Goal: Task Accomplishment & Management: Complete application form

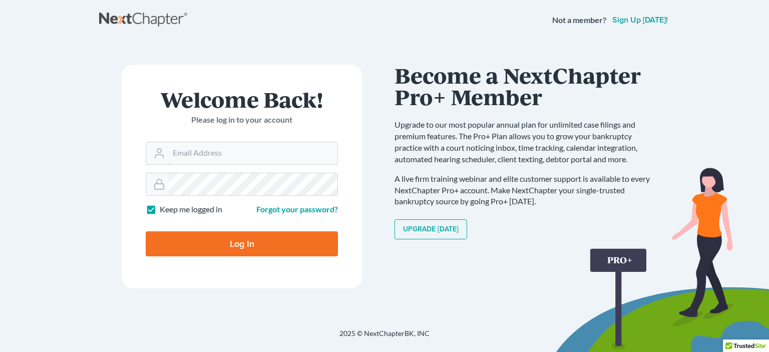
type input "[PERSON_NAME][EMAIL_ADDRESS][PERSON_NAME][DOMAIN_NAME]"
click at [260, 251] on input "Log In" at bounding box center [242, 243] width 192 height 25
type input "Thinking..."
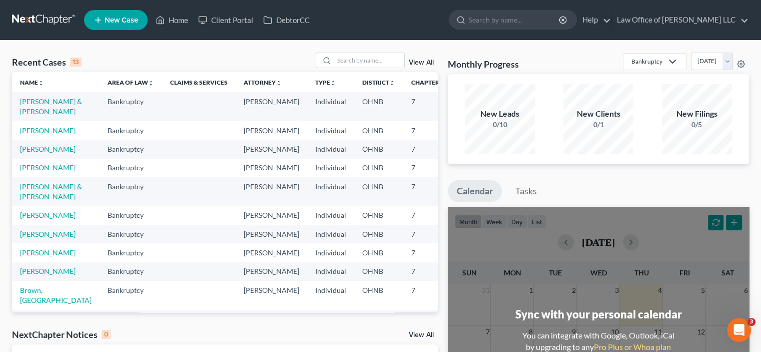
drag, startPoint x: 681, startPoint y: 172, endPoint x: 662, endPoint y: 146, distance: 32.6
click at [681, 172] on div "Monthly Progress Bankruptcy Bankruptcy Criminal Law Personal and Family Law Pro…" at bounding box center [598, 301] width 311 height 496
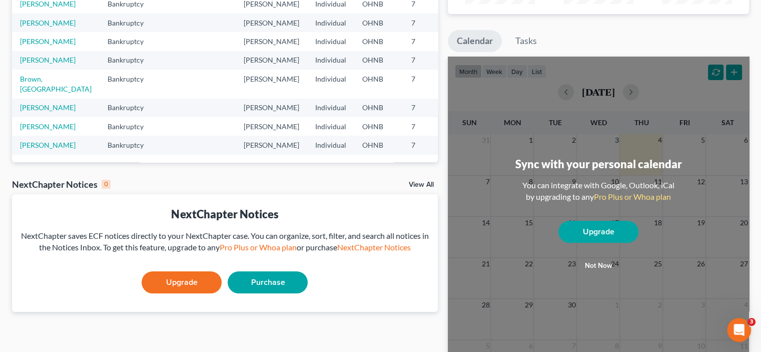
scroll to position [99, 0]
click at [31, 93] on link "Brown, [GEOGRAPHIC_DATA]" at bounding box center [56, 84] width 72 height 19
select select "6"
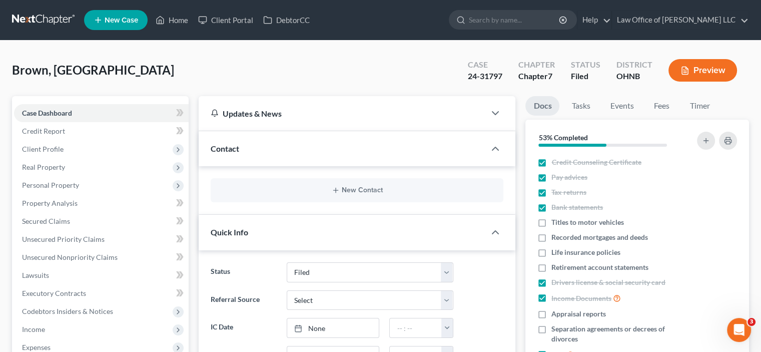
click at [117, 22] on span "New Case" at bounding box center [122, 21] width 34 height 8
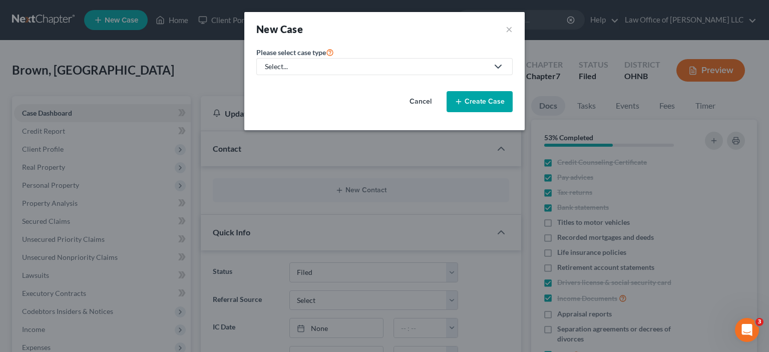
click at [313, 64] on div "Select..." at bounding box center [376, 67] width 223 height 10
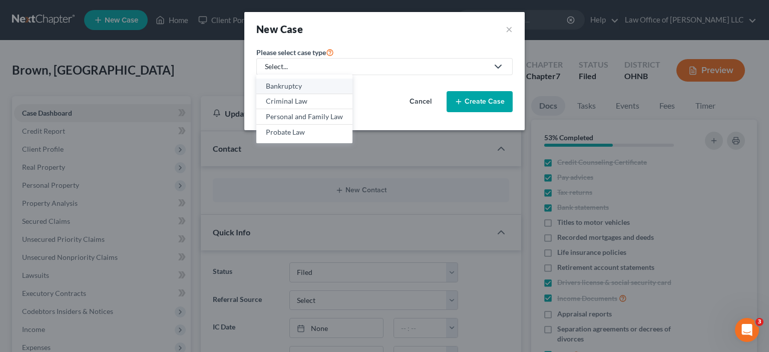
click at [305, 86] on div "Bankruptcy" at bounding box center [304, 86] width 77 height 10
select select "61"
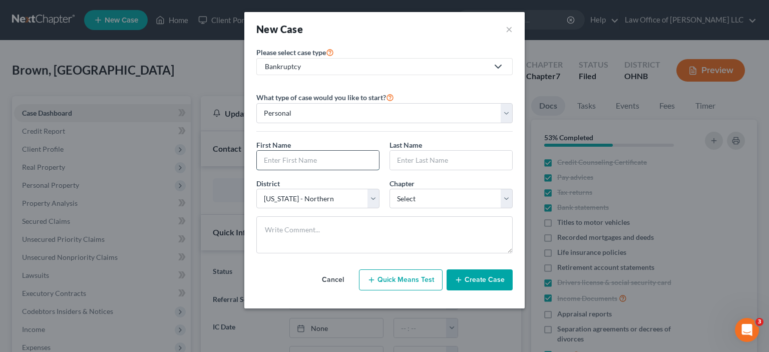
click at [284, 166] on input "text" at bounding box center [318, 160] width 122 height 19
type input "B"
type input "DENVER"
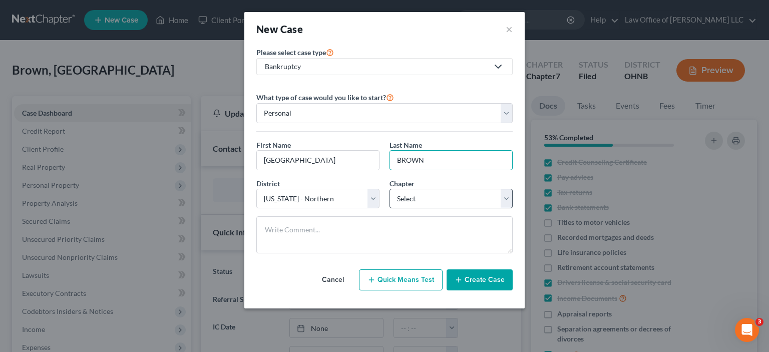
type input "BROWN"
click at [392, 194] on select "Select 7 11 12 13" at bounding box center [450, 199] width 123 height 20
select select "0"
click at [389, 189] on select "Select 7 11 12 13" at bounding box center [450, 199] width 123 height 20
click at [479, 278] on button "Create Case" at bounding box center [480, 279] width 66 height 21
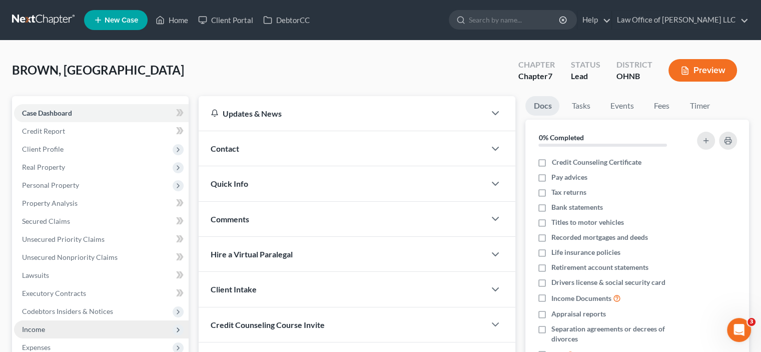
click at [153, 333] on span "Income" at bounding box center [101, 329] width 175 height 18
click at [45, 17] on link at bounding box center [44, 20] width 64 height 18
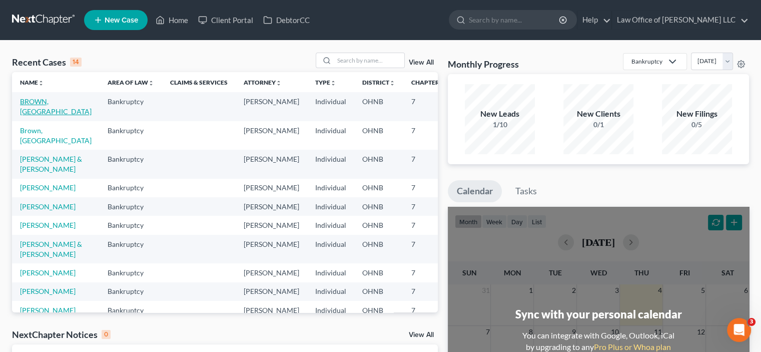
click at [43, 110] on link "BROWN, DENVER" at bounding box center [56, 106] width 72 height 19
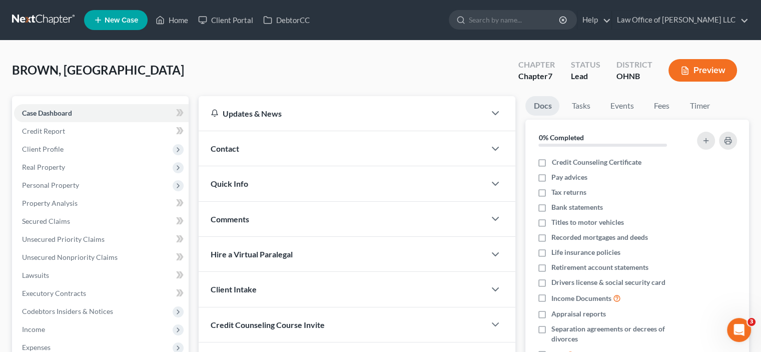
click at [29, 15] on link at bounding box center [44, 20] width 64 height 18
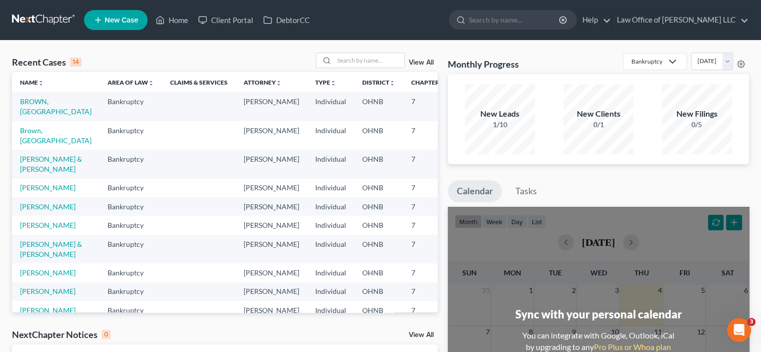
click at [418, 57] on div "View All" at bounding box center [377, 61] width 122 height 16
click at [430, 65] on link "View All" at bounding box center [421, 62] width 25 height 7
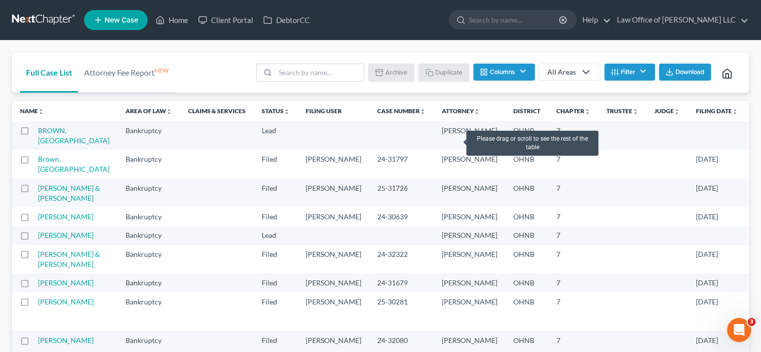
click at [34, 133] on label at bounding box center [34, 133] width 0 height 0
click at [38, 132] on input "checkbox" at bounding box center [41, 129] width 7 height 7
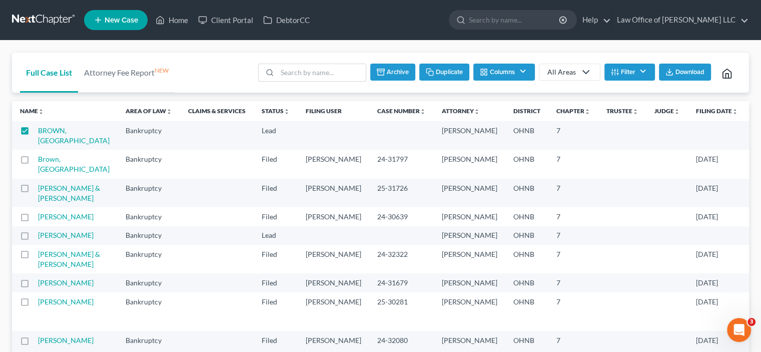
click at [585, 76] on icon at bounding box center [586, 72] width 12 height 12
click at [400, 74] on button "Archive" at bounding box center [392, 72] width 45 height 17
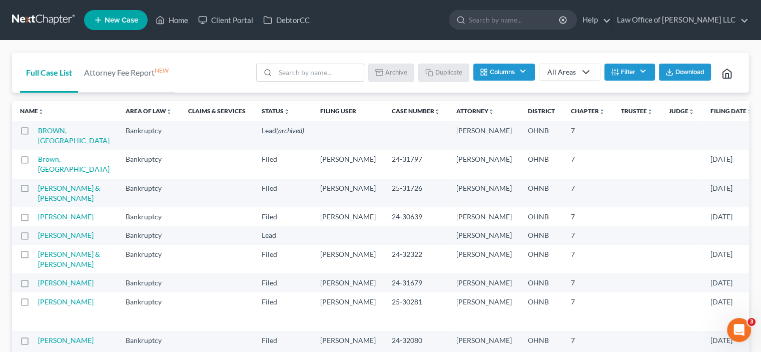
drag, startPoint x: 44, startPoint y: 140, endPoint x: 25, endPoint y: 130, distance: 21.9
click at [34, 133] on label at bounding box center [34, 133] width 0 height 0
click at [38, 130] on input "checkbox" at bounding box center [41, 129] width 7 height 7
checkbox input "true"
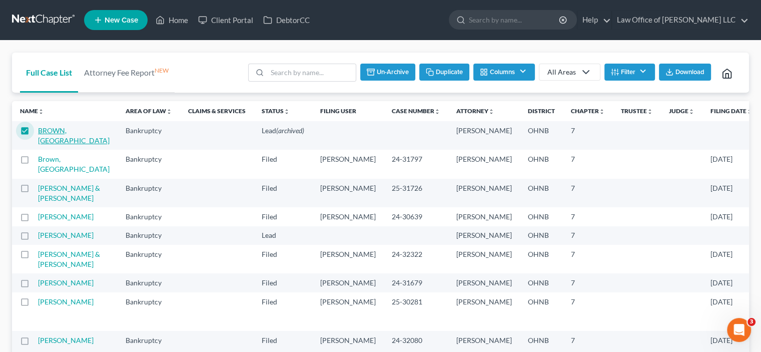
click at [57, 140] on link "BROWN, [GEOGRAPHIC_DATA]" at bounding box center [74, 135] width 72 height 19
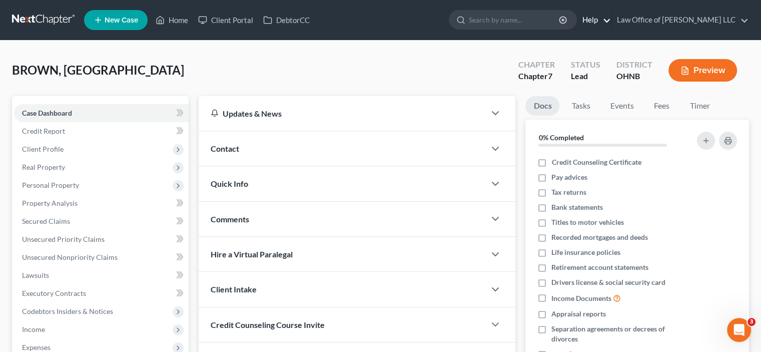
click at [611, 19] on link "Help" at bounding box center [595, 20] width 34 height 18
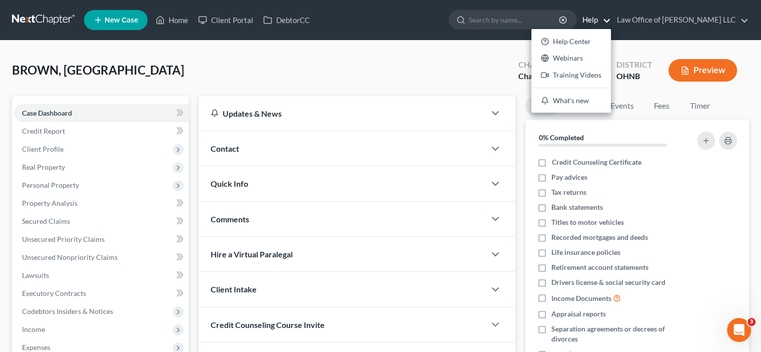
drag, startPoint x: 479, startPoint y: 60, endPoint x: 752, endPoint y: 35, distance: 274.4
click at [479, 60] on div "BROWN, DENVER Upgraded Chapter Chapter 7 Status Lead District OHNB Preview" at bounding box center [380, 75] width 737 height 44
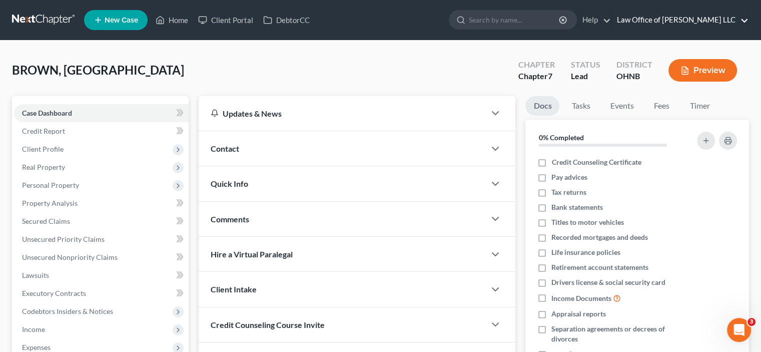
click at [748, 18] on link "Law Office of [PERSON_NAME] LLC" at bounding box center [680, 20] width 137 height 18
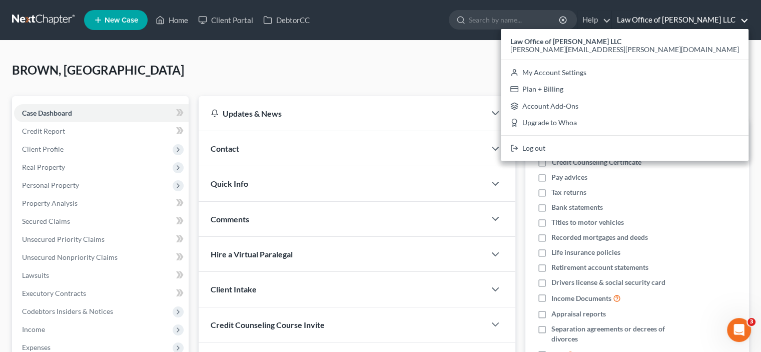
click at [475, 74] on div "BROWN, DENVER Upgraded Chapter Chapter 7 Status Lead District OHNB Preview" at bounding box center [380, 75] width 737 height 44
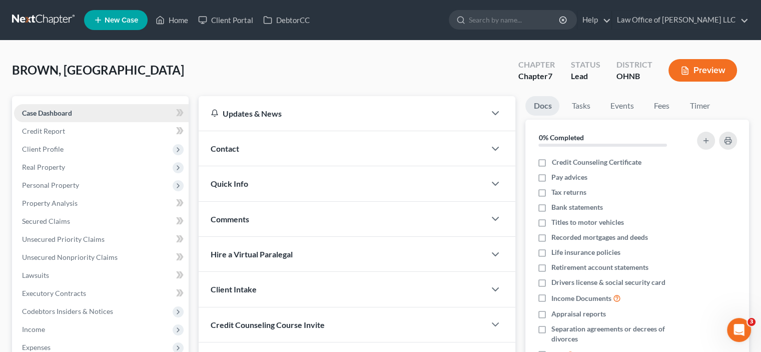
click at [48, 113] on span "Case Dashboard" at bounding box center [47, 113] width 50 height 9
click at [42, 128] on span "Credit Report" at bounding box center [43, 131] width 43 height 9
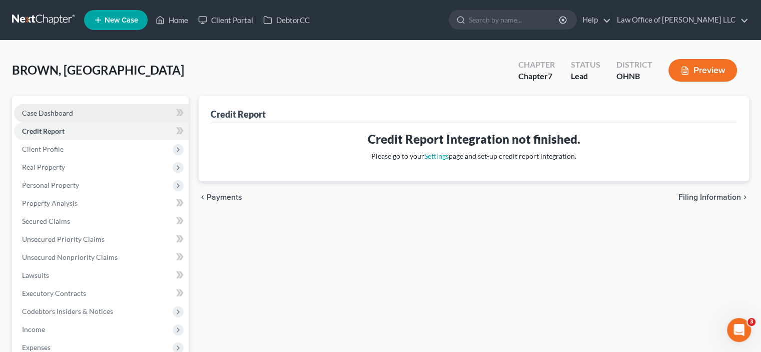
click at [35, 110] on span "Case Dashboard" at bounding box center [47, 113] width 51 height 9
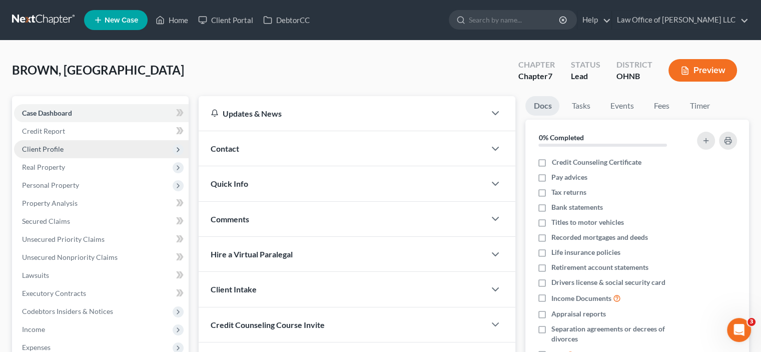
click at [58, 150] on span "Client Profile" at bounding box center [43, 149] width 42 height 9
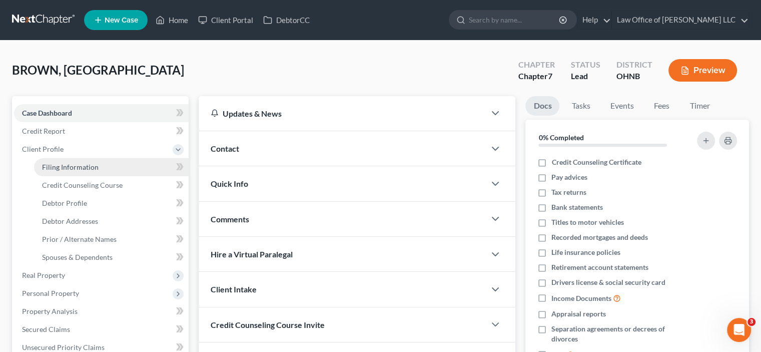
click at [76, 164] on span "Filing Information" at bounding box center [70, 167] width 57 height 9
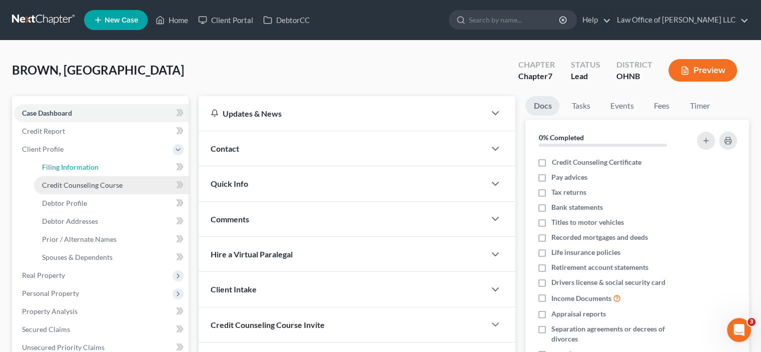
select select "1"
select select "0"
select select "61"
select select "0"
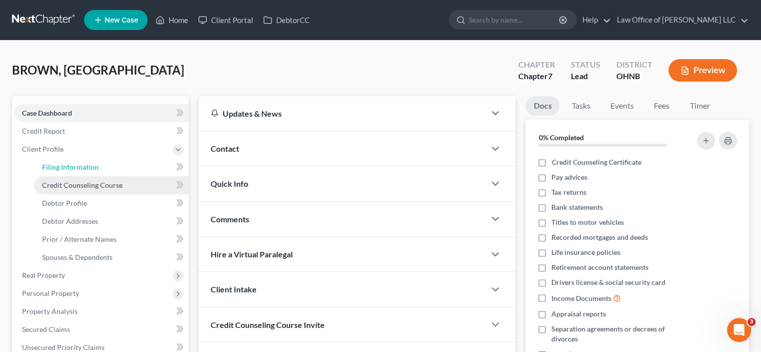
select select "36"
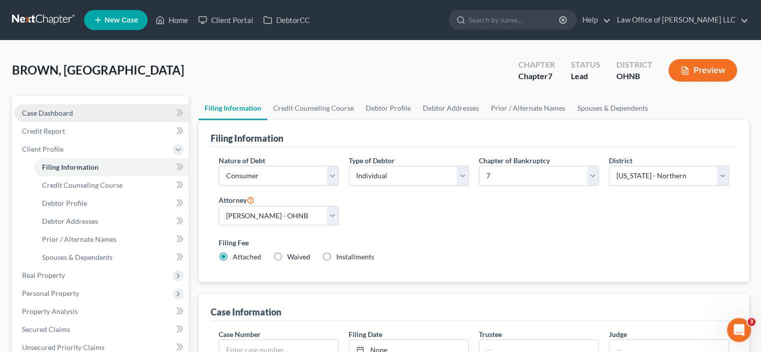
click at [62, 109] on span "Case Dashboard" at bounding box center [47, 113] width 51 height 9
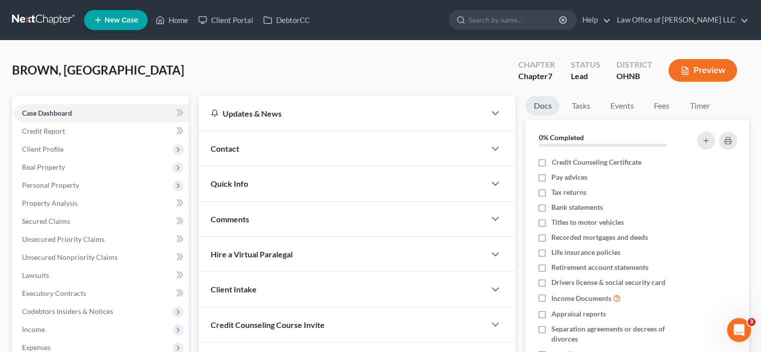
click at [89, 72] on span "BROWN, DENVER" at bounding box center [98, 70] width 172 height 15
click at [68, 112] on span "Case Dashboard" at bounding box center [47, 113] width 50 height 9
click at [256, 151] on div "Contact" at bounding box center [342, 148] width 287 height 35
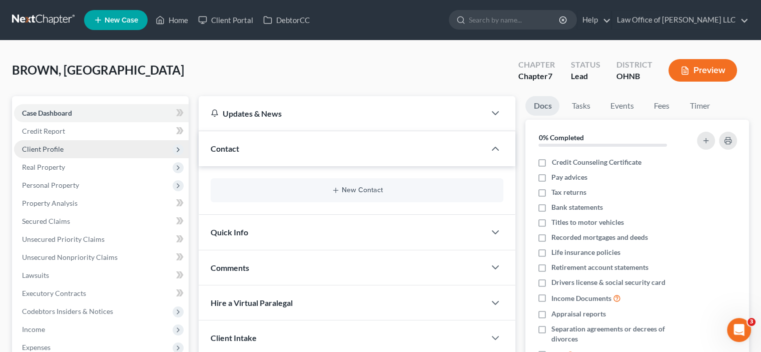
click at [50, 148] on span "Client Profile" at bounding box center [43, 149] width 42 height 9
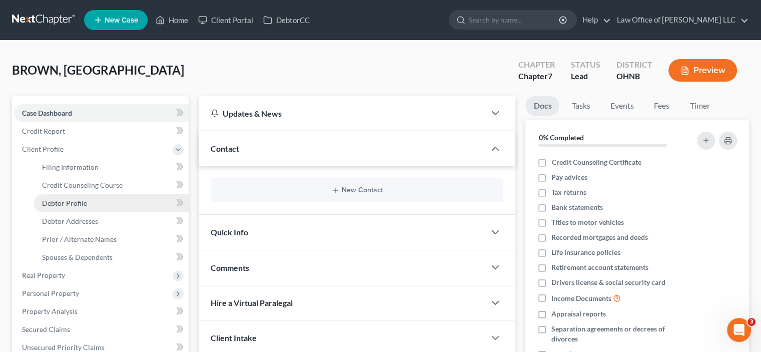
click at [78, 202] on span "Debtor Profile" at bounding box center [64, 203] width 45 height 9
select select "0"
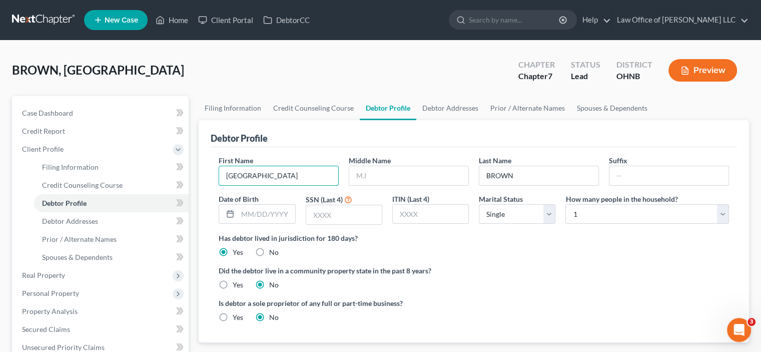
drag, startPoint x: 260, startPoint y: 177, endPoint x: 203, endPoint y: 179, distance: 57.6
click at [203, 179] on div "Debtor Profile First Name DENVER Middle Name Last Name BROWN Suffix Date of Bir…" at bounding box center [474, 231] width 551 height 222
type input "."
drag, startPoint x: 526, startPoint y: 177, endPoint x: 469, endPoint y: 177, distance: 57.1
click at [469, 177] on div "First Name . Middle Name Last Name BROWN Suffix Date of Birth SSN (Last 4) ITIN…" at bounding box center [474, 194] width 521 height 78
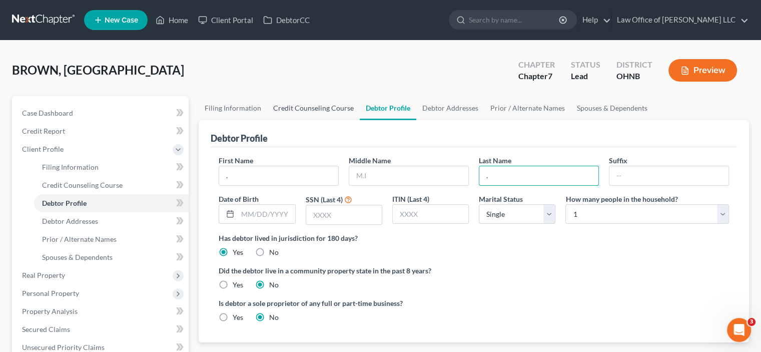
type input "."
click at [318, 109] on link "Credit Counseling Course" at bounding box center [313, 108] width 93 height 24
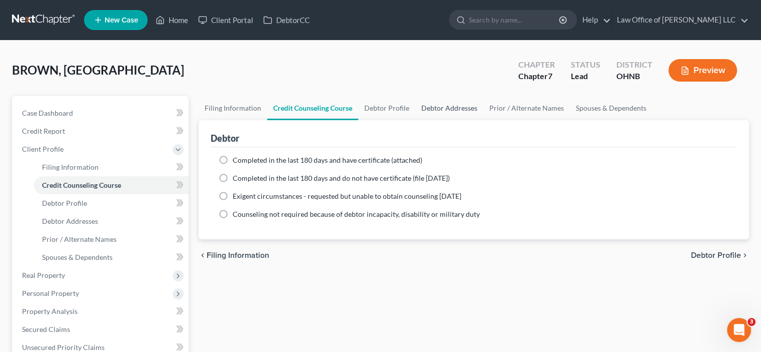
click at [437, 104] on link "Debtor Addresses" at bounding box center [449, 108] width 68 height 24
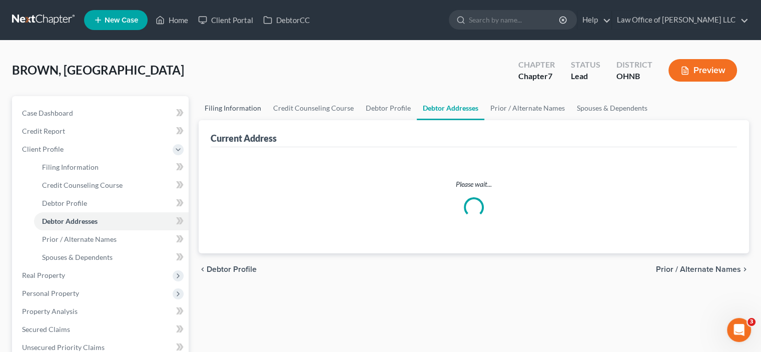
select select "0"
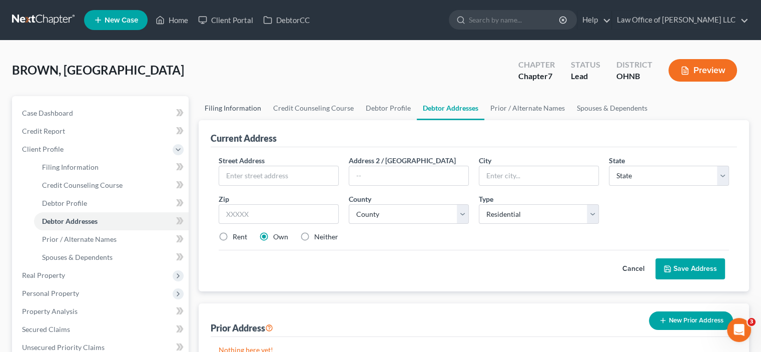
click at [216, 108] on link "Filing Information" at bounding box center [233, 108] width 69 height 24
select select "1"
select select "0"
select select "61"
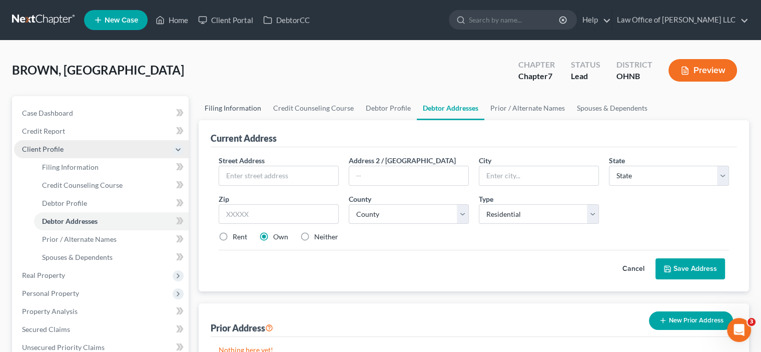
select select "0"
select select "36"
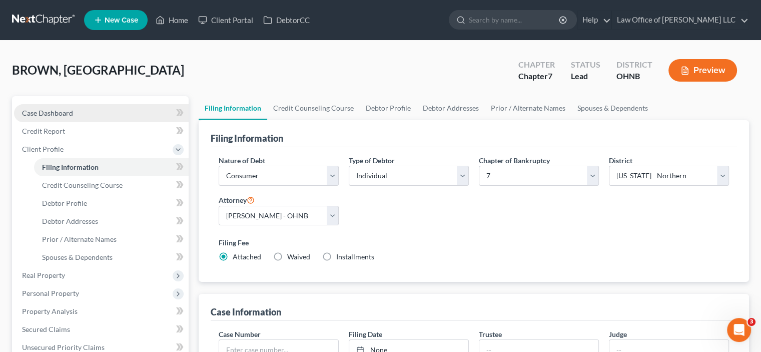
click at [68, 111] on span "Case Dashboard" at bounding box center [47, 113] width 51 height 9
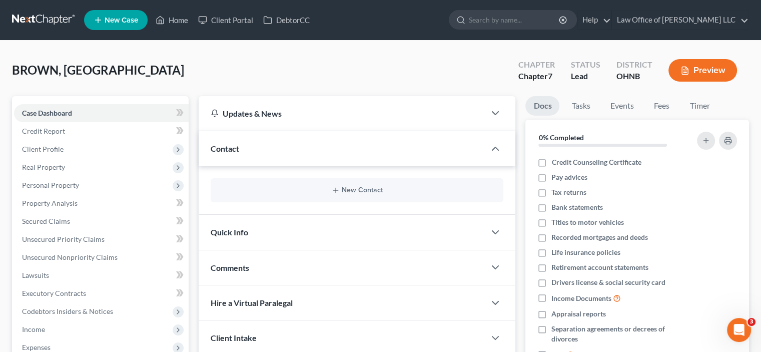
click at [710, 73] on button "Preview" at bounding box center [703, 70] width 69 height 23
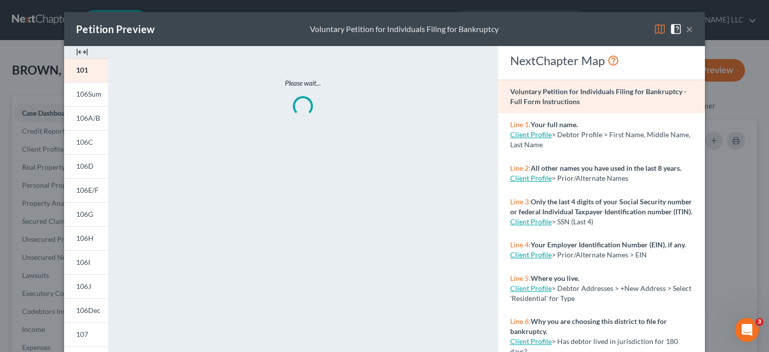
click at [686, 29] on button "×" at bounding box center [689, 29] width 7 height 12
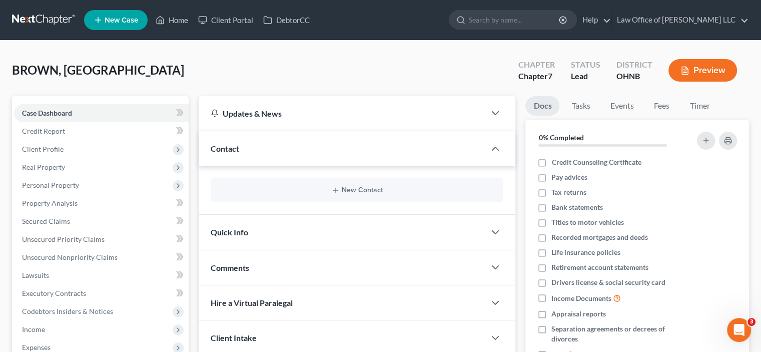
drag, startPoint x: 40, startPoint y: 18, endPoint x: 100, endPoint y: 71, distance: 80.5
click at [41, 18] on link at bounding box center [44, 20] width 64 height 18
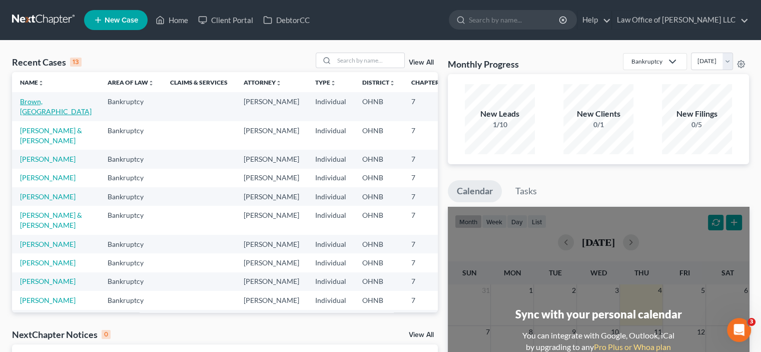
click at [38, 111] on link "Brown, [GEOGRAPHIC_DATA]" at bounding box center [56, 106] width 72 height 19
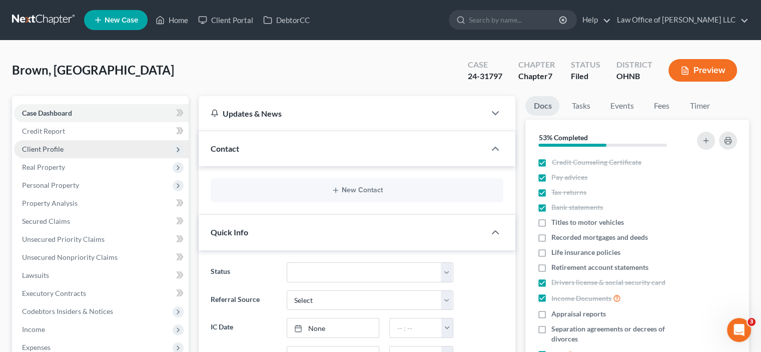
click at [48, 146] on span "Client Profile" at bounding box center [43, 149] width 42 height 9
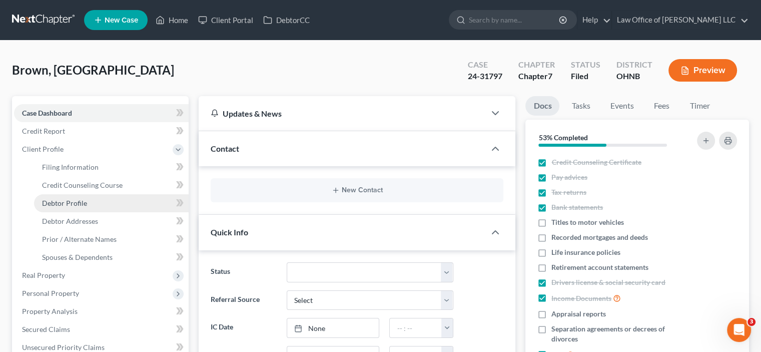
click at [89, 203] on link "Debtor Profile" at bounding box center [111, 203] width 155 height 18
select select "1"
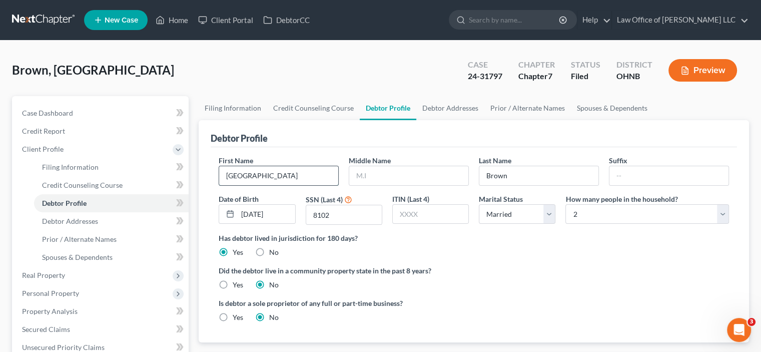
click at [226, 174] on input "[GEOGRAPHIC_DATA]" at bounding box center [278, 175] width 119 height 19
type input "xx [GEOGRAPHIC_DATA]"
click at [26, 17] on link at bounding box center [44, 20] width 64 height 18
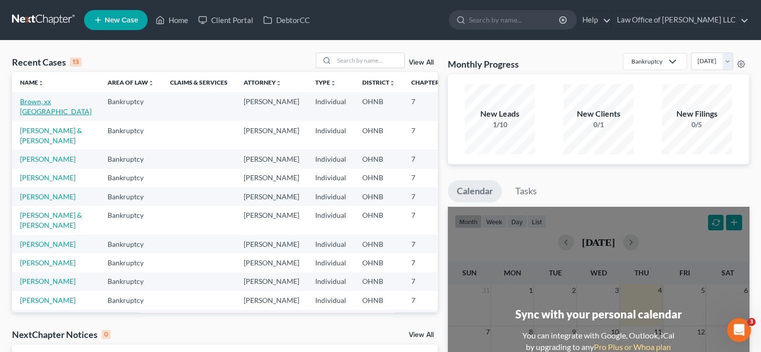
click at [33, 116] on link "Brown, xx [GEOGRAPHIC_DATA]" at bounding box center [56, 106] width 72 height 19
select select "6"
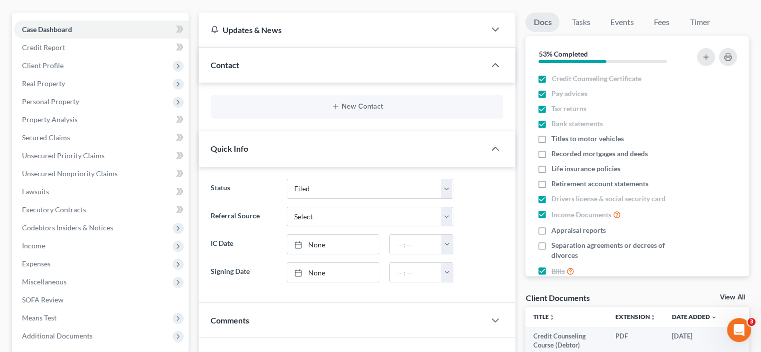
scroll to position [100, 0]
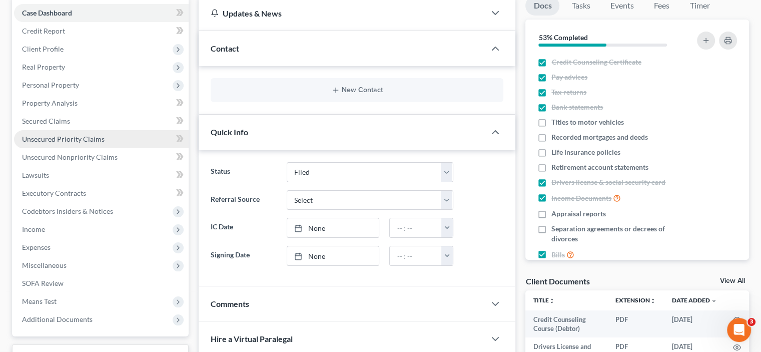
click at [48, 134] on link "Unsecured Priority Claims" at bounding box center [101, 139] width 175 height 18
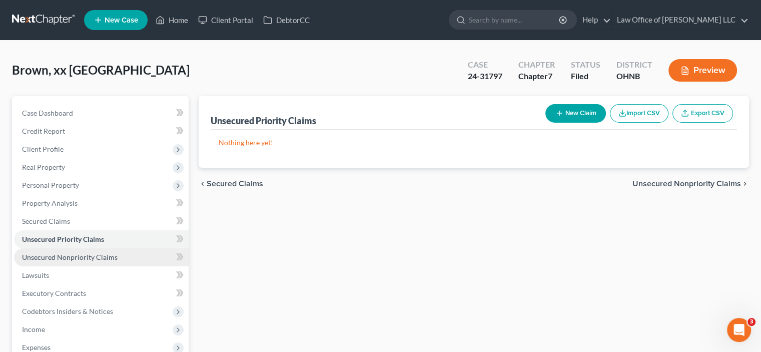
click at [78, 256] on span "Unsecured Nonpriority Claims" at bounding box center [70, 257] width 96 height 9
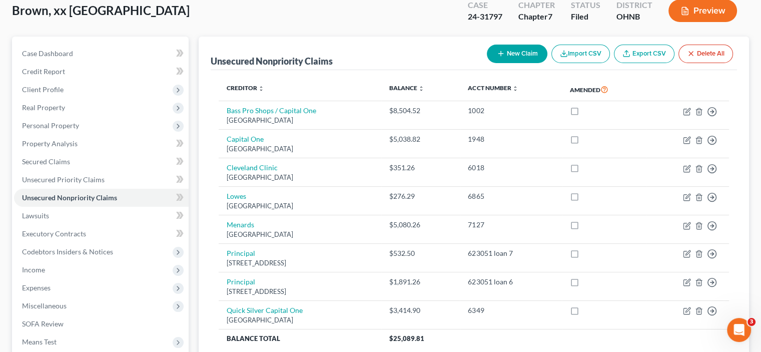
scroll to position [150, 0]
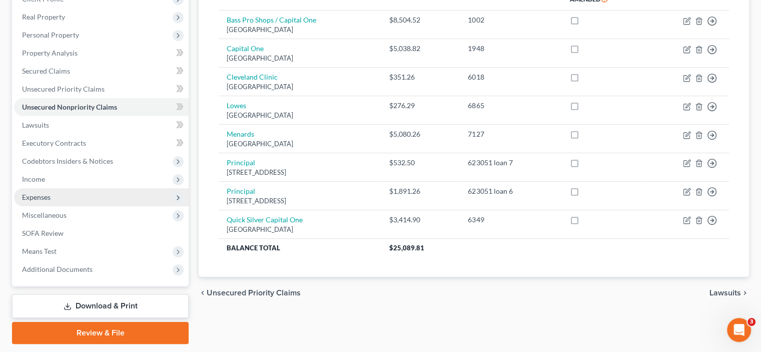
click at [43, 202] on span "Expenses" at bounding box center [101, 197] width 175 height 18
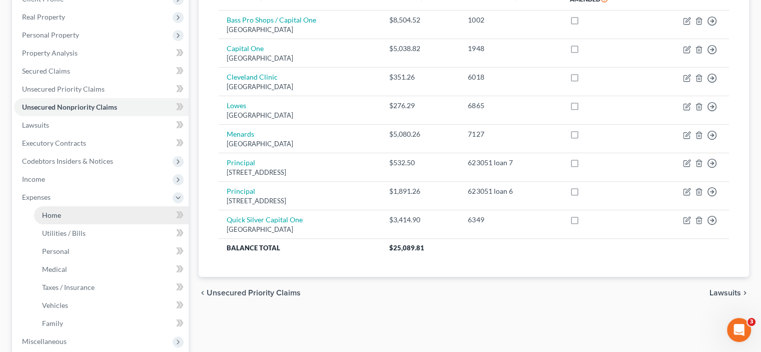
click at [60, 218] on span "Home" at bounding box center [51, 215] width 19 height 9
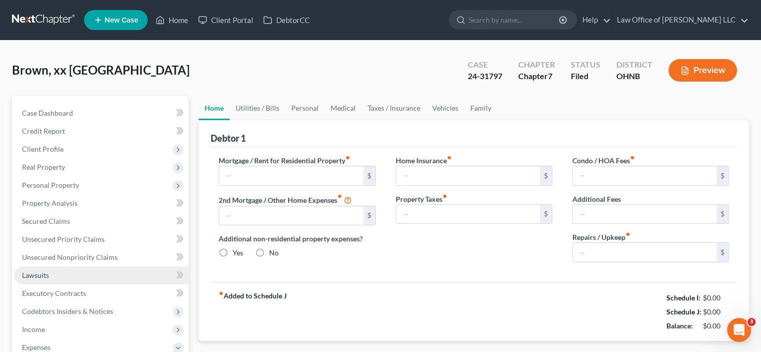
type input "1,449.29"
type input "500.00"
radio input "true"
type input "0.00"
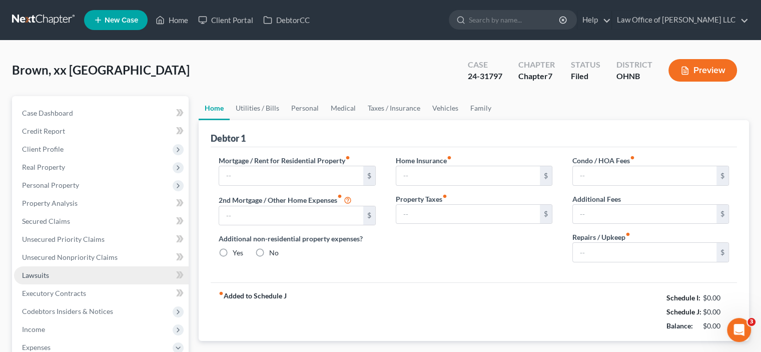
type input "0.00"
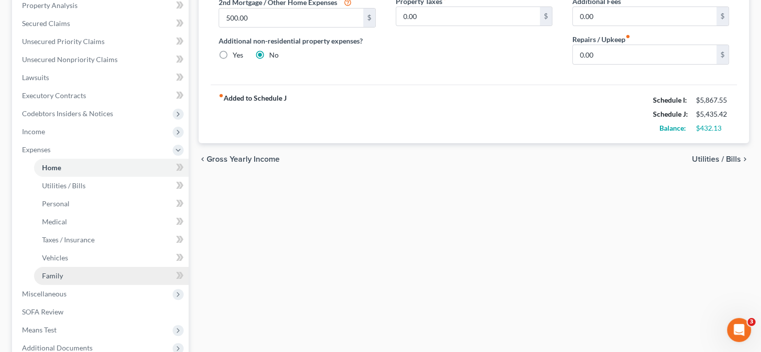
scroll to position [200, 0]
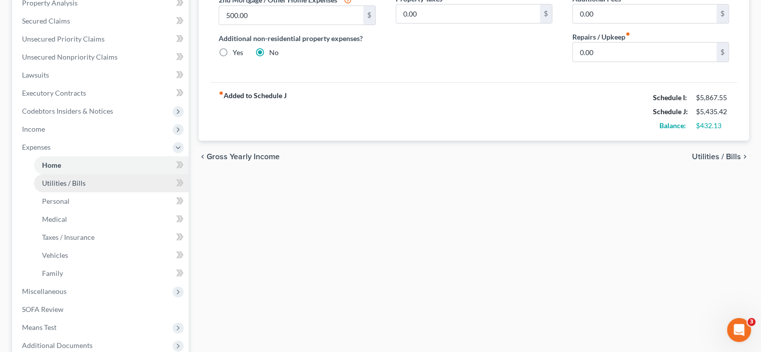
click at [60, 185] on span "Utilities / Bills" at bounding box center [64, 183] width 44 height 9
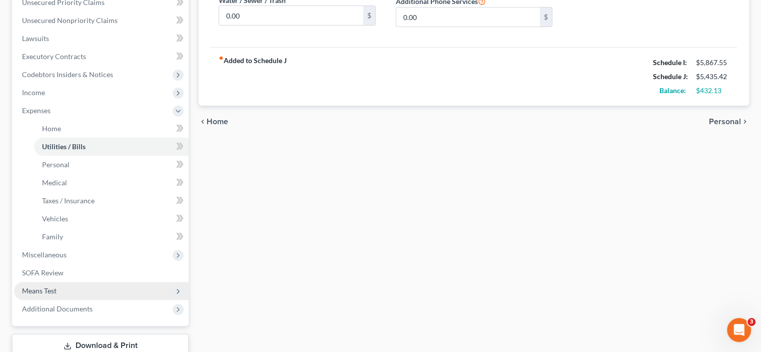
scroll to position [250, 0]
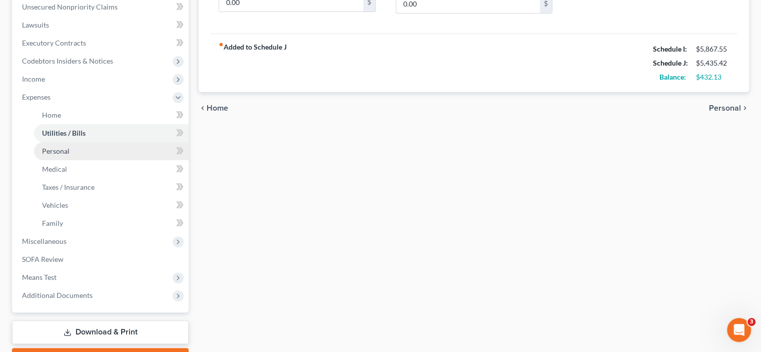
click at [63, 150] on span "Personal" at bounding box center [56, 151] width 28 height 9
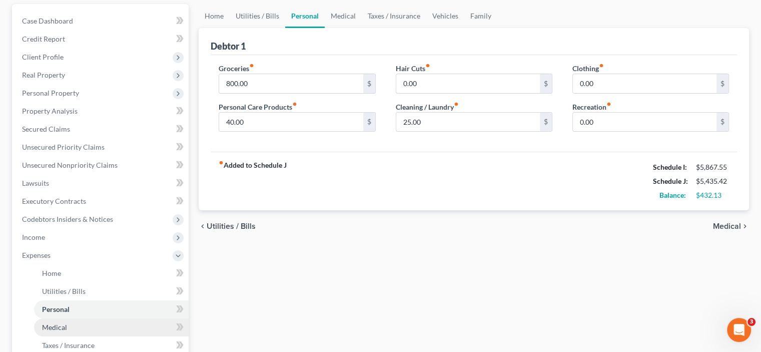
scroll to position [200, 0]
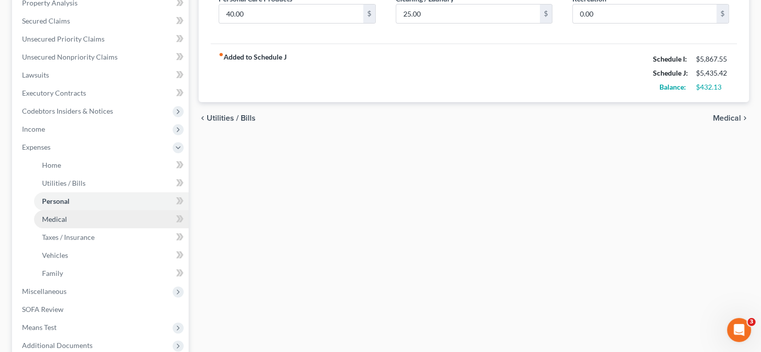
click at [51, 217] on span "Medical" at bounding box center [54, 219] width 25 height 9
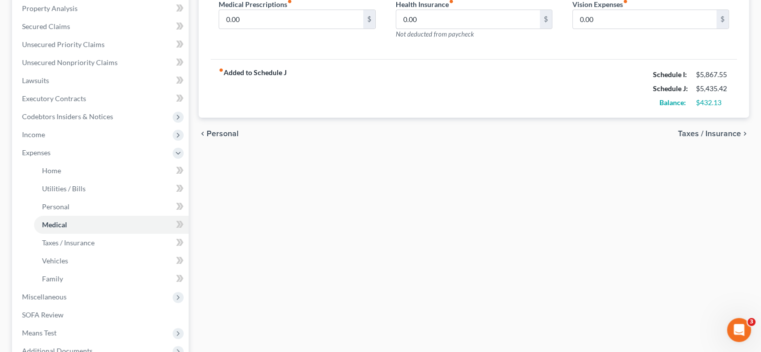
scroll to position [200, 0]
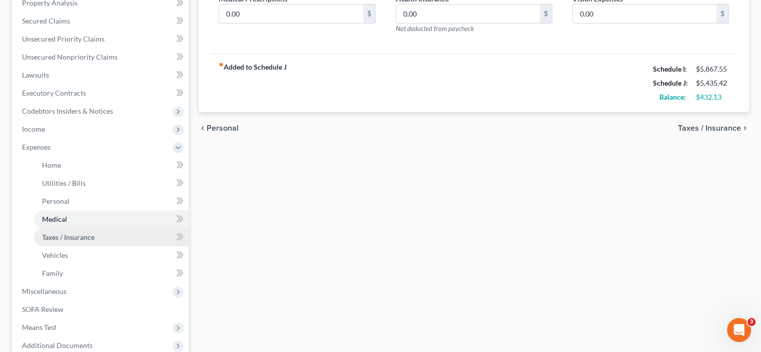
click at [73, 236] on span "Taxes / Insurance" at bounding box center [68, 237] width 53 height 9
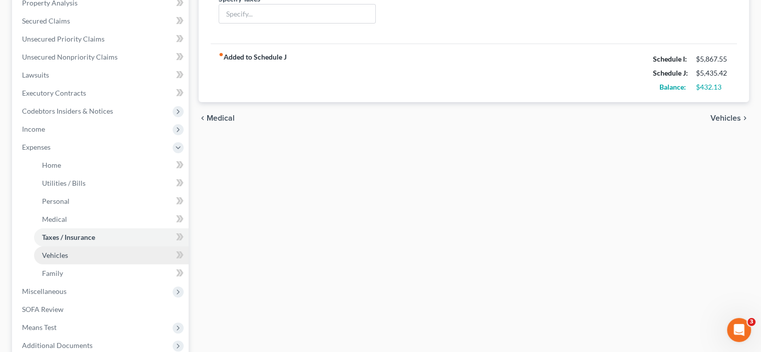
click at [52, 254] on span "Vehicles" at bounding box center [55, 255] width 26 height 9
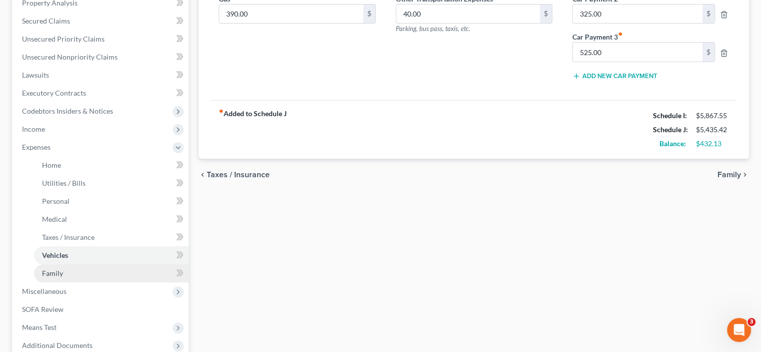
click at [54, 274] on span "Family" at bounding box center [52, 273] width 21 height 9
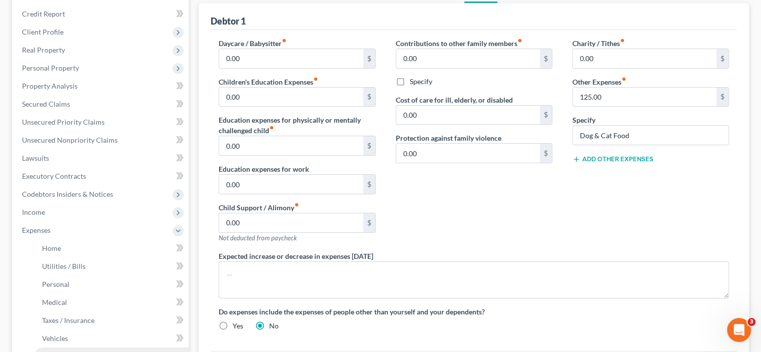
scroll to position [100, 0]
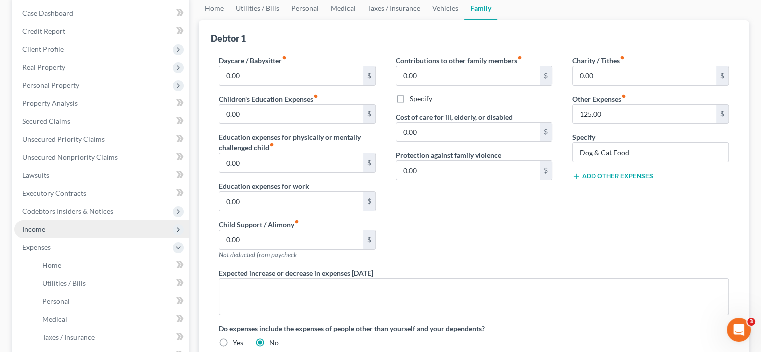
click at [48, 227] on span "Income" at bounding box center [101, 229] width 175 height 18
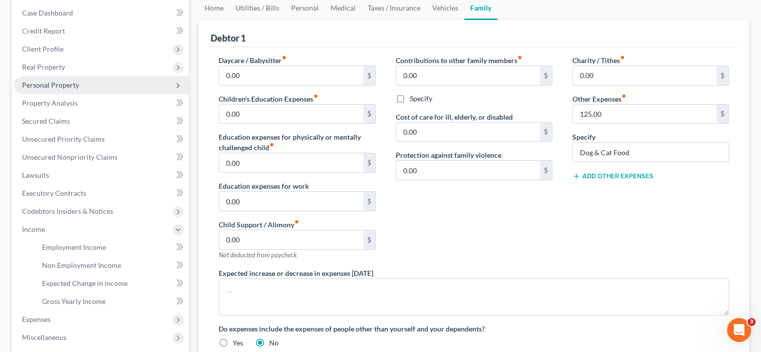
click at [28, 84] on span "Personal Property" at bounding box center [50, 85] width 57 height 9
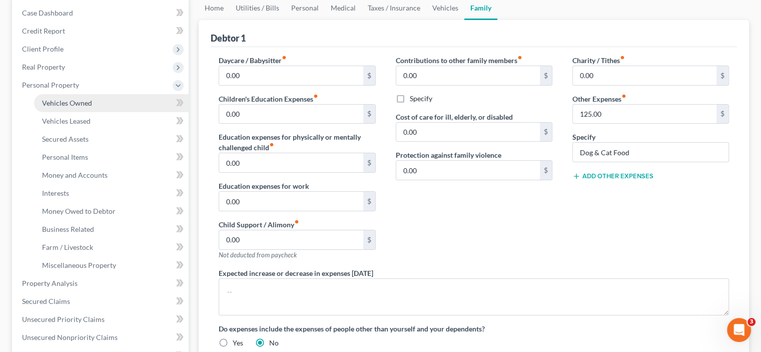
click at [63, 103] on span "Vehicles Owned" at bounding box center [67, 103] width 50 height 9
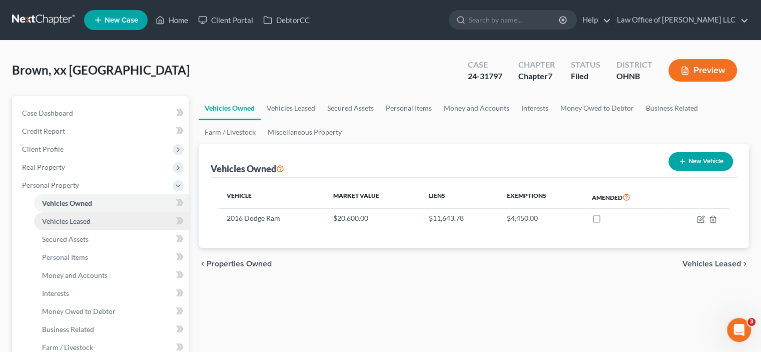
click at [56, 225] on span "Vehicles Leased" at bounding box center [66, 221] width 49 height 9
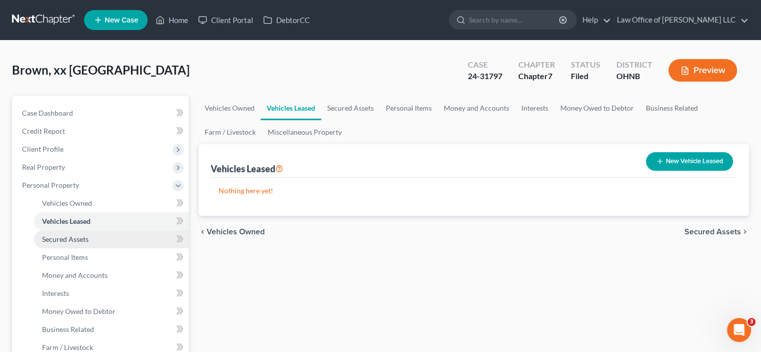
click at [60, 235] on span "Secured Assets" at bounding box center [65, 239] width 47 height 9
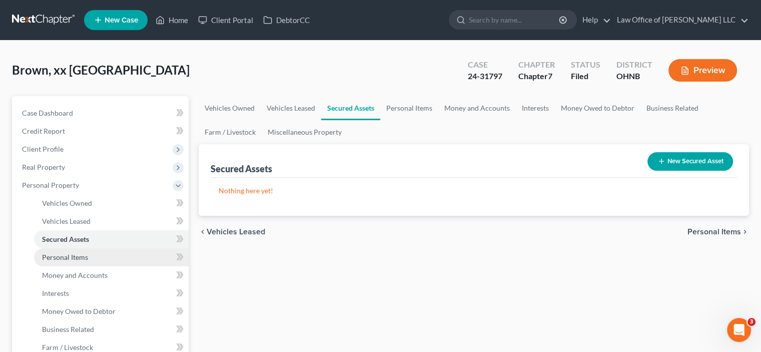
click at [68, 253] on span "Personal Items" at bounding box center [65, 257] width 46 height 9
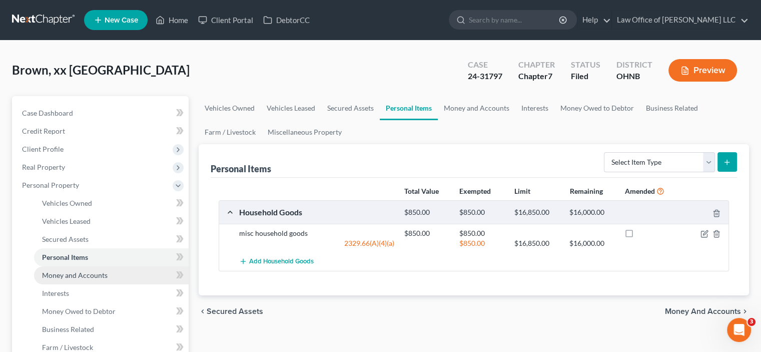
click at [76, 272] on span "Money and Accounts" at bounding box center [75, 275] width 66 height 9
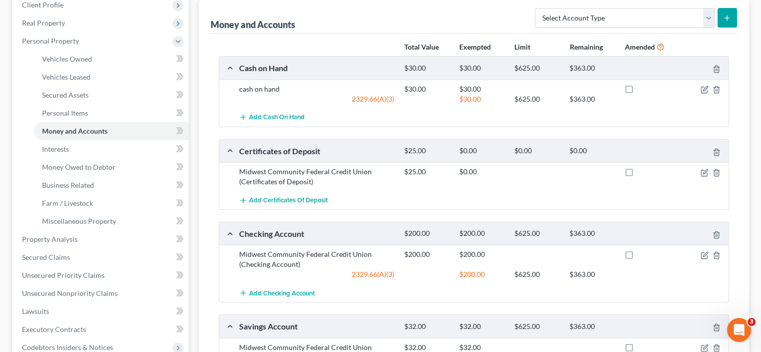
scroll to position [150, 0]
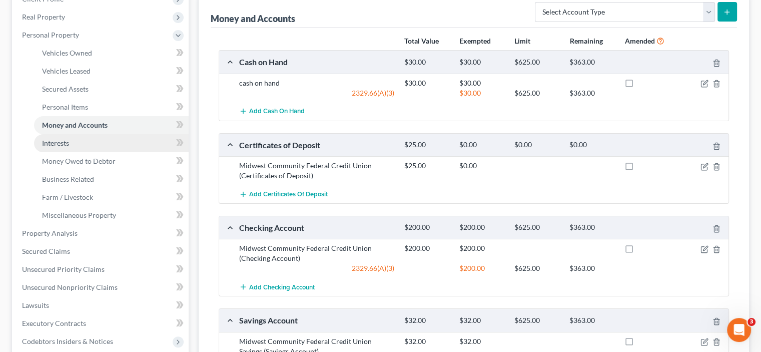
click at [71, 148] on link "Interests" at bounding box center [111, 143] width 155 height 18
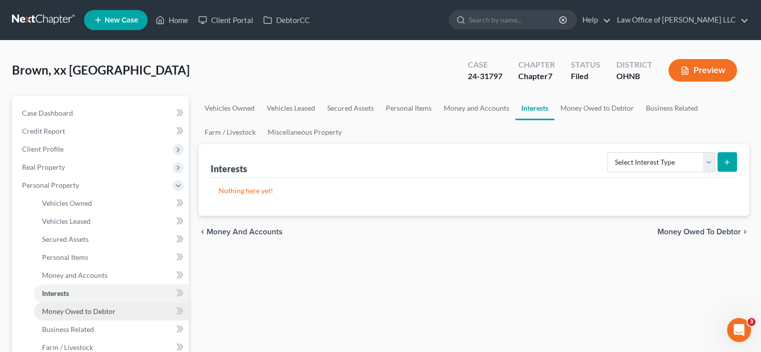
click at [89, 309] on span "Money Owed to Debtor" at bounding box center [79, 311] width 74 height 9
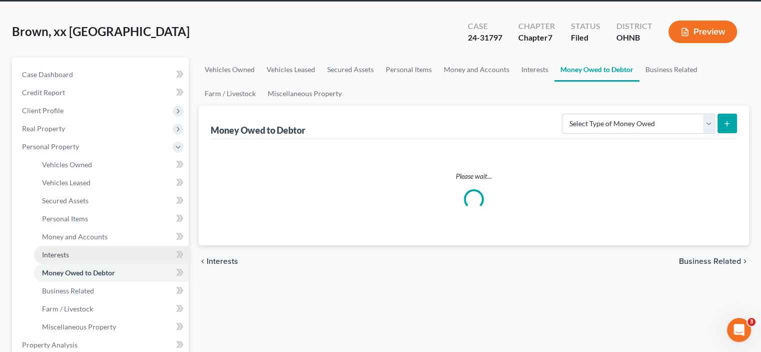
scroll to position [100, 0]
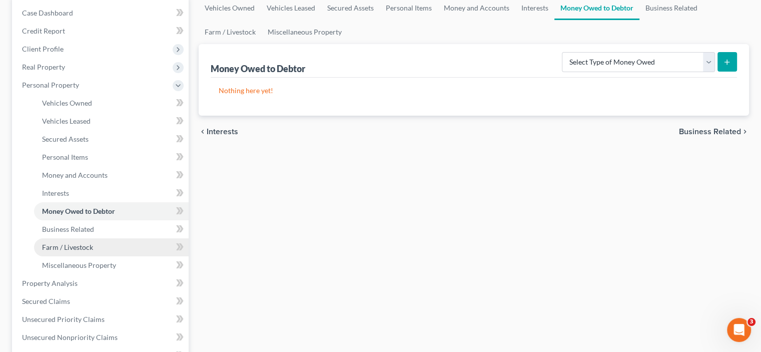
click at [87, 250] on span "Farm / Livestock" at bounding box center [67, 247] width 51 height 9
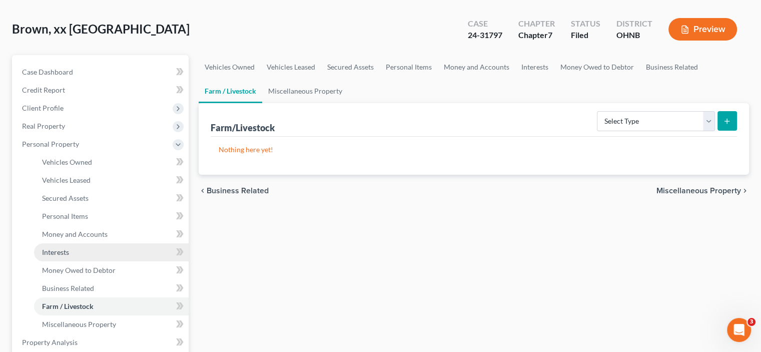
scroll to position [100, 0]
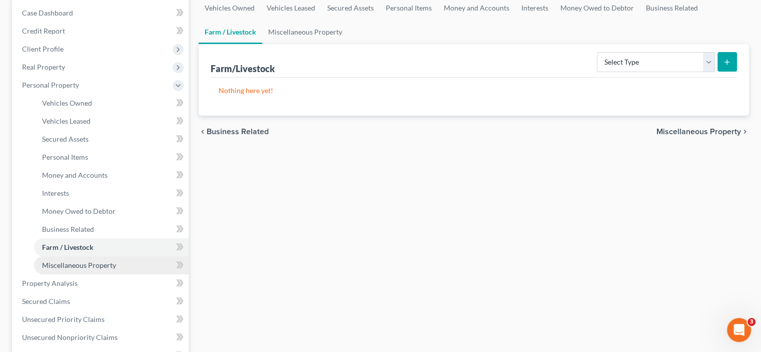
click at [96, 267] on span "Miscellaneous Property" at bounding box center [79, 265] width 74 height 9
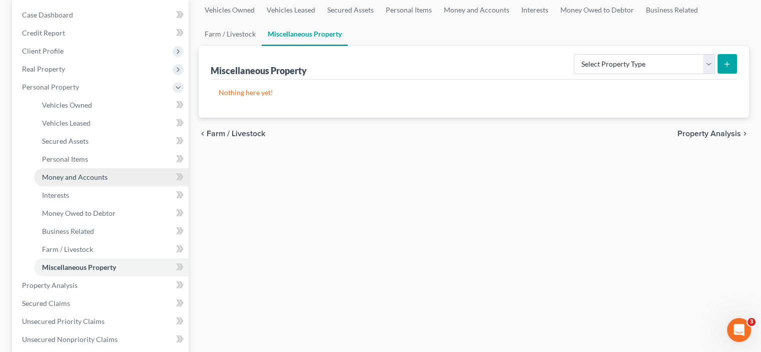
scroll to position [100, 0]
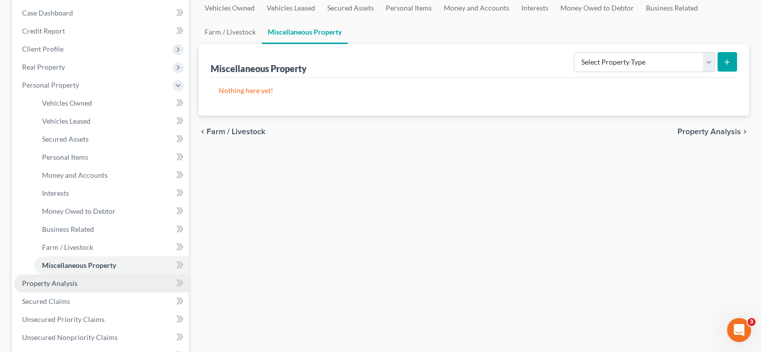
click at [70, 282] on span "Property Analysis" at bounding box center [50, 283] width 56 height 9
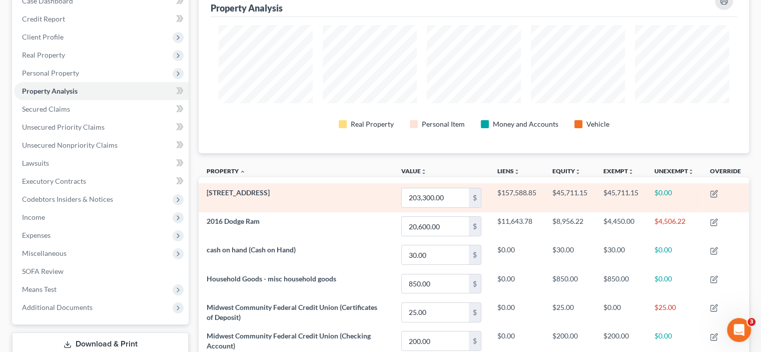
scroll to position [91, 0]
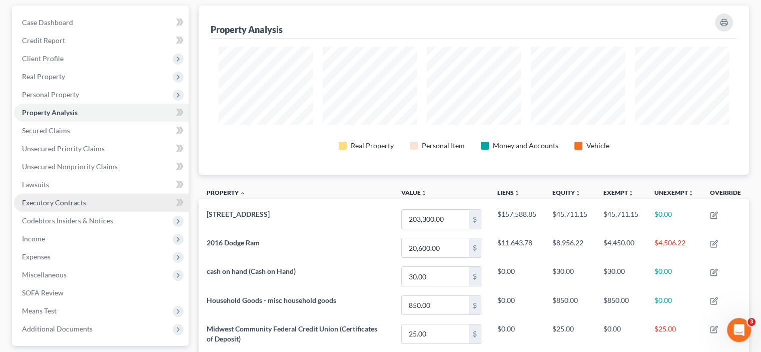
click at [64, 209] on link "Executory Contracts" at bounding box center [101, 203] width 175 height 18
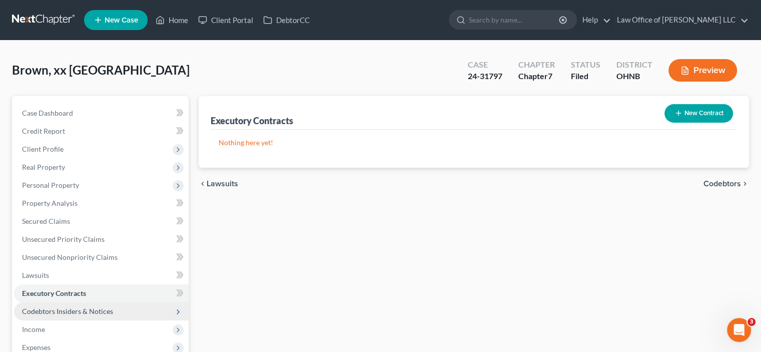
click at [80, 312] on span "Codebtors Insiders & Notices" at bounding box center [67, 311] width 91 height 9
click at [92, 312] on span "Codebtors Insiders & Notices" at bounding box center [67, 311] width 91 height 9
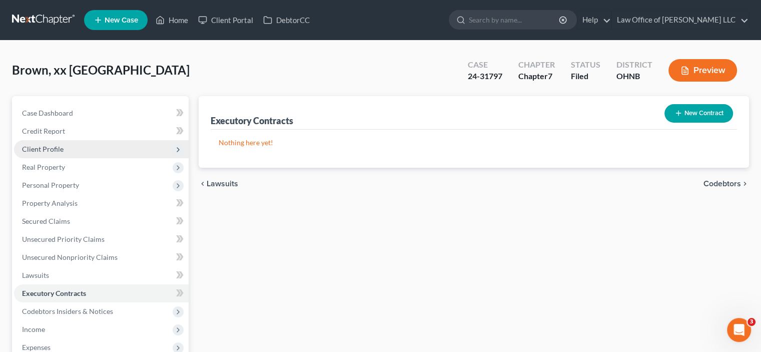
click at [48, 145] on span "Client Profile" at bounding box center [43, 149] width 42 height 9
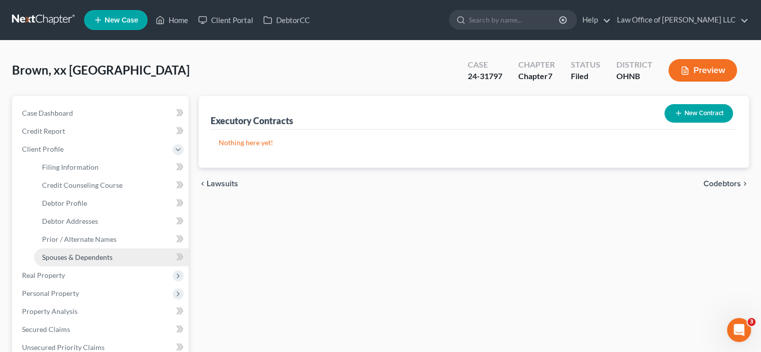
click at [85, 250] on link "Spouses & Dependents" at bounding box center [111, 257] width 155 height 18
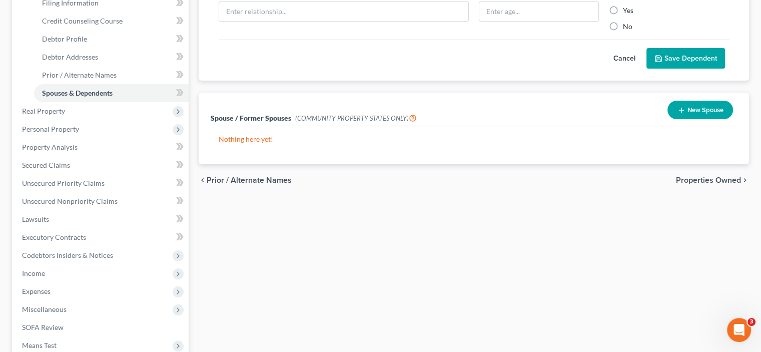
scroll to position [287, 0]
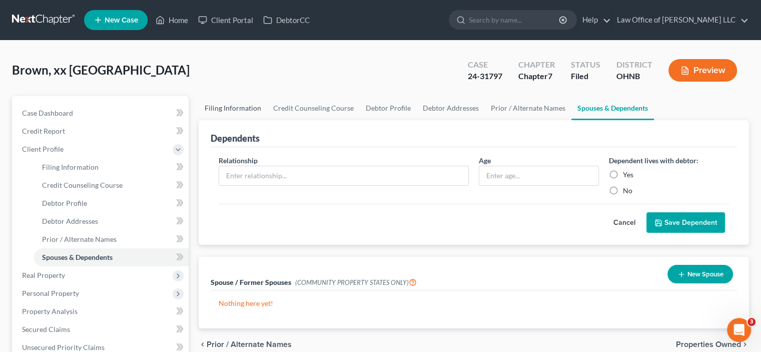
click at [234, 110] on link "Filing Information" at bounding box center [233, 108] width 69 height 24
select select "1"
select select "0"
select select "61"
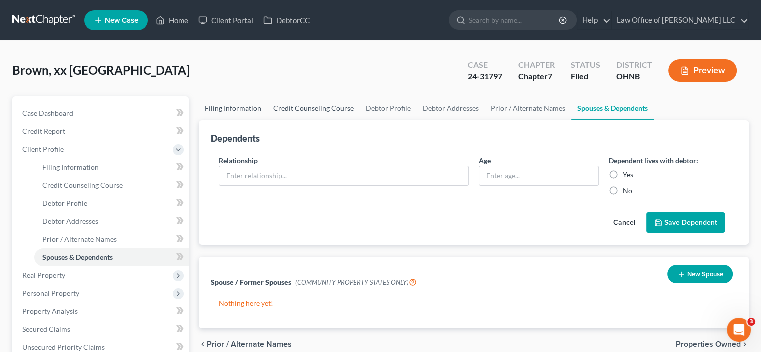
select select "36"
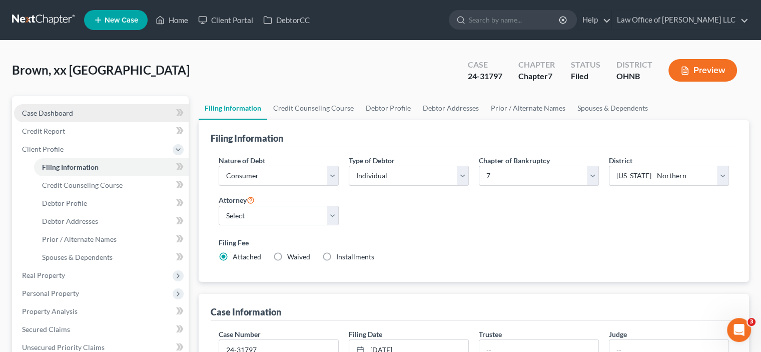
click at [64, 118] on link "Case Dashboard" at bounding box center [101, 113] width 175 height 18
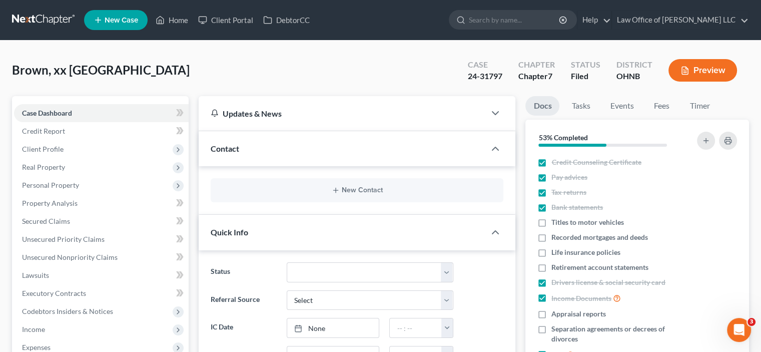
click at [128, 22] on span "New Case" at bounding box center [122, 21] width 34 height 8
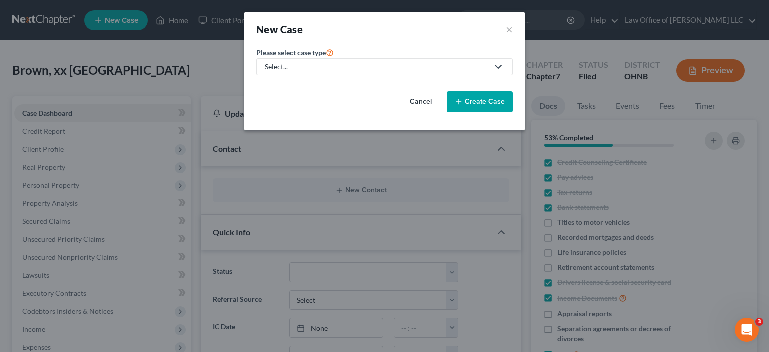
click at [418, 102] on button "Cancel" at bounding box center [420, 102] width 44 height 20
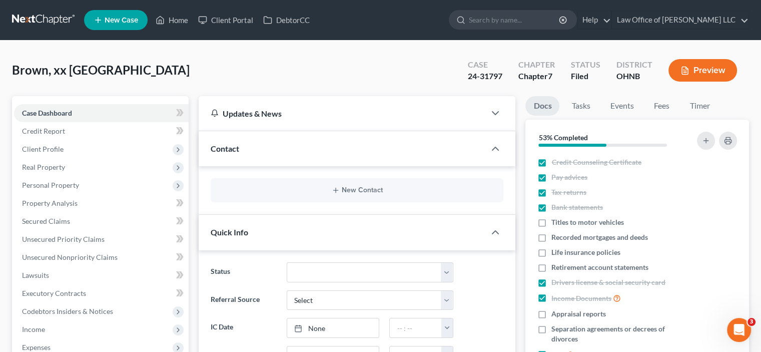
click at [54, 26] on link at bounding box center [44, 20] width 64 height 18
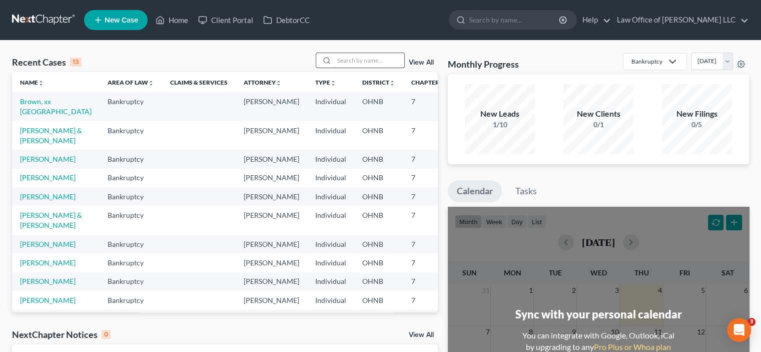
click at [376, 61] on input "search" at bounding box center [369, 60] width 70 height 15
type input "DENVER BROWN"
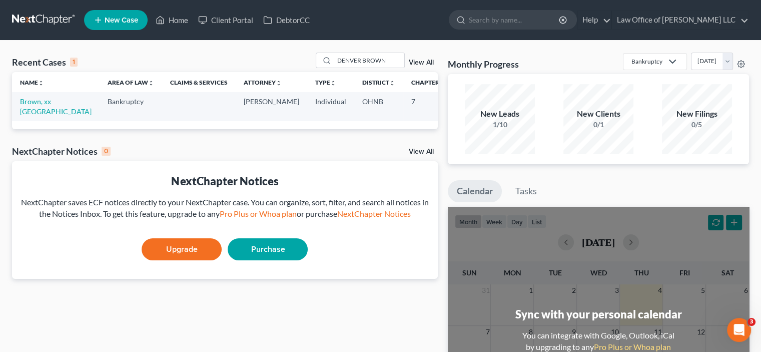
click at [118, 18] on span "New Case" at bounding box center [122, 21] width 34 height 8
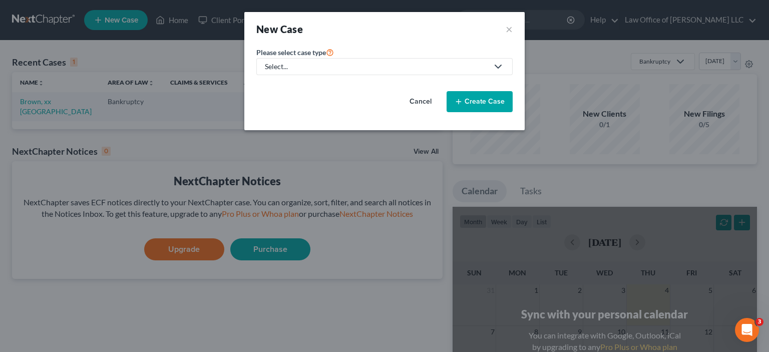
click at [283, 55] on span "Please select case type" at bounding box center [291, 52] width 70 height 9
click at [286, 62] on div "Select..." at bounding box center [376, 67] width 223 height 10
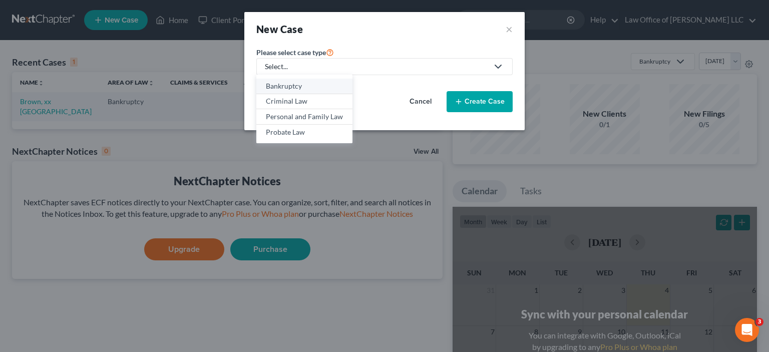
click at [295, 88] on div "Bankruptcy" at bounding box center [304, 86] width 77 height 10
select select "61"
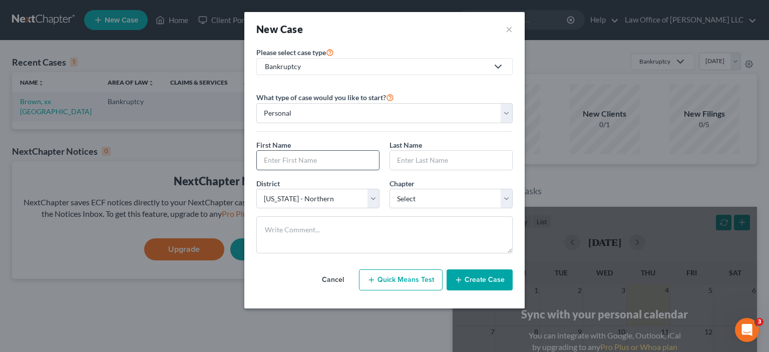
click at [301, 159] on input "text" at bounding box center [318, 160] width 122 height 19
type input "DENVER"
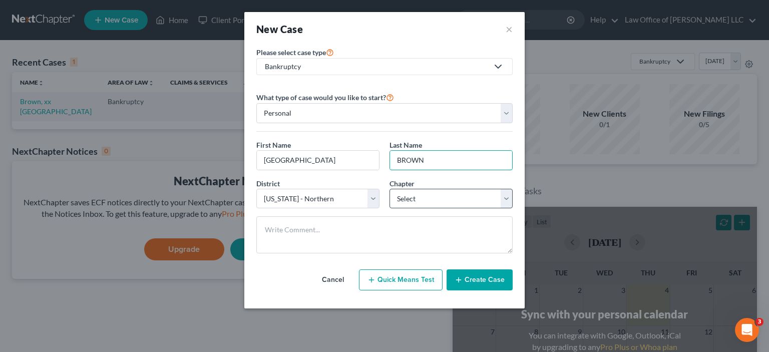
type input "BROWN"
click at [410, 195] on select "Select 7 11 12 13" at bounding box center [450, 199] width 123 height 20
select select "0"
click at [389, 189] on select "Select 7 11 12 13" at bounding box center [450, 199] width 123 height 20
click at [453, 280] on button "Create Case" at bounding box center [480, 279] width 66 height 21
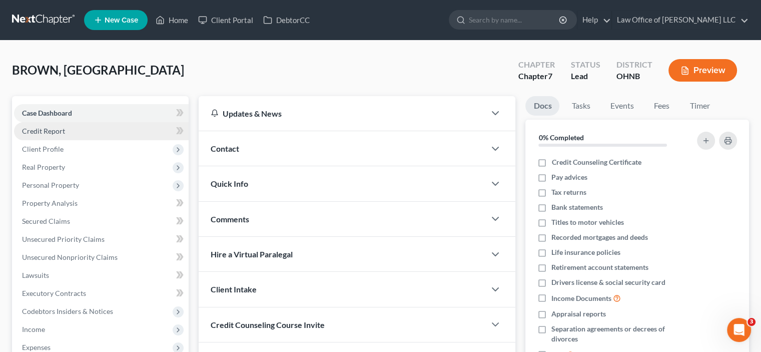
click at [64, 133] on span "Credit Report" at bounding box center [43, 131] width 43 height 9
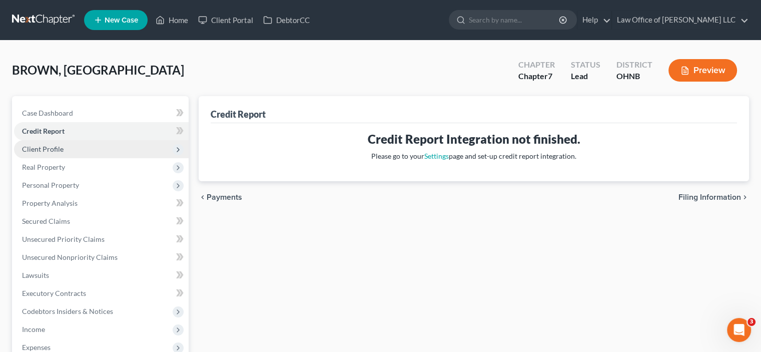
click at [53, 151] on span "Client Profile" at bounding box center [43, 149] width 42 height 9
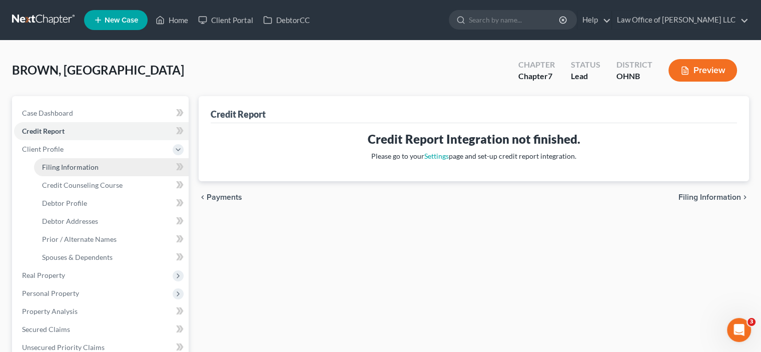
click at [59, 162] on link "Filing Information" at bounding box center [111, 167] width 155 height 18
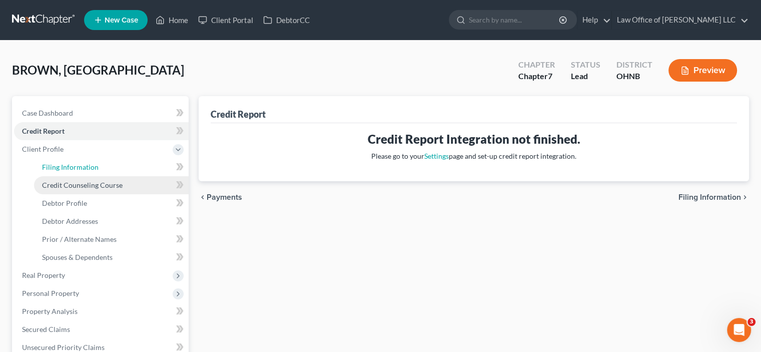
select select "1"
select select "0"
select select "61"
select select "36"
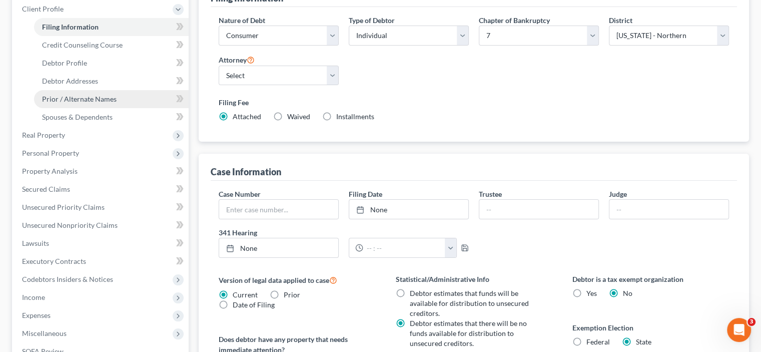
scroll to position [86, 0]
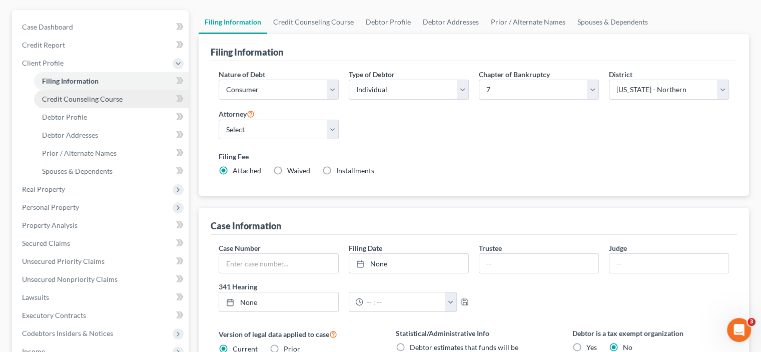
click at [79, 99] on span "Credit Counseling Course" at bounding box center [82, 99] width 81 height 9
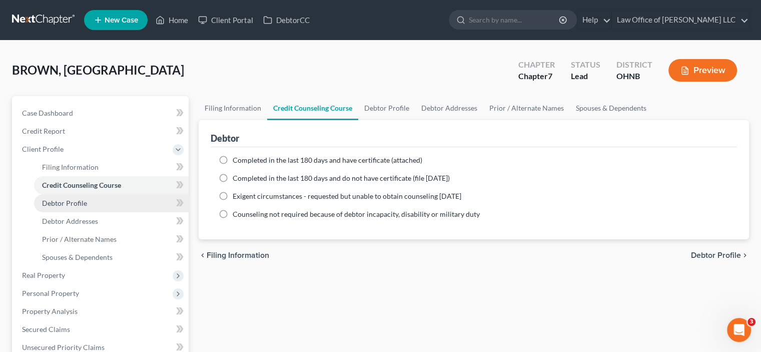
click at [67, 204] on span "Debtor Profile" at bounding box center [64, 203] width 45 height 9
select select "0"
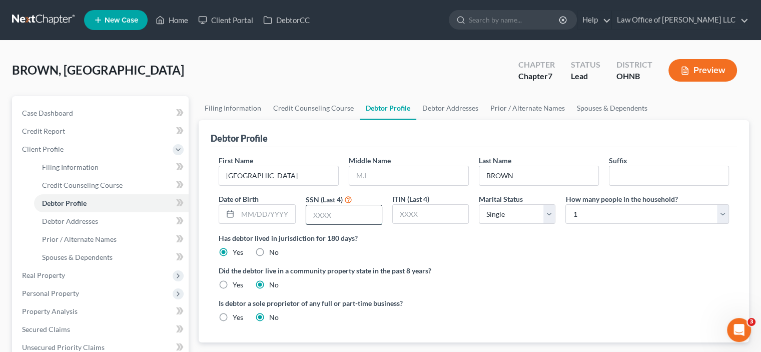
click at [334, 215] on input "text" at bounding box center [344, 214] width 76 height 19
type input "8102"
click at [511, 217] on select "Select Single Married Separated Divorced Widowed" at bounding box center [517, 214] width 77 height 20
select select "1"
click at [479, 204] on select "Select Single Married Separated Divorced Widowed" at bounding box center [517, 214] width 77 height 20
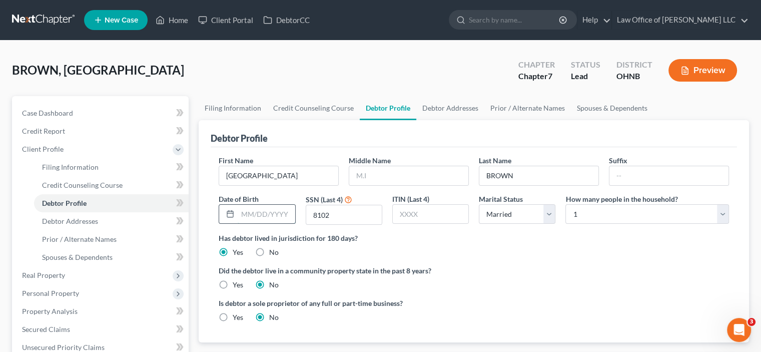
click at [260, 210] on input "text" at bounding box center [266, 214] width 57 height 19
type input "04/08/1969"
click at [576, 254] on div "Has debtor lived in jurisdiction for 180 days? Yes No Debtor must reside in jur…" at bounding box center [474, 245] width 511 height 25
click at [593, 210] on select "Select 1 2 3 4 5 6 7 8 9 10 11 12 13 14 15 16 17 18 19 20" at bounding box center [648, 214] width 164 height 20
select select "1"
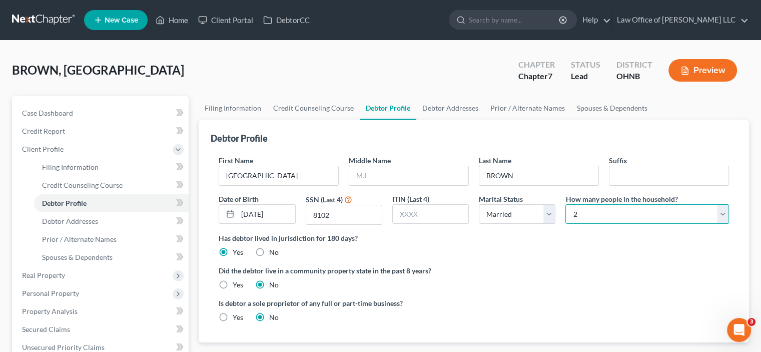
click at [566, 204] on select "Select 1 2 3 4 5 6 7 8 9 10 11 12 13 14 15 16 17 18 19 20" at bounding box center [648, 214] width 164 height 20
click at [519, 270] on label "Did the debtor live in a community property state in the past 8 years?" at bounding box center [474, 270] width 511 height 11
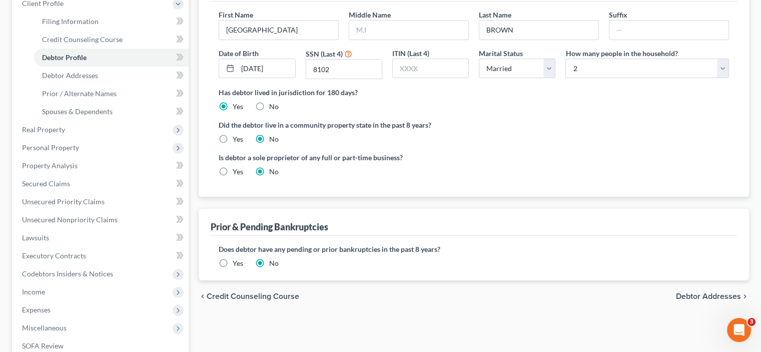
scroll to position [150, 0]
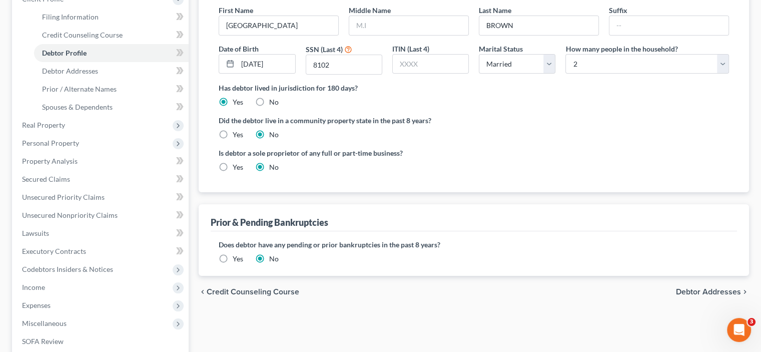
click at [233, 256] on label "Yes" at bounding box center [238, 259] width 11 height 10
click at [237, 256] on input "Yes" at bounding box center [240, 257] width 7 height 7
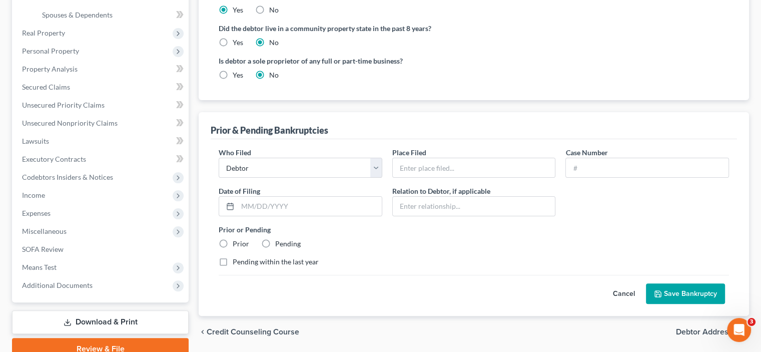
scroll to position [250, 0]
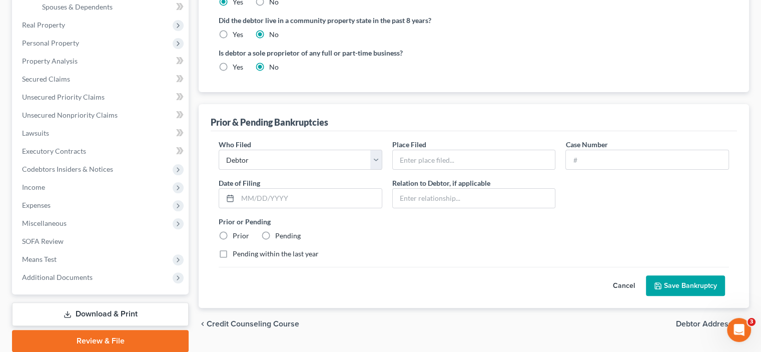
click at [233, 231] on label "Prior" at bounding box center [241, 236] width 17 height 10
click at [237, 231] on input "Prior" at bounding box center [240, 234] width 7 height 7
radio input "true"
drag, startPoint x: 682, startPoint y: 287, endPoint x: 665, endPoint y: 294, distance: 17.9
click at [681, 287] on button "Save Bankruptcy" at bounding box center [685, 285] width 79 height 21
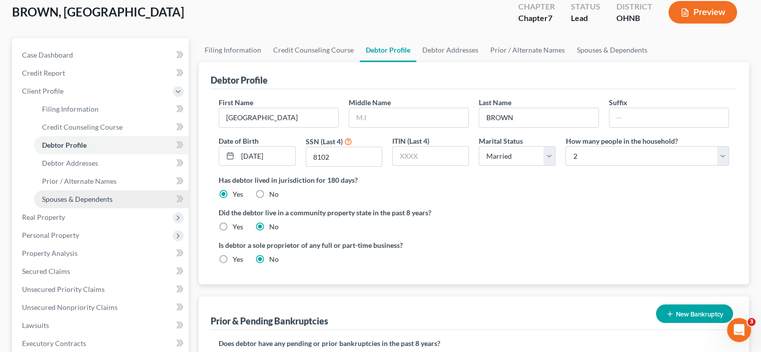
scroll to position [0, 0]
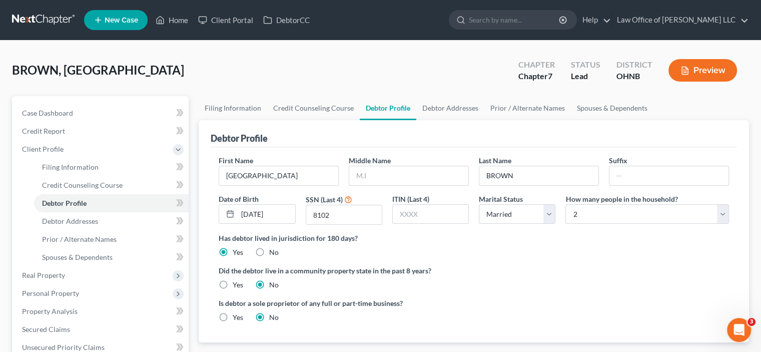
click at [57, 20] on link at bounding box center [44, 20] width 64 height 18
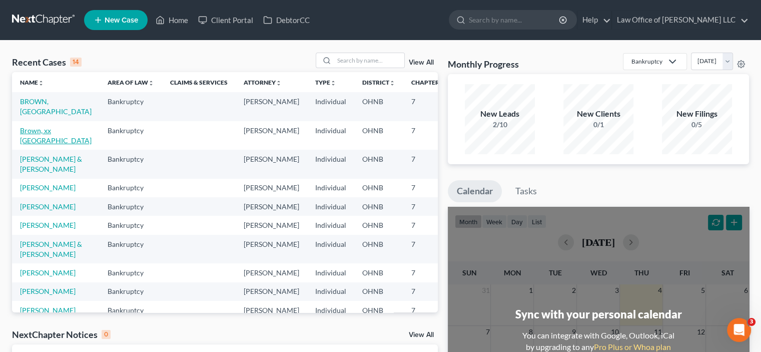
click at [24, 132] on link "Brown, xx [GEOGRAPHIC_DATA]" at bounding box center [56, 135] width 72 height 19
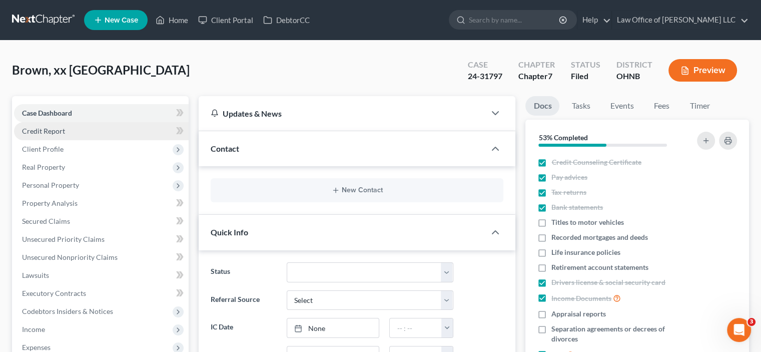
click at [54, 130] on span "Credit Report" at bounding box center [43, 131] width 43 height 9
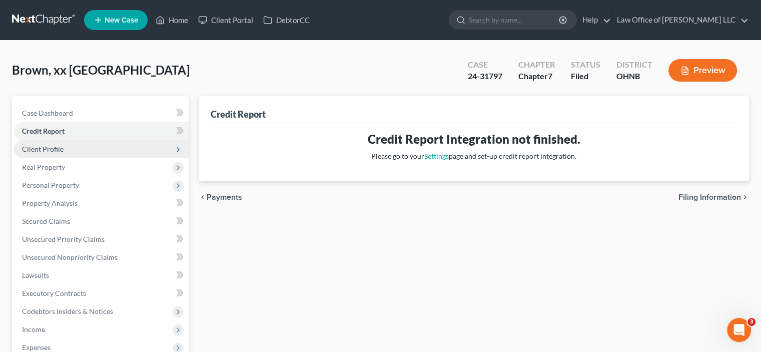
click at [54, 146] on span "Client Profile" at bounding box center [43, 149] width 42 height 9
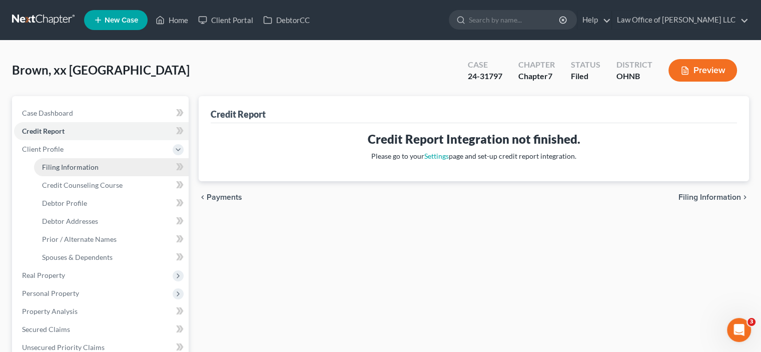
click at [76, 167] on span "Filing Information" at bounding box center [70, 167] width 57 height 9
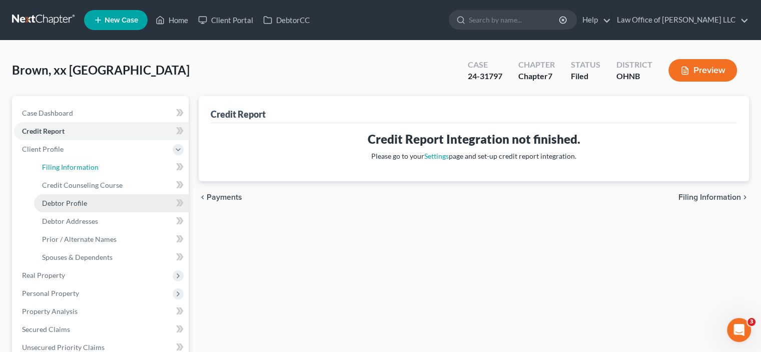
select select "1"
select select "0"
select select "61"
select select "36"
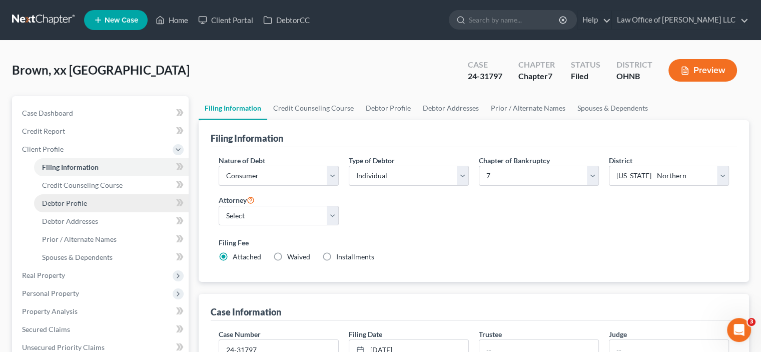
click at [61, 202] on span "Debtor Profile" at bounding box center [64, 203] width 45 height 9
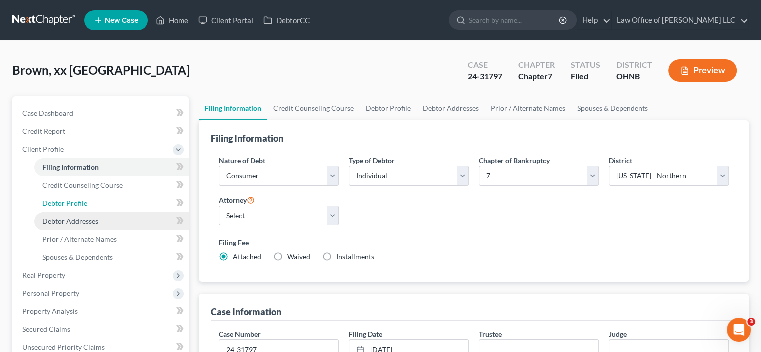
select select "1"
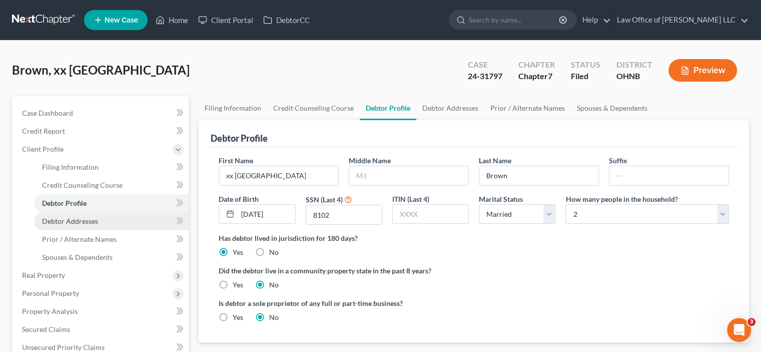
radio input "true"
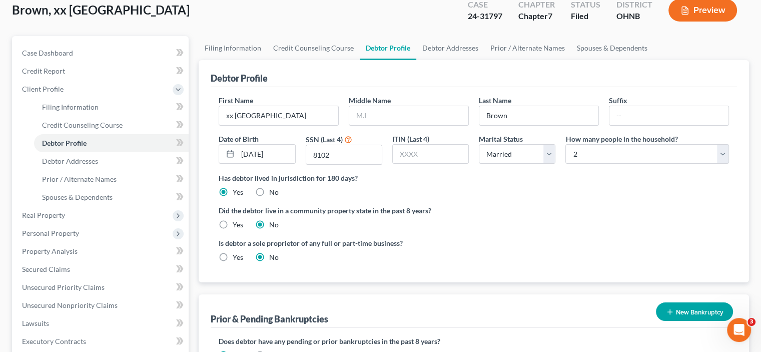
scroll to position [150, 0]
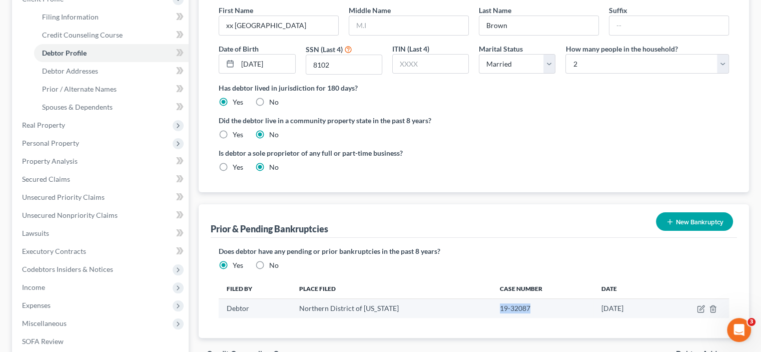
drag, startPoint x: 467, startPoint y: 307, endPoint x: 501, endPoint y: 307, distance: 34.0
click at [501, 307] on td "19-32087" at bounding box center [543, 308] width 102 height 19
copy td "19-32087"
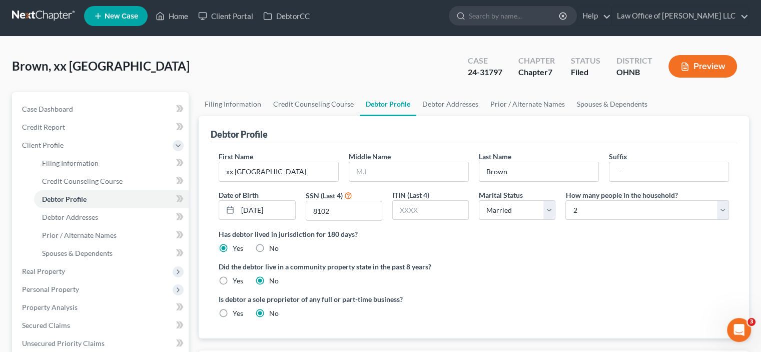
scroll to position [0, 0]
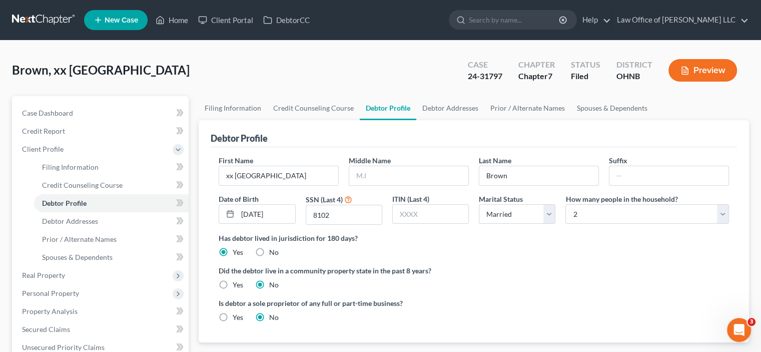
click at [32, 18] on link at bounding box center [44, 20] width 64 height 18
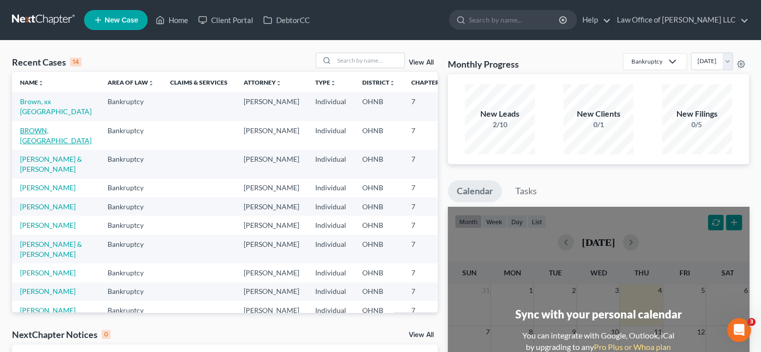
click at [41, 145] on link "BROWN, [GEOGRAPHIC_DATA]" at bounding box center [56, 135] width 72 height 19
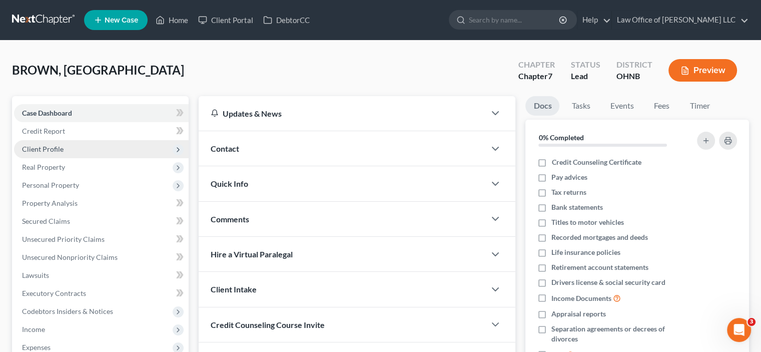
click at [51, 146] on span "Client Profile" at bounding box center [43, 149] width 42 height 9
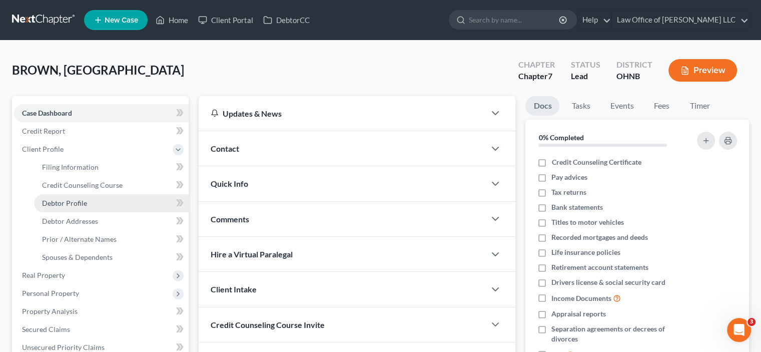
click at [79, 198] on link "Debtor Profile" at bounding box center [111, 203] width 155 height 18
select select "1"
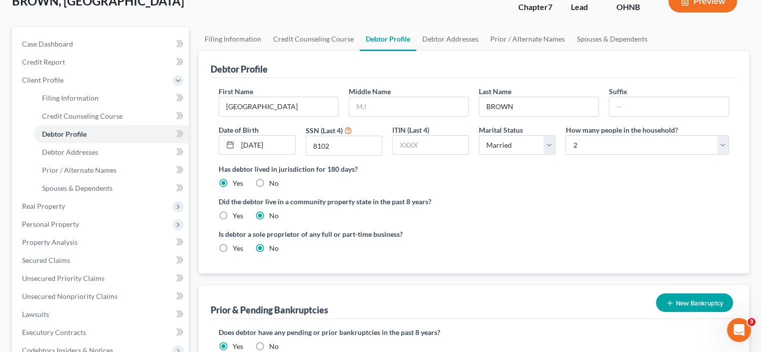
scroll to position [200, 0]
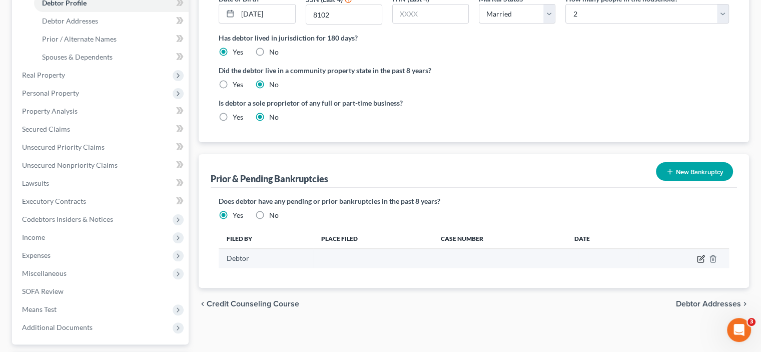
click at [697, 257] on td at bounding box center [683, 258] width 91 height 19
click at [702, 256] on icon "button" at bounding box center [702, 258] width 5 height 5
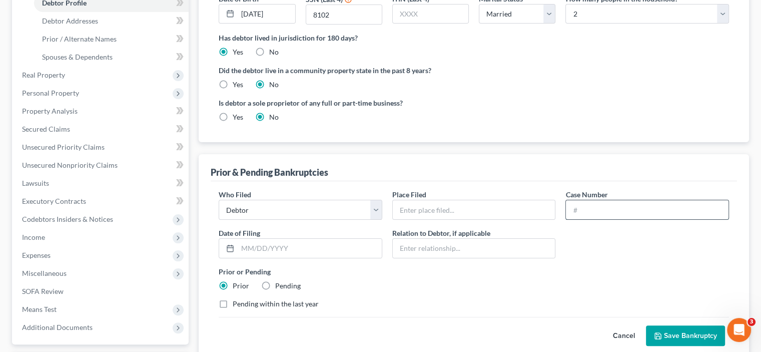
click at [593, 207] on input "text" at bounding box center [647, 209] width 163 height 19
paste input "19-32087"
type input "19-32087"
click at [246, 250] on input "text" at bounding box center [310, 248] width 144 height 19
type input "06/28/2019"
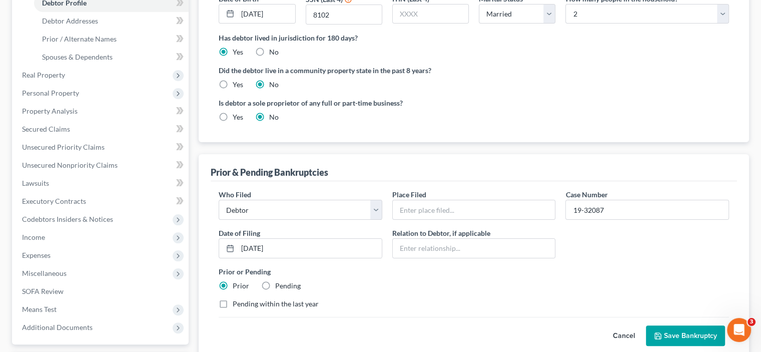
click at [462, 302] on div "Pending within the last year" at bounding box center [474, 304] width 511 height 10
click at [436, 210] on input "text" at bounding box center [474, 209] width 163 height 19
click at [473, 280] on div "Prior or Pending Prior Pending" at bounding box center [474, 278] width 521 height 25
click at [680, 330] on button "Save Bankruptcy" at bounding box center [685, 335] width 79 height 21
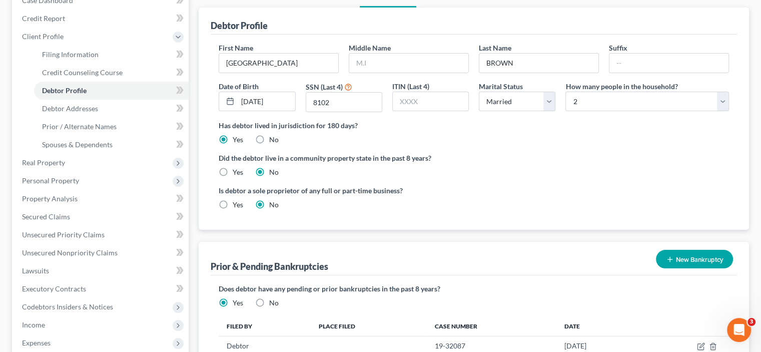
scroll to position [50, 0]
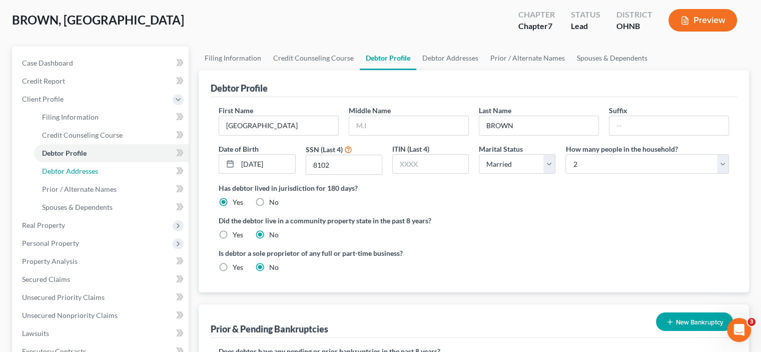
drag, startPoint x: 75, startPoint y: 173, endPoint x: 177, endPoint y: 178, distance: 102.2
click at [76, 172] on span "Debtor Addresses" at bounding box center [70, 171] width 56 height 9
select select "0"
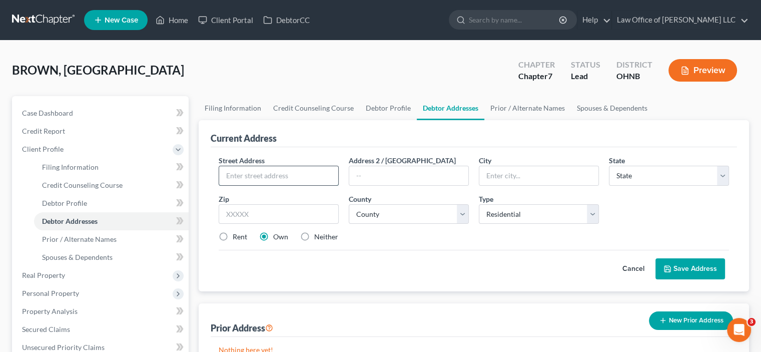
click at [256, 173] on input "text" at bounding box center [278, 175] width 119 height 19
type input "[STREET_ADDRESS]"
click at [500, 174] on input "text" at bounding box center [539, 175] width 119 height 19
type input "West Unity"
click at [619, 172] on select "State AL AK AR AZ CA CO CT DE DC FL GA GU HI ID IL IN IA KS KY LA ME MD MA MI M…" at bounding box center [669, 176] width 120 height 20
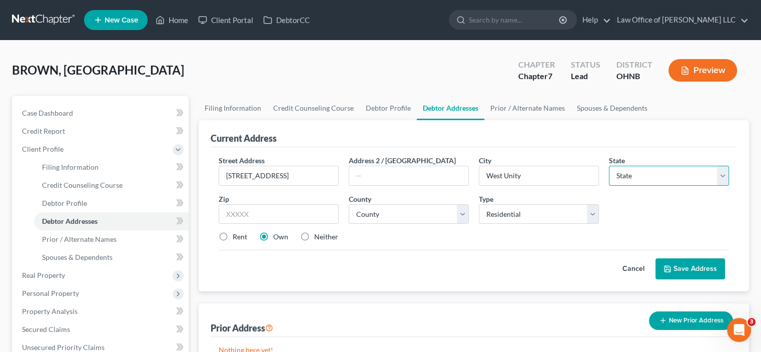
select select "36"
click at [609, 166] on select "State AL AK AR AZ CA CO CT DE DC FL GA GU HI ID IL IN IA KS KY LA ME MD MA MI M…" at bounding box center [669, 176] width 120 height 20
click at [304, 212] on input "text" at bounding box center [279, 214] width 120 height 20
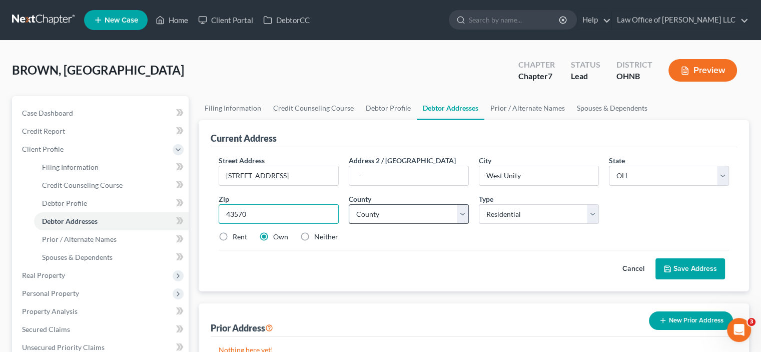
type input "43570"
click at [406, 220] on select "County Adams County Allen County Ashland County Ashtabula County Athens County …" at bounding box center [409, 214] width 120 height 20
select select "85"
click at [349, 204] on select "County Adams County Allen County Ashland County Ashtabula County Athens County …" at bounding box center [409, 214] width 120 height 20
click at [685, 272] on button "Save Address" at bounding box center [691, 268] width 70 height 21
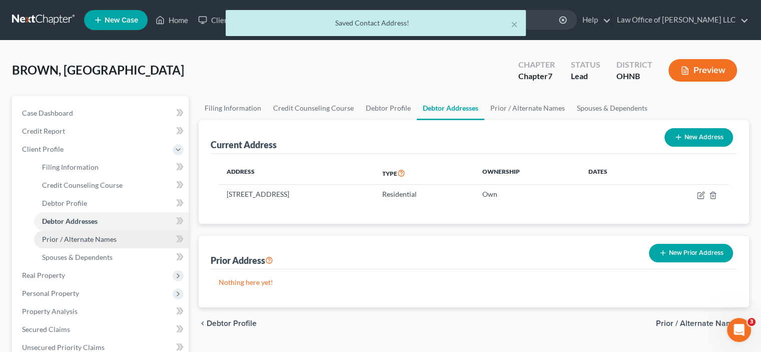
click at [110, 242] on span "Prior / Alternate Names" at bounding box center [79, 239] width 75 height 9
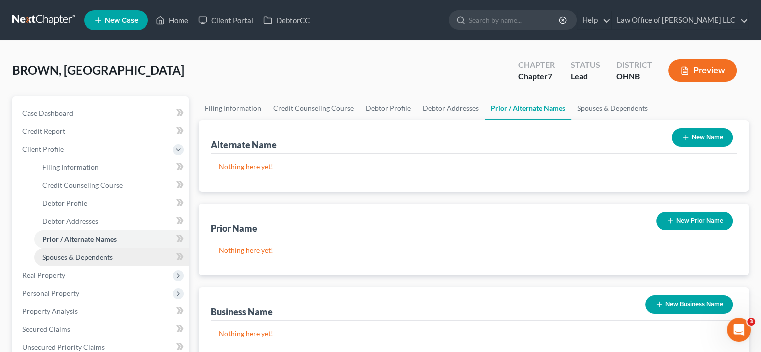
click at [104, 256] on span "Spouses & Dependents" at bounding box center [77, 257] width 71 height 9
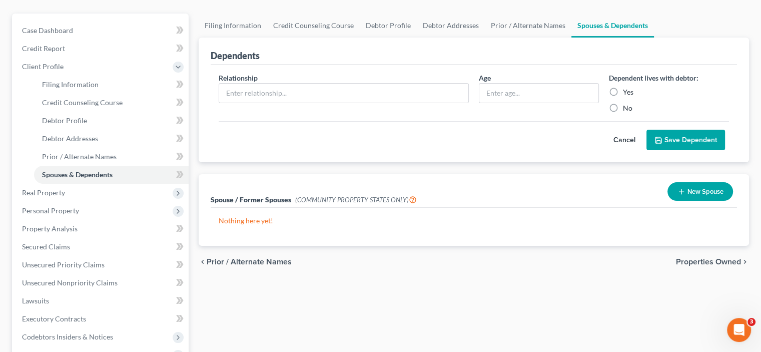
scroll to position [100, 0]
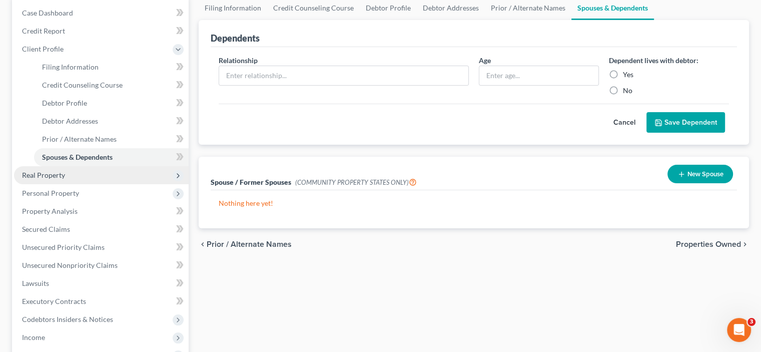
click at [47, 171] on span "Real Property" at bounding box center [43, 175] width 43 height 9
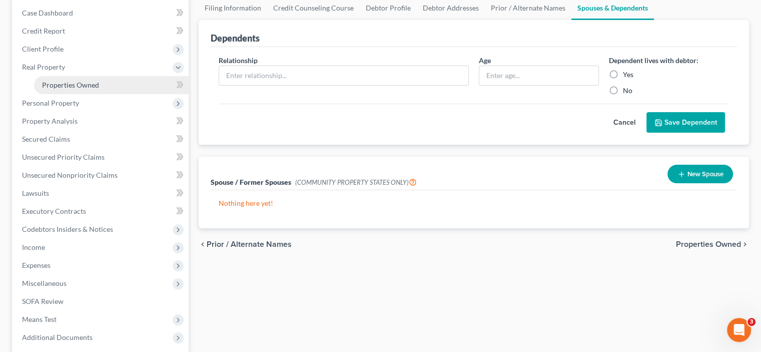
click at [76, 85] on span "Properties Owned" at bounding box center [70, 85] width 57 height 9
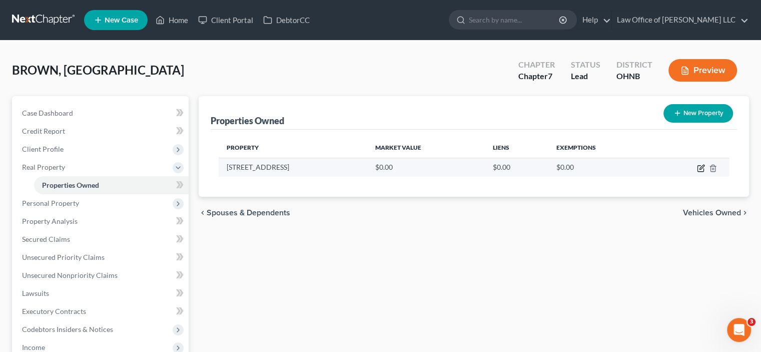
click at [701, 166] on icon "button" at bounding box center [701, 168] width 8 height 8
select select "36"
select select "85"
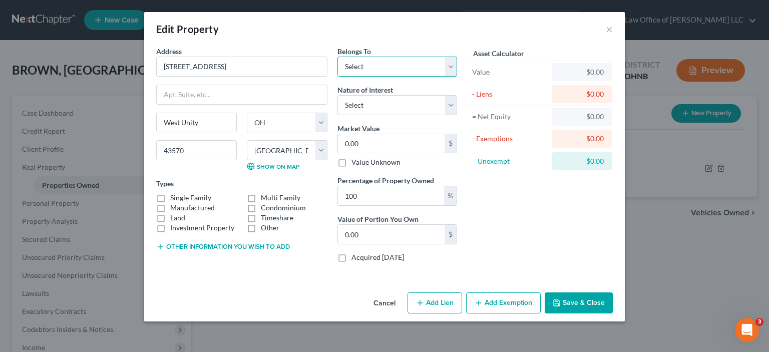
click at [363, 69] on select "Select Debtor 1 Only Debtor 2 Only Debtor 1 And Debtor 2 Only At Least One Of T…" at bounding box center [397, 67] width 120 height 20
select select "3"
click at [337, 57] on select "Select Debtor 1 Only Debtor 2 Only Debtor 1 And Debtor 2 Only At Least One Of T…" at bounding box center [397, 67] width 120 height 20
click at [380, 102] on select "Select Fee Simple Joint Tenant Life Estate Equitable Interest Future Interest T…" at bounding box center [397, 105] width 120 height 20
select select "1"
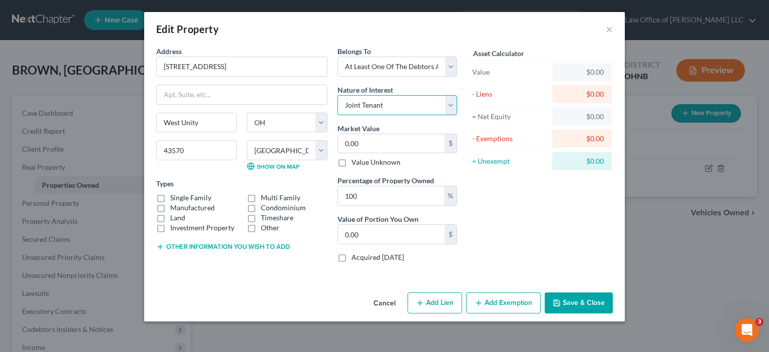
click at [337, 95] on select "Select Fee Simple Joint Tenant Life Estate Equitable Interest Future Interest T…" at bounding box center [397, 105] width 120 height 20
click at [365, 140] on input "0.00" at bounding box center [391, 143] width 107 height 19
paste input "258,60"
type input "258,600.00"
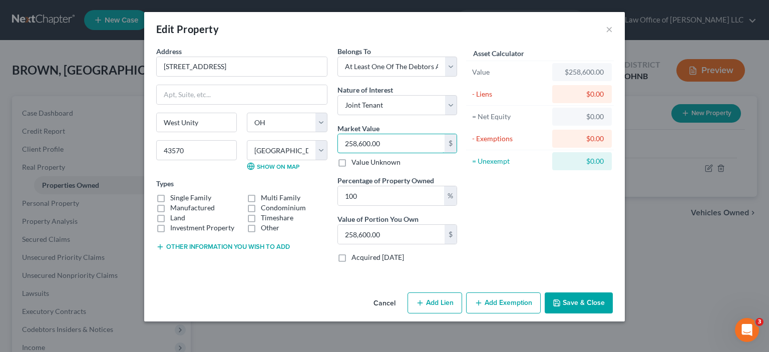
type input "258,600.00"
click at [170, 203] on label "Manufactured" at bounding box center [192, 208] width 45 height 10
click at [174, 203] on input "Manufactured" at bounding box center [177, 206] width 7 height 7
checkbox input "true"
click at [170, 197] on label "Single Family" at bounding box center [190, 198] width 41 height 10
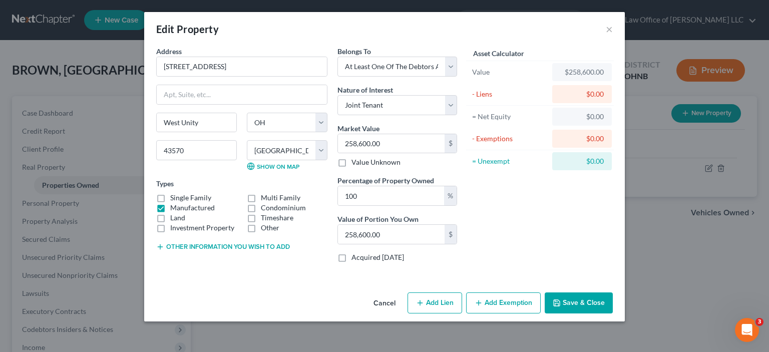
click at [174, 197] on input "Single Family" at bounding box center [177, 196] width 7 height 7
checkbox input "true"
click at [170, 203] on label "Manufactured" at bounding box center [192, 208] width 45 height 10
click at [174, 203] on input "Manufactured" at bounding box center [177, 206] width 7 height 7
checkbox input "false"
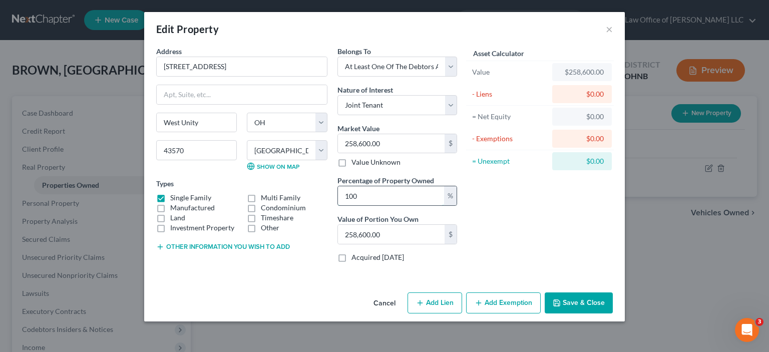
click at [422, 196] on input "100" at bounding box center [391, 195] width 106 height 19
click at [438, 231] on input "258,600.00" at bounding box center [391, 234] width 107 height 19
click at [496, 227] on div "Asset Calculator Value $258,600.00 - Liens $0.00 = Net Equity $0.00 - Exemption…" at bounding box center [540, 158] width 156 height 224
click at [483, 297] on button "Add Exemption" at bounding box center [503, 302] width 75 height 21
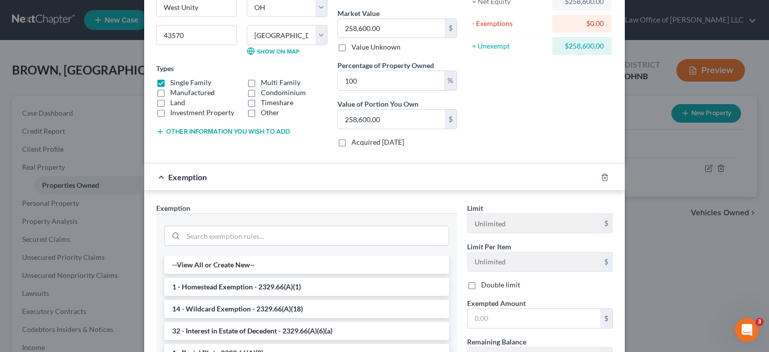
scroll to position [150, 0]
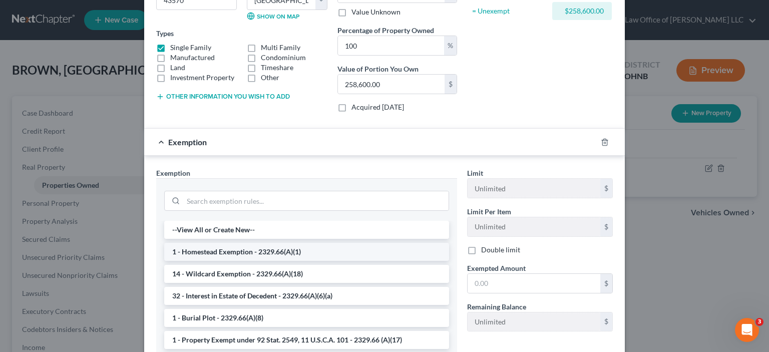
click at [258, 249] on li "1 - Homestead Exemption - 2329.66(A)(1)" at bounding box center [306, 252] width 285 height 18
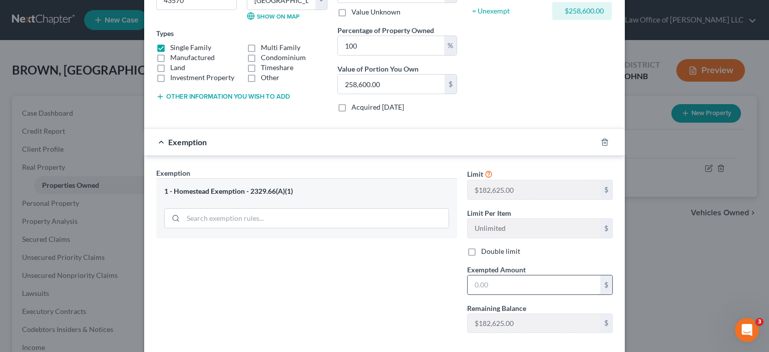
click at [487, 284] on input "text" at bounding box center [534, 284] width 133 height 19
type input "1"
type input "182,625"
click at [390, 276] on div "Exemption Set must be selected for CA. Exemption * 1 - Homestead Exemption - 23…" at bounding box center [306, 254] width 311 height 173
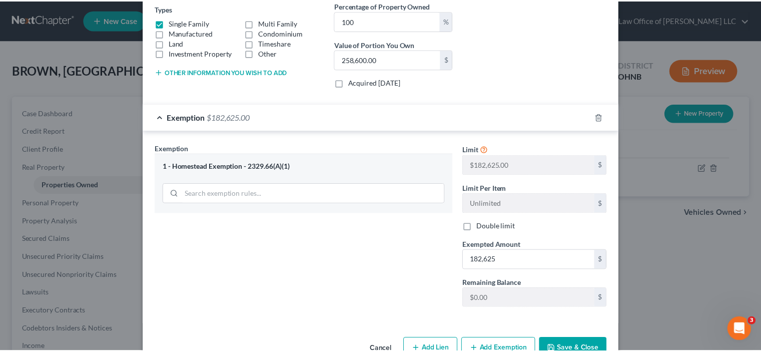
scroll to position [200, 0]
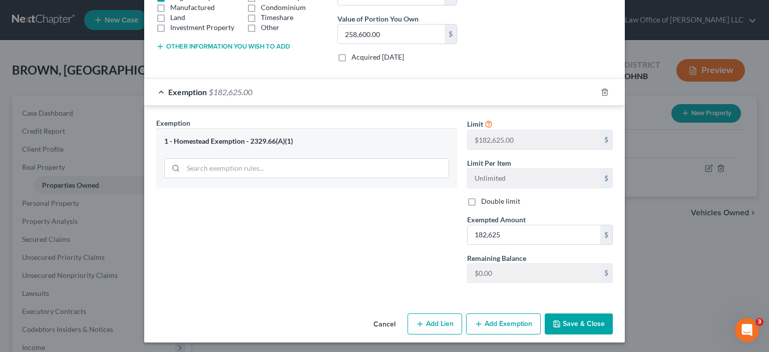
click at [565, 318] on button "Save & Close" at bounding box center [579, 323] width 68 height 21
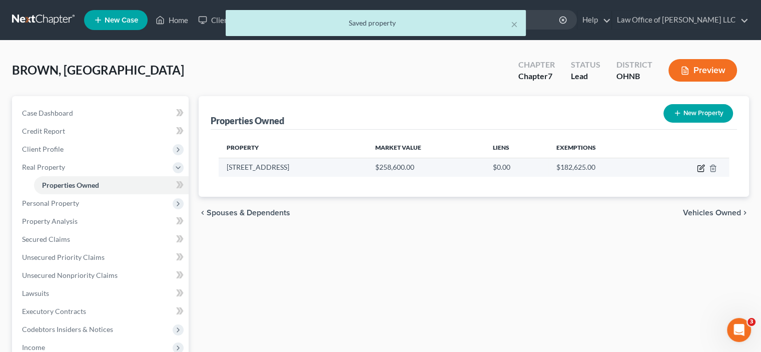
click at [705, 170] on td at bounding box center [692, 167] width 76 height 19
click at [700, 166] on icon "button" at bounding box center [701, 168] width 8 height 8
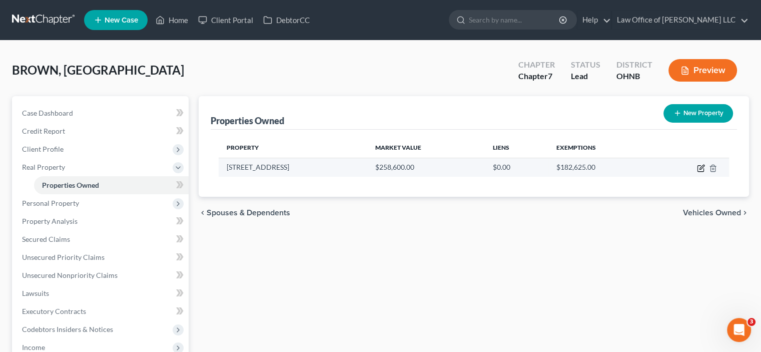
click at [702, 165] on body "Home New Case Client Portal DebtorCC Law Office of Abigail Wurm LLC abigail.wur…" at bounding box center [380, 275] width 761 height 550
select select "36"
select select "85"
select select "3"
select select "1"
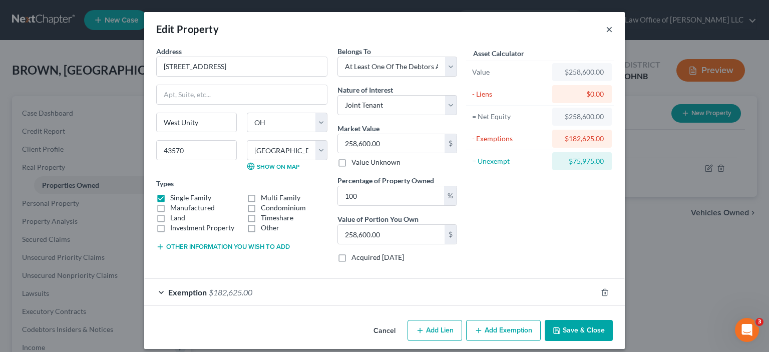
click at [606, 35] on button "×" at bounding box center [609, 29] width 7 height 12
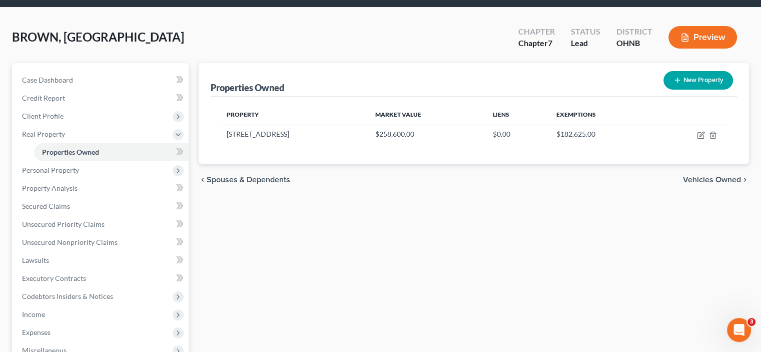
scroll to position [0, 0]
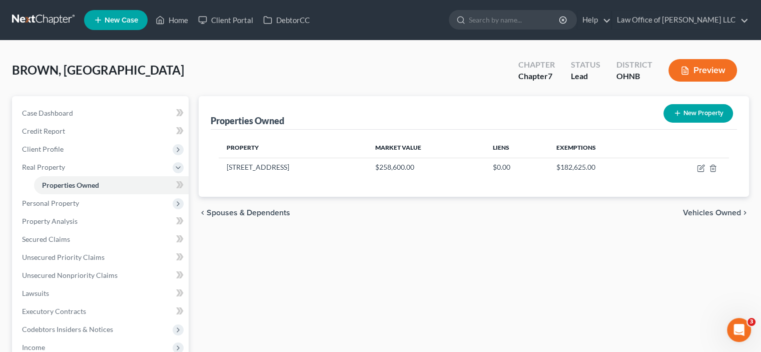
click at [54, 17] on link at bounding box center [44, 20] width 64 height 18
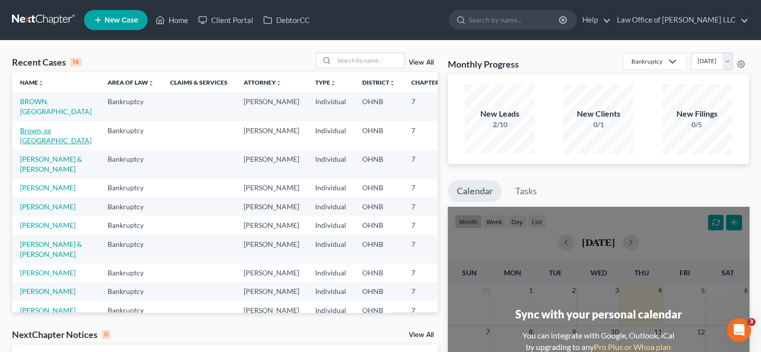
click at [29, 130] on link "Brown, xx [GEOGRAPHIC_DATA]" at bounding box center [56, 135] width 72 height 19
select select "6"
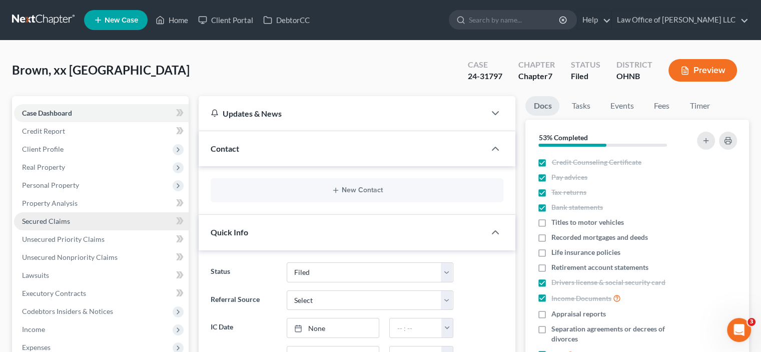
click at [57, 217] on span "Secured Claims" at bounding box center [46, 221] width 48 height 9
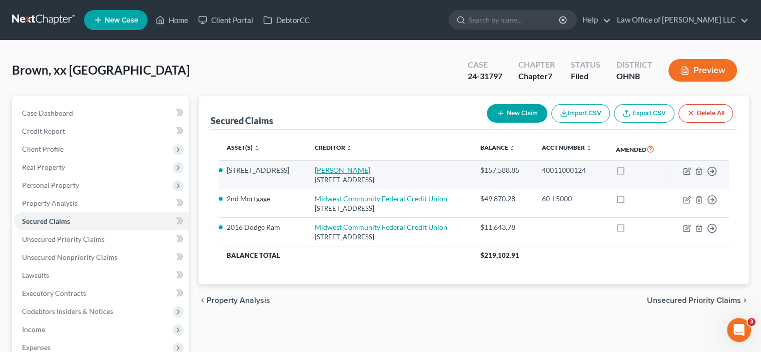
click at [321, 170] on link "[PERSON_NAME]" at bounding box center [343, 170] width 56 height 9
select select "15"
select select "2"
select select "3"
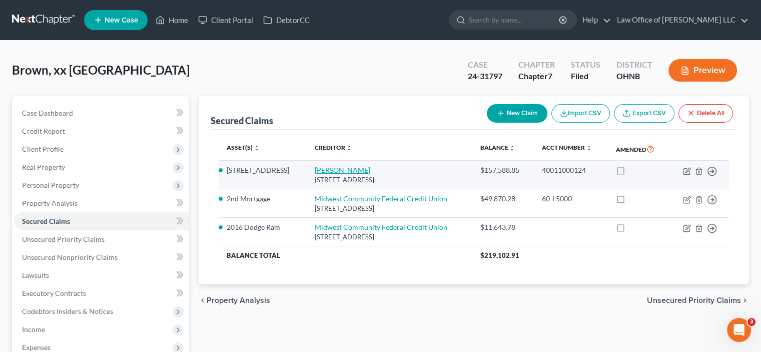
select select "0"
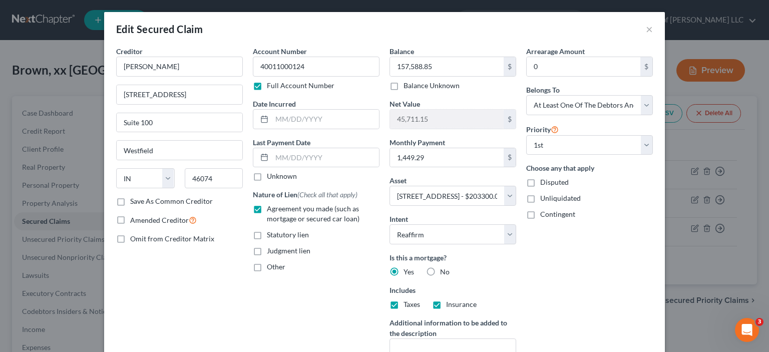
click at [33, 84] on div "Edit Secured Claim × Creditor * [PERSON_NAME] [STREET_ADDRESS][GEOGRAPHIC_DATA]…" at bounding box center [384, 176] width 769 height 352
click at [640, 26] on div "Edit Secured Claim ×" at bounding box center [384, 29] width 561 height 34
click at [646, 28] on button "×" at bounding box center [649, 29] width 7 height 12
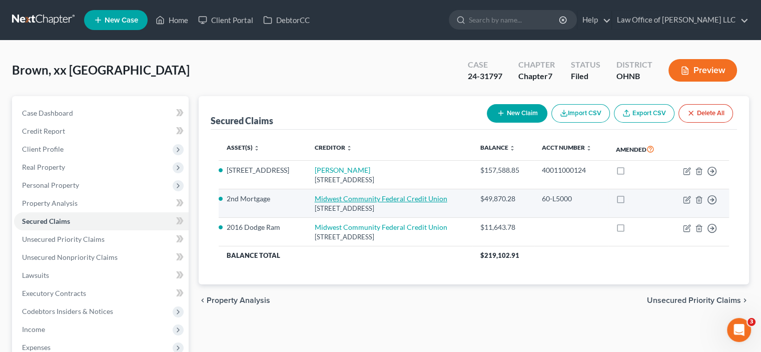
click at [341, 197] on link "Midwest Community Federal Credit Union" at bounding box center [381, 198] width 133 height 9
select select "36"
select select "0"
select select "2"
select select "3"
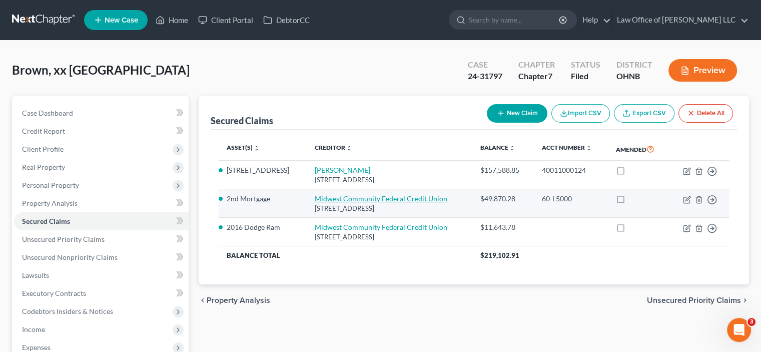
select select "1"
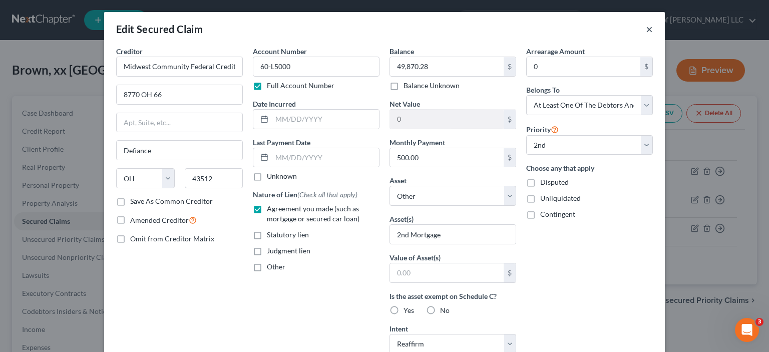
click at [648, 29] on button "×" at bounding box center [649, 29] width 7 height 12
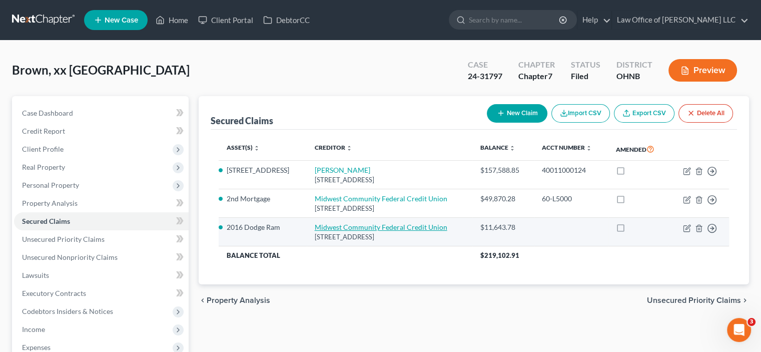
click at [371, 228] on link "Midwest Community Federal Credit Union" at bounding box center [381, 227] width 133 height 9
select select "36"
select select "8"
select select "2"
select select "0"
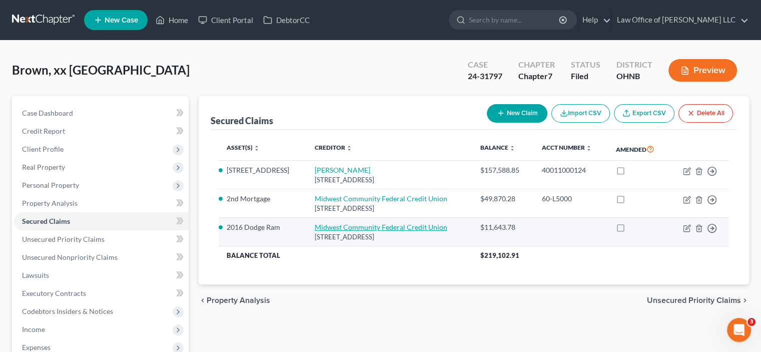
select select "0"
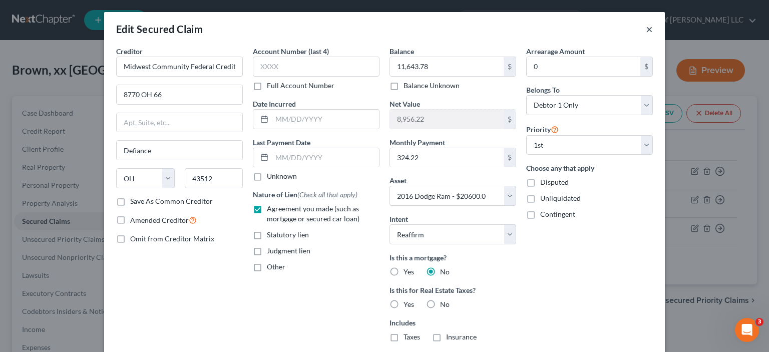
click at [646, 28] on button "×" at bounding box center [649, 29] width 7 height 12
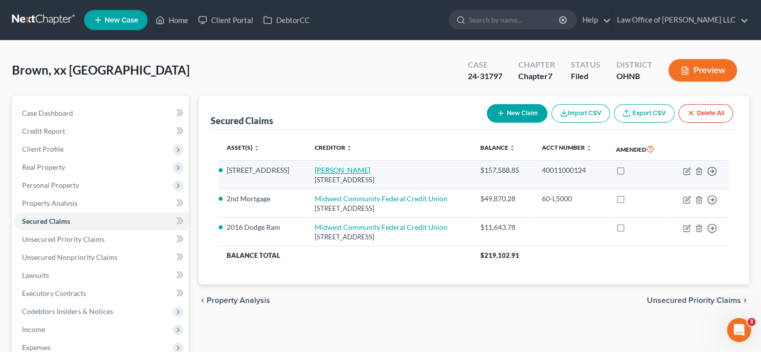
click at [326, 171] on link "[PERSON_NAME]" at bounding box center [343, 170] width 56 height 9
select select "15"
select select "2"
select select "3"
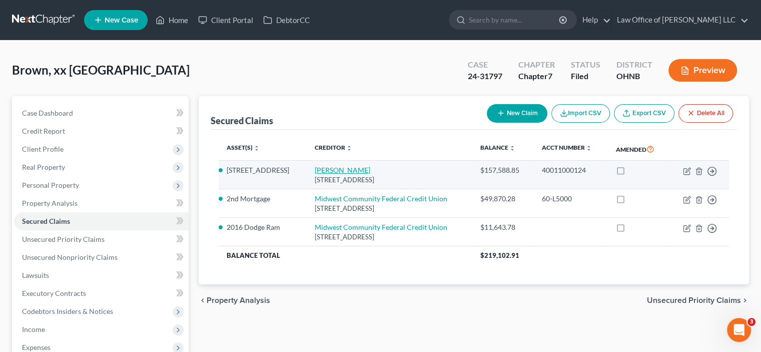
select select "0"
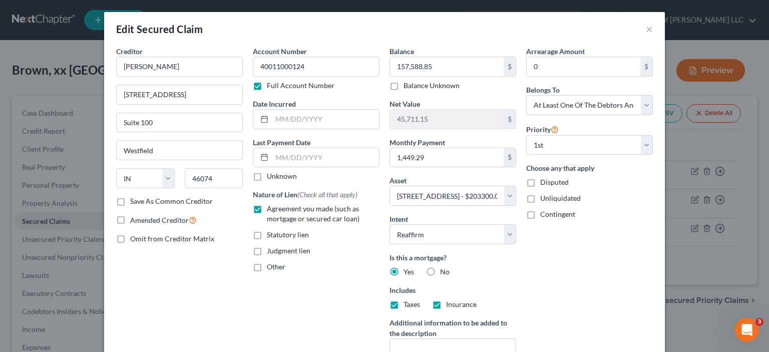
click at [36, 93] on div "Edit Secured Claim × Creditor * [PERSON_NAME] [STREET_ADDRESS][GEOGRAPHIC_DATA]…" at bounding box center [384, 176] width 769 height 352
click at [54, 192] on div "Edit Secured Claim × Creditor * [PERSON_NAME] [STREET_ADDRESS][GEOGRAPHIC_DATA]…" at bounding box center [384, 176] width 769 height 352
click at [641, 27] on div "Edit Secured Claim ×" at bounding box center [384, 29] width 561 height 34
click at [646, 30] on button "×" at bounding box center [649, 29] width 7 height 12
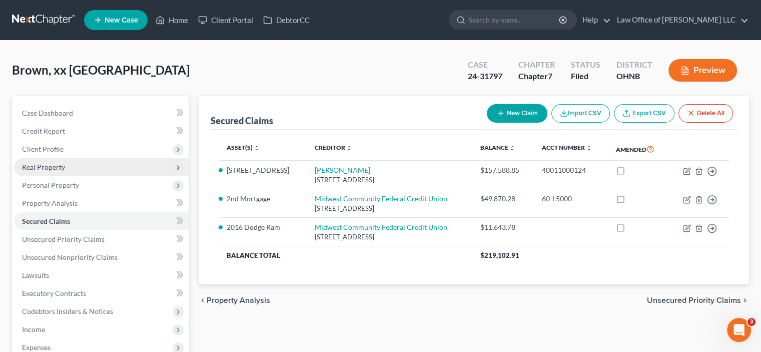
click at [38, 165] on span "Real Property" at bounding box center [43, 167] width 43 height 9
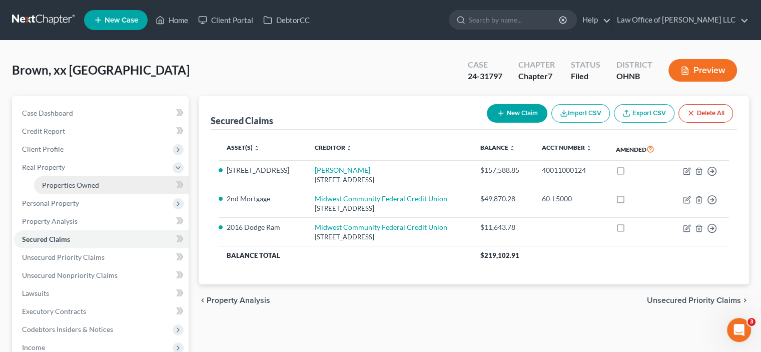
drag, startPoint x: 67, startPoint y: 184, endPoint x: 92, endPoint y: 193, distance: 27.1
click at [68, 184] on span "Properties Owned" at bounding box center [70, 185] width 57 height 9
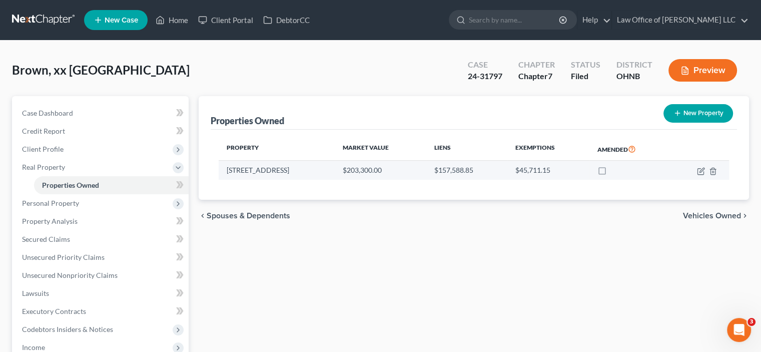
click at [271, 171] on td "[STREET_ADDRESS]" at bounding box center [277, 170] width 116 height 19
click at [322, 171] on td "[STREET_ADDRESS]" at bounding box center [277, 170] width 116 height 19
click at [699, 172] on icon "button" at bounding box center [701, 171] width 8 height 8
select select "36"
select select "85"
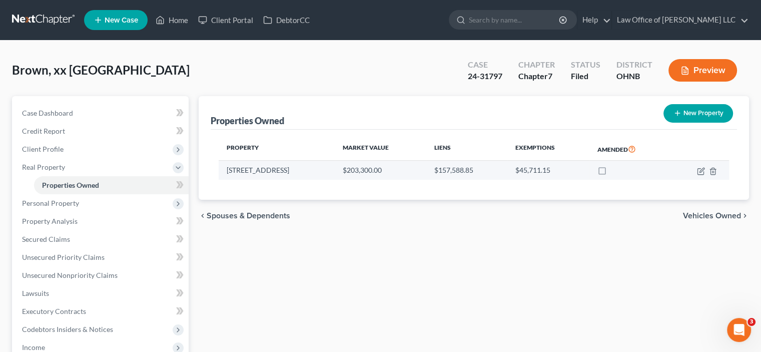
select select "3"
select select "1"
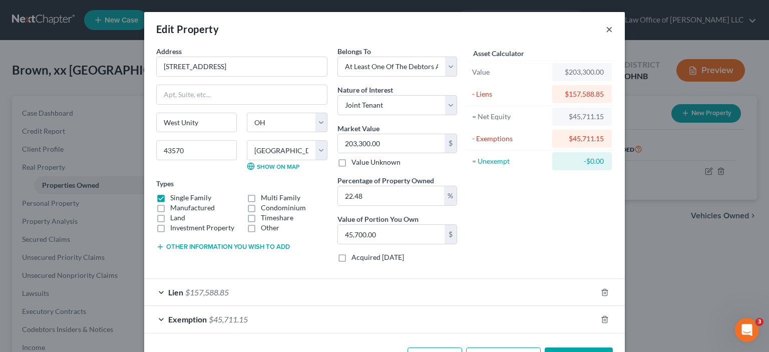
click at [606, 27] on button "×" at bounding box center [609, 29] width 7 height 12
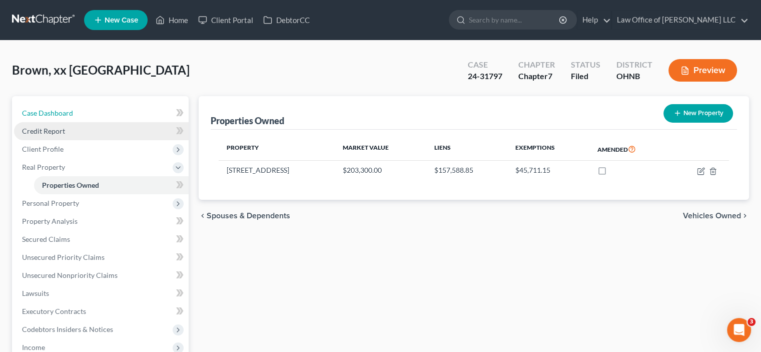
drag, startPoint x: 38, startPoint y: 114, endPoint x: 69, endPoint y: 128, distance: 33.6
click at [39, 114] on span "Case Dashboard" at bounding box center [47, 113] width 51 height 9
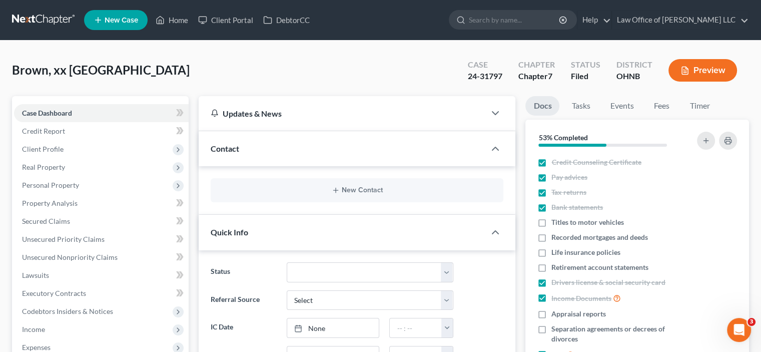
click at [42, 18] on link at bounding box center [44, 20] width 64 height 18
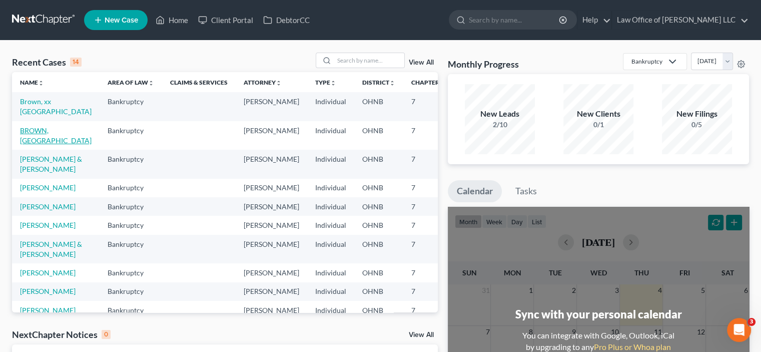
click at [41, 143] on link "BROWN, [GEOGRAPHIC_DATA]" at bounding box center [56, 135] width 72 height 19
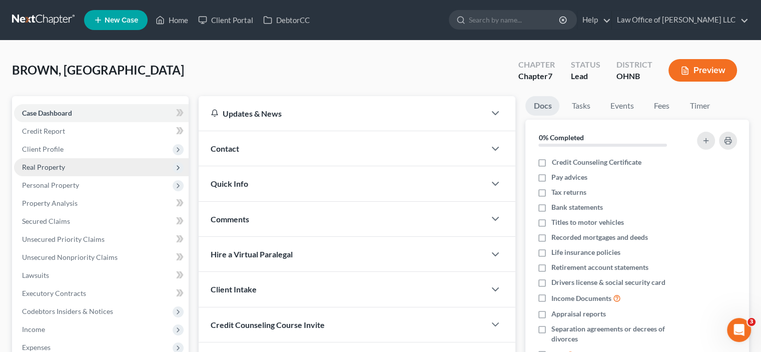
click at [34, 171] on span "Real Property" at bounding box center [43, 167] width 43 height 9
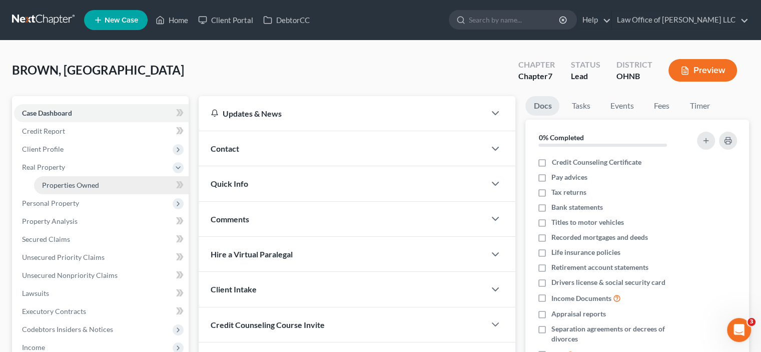
click at [78, 182] on span "Properties Owned" at bounding box center [70, 185] width 57 height 9
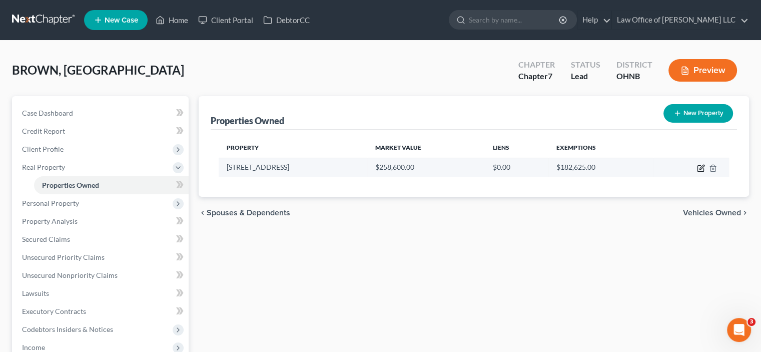
click at [700, 168] on icon "button" at bounding box center [702, 167] width 5 height 5
select select "36"
select select "3"
select select "1"
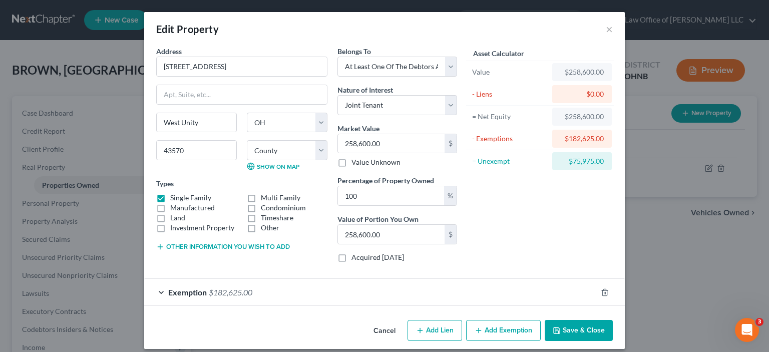
click at [432, 328] on button "Add Lien" at bounding box center [434, 330] width 55 height 21
select select "3"
select select "0"
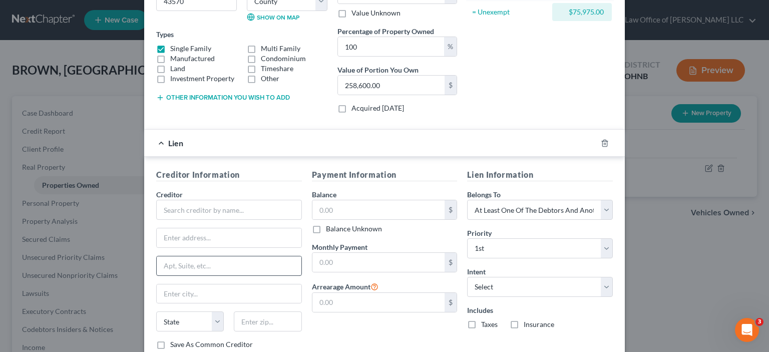
scroll to position [150, 0]
click at [199, 203] on input "text" at bounding box center [229, 209] width 146 height 20
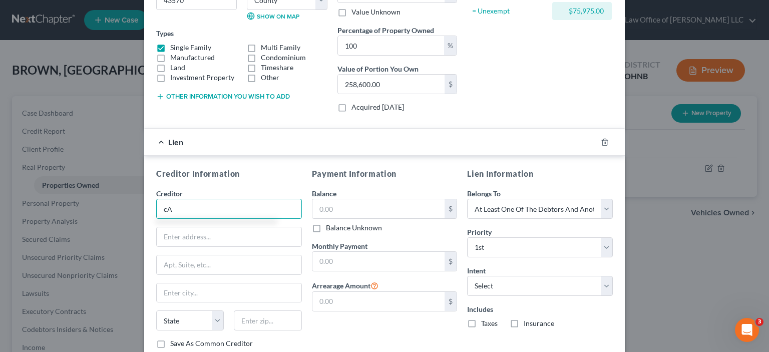
type input "c"
type input "[PERSON_NAME]"
type input "[STREET_ADDRESS]"
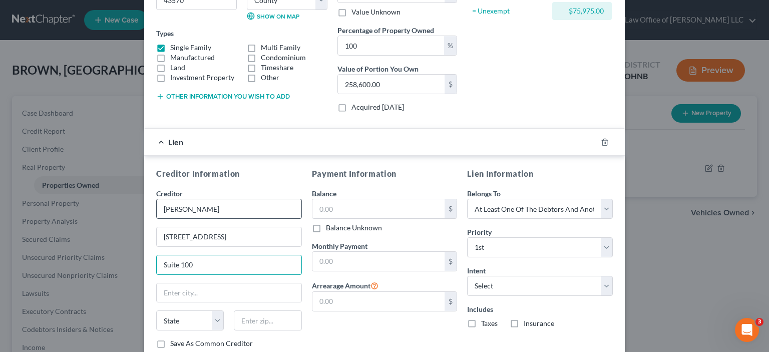
type input "Suite 100"
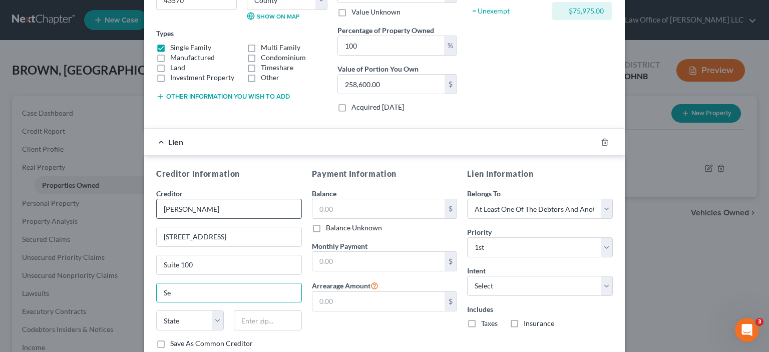
type input "S"
type input "Westfield"
click at [194, 320] on select "State AL AK AR AZ CA CO CT DE DC FL GA GU HI ID IL IN IA KS KY LA ME MD MA MI M…" at bounding box center [190, 320] width 68 height 20
select select "15"
click at [156, 310] on select "State AL AK AR AZ CA CO CT DE DC FL GA GU HI ID IL IN IA KS KY LA ME MD MA MI M…" at bounding box center [190, 320] width 68 height 20
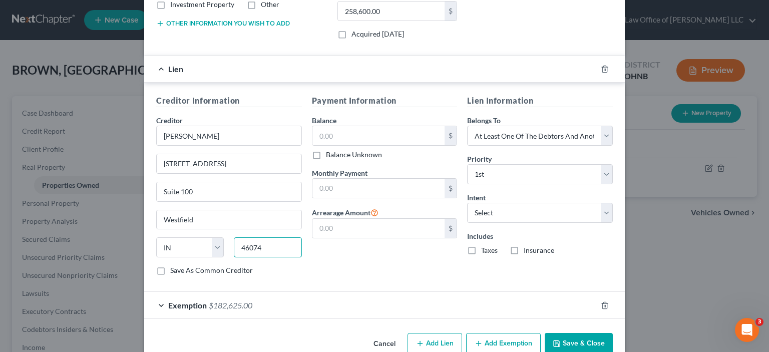
scroll to position [242, 0]
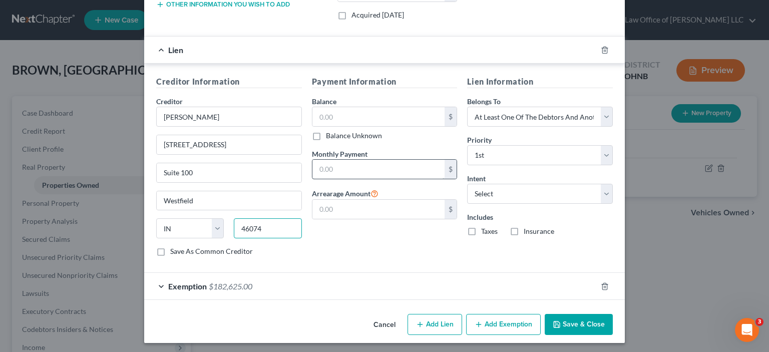
type input "46074"
click at [354, 171] on input "text" at bounding box center [378, 169] width 133 height 19
type input "1,449.29"
click at [345, 248] on div "Payment Information Balance $ Balance Unknown Balance Undetermined $ Balance Un…" at bounding box center [385, 170] width 156 height 189
click at [326, 134] on label "Balance Unknown" at bounding box center [354, 136] width 56 height 10
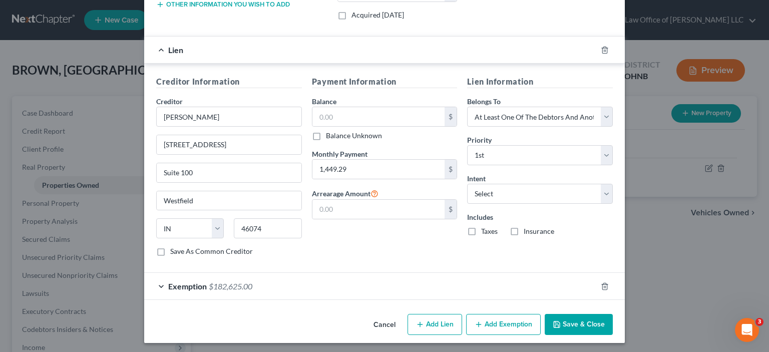
click at [330, 134] on input "Balance Unknown" at bounding box center [333, 134] width 7 height 7
checkbox input "true"
type input "0.00"
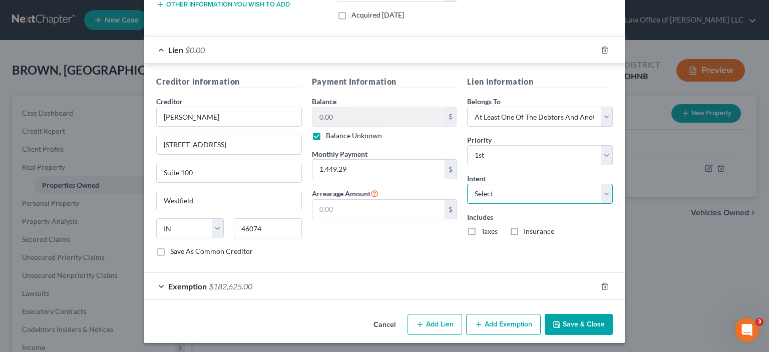
click at [517, 199] on select "Select Surrender Redeem Reaffirm Avoid Other" at bounding box center [540, 194] width 146 height 20
select select "2"
click at [467, 184] on select "Select Surrender Redeem Reaffirm Avoid Other" at bounding box center [540, 194] width 146 height 20
click at [420, 249] on div "Payment Information Balance 0.00 $ Balance Unknown Balance Undetermined 0.00 $ …" at bounding box center [385, 170] width 156 height 189
click at [563, 320] on button "Save & Close" at bounding box center [579, 324] width 68 height 21
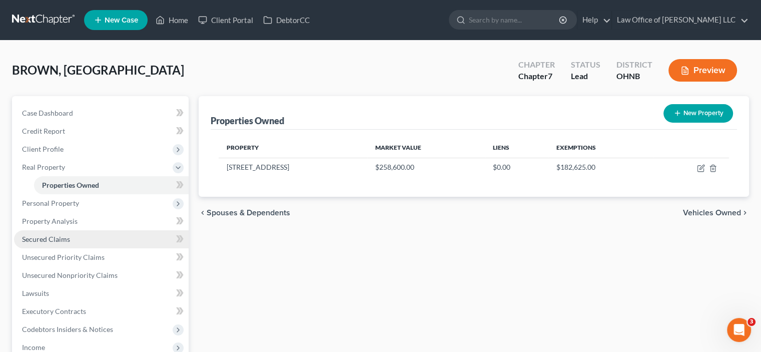
click at [58, 241] on span "Secured Claims" at bounding box center [46, 239] width 48 height 9
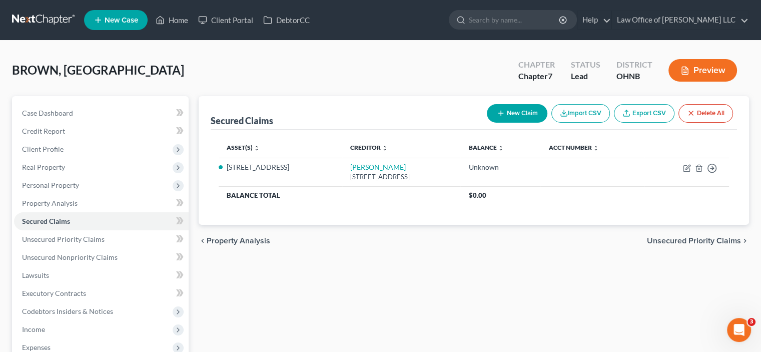
click at [507, 118] on button "New Claim" at bounding box center [517, 113] width 61 height 19
select select "0"
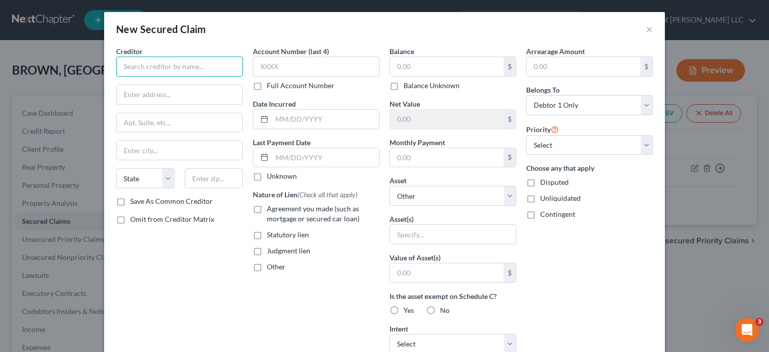
click at [151, 61] on input "text" at bounding box center [179, 67] width 127 height 20
type input "Midwest Community Federal Credit Union"
click at [140, 93] on input "text" at bounding box center [180, 94] width 126 height 19
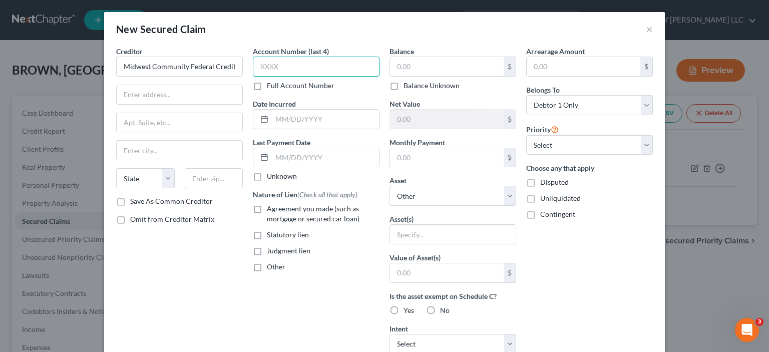
click at [265, 68] on input "text" at bounding box center [316, 67] width 127 height 20
type input "5000"
drag, startPoint x: 284, startPoint y: 70, endPoint x: 247, endPoint y: 64, distance: 37.6
click at [248, 64] on div "Account Number (last 4) 5000 Full Account Number Date Incurred Last Payment Dat…" at bounding box center [316, 269] width 137 height 447
click at [175, 98] on input "text" at bounding box center [180, 94] width 126 height 19
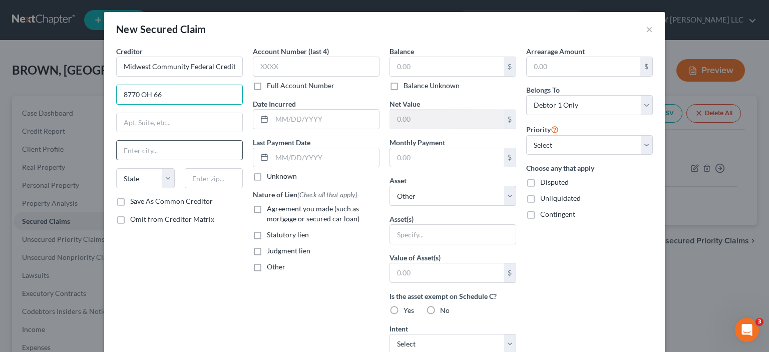
type input "8770 OH 66"
click at [153, 151] on input "text" at bounding box center [180, 150] width 126 height 19
type input "Defiance"
select select "36"
type input "43512"
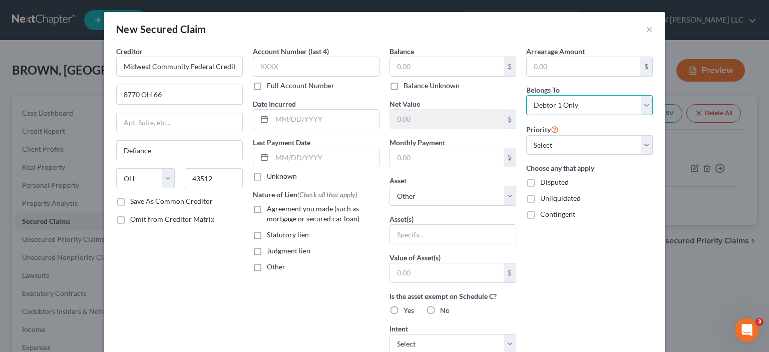
click at [559, 104] on select "Select Debtor 1 Only Debtor 2 Only Debtor 1 And Debtor 2 Only At Least One Of T…" at bounding box center [589, 105] width 127 height 20
select select "3"
click at [526, 95] on select "Select Debtor 1 Only Debtor 2 Only Debtor 1 And Debtor 2 Only At Least One Of T…" at bounding box center [589, 105] width 127 height 20
click at [267, 206] on label "Agreement you made (such as mortgage or secured car loan)" at bounding box center [323, 214] width 113 height 20
click at [271, 206] on input "Agreement you made (such as mortgage or secured car loan)" at bounding box center [274, 207] width 7 height 7
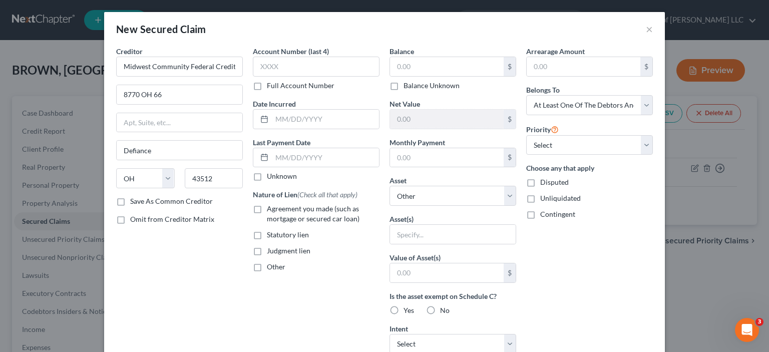
checkbox input "true"
drag, startPoint x: 422, startPoint y: 159, endPoint x: 405, endPoint y: 158, distance: 16.5
click at [422, 159] on input "text" at bounding box center [447, 157] width 114 height 19
type input "500.00"
click at [432, 57] on input "text" at bounding box center [447, 66] width 114 height 19
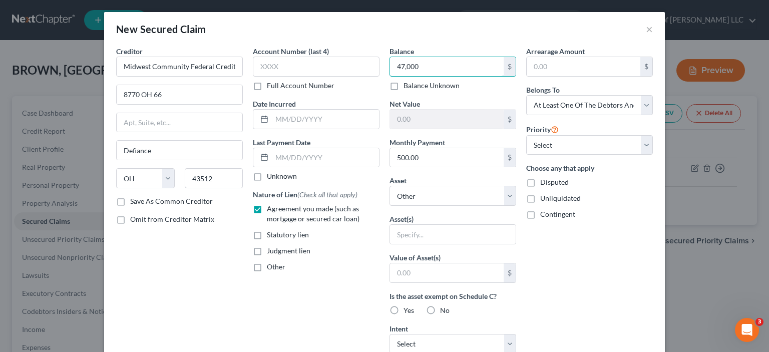
type input "47,000"
click at [562, 130] on div "Priority Select 1st 2nd 3rd 4th 5th 6th 7th 8th 9th 10th 11th 12th 13th 14th 15…" at bounding box center [589, 139] width 127 height 32
click at [565, 146] on select "Select 1st 2nd 3rd 4th 5th 6th 7th 8th 9th 10th 11th 12th 13th 14th 15th 16th 1…" at bounding box center [589, 145] width 127 height 20
select select "1"
click at [526, 135] on select "Select 1st 2nd 3rd 4th 5th 6th 7th 8th 9th 10th 11th 12th 13th 14th 15th 16th 1…" at bounding box center [589, 145] width 127 height 20
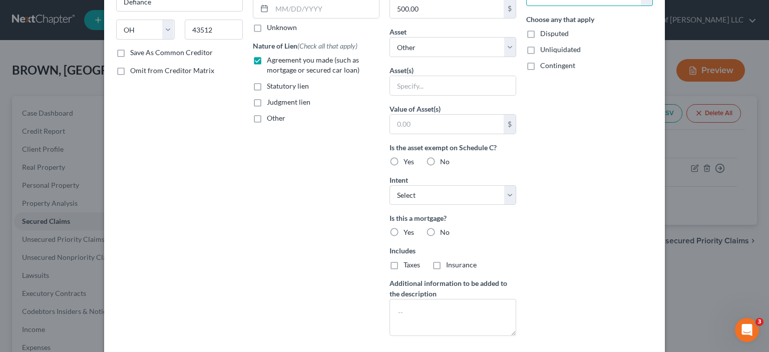
scroll to position [150, 0]
click at [403, 192] on select "Select Surrender Redeem Reaffirm Avoid Other" at bounding box center [452, 194] width 127 height 20
select select "2"
click at [389, 184] on select "Select Surrender Redeem Reaffirm Avoid Other" at bounding box center [452, 194] width 127 height 20
click at [578, 255] on div "Arrearage Amount $ Belongs To * Select Debtor 1 Only Debtor 2 Only Debtor 1 And…" at bounding box center [589, 119] width 137 height 447
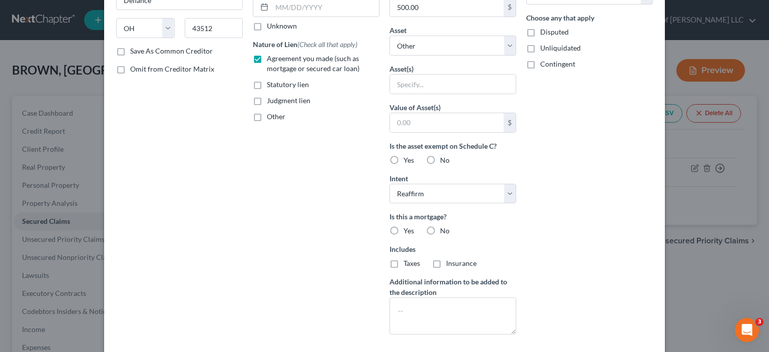
click at [560, 235] on div "Arrearage Amount $ Belongs To * Select Debtor 1 Only Debtor 2 Only Debtor 1 And…" at bounding box center [589, 119] width 137 height 447
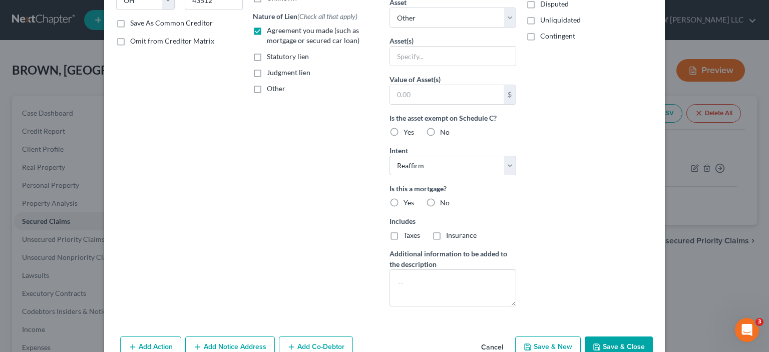
scroll to position [202, 0]
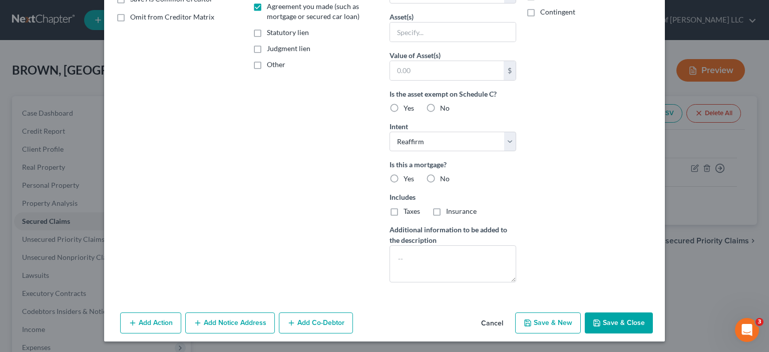
click at [594, 319] on icon "button" at bounding box center [597, 323] width 8 height 8
select select
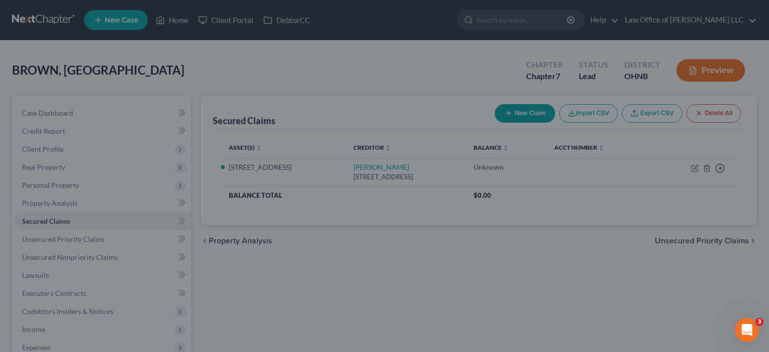
scroll to position [93, 0]
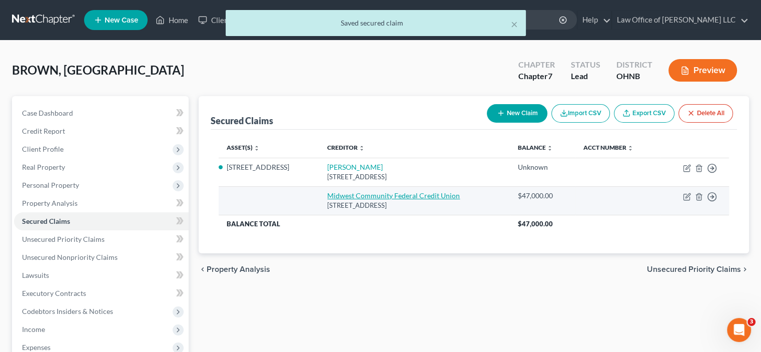
click at [361, 195] on link "Midwest Community Federal Credit Union" at bounding box center [393, 195] width 133 height 9
select select "36"
select select "0"
select select "2"
select select "3"
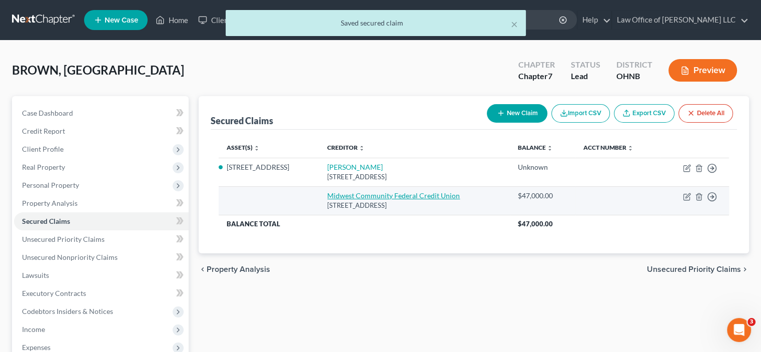
select select "1"
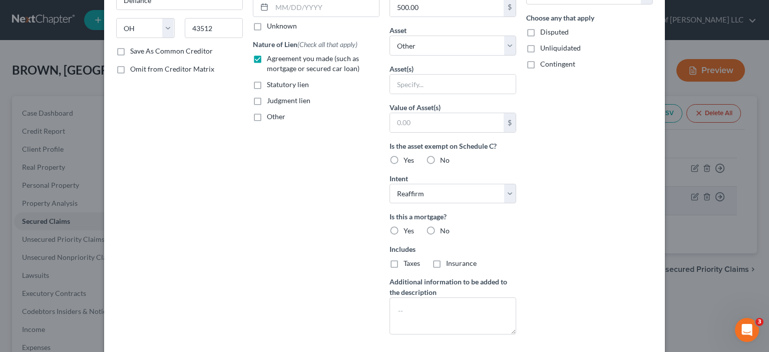
scroll to position [231, 0]
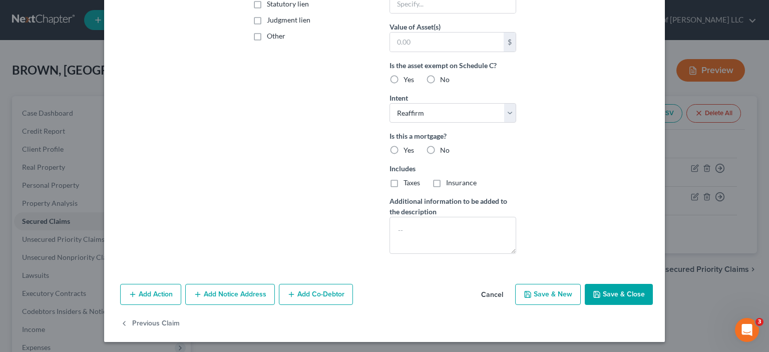
click at [237, 296] on button "Add Notice Address" at bounding box center [230, 294] width 90 height 21
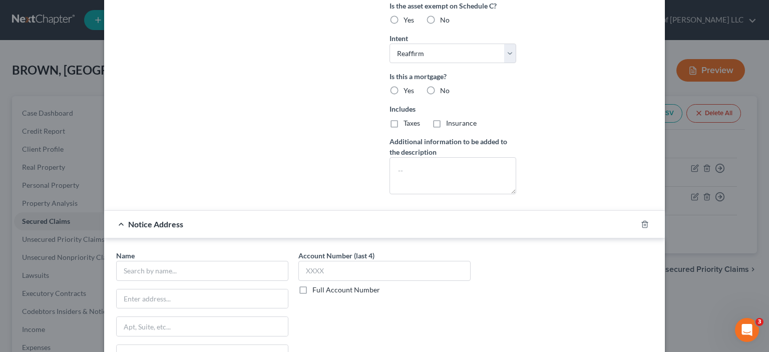
scroll to position [350, 0]
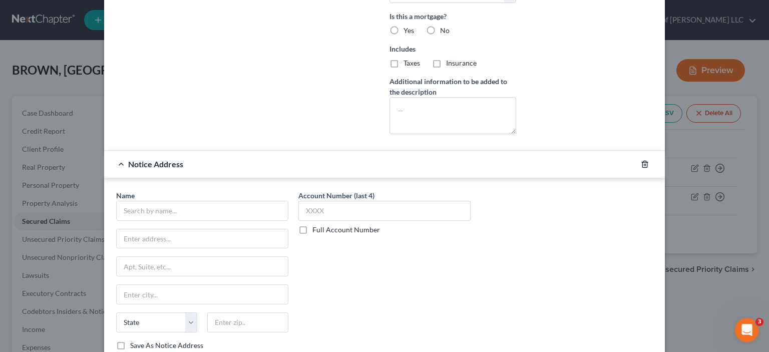
click at [644, 165] on icon "button" at bounding box center [645, 164] width 8 height 8
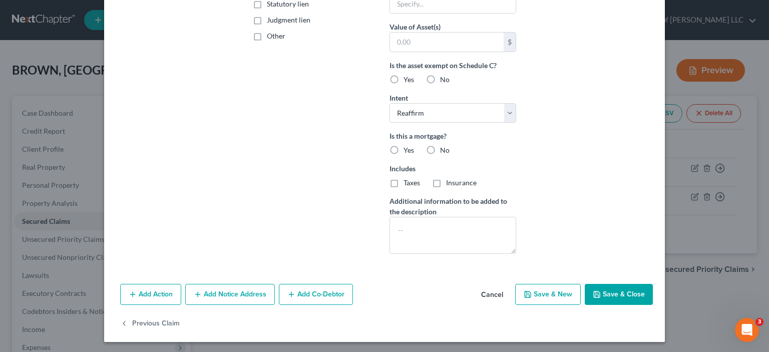
drag, startPoint x: 605, startPoint y: 289, endPoint x: 542, endPoint y: 278, distance: 63.5
click at [606, 289] on button "Save & Close" at bounding box center [619, 294] width 68 height 21
select select
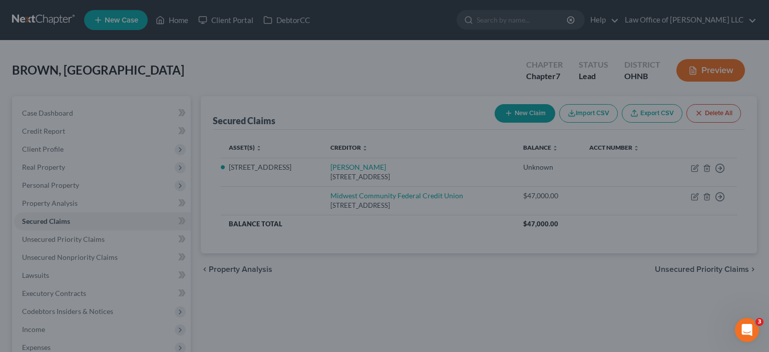
scroll to position [122, 0]
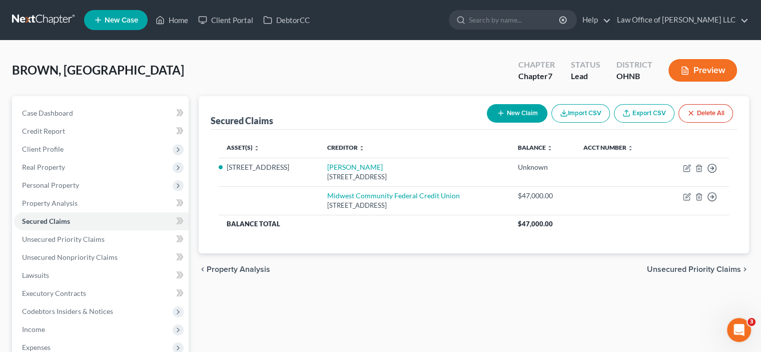
click at [543, 112] on button "New Claim" at bounding box center [517, 113] width 61 height 19
select select "0"
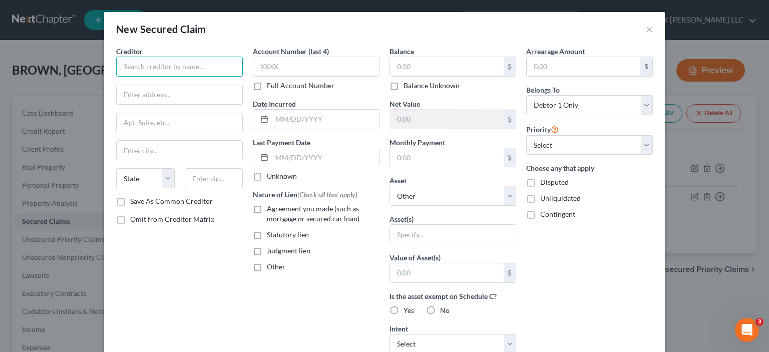
click at [136, 66] on input "text" at bounding box center [179, 67] width 127 height 20
type input "Midwest Community Federal Credit Union"
click at [135, 100] on input "text" at bounding box center [180, 94] width 126 height 19
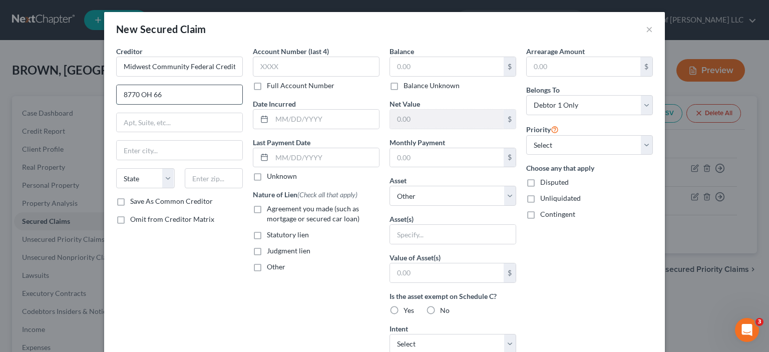
type input "8770 OH 66"
type input "d"
type input "Defiance"
select select "36"
type input "3"
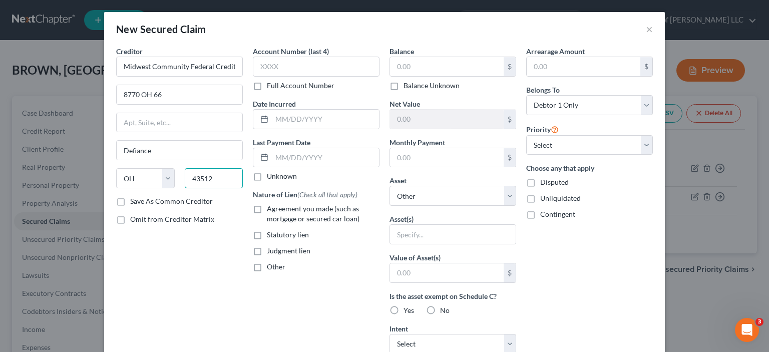
type input "43512"
click at [267, 207] on label "Agreement you made (such as mortgage or secured car loan)" at bounding box center [323, 214] width 113 height 20
click at [271, 207] on input "Agreement you made (such as mortgage or secured car loan)" at bounding box center [274, 207] width 7 height 7
checkbox input "true"
click at [409, 154] on input "text" at bounding box center [447, 157] width 114 height 19
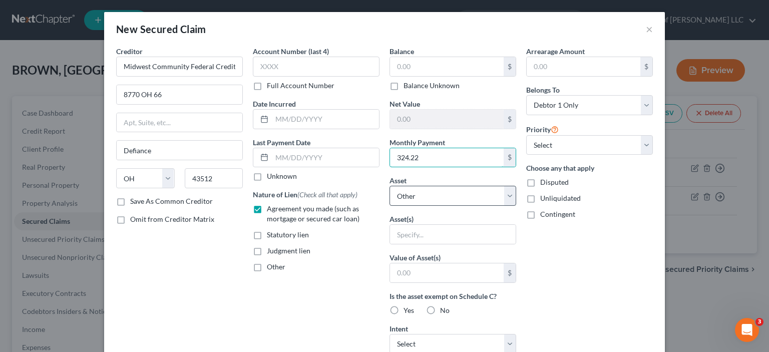
type input "324.22"
click at [446, 190] on select "Select Other Multiple Assets 11670 US Hwy 127 - $258600.0" at bounding box center [452, 196] width 127 height 20
click at [354, 274] on div "Account Number (last 4) Full Account Number Date Incurred Last Payment Date Unk…" at bounding box center [316, 269] width 137 height 447
click at [393, 63] on input "text" at bounding box center [447, 66] width 114 height 19
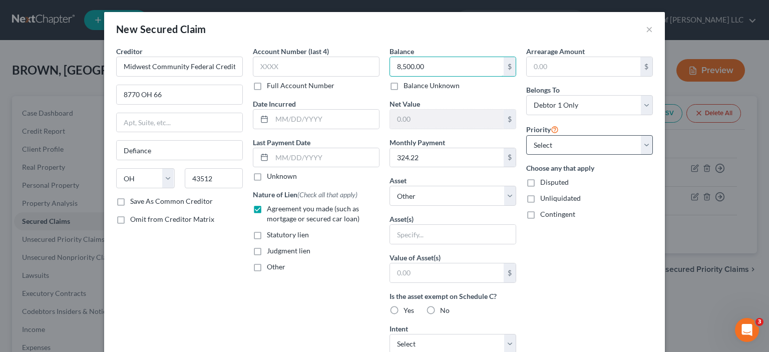
type input "8,500.00"
click at [555, 148] on select "Select 1st 2nd 3rd 4th 5th 6th 7th 8th 9th 10th 11th 12th 13th 14th 15th 16th 1…" at bounding box center [589, 145] width 127 height 20
select select "2"
click at [526, 135] on select "Select 1st 2nd 3rd 4th 5th 6th 7th 8th 9th 10th 11th 12th 13th 14th 15th 16th 1…" at bounding box center [589, 145] width 127 height 20
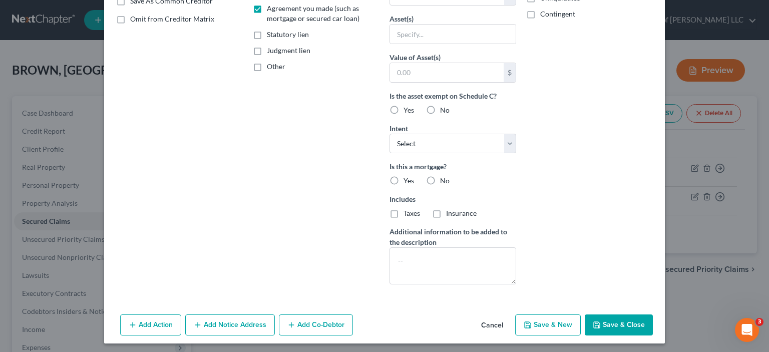
drag, startPoint x: 621, startPoint y: 320, endPoint x: 572, endPoint y: 322, distance: 48.6
click at [622, 319] on button "Save & Close" at bounding box center [619, 324] width 68 height 21
select select
select select "1"
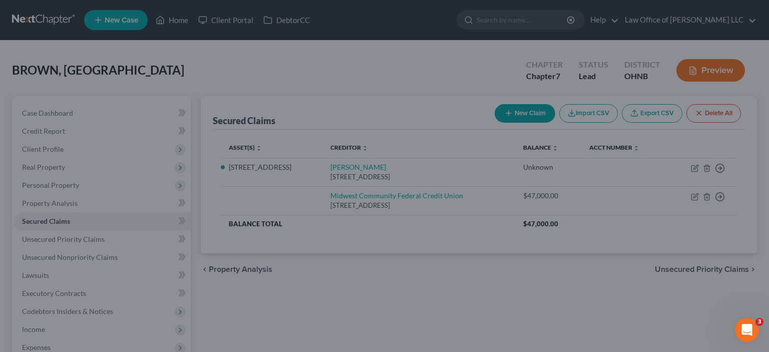
scroll to position [93, 0]
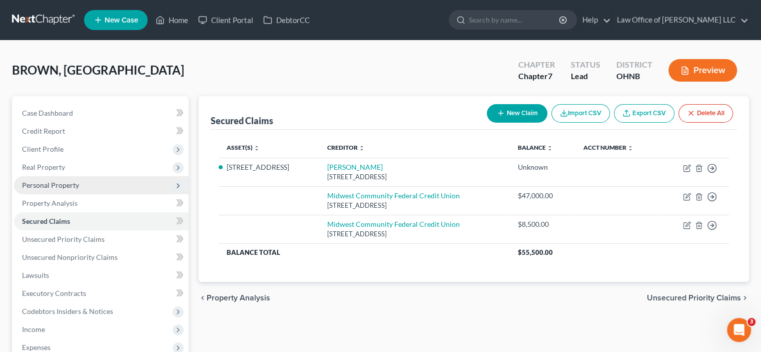
click at [70, 180] on span "Personal Property" at bounding box center [101, 185] width 175 height 18
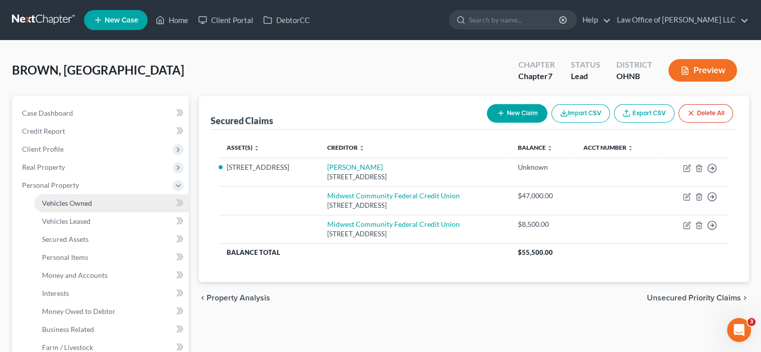
click at [70, 205] on span "Vehicles Owned" at bounding box center [67, 203] width 50 height 9
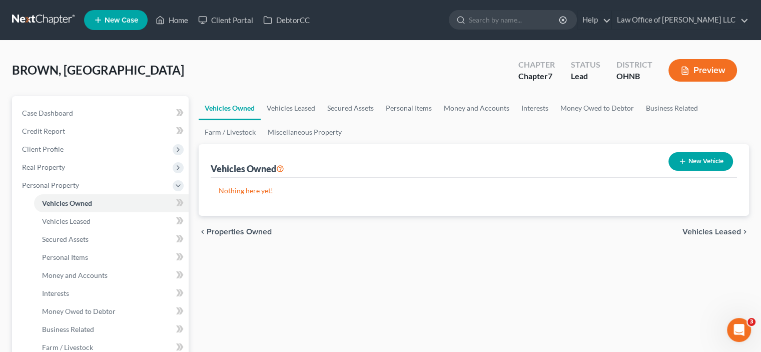
click at [701, 164] on button "New Vehicle" at bounding box center [701, 161] width 65 height 19
select select "0"
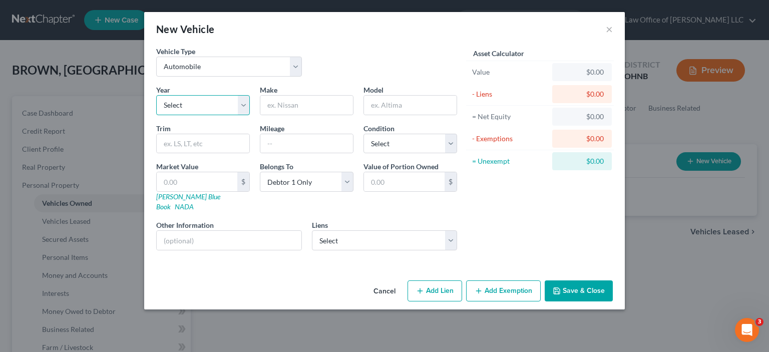
click at [178, 104] on select "Select 2026 2025 2024 2023 2022 2021 2020 2019 2018 2017 2016 2015 2014 2013 20…" at bounding box center [203, 105] width 94 height 20
select select "10"
click at [156, 95] on select "Select 2026 2025 2024 2023 2022 2021 2020 2019 2018 2017 2016 2015 2014 2013 20…" at bounding box center [203, 105] width 94 height 20
click at [269, 108] on input "text" at bounding box center [306, 105] width 93 height 19
type input "Dodge"
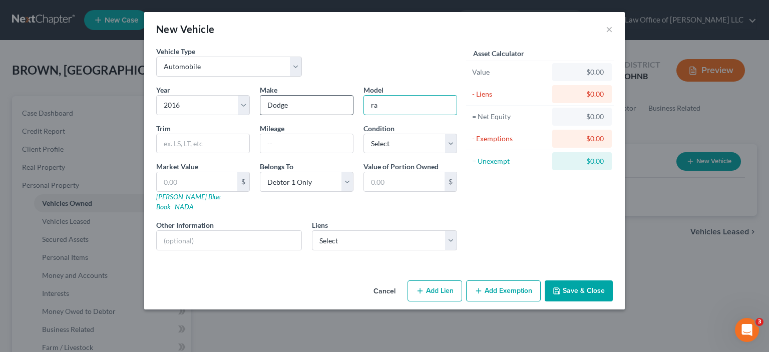
type input "r"
type input "Ram"
type input "1500"
click at [386, 144] on select "Select Excellent Very Good Good Fair Poor" at bounding box center [410, 144] width 94 height 20
select select "2"
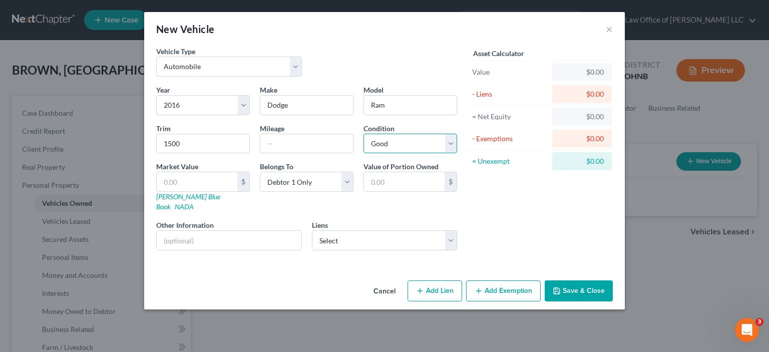
click at [363, 134] on select "Select Excellent Very Good Good Fair Poor" at bounding box center [410, 144] width 94 height 20
click at [328, 182] on select "Select Debtor 1 Only Debtor 2 Only Debtor 1 And Debtor 2 Only At Least One Of T…" at bounding box center [307, 182] width 94 height 20
click at [350, 230] on select "Select Midwest Community Federal Credit Union - $47,000.00 Midwest Community Fe…" at bounding box center [385, 240] width 146 height 20
select select "1"
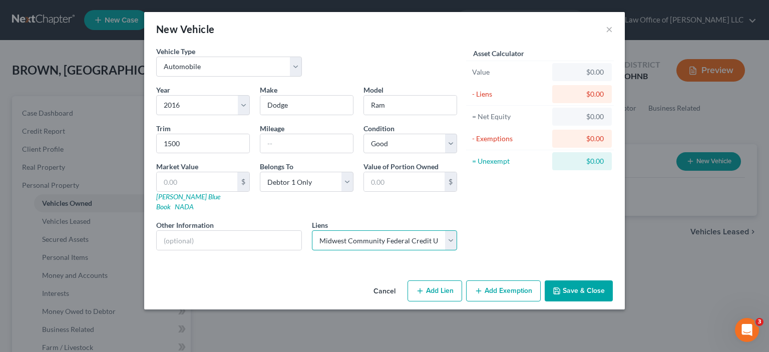
click at [312, 230] on select "Select Midwest Community Federal Credit Union - $47,000.00 Midwest Community Fe…" at bounding box center [385, 240] width 146 height 20
select select
select select "36"
select select "0"
select select "2"
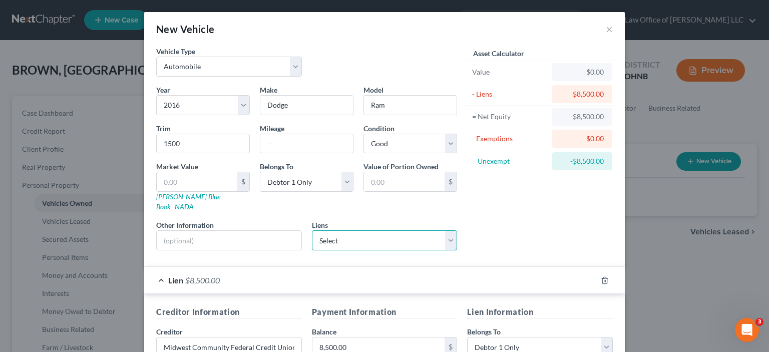
click at [345, 230] on select "Select Midwest Community Federal Credit Union - $47,000.00" at bounding box center [385, 240] width 146 height 20
click at [483, 200] on div "Asset Calculator Value $0.00 - Liens $8,500.00 = Net Equity -$8,500.00 - Exempt…" at bounding box center [540, 152] width 156 height 212
click at [194, 202] on link "NADA" at bounding box center [184, 206] width 19 height 9
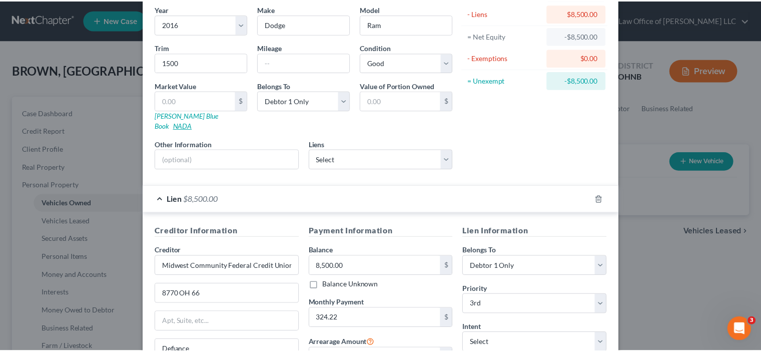
scroll to position [193, 0]
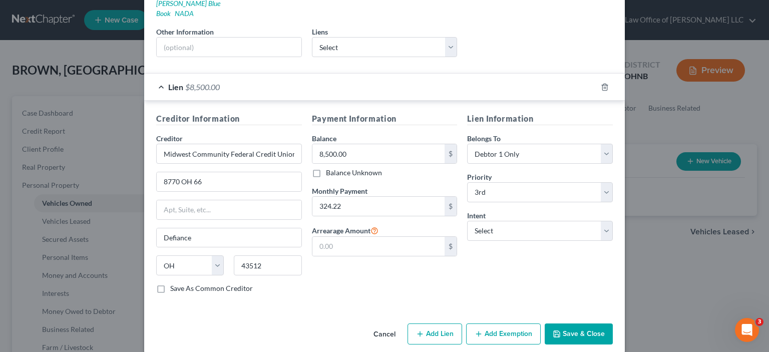
click at [578, 327] on button "Save & Close" at bounding box center [579, 333] width 68 height 21
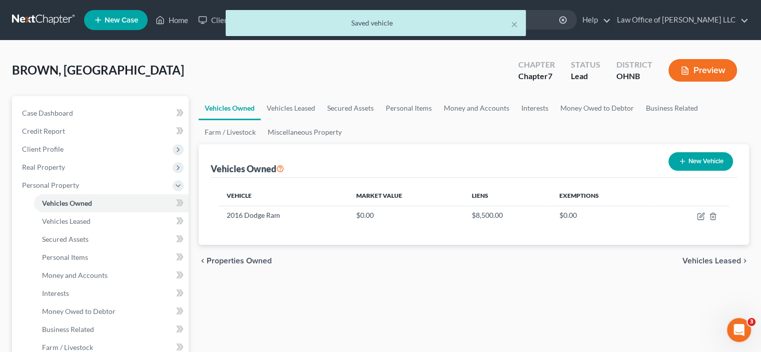
click at [42, 18] on div "× Saved vehicle" at bounding box center [375, 25] width 761 height 31
click at [50, 16] on div "× Saved vehicle" at bounding box center [375, 25] width 761 height 31
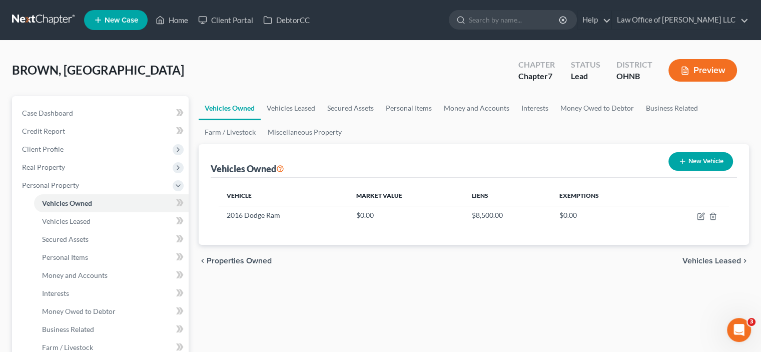
click at [38, 17] on link at bounding box center [44, 20] width 64 height 18
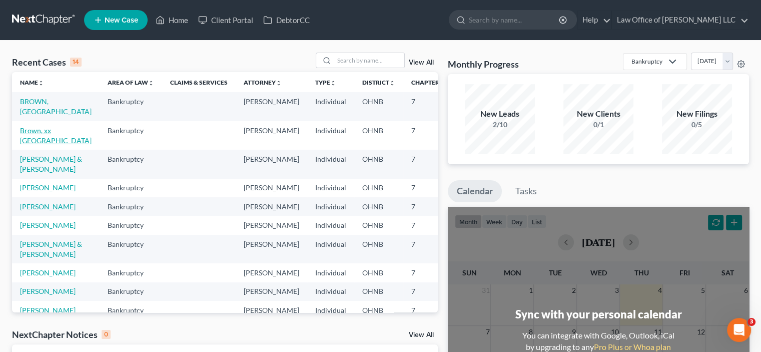
click at [26, 130] on link "Brown, xx [GEOGRAPHIC_DATA]" at bounding box center [56, 135] width 72 height 19
select select "6"
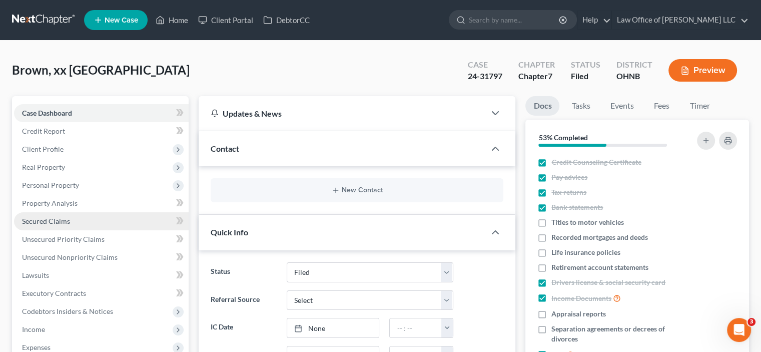
click at [53, 222] on span "Secured Claims" at bounding box center [46, 221] width 48 height 9
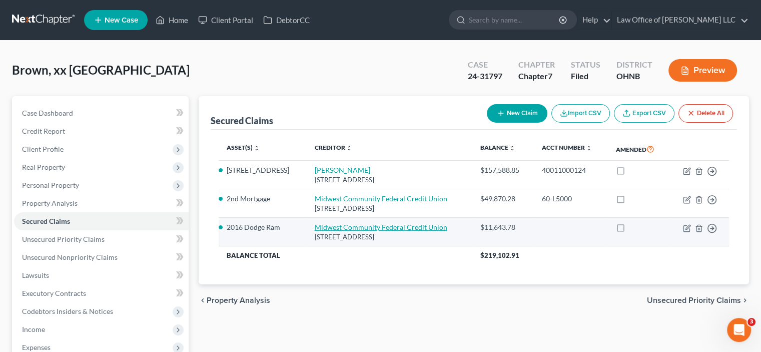
click at [332, 226] on link "Midwest Community Federal Credit Union" at bounding box center [381, 227] width 133 height 9
select select "36"
select select "8"
select select "2"
select select "0"
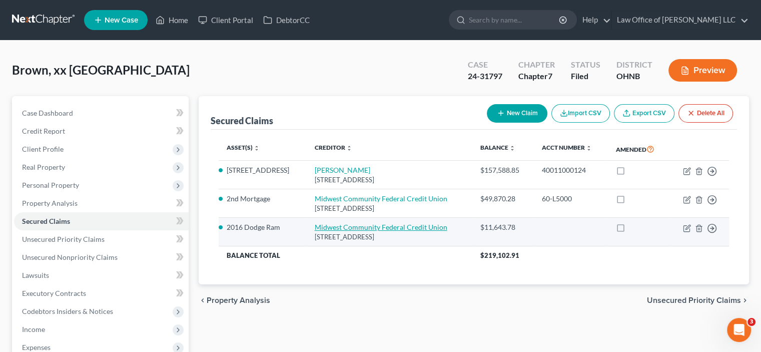
select select "0"
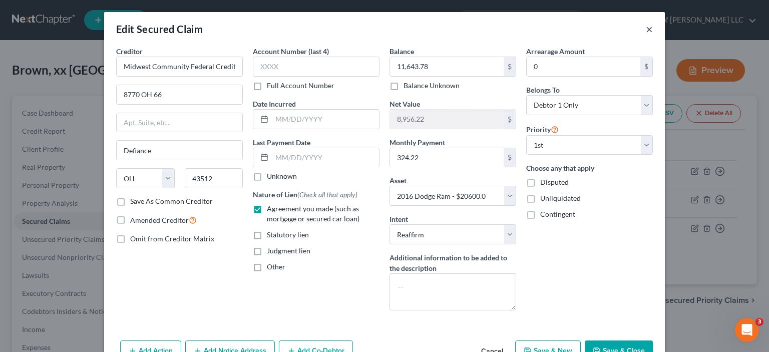
click at [647, 28] on button "×" at bounding box center [649, 29] width 7 height 12
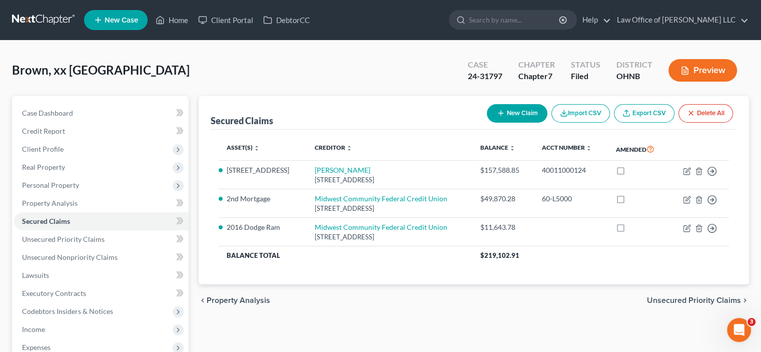
click at [57, 19] on link at bounding box center [44, 20] width 64 height 18
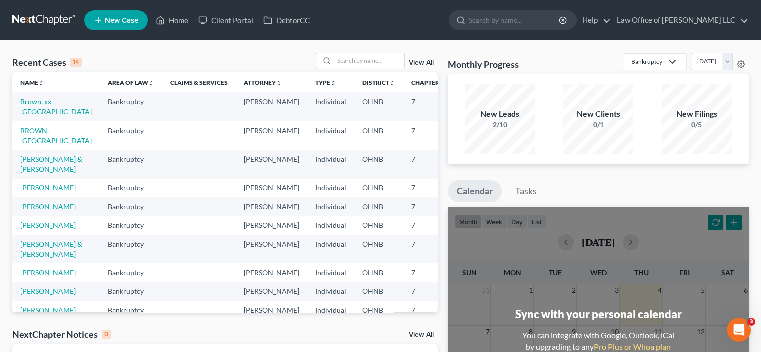
click at [41, 140] on link "BROWN, [GEOGRAPHIC_DATA]" at bounding box center [56, 135] width 72 height 19
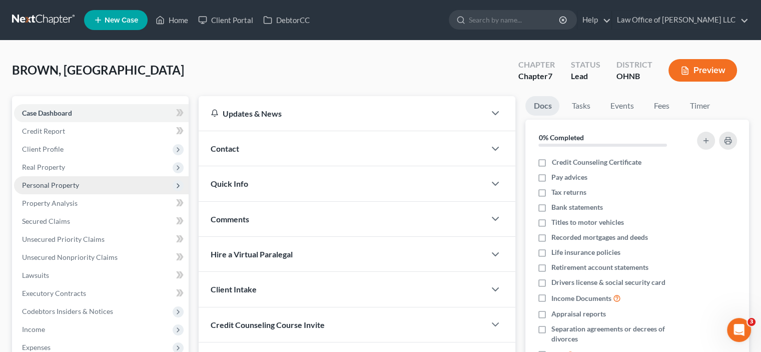
click at [55, 185] on span "Personal Property" at bounding box center [50, 185] width 57 height 9
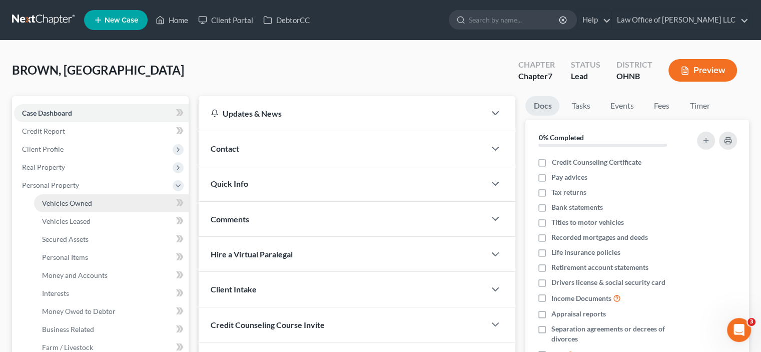
click at [77, 206] on span "Vehicles Owned" at bounding box center [67, 203] width 50 height 9
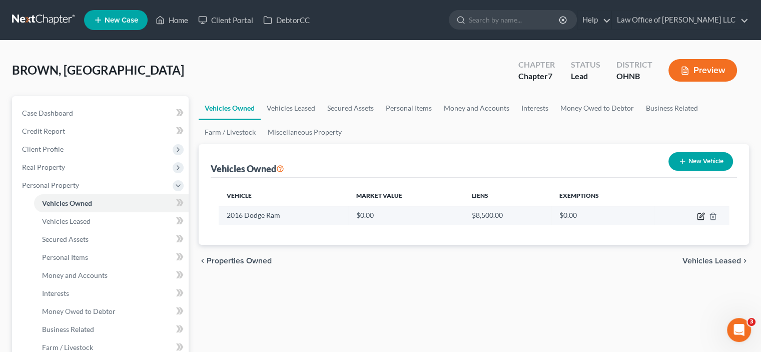
click at [699, 214] on icon "button" at bounding box center [701, 216] width 8 height 8
select select "0"
select select "10"
select select "2"
select select "0"
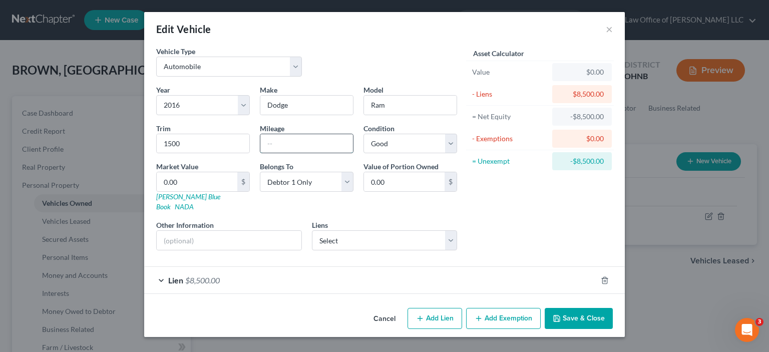
click at [316, 148] on input "text" at bounding box center [306, 143] width 93 height 19
type input "115000"
click at [315, 204] on div "Year Select 2026 2025 2024 2023 2022 2021 2020 2019 2018 2017 2016 2015 2014 20…" at bounding box center [306, 172] width 311 height 174
click at [337, 220] on div "Liens Select Midwest Community Federal Credit Union - $47,000.00" at bounding box center [385, 235] width 146 height 31
click at [347, 230] on select "Select Midwest Community Federal Credit Union - $47,000.00" at bounding box center [385, 240] width 146 height 20
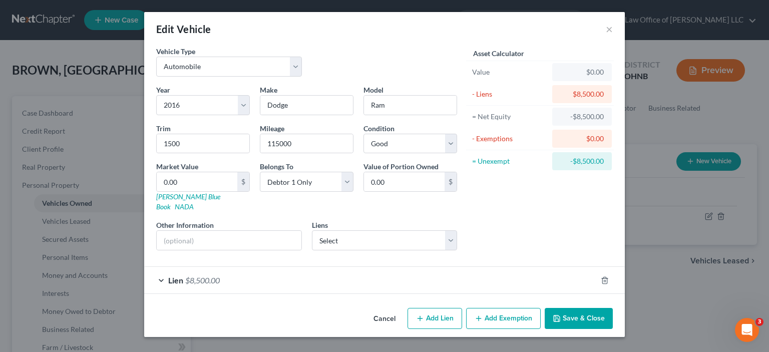
click at [245, 247] on div "Year Select 2026 2025 2024 2023 2022 2021 2020 2019 2018 2017 2016 2015 2014 20…" at bounding box center [306, 172] width 311 height 174
click at [206, 275] on span "$8,500.00" at bounding box center [202, 280] width 35 height 10
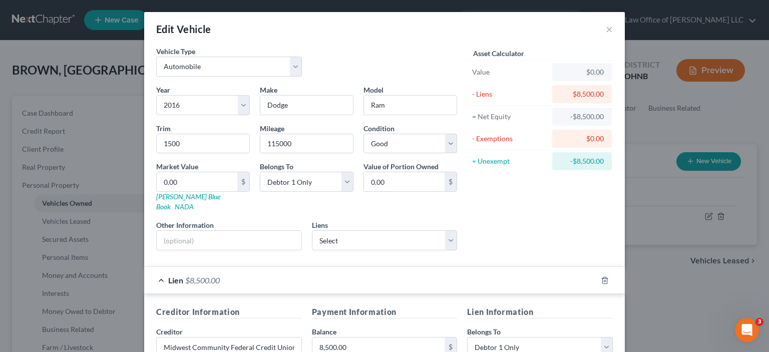
scroll to position [100, 0]
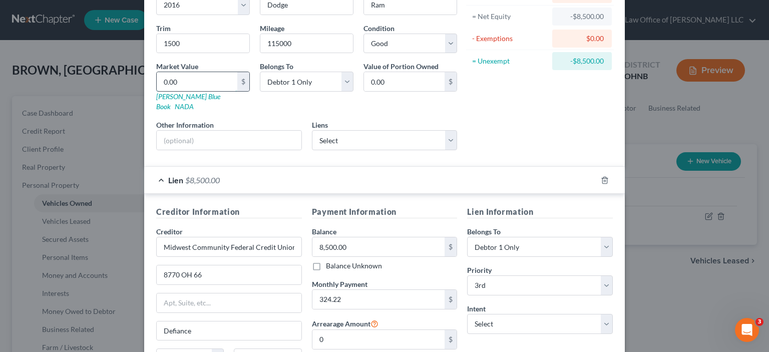
click at [174, 80] on input "0.00" at bounding box center [197, 81] width 81 height 19
type input "1"
type input "1.00"
type input "13"
type input "13.00"
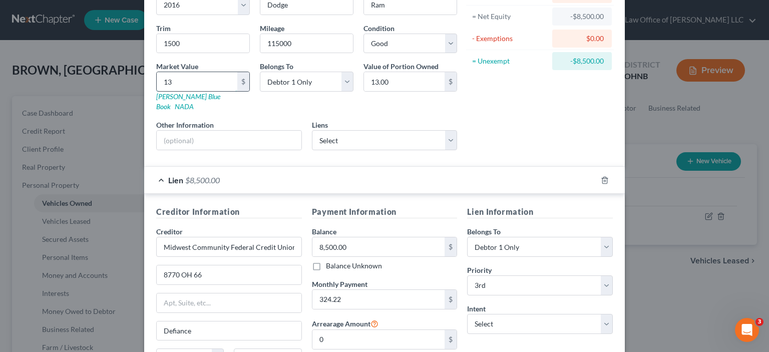
type input "136"
type input "136.00"
type input "1360"
type input "1,360.00"
type input "1,3600"
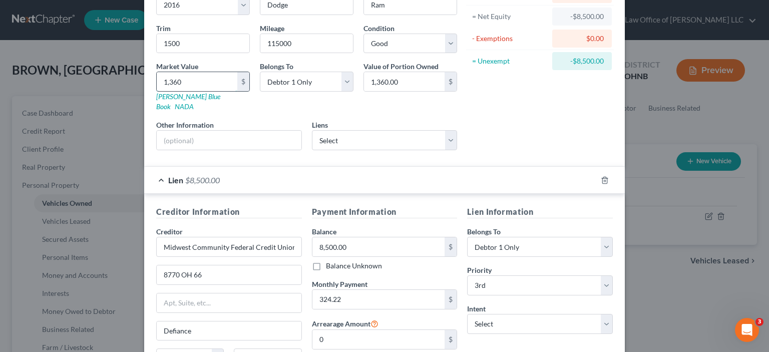
type input "13,600.00"
type input "13,600"
click at [527, 122] on div "Asset Calculator Value $13,600.00 - Liens $8,500.00 = Net Equity -$8,500.00 - E…" at bounding box center [540, 52] width 156 height 212
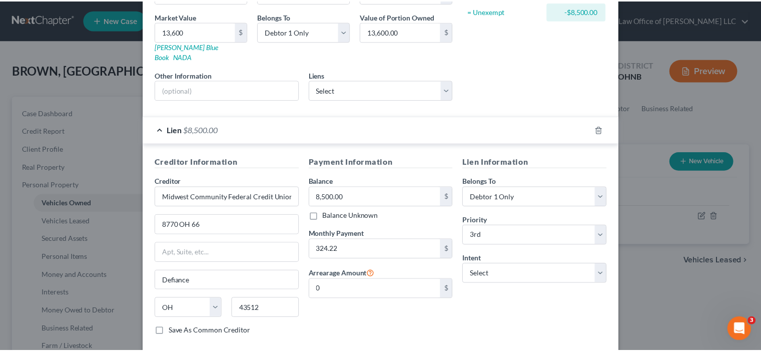
scroll to position [193, 0]
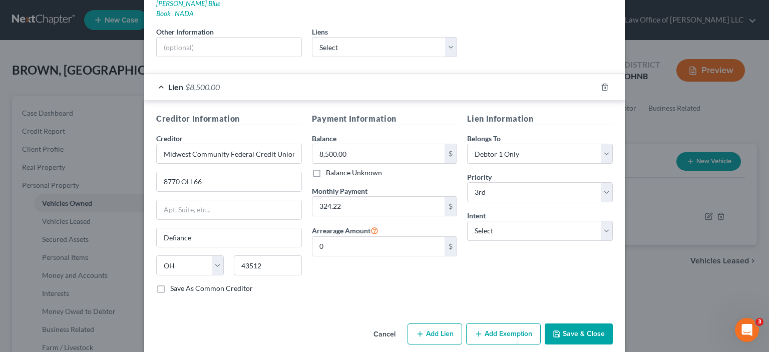
click at [569, 323] on button "Save & Close" at bounding box center [579, 333] width 68 height 21
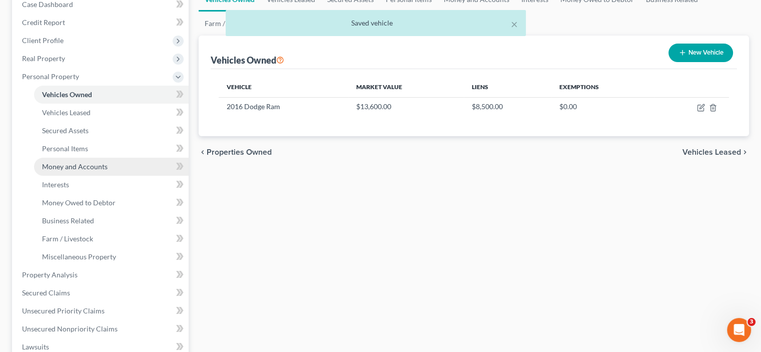
scroll to position [150, 0]
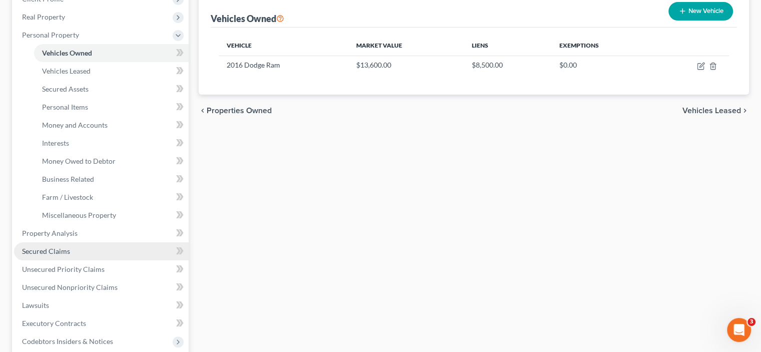
click at [55, 245] on link "Secured Claims" at bounding box center [101, 251] width 175 height 18
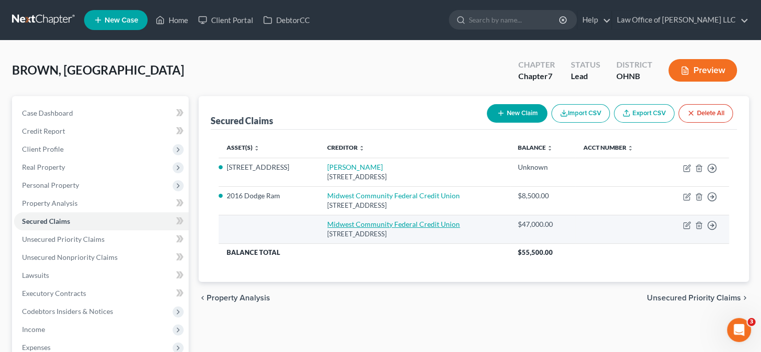
click at [351, 224] on link "Midwest Community Federal Credit Union" at bounding box center [393, 224] width 133 height 9
select select "36"
select select "0"
select select "2"
select select "3"
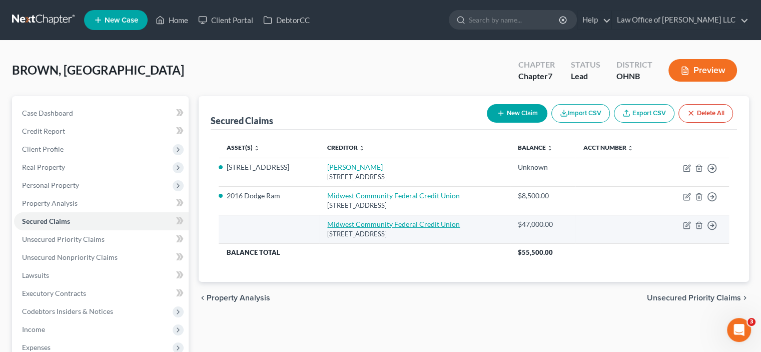
select select "1"
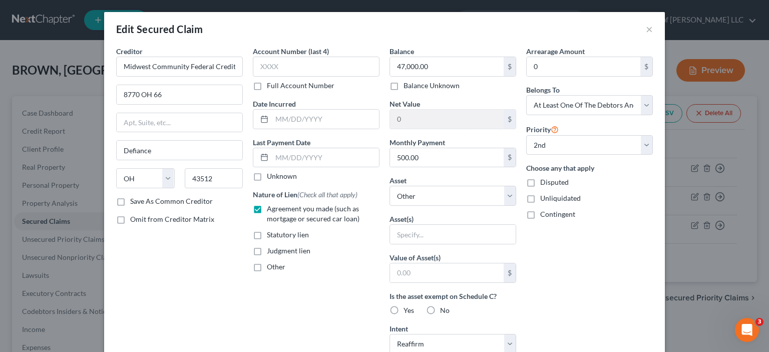
click at [24, 54] on div "Edit Secured Claim × Creditor * Midwest Community Federal Credit Union 8770 [GE…" at bounding box center [384, 176] width 769 height 352
click at [651, 27] on div "Edit Secured Claim ×" at bounding box center [384, 29] width 561 height 34
click at [646, 30] on button "×" at bounding box center [649, 29] width 7 height 12
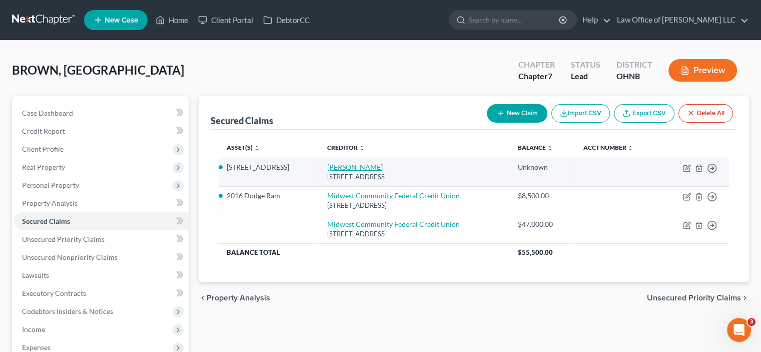
click at [342, 166] on link "[PERSON_NAME]" at bounding box center [355, 167] width 56 height 9
select select "15"
select select "3"
select select "2"
select select "3"
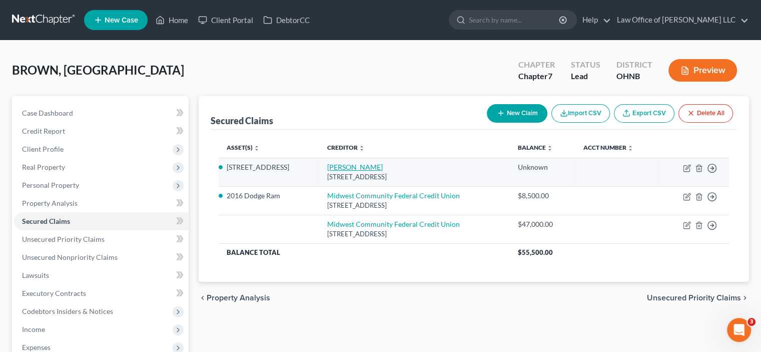
select select "0"
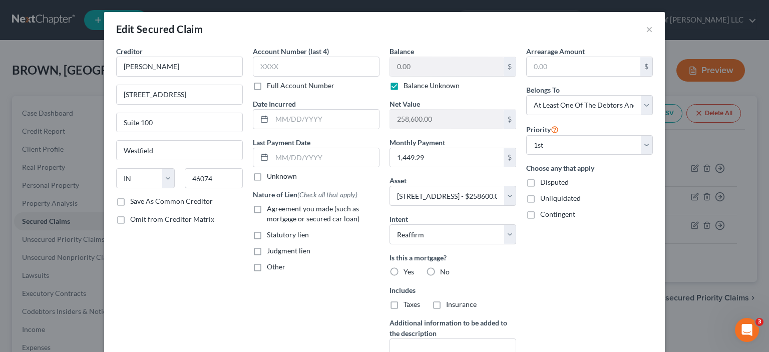
click at [49, 48] on div "Edit Secured Claim × Creditor * [PERSON_NAME] [STREET_ADDRESS][GEOGRAPHIC_DATA]…" at bounding box center [384, 176] width 769 height 352
click at [52, 161] on div "Edit Secured Claim × Creditor * [PERSON_NAME] [STREET_ADDRESS][GEOGRAPHIC_DATA]…" at bounding box center [384, 176] width 769 height 352
click at [56, 160] on div "Edit Secured Claim × Creditor * [PERSON_NAME] [STREET_ADDRESS][GEOGRAPHIC_DATA]…" at bounding box center [384, 176] width 769 height 352
click at [49, 168] on div "Edit Secured Claim × Creditor * [PERSON_NAME] [STREET_ADDRESS][GEOGRAPHIC_DATA]…" at bounding box center [384, 176] width 769 height 352
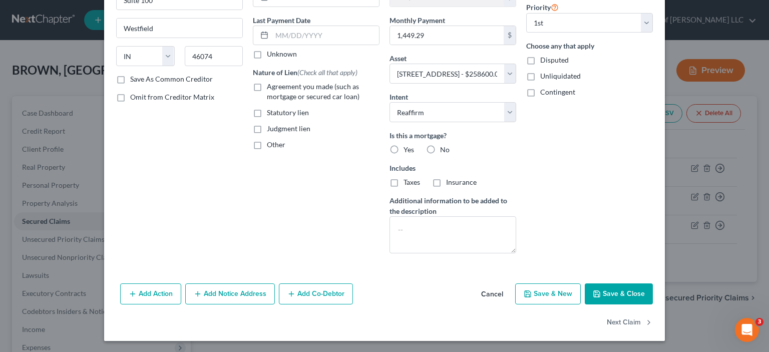
drag, startPoint x: 609, startPoint y: 285, endPoint x: 403, endPoint y: 249, distance: 209.0
click at [607, 284] on button "Save & Close" at bounding box center [619, 293] width 68 height 21
select select
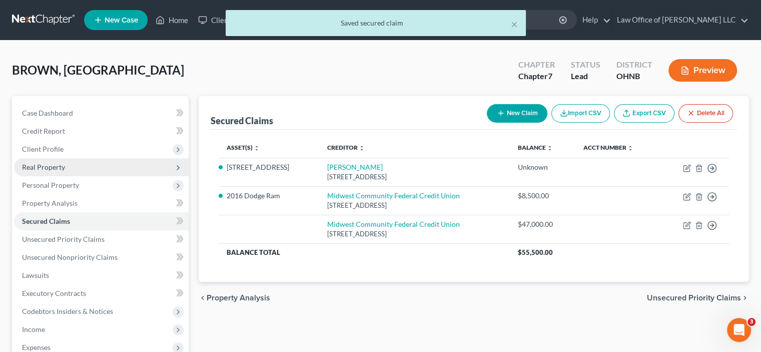
click at [62, 170] on span "Real Property" at bounding box center [43, 167] width 43 height 9
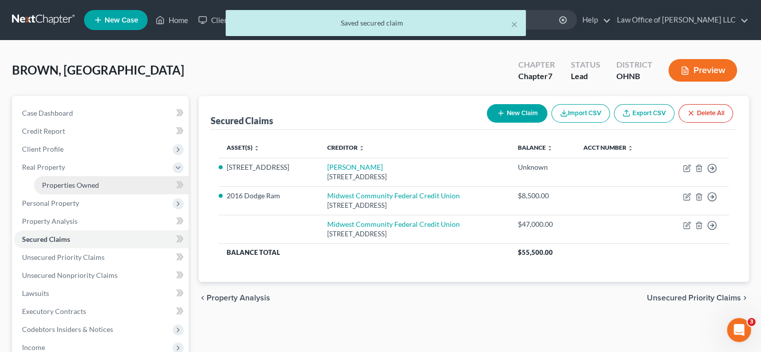
drag, startPoint x: 77, startPoint y: 186, endPoint x: 83, endPoint y: 186, distance: 6.0
click at [77, 186] on span "Properties Owned" at bounding box center [70, 185] width 57 height 9
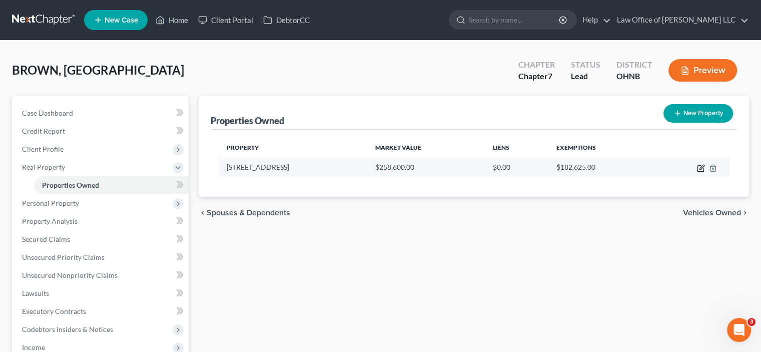
click at [701, 166] on icon "button" at bounding box center [702, 167] width 5 height 5
select select "36"
select select "85"
select select "3"
select select "1"
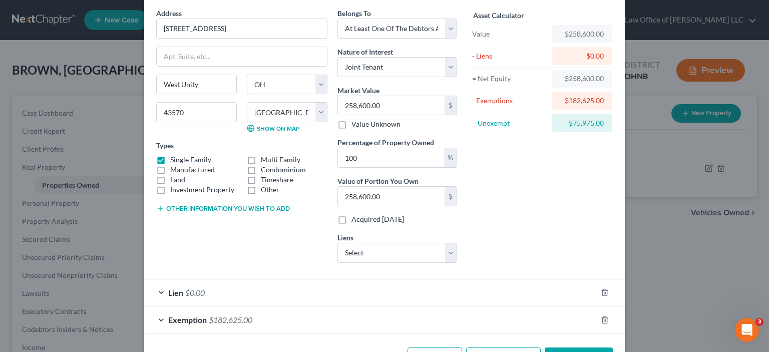
scroll to position [73, 0]
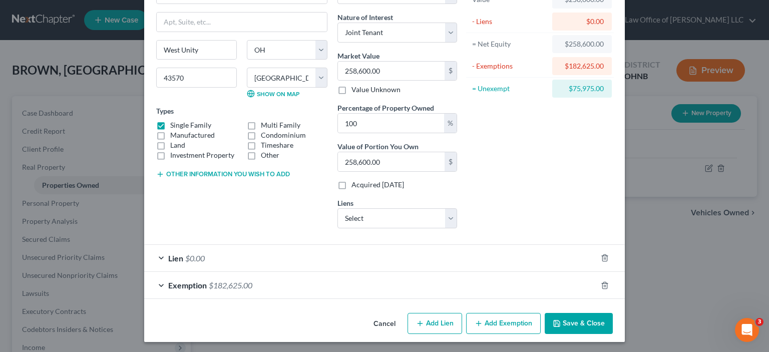
click at [161, 255] on div "Lien $0.00" at bounding box center [370, 258] width 453 height 27
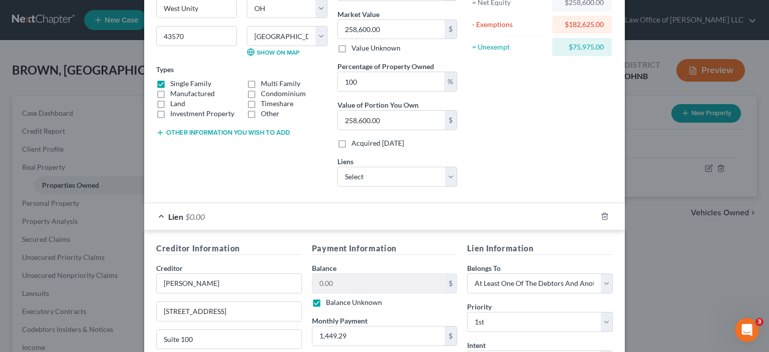
scroll to position [281, 0]
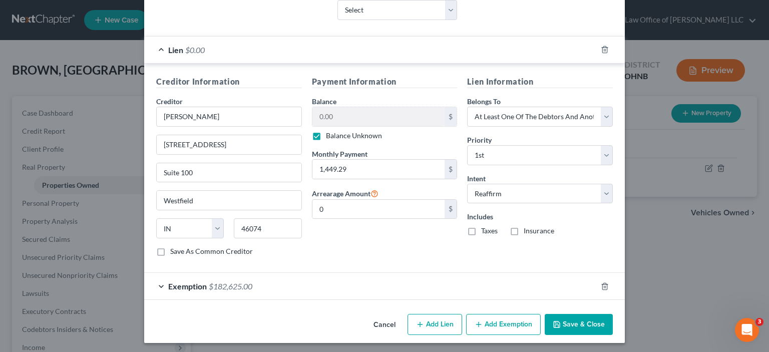
click at [422, 318] on button "Add Lien" at bounding box center [434, 324] width 55 height 21
select select "3"
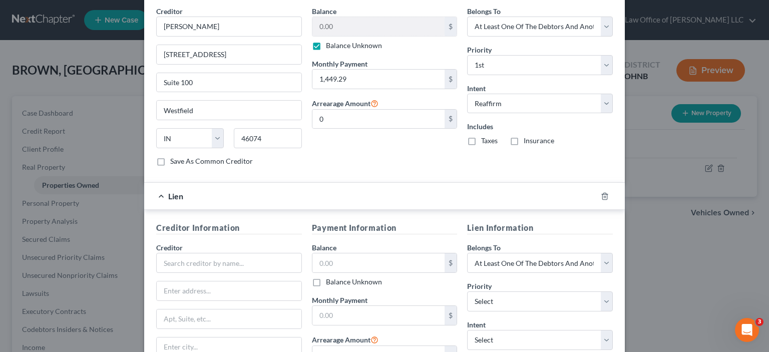
scroll to position [481, 0]
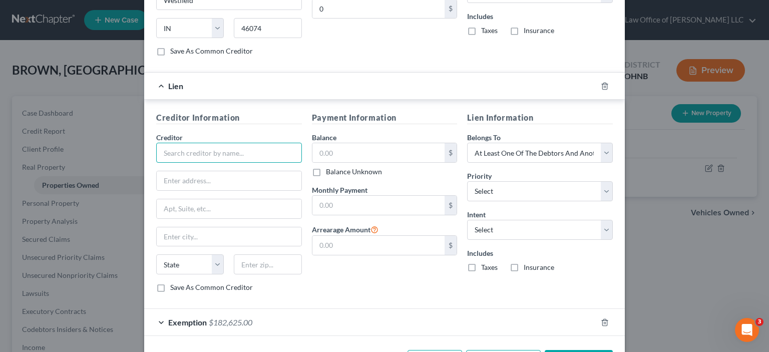
click at [208, 148] on input "text" at bounding box center [229, 153] width 146 height 20
type input "Midwest Community Federal Credit Union"
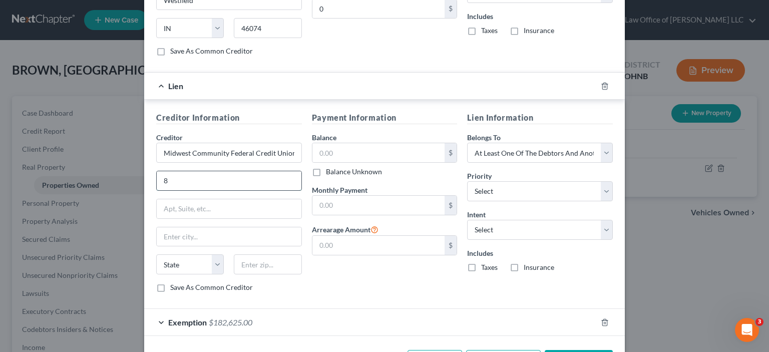
type input "8770 OH 66"
click at [206, 238] on input "text" at bounding box center [229, 236] width 145 height 19
type input "d"
click at [188, 266] on select "State [US_STATE] AK AR AZ CA CO CT DE DC [GEOGRAPHIC_DATA] [GEOGRAPHIC_DATA] GU…" at bounding box center [190, 264] width 68 height 20
select select "36"
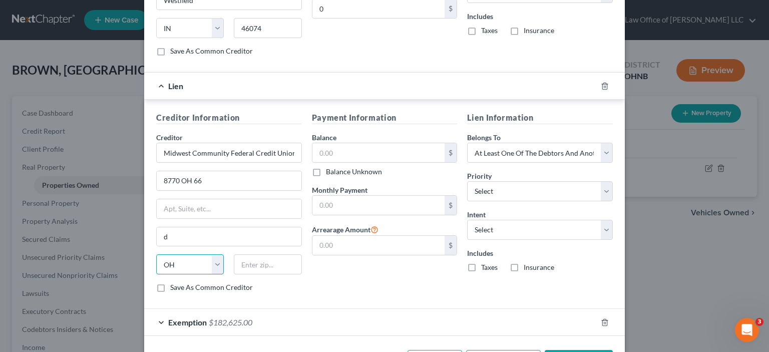
click at [156, 254] on select "State [US_STATE] AK AR AZ CA CO CT DE DC [GEOGRAPHIC_DATA] [GEOGRAPHIC_DATA] GU…" at bounding box center [190, 264] width 68 height 20
type input "43512"
type input "Defiance"
click at [336, 300] on div "Creditor Information Creditor * Midwest Community Federal Credit Union 8770 [GE…" at bounding box center [384, 204] width 481 height 209
click at [342, 151] on input "text" at bounding box center [378, 152] width 133 height 19
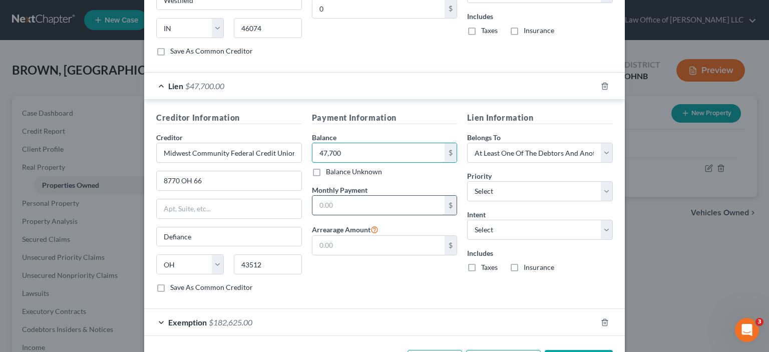
type input "47,700"
click at [332, 204] on input "text" at bounding box center [378, 205] width 133 height 19
type input "487.09"
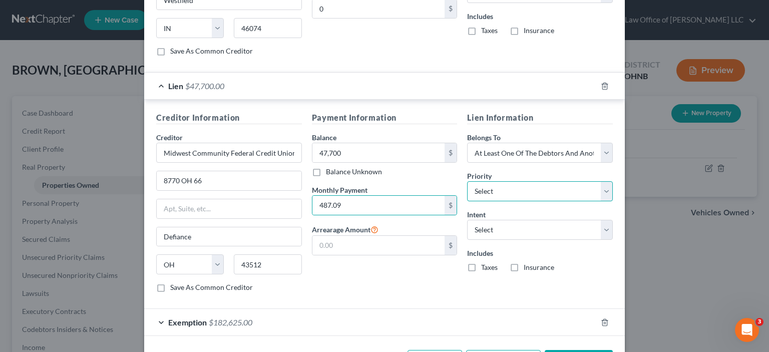
click at [492, 192] on select "Select 1st 2nd 3rd 4th 5th 6th 7th 8th 9th 10th 11th 12th 13th 14th 15th 16th 1…" at bounding box center [540, 191] width 146 height 20
select select "1"
click at [467, 181] on select "Select 1st 2nd 3rd 4th 5th 6th 7th 8th 9th 10th 11th 12th 13th 14th 15th 16th 1…" at bounding box center [540, 191] width 146 height 20
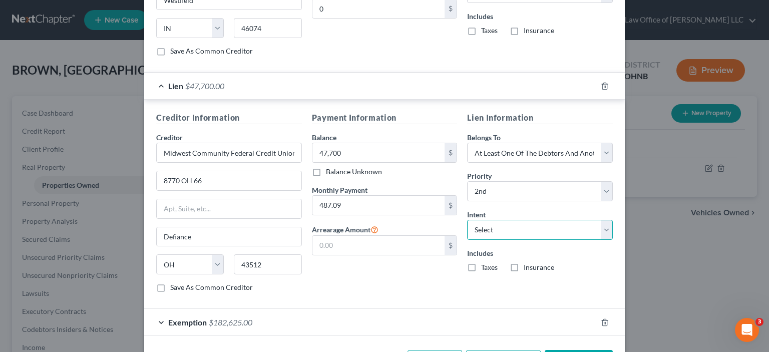
click at [534, 228] on select "Select Surrender Redeem Reaffirm Avoid Other" at bounding box center [540, 230] width 146 height 20
select select "2"
click at [467, 220] on select "Select Surrender Redeem Reaffirm Avoid Other" at bounding box center [540, 230] width 146 height 20
click at [409, 275] on div "Payment Information Balance 47,700.00 $ Balance Unknown Balance Undetermined 47…" at bounding box center [385, 206] width 156 height 189
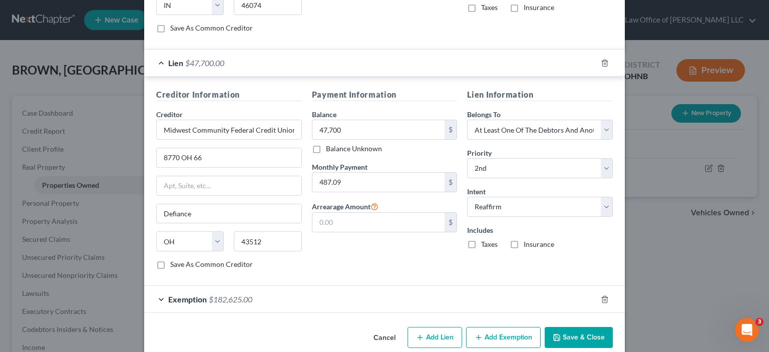
scroll to position [516, 0]
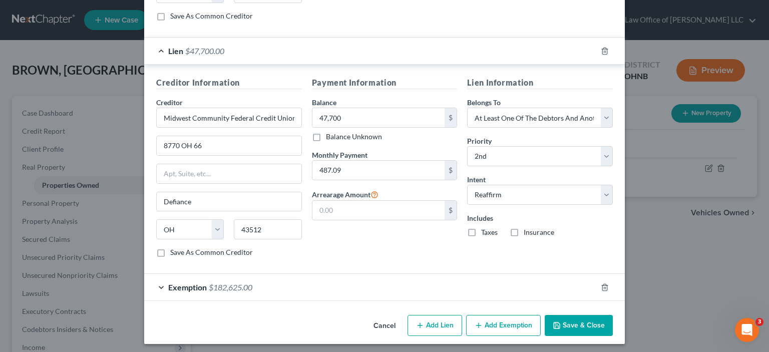
click at [555, 316] on button "Save & Close" at bounding box center [579, 325] width 68 height 21
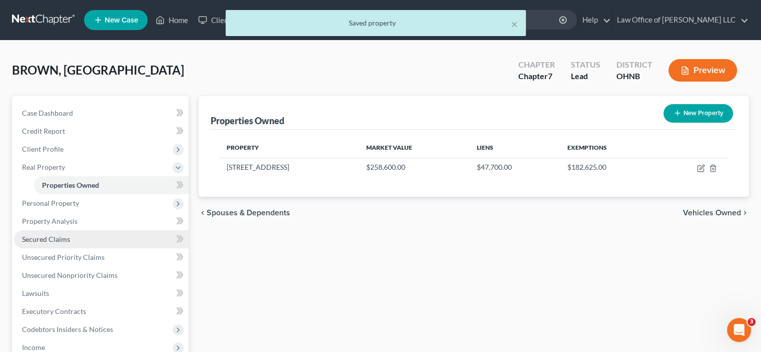
click at [40, 242] on span "Secured Claims" at bounding box center [46, 239] width 48 height 9
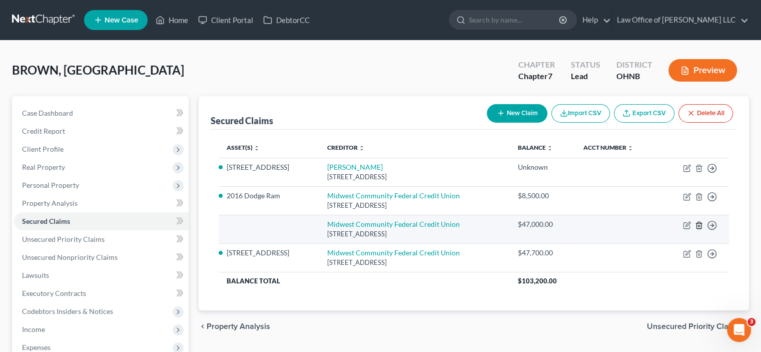
click at [700, 222] on icon "button" at bounding box center [699, 225] width 5 height 7
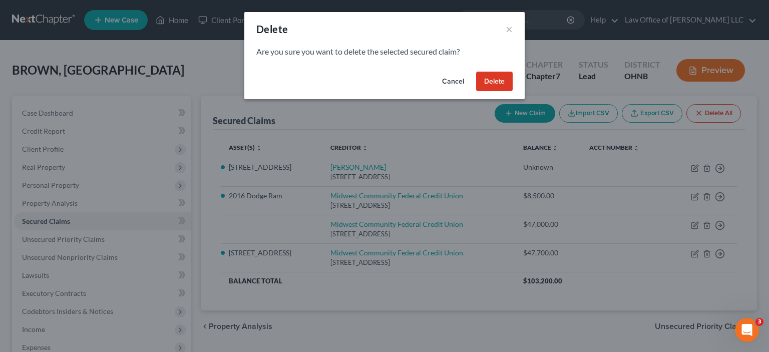
drag, startPoint x: 490, startPoint y: 78, endPoint x: 493, endPoint y: 85, distance: 7.8
click at [490, 78] on button "Delete" at bounding box center [494, 82] width 37 height 20
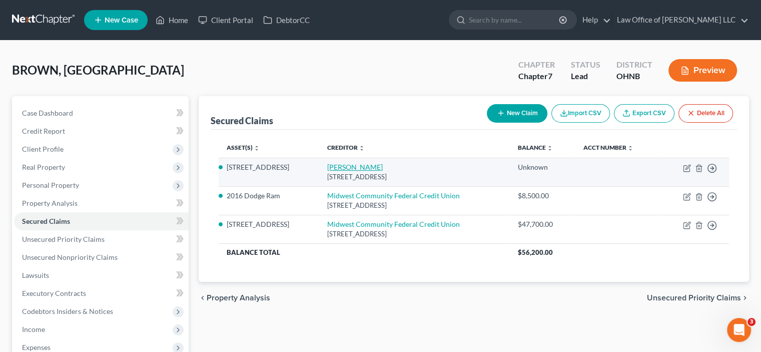
click at [337, 167] on link "[PERSON_NAME]" at bounding box center [355, 167] width 56 height 9
select select "15"
select select "3"
select select "2"
select select "3"
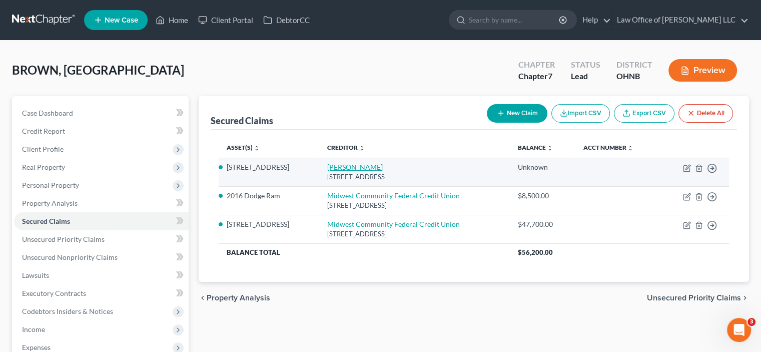
select select "0"
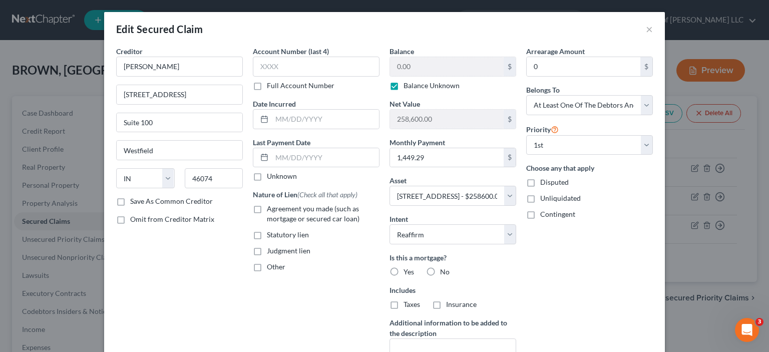
click at [399, 86] on div "Balance Unknown" at bounding box center [452, 86] width 127 height 10
click at [403, 87] on label "Balance Unknown" at bounding box center [431, 86] width 56 height 10
click at [407, 87] on input "Balance Unknown" at bounding box center [410, 84] width 7 height 7
checkbox input "false"
click at [404, 64] on input "0.00" at bounding box center [447, 66] width 114 height 19
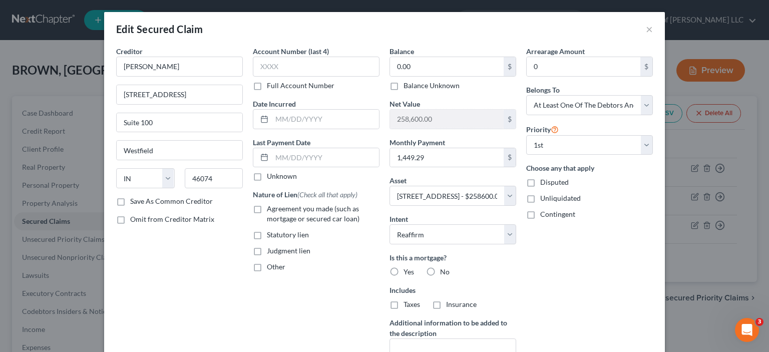
drag, startPoint x: 275, startPoint y: 320, endPoint x: 292, endPoint y: 307, distance: 21.4
click at [275, 320] on div "Account Number (last 4) Full Account Number Date Incurred Last Payment Date Unk…" at bounding box center [316, 214] width 137 height 337
click at [406, 70] on input "0.00" at bounding box center [447, 66] width 114 height 19
type input "150,000"
click at [561, 293] on div "Arrearage Amount 0 $ Belongs To * Select Debtor 1 Only Debtor 2 Only Debtor 1 A…" at bounding box center [589, 214] width 137 height 337
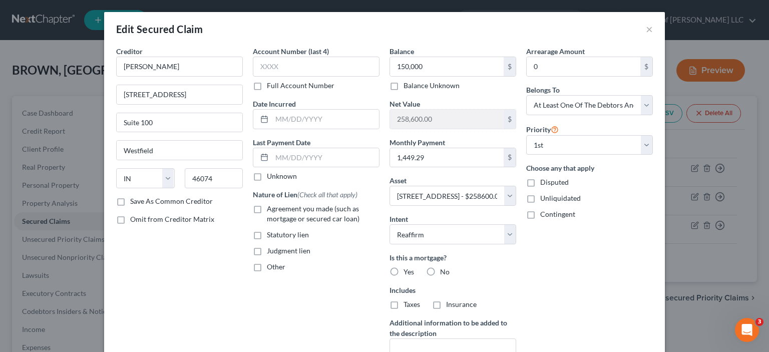
click at [403, 272] on label "Yes" at bounding box center [408, 272] width 11 height 10
click at [407, 272] on input "Yes" at bounding box center [410, 270] width 7 height 7
radio input "true"
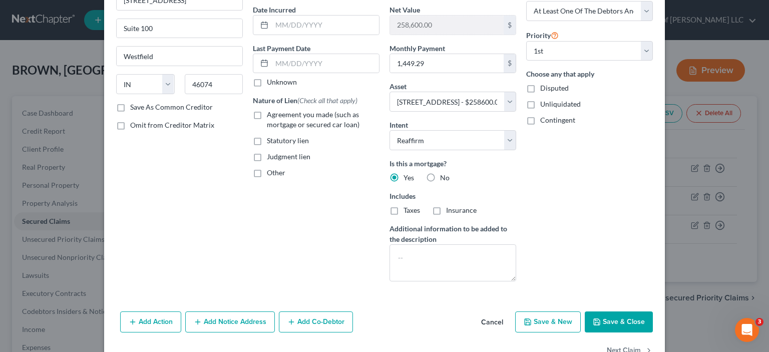
scroll to position [100, 0]
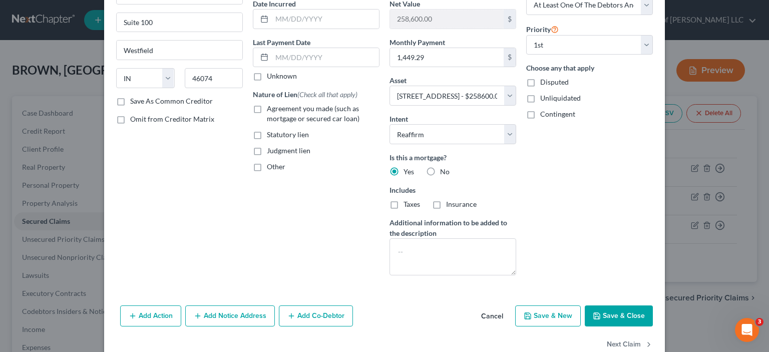
click at [608, 319] on button "Save & Close" at bounding box center [619, 315] width 68 height 21
select select
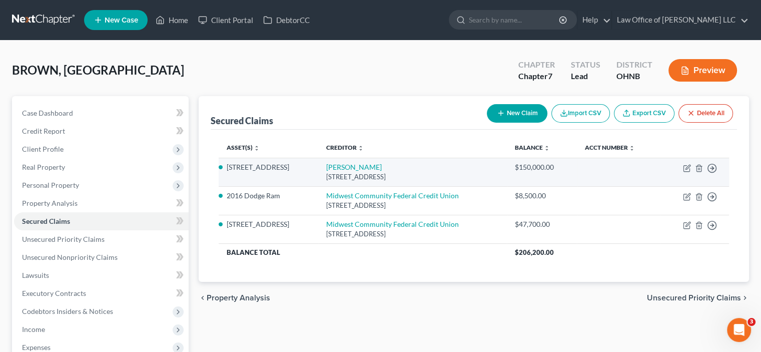
click at [691, 168] on td "Move to E Move to F Move to G Move to Notice Only" at bounding box center [695, 172] width 69 height 29
click at [689, 168] on icon "button" at bounding box center [687, 168] width 8 height 8
select select "15"
select select "2"
select select "3"
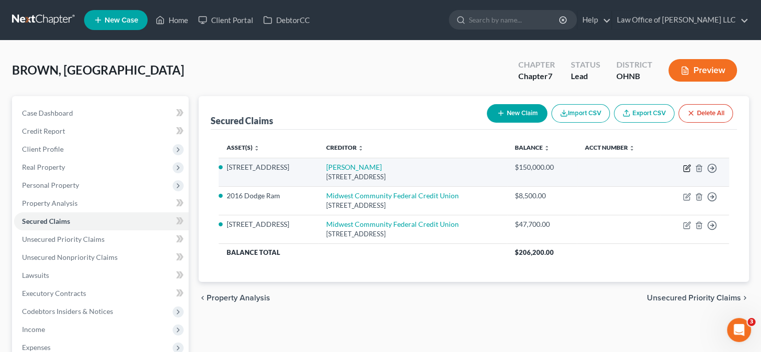
select select "0"
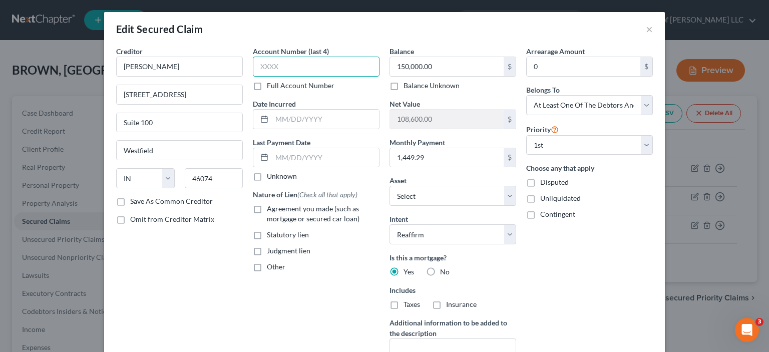
click at [339, 69] on input "text" at bounding box center [316, 67] width 127 height 20
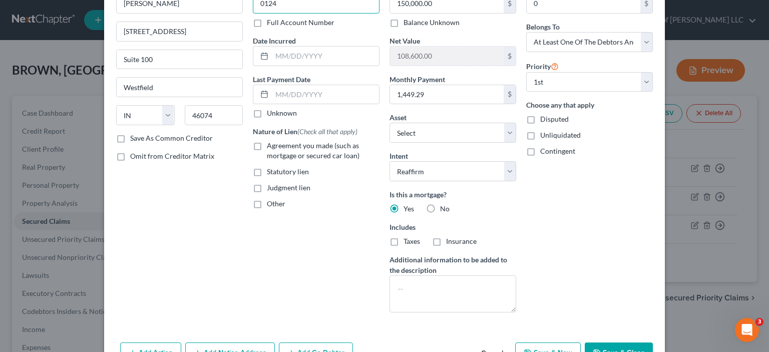
scroll to position [122, 0]
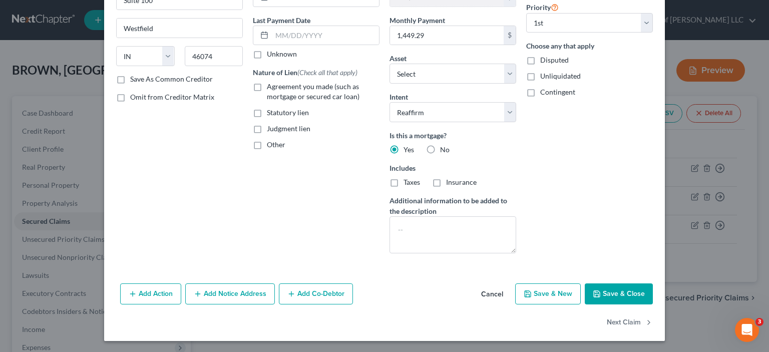
type input "0124"
click at [611, 288] on button "Save & Close" at bounding box center [619, 293] width 68 height 21
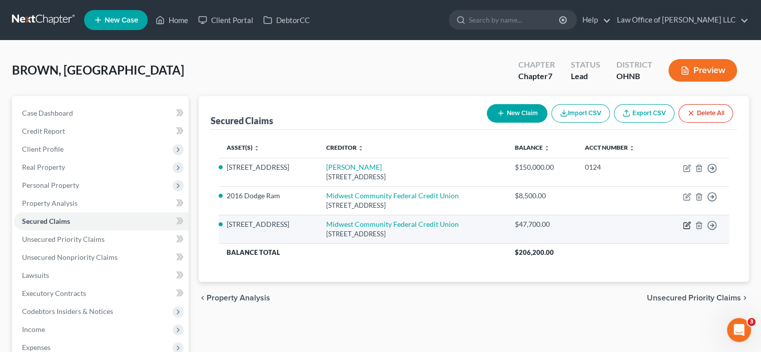
click at [688, 221] on icon "button" at bounding box center [687, 225] width 8 height 8
select select "36"
select select "3"
select select "2"
select select "3"
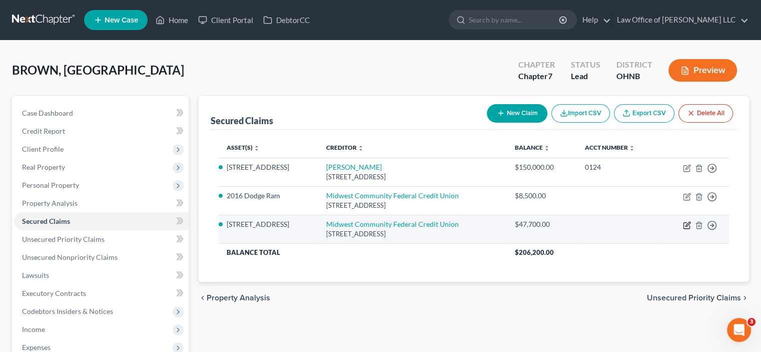
select select "0"
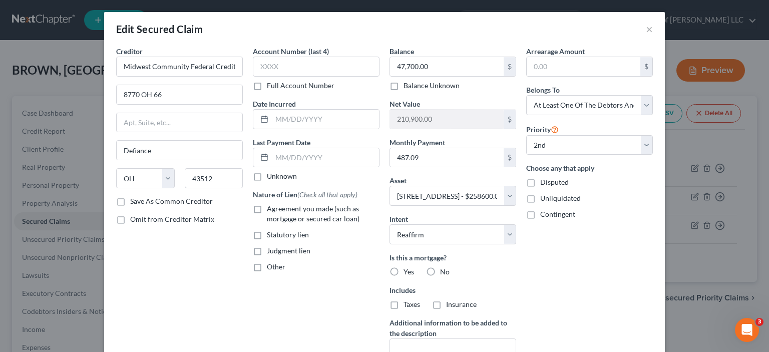
click at [298, 55] on label "Account Number (last 4)" at bounding box center [291, 51] width 76 height 11
click at [296, 62] on input "text" at bounding box center [316, 67] width 127 height 20
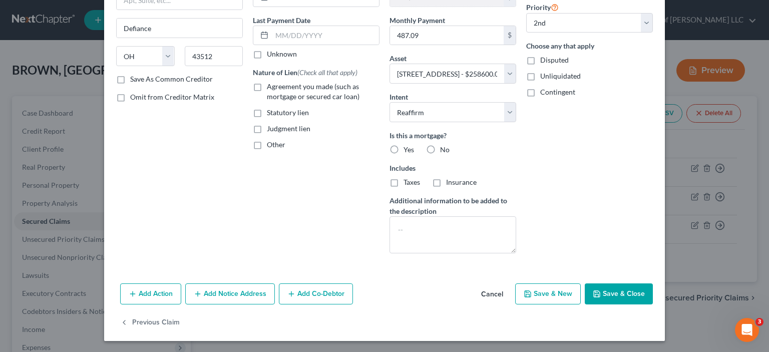
type input "5000"
click at [603, 293] on button "Save & Close" at bounding box center [619, 293] width 68 height 21
select select
select select "1"
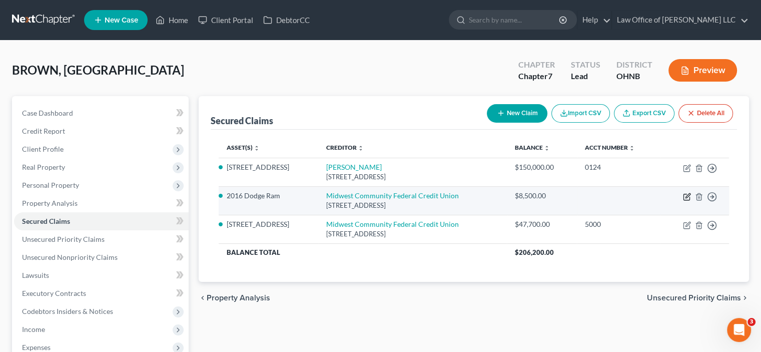
click at [689, 195] on icon "button" at bounding box center [687, 197] width 8 height 8
select select "36"
select select "2"
select select "0"
select select "2"
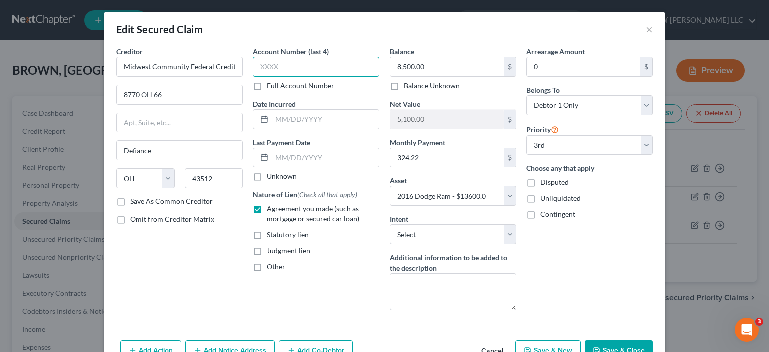
click at [268, 65] on input "text" at bounding box center [316, 67] width 127 height 20
type input "1400"
drag, startPoint x: 595, startPoint y: 341, endPoint x: 589, endPoint y: 333, distance: 10.4
click at [595, 342] on button "Save & Close" at bounding box center [619, 350] width 68 height 21
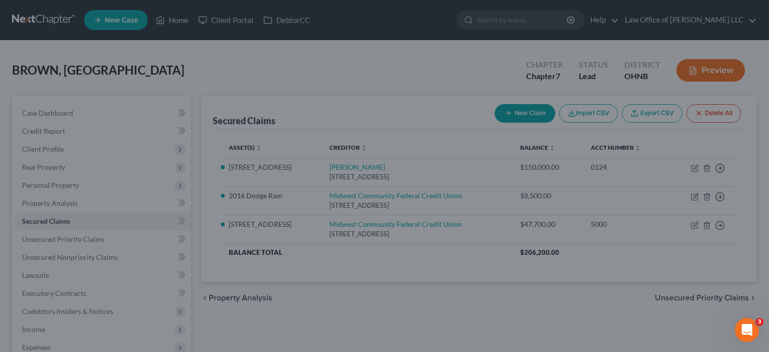
select select "2"
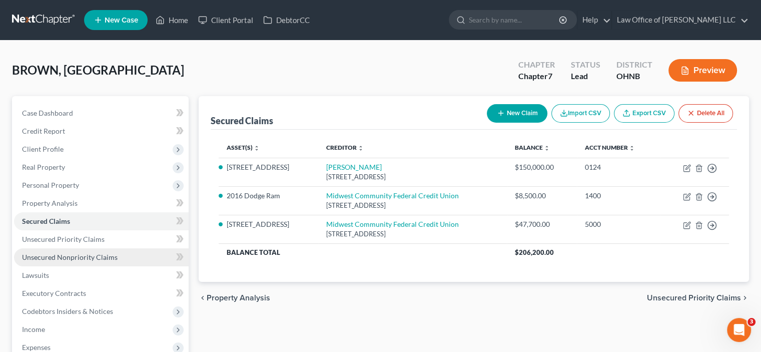
click at [76, 257] on span "Unsecured Nonpriority Claims" at bounding box center [70, 257] width 96 height 9
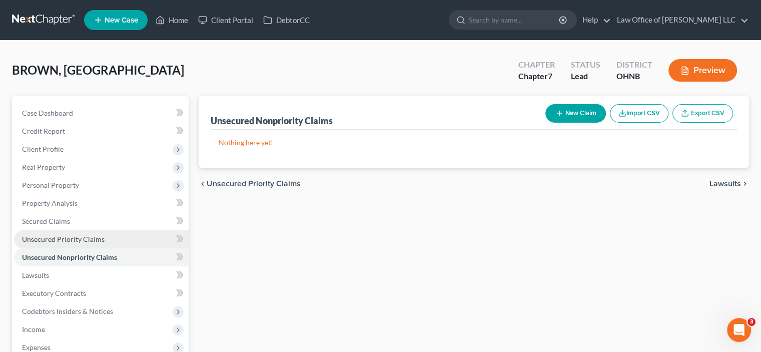
click at [74, 236] on span "Unsecured Priority Claims" at bounding box center [63, 239] width 83 height 9
click at [86, 255] on span "Unsecured Nonpriority Claims" at bounding box center [70, 257] width 96 height 9
click at [37, 20] on link at bounding box center [44, 20] width 64 height 18
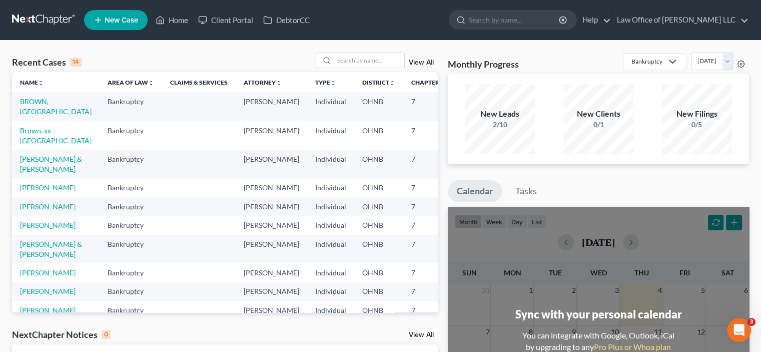
click at [33, 131] on link "Brown, xx [GEOGRAPHIC_DATA]" at bounding box center [56, 135] width 72 height 19
select select "6"
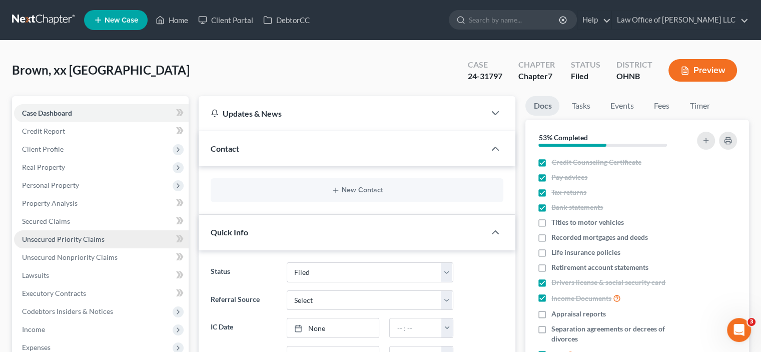
click at [68, 239] on span "Unsecured Priority Claims" at bounding box center [63, 239] width 83 height 9
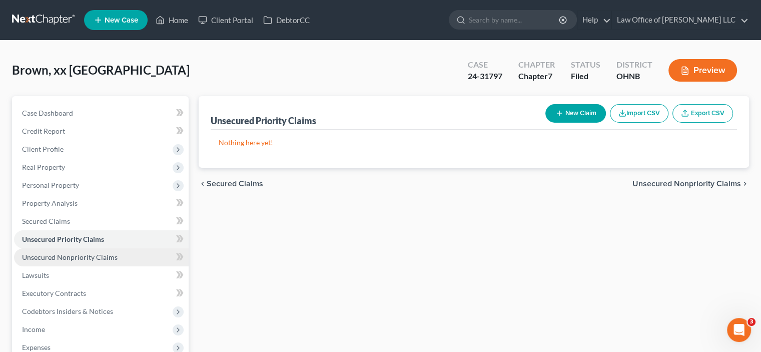
click at [71, 253] on span "Unsecured Nonpriority Claims" at bounding box center [70, 257] width 96 height 9
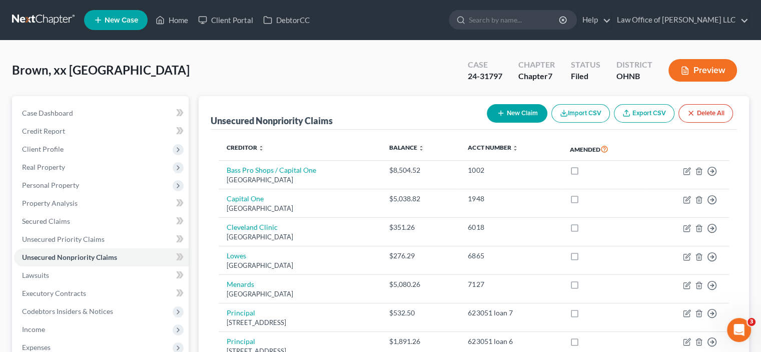
click at [50, 15] on link at bounding box center [44, 20] width 64 height 18
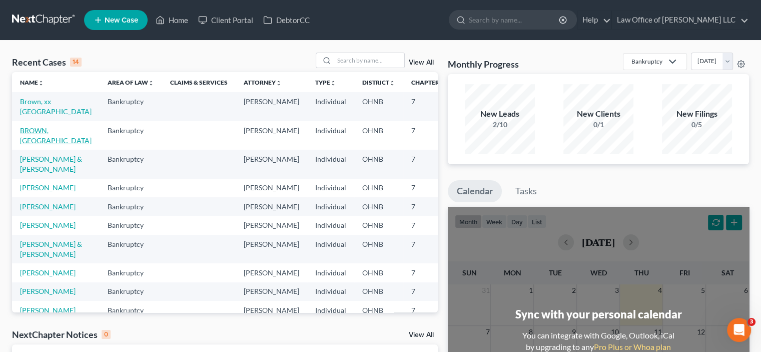
click at [34, 141] on link "BROWN, [GEOGRAPHIC_DATA]" at bounding box center [56, 135] width 72 height 19
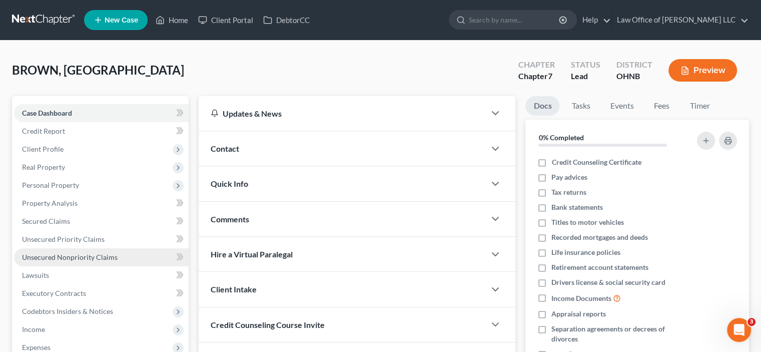
click at [47, 254] on span "Unsecured Nonpriority Claims" at bounding box center [70, 257] width 96 height 9
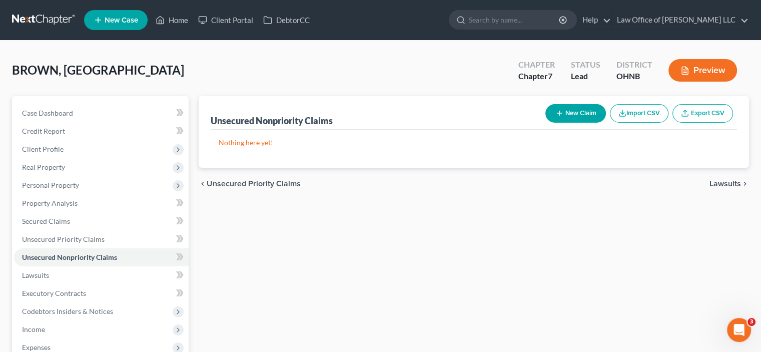
click at [567, 116] on button "New Claim" at bounding box center [576, 113] width 61 height 19
select select "0"
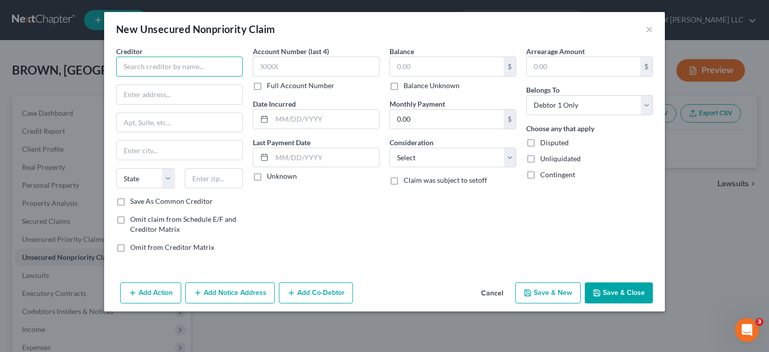
click at [195, 66] on input "text" at bounding box center [179, 67] width 127 height 20
type input "Capital One"
click at [144, 95] on input "text" at bounding box center [180, 94] width 126 height 19
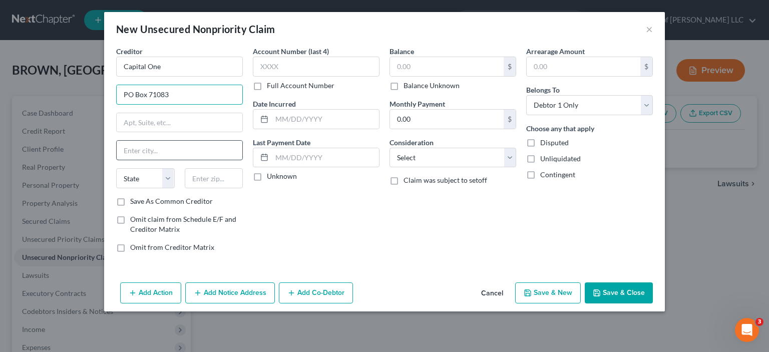
type input "PO Box 71083"
click at [136, 147] on input "text" at bounding box center [180, 150] width 126 height 19
type input "Charlotte"
select select "28"
type input "28272"
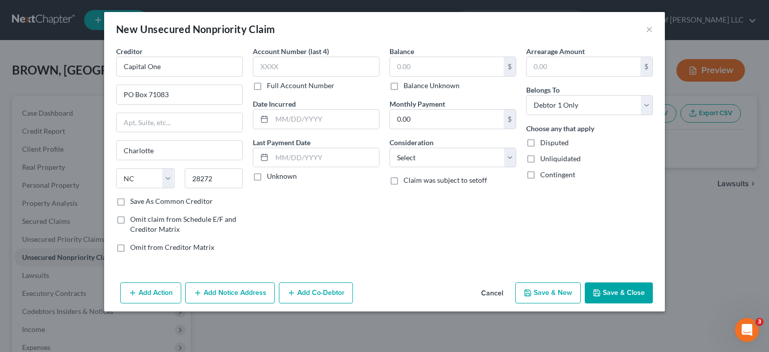
click at [277, 214] on div "Account Number (last 4) Full Account Number Date Incurred Last Payment Date Unk…" at bounding box center [316, 153] width 137 height 214
click at [284, 68] on input "text" at bounding box center [316, 67] width 127 height 20
type input "6349"
click at [423, 73] on input "text" at bounding box center [447, 66] width 114 height 19
type input "3,483.90"
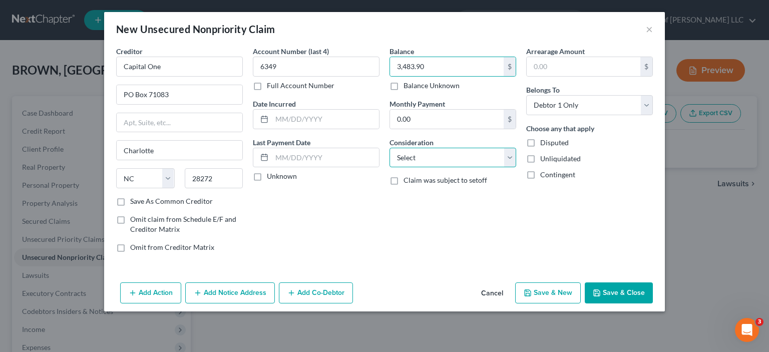
click at [420, 157] on select "Select Cable / Satellite Services Collection Agency Credit Card Debt Debt Couns…" at bounding box center [452, 158] width 127 height 20
select select "2"
click at [389, 148] on select "Select Cable / Satellite Services Collection Agency Credit Card Debt Debt Couns…" at bounding box center [452, 158] width 127 height 20
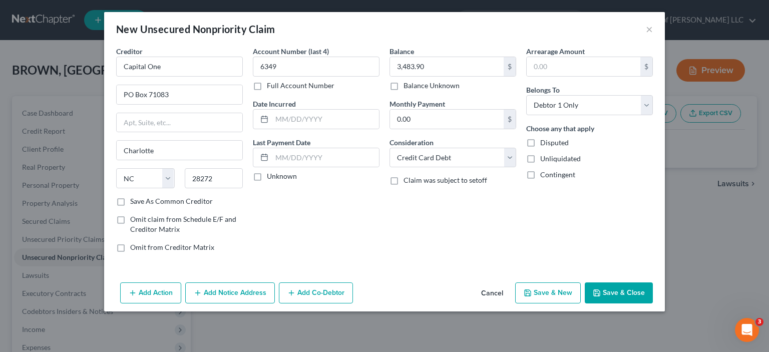
click at [209, 292] on button "Add Notice Address" at bounding box center [230, 292] width 90 height 21
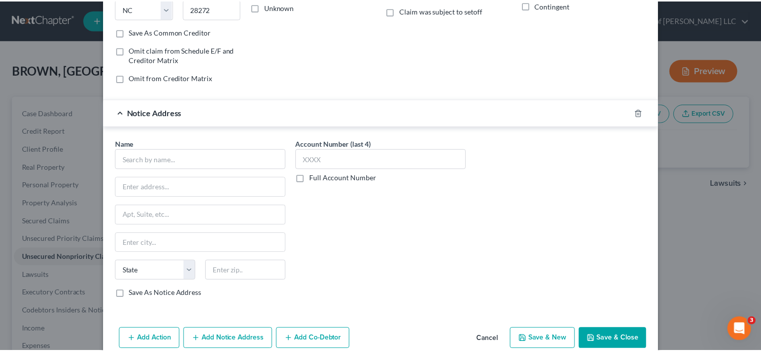
scroll to position [185, 0]
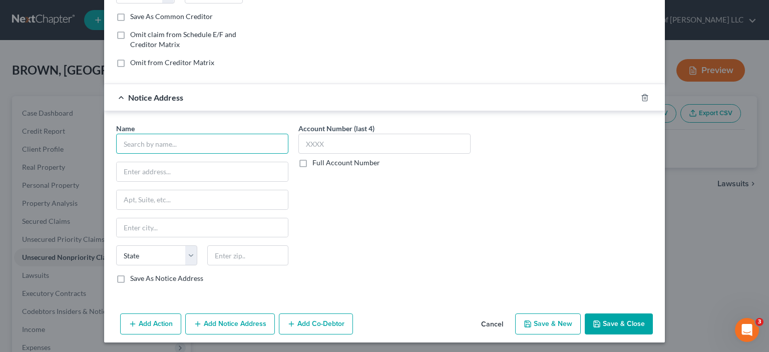
click at [174, 140] on input "text" at bounding box center [202, 144] width 172 height 20
type input "Weltman, Weinberg & Reis Co LPA"
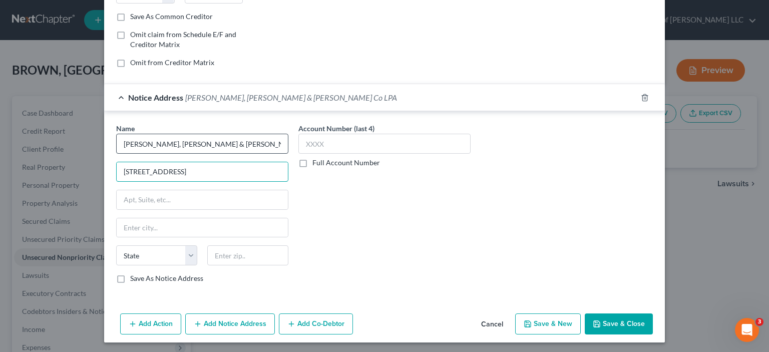
type input "312 Elm Street"
type input "s"
type input "Suite 1200"
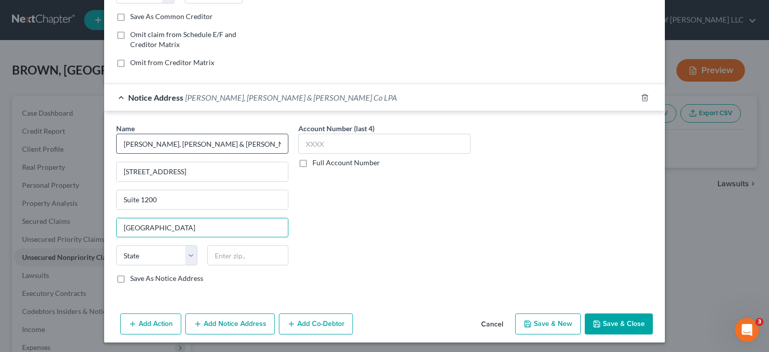
type input "Cincinnati"
select select "36"
type input "45202"
click at [336, 137] on input "text" at bounding box center [384, 144] width 172 height 20
click at [312, 163] on label "Full Account Number" at bounding box center [346, 163] width 68 height 10
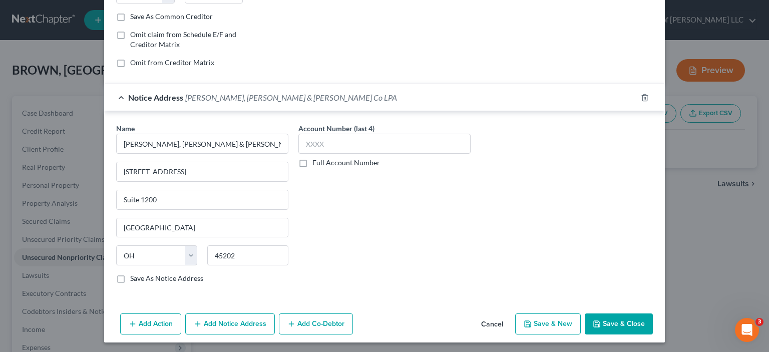
click at [316, 163] on input "Full Account Number" at bounding box center [319, 161] width 7 height 7
click at [314, 144] on input "text" at bounding box center [384, 144] width 172 height 20
type input "CVG2500086"
click at [480, 241] on div "Name * Weltman, Weinberg & Reis Co LPA 312 Elm Street Suite 1200 Cincinnati Sta…" at bounding box center [384, 207] width 547 height 168
click at [597, 314] on button "Save & Close" at bounding box center [619, 323] width 68 height 21
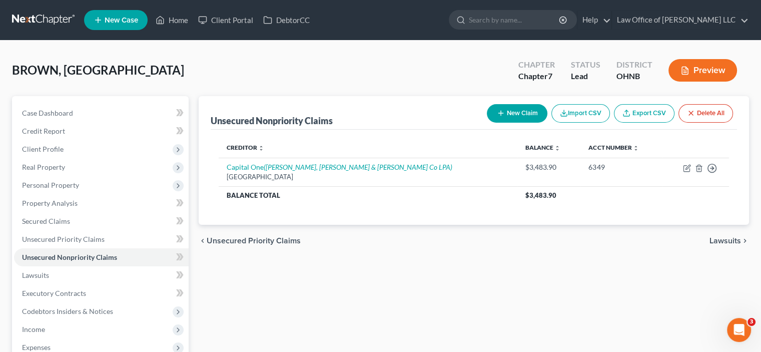
click at [36, 13] on link at bounding box center [44, 20] width 64 height 18
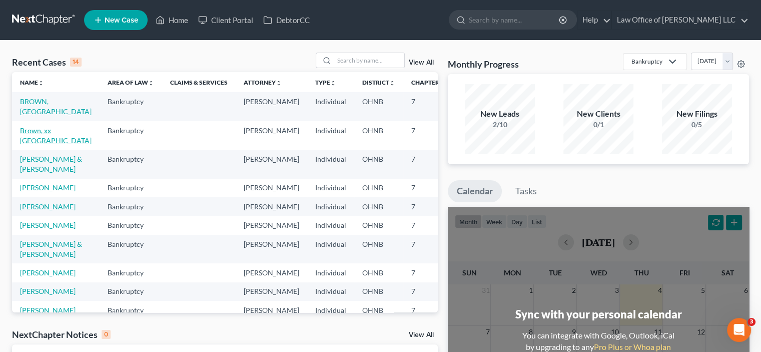
click at [25, 128] on link "Brown, xx [GEOGRAPHIC_DATA]" at bounding box center [56, 135] width 72 height 19
select select "6"
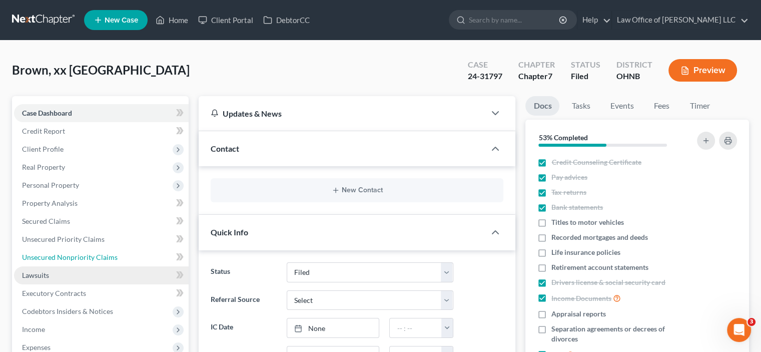
drag, startPoint x: 71, startPoint y: 257, endPoint x: 98, endPoint y: 272, distance: 30.9
click at [72, 257] on span "Unsecured Nonpriority Claims" at bounding box center [70, 257] width 96 height 9
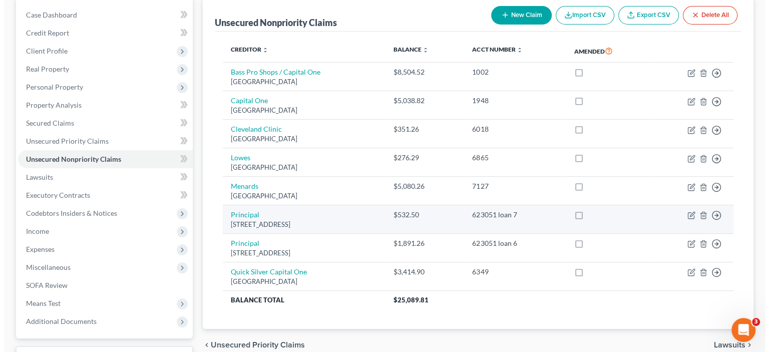
scroll to position [100, 0]
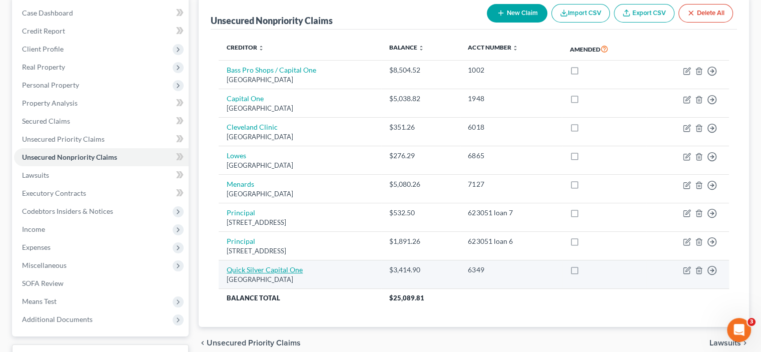
click at [263, 270] on link "Quick Silver Capital One" at bounding box center [265, 269] width 76 height 9
select select "28"
select select "2"
select select "0"
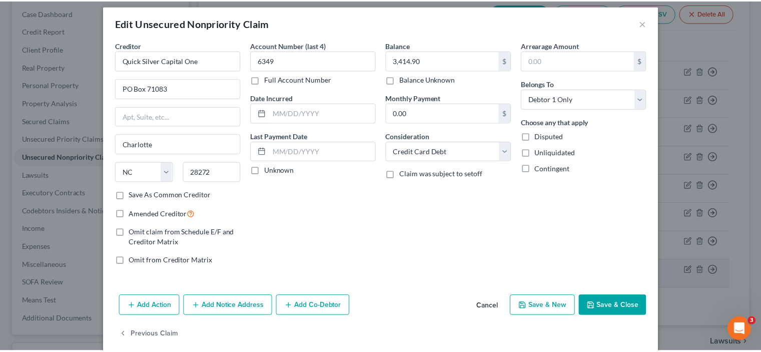
scroll to position [0, 0]
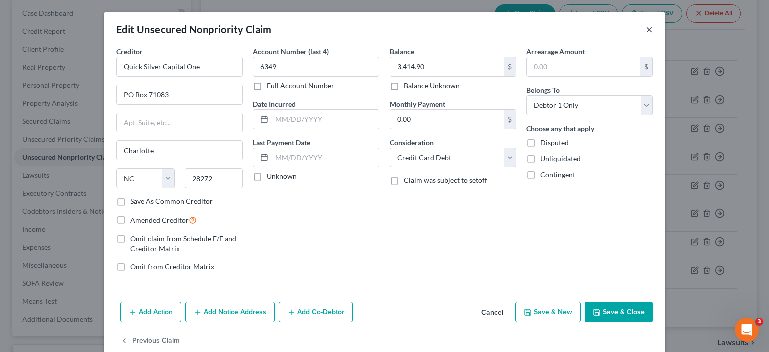
click at [648, 30] on button "×" at bounding box center [649, 29] width 7 height 12
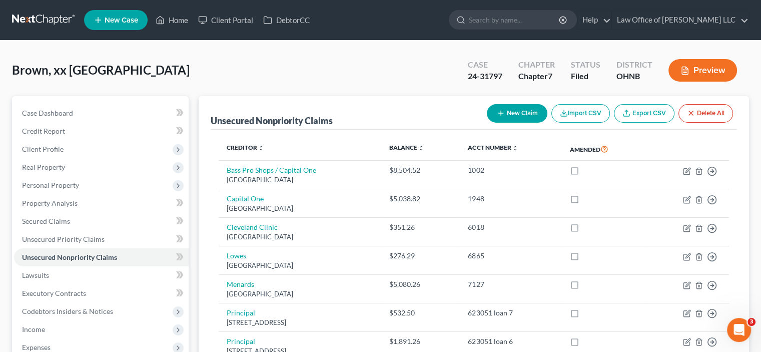
click at [41, 17] on link at bounding box center [44, 20] width 64 height 18
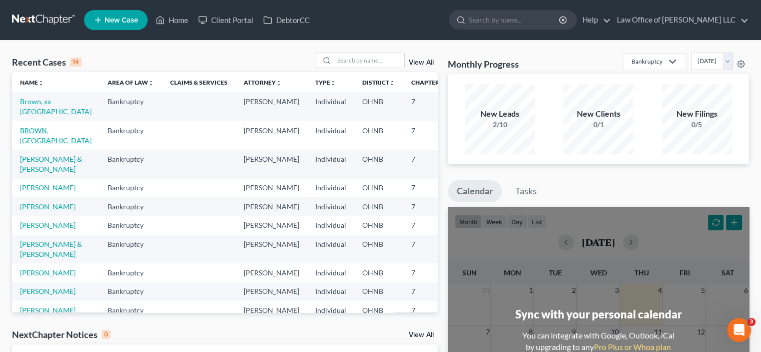
drag, startPoint x: 33, startPoint y: 149, endPoint x: 51, endPoint y: 165, distance: 23.7
click at [34, 145] on link "BROWN, [GEOGRAPHIC_DATA]" at bounding box center [56, 135] width 72 height 19
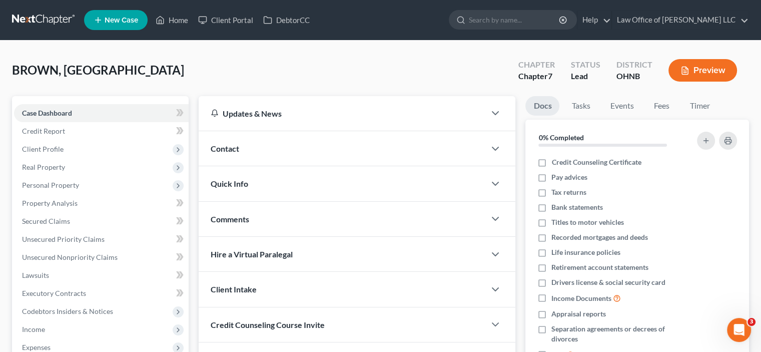
click at [2, 315] on div "BROWN, [GEOGRAPHIC_DATA] Upgraded Chapter Chapter 7 Status Lead District OHNB P…" at bounding box center [380, 278] width 761 height 474
click at [66, 254] on span "Unsecured Nonpriority Claims" at bounding box center [70, 257] width 96 height 9
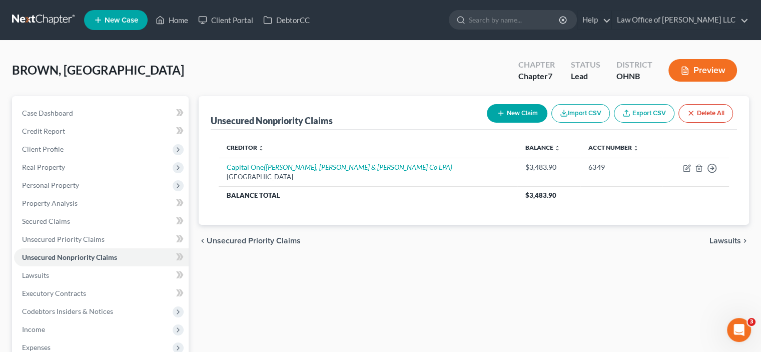
click at [517, 113] on button "New Claim" at bounding box center [517, 113] width 61 height 19
select select "0"
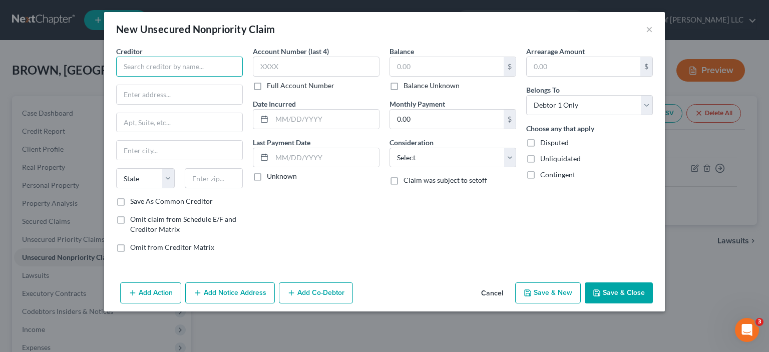
click at [157, 64] on input "text" at bounding box center [179, 67] width 127 height 20
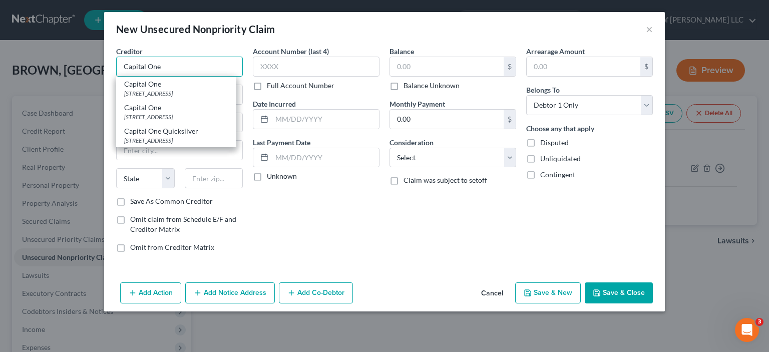
type input "Capital One"
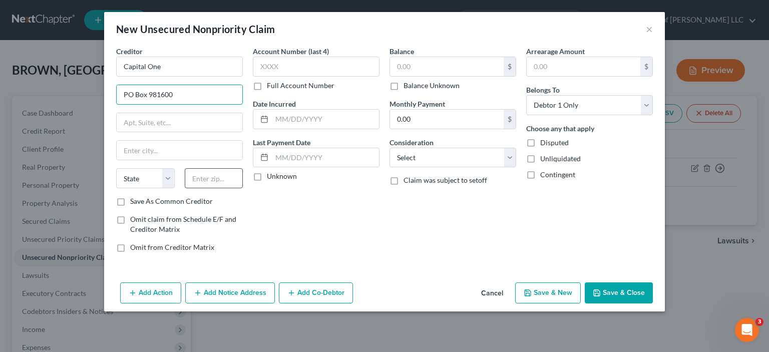
type input "PO Box 981600"
click at [215, 182] on input "text" at bounding box center [214, 178] width 59 height 20
type input "02298"
click at [153, 158] on input "text" at bounding box center [180, 150] width 126 height 19
click at [142, 154] on input "text" at bounding box center [180, 150] width 126 height 19
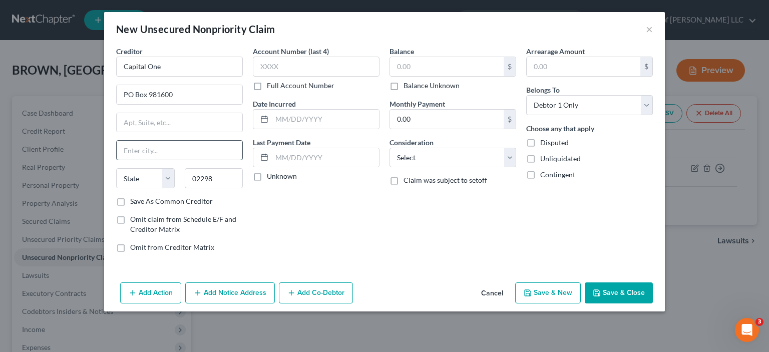
drag, startPoint x: 133, startPoint y: 149, endPoint x: 132, endPoint y: 158, distance: 9.0
click at [132, 149] on input "text" at bounding box center [180, 150] width 126 height 19
click at [133, 174] on select "State [US_STATE] AK AR AZ CA CO CT DE DC [GEOGRAPHIC_DATA] [GEOGRAPHIC_DATA] GU…" at bounding box center [145, 178] width 59 height 20
drag, startPoint x: 270, startPoint y: 204, endPoint x: 225, endPoint y: 173, distance: 54.4
click at [270, 204] on div "Account Number (last 4) Full Account Number Date Incurred Last Payment Date Unk…" at bounding box center [316, 153] width 137 height 214
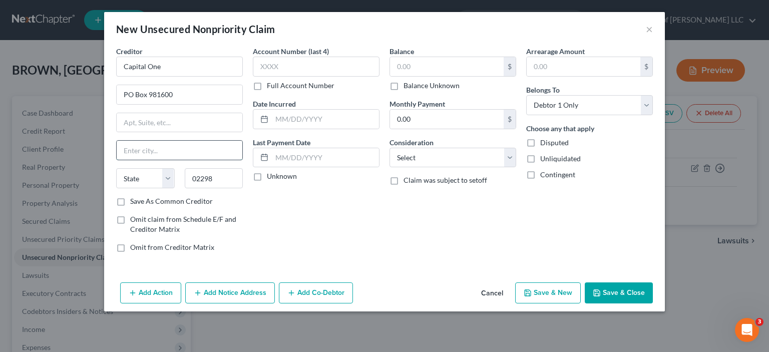
click at [160, 152] on input "text" at bounding box center [180, 150] width 126 height 19
type input "[GEOGRAPHIC_DATA]"
select select "22"
click at [248, 218] on div "Account Number (last 4) Full Account Number Date Incurred Last Payment Date Unk…" at bounding box center [316, 153] width 137 height 214
click at [231, 179] on input "02298" at bounding box center [214, 178] width 59 height 20
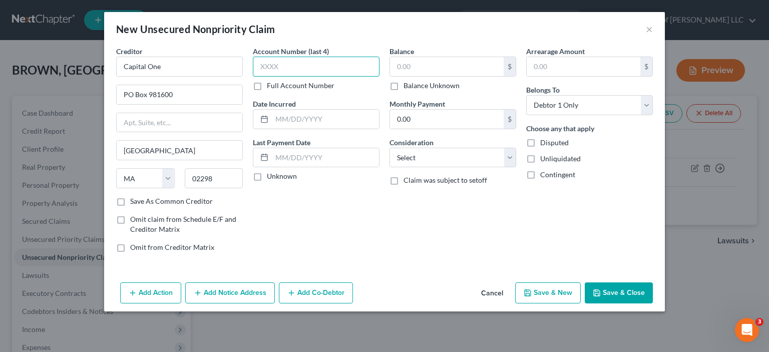
click at [282, 66] on input "text" at bounding box center [316, 67] width 127 height 20
type input "1948"
click at [414, 62] on input "text" at bounding box center [447, 66] width 114 height 19
type input "8"
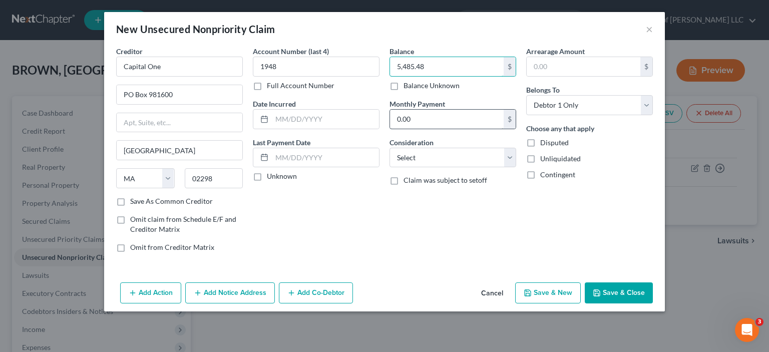
type input "5,485.48"
click at [419, 123] on input "0.00" at bounding box center [447, 119] width 114 height 19
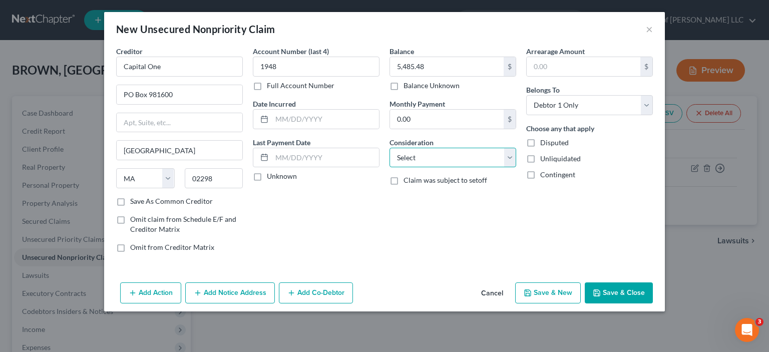
click at [459, 164] on select "Select Cable / Satellite Services Collection Agency Credit Card Debt Debt Couns…" at bounding box center [452, 158] width 127 height 20
select select "2"
click at [389, 148] on select "Select Cable / Satellite Services Collection Agency Credit Card Debt Debt Couns…" at bounding box center [452, 158] width 127 height 20
click at [200, 294] on icon "button" at bounding box center [198, 293] width 8 height 8
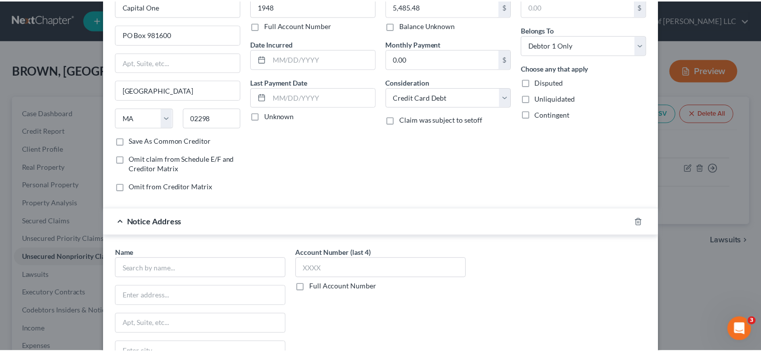
scroll to position [185, 0]
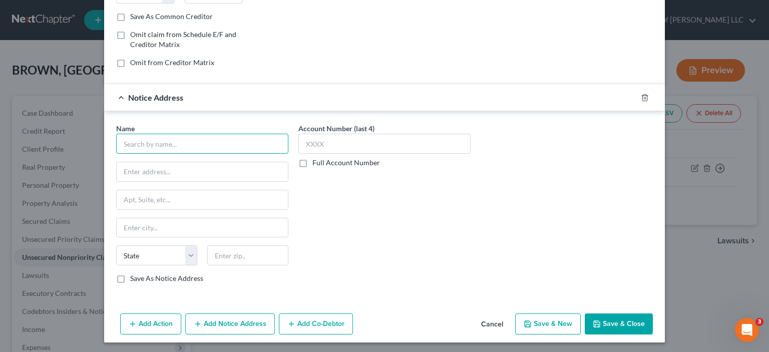
click at [153, 143] on input "text" at bounding box center [202, 144] width 172 height 20
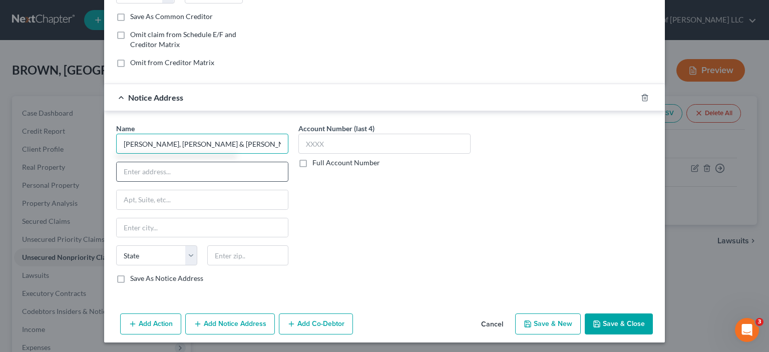
type input "[PERSON_NAME], [PERSON_NAME] & [PERSON_NAME] Co LPA"
click at [166, 162] on input "text" at bounding box center [202, 171] width 171 height 19
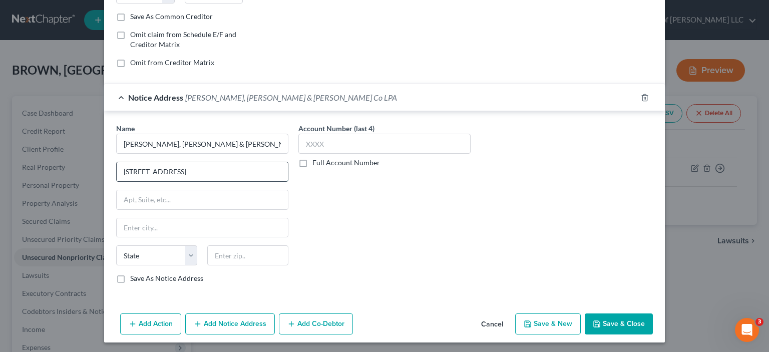
type input "[STREET_ADDRESS]"
click at [136, 198] on input "Suite 200" at bounding box center [202, 199] width 171 height 19
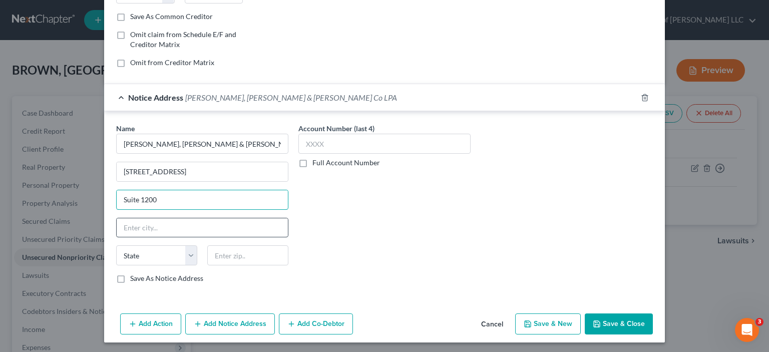
type input "Suite 1200"
click at [164, 230] on input "text" at bounding box center [202, 227] width 171 height 19
type input "[GEOGRAPHIC_DATA]"
select select "36"
type input "45202"
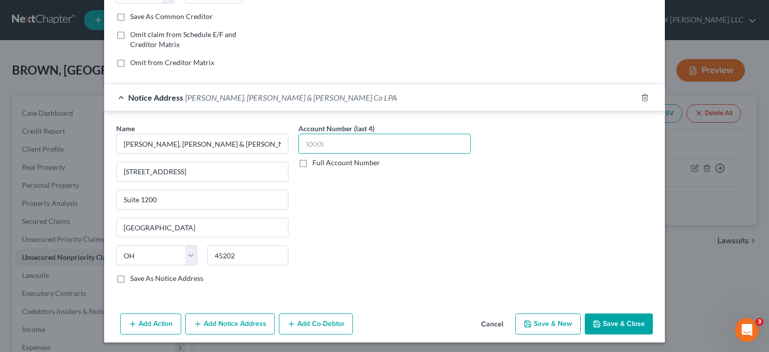
click at [316, 142] on input "text" at bounding box center [384, 144] width 172 height 20
click at [312, 162] on label "Full Account Number" at bounding box center [346, 163] width 68 height 10
click at [316, 162] on input "Full Account Number" at bounding box center [319, 161] width 7 height 7
click at [324, 139] on input "text" at bounding box center [384, 144] width 172 height 20
type input "D"
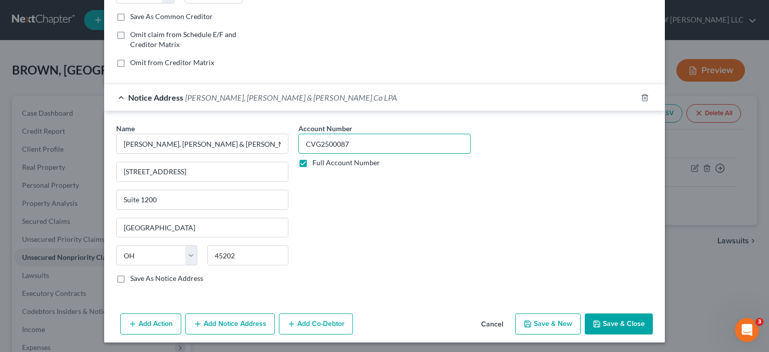
type input "CVG2500087"
click at [618, 315] on button "Save & Close" at bounding box center [619, 323] width 68 height 21
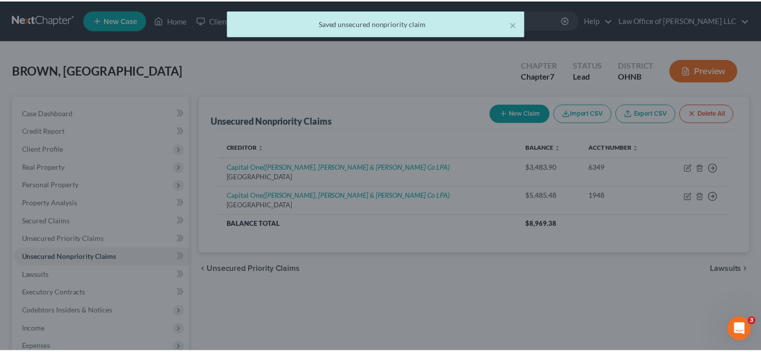
scroll to position [0, 0]
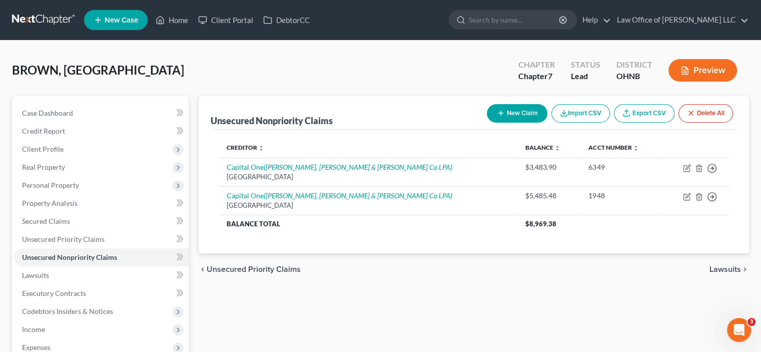
click at [513, 106] on button "New Claim" at bounding box center [517, 113] width 61 height 19
select select "0"
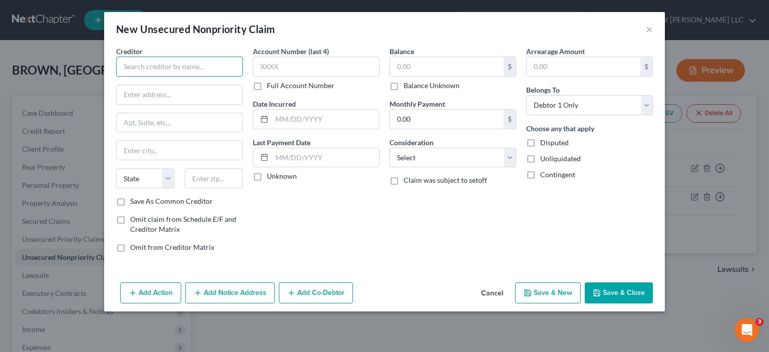
click at [191, 57] on input "text" at bounding box center [179, 67] width 127 height 20
type input "Menards"
type input "PO Box 981600"
click at [168, 153] on input "text" at bounding box center [180, 150] width 126 height 19
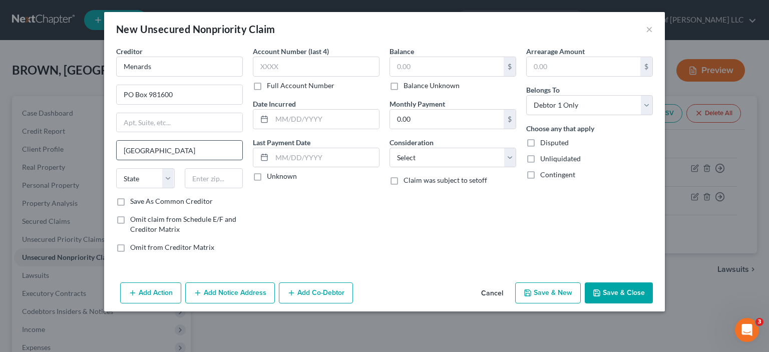
type input "[GEOGRAPHIC_DATA]"
select select "22"
type input "02298"
click at [414, 161] on select "Select Cable / Satellite Services Collection Agency Credit Card Debt Debt Couns…" at bounding box center [452, 158] width 127 height 20
select select "2"
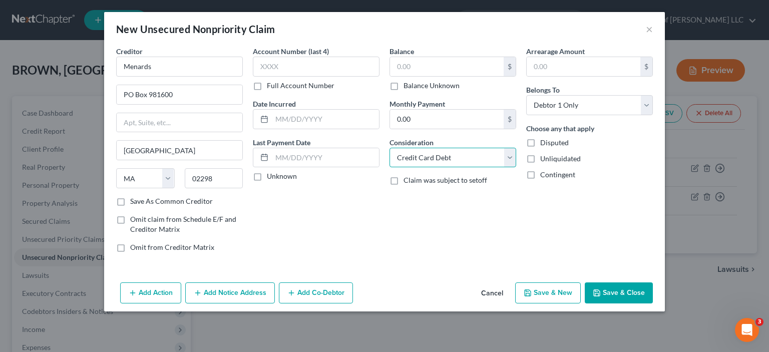
click at [389, 148] on select "Select Cable / Satellite Services Collection Agency Credit Card Debt Debt Couns…" at bounding box center [452, 158] width 127 height 20
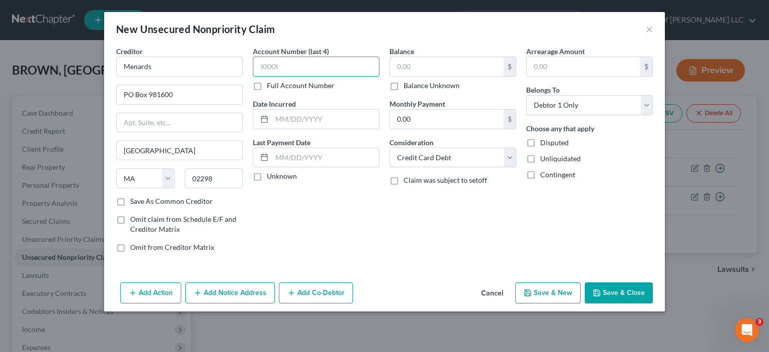
click at [331, 61] on input "text" at bounding box center [316, 67] width 127 height 20
type input "7127"
click at [417, 66] on input "text" at bounding box center [447, 66] width 114 height 19
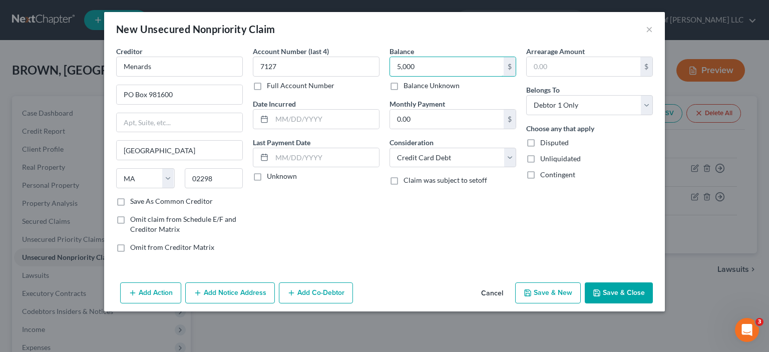
type input "5,000"
click at [608, 288] on button "Save & Close" at bounding box center [619, 292] width 68 height 21
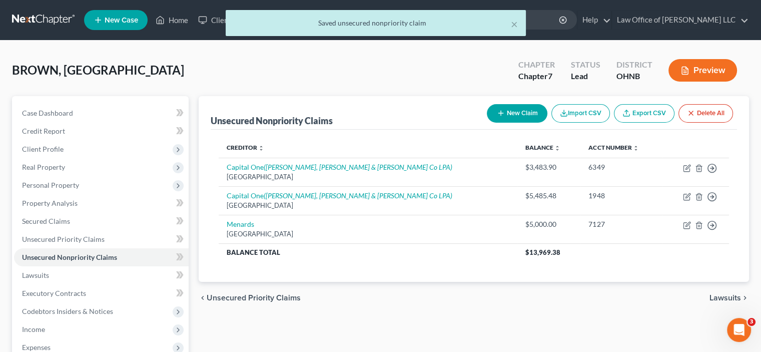
click at [503, 110] on button "New Claim" at bounding box center [517, 113] width 61 height 19
select select "0"
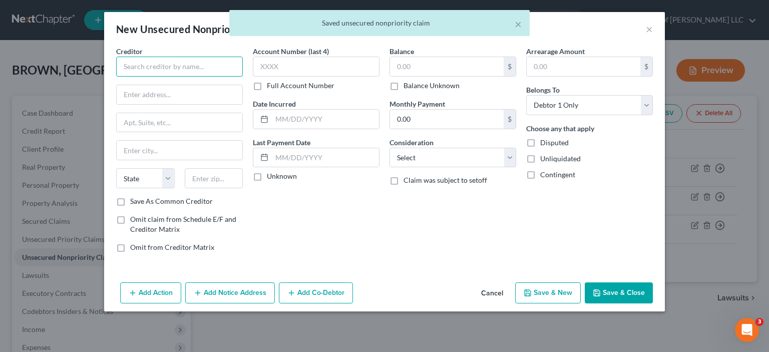
click at [208, 60] on input "text" at bounding box center [179, 67] width 127 height 20
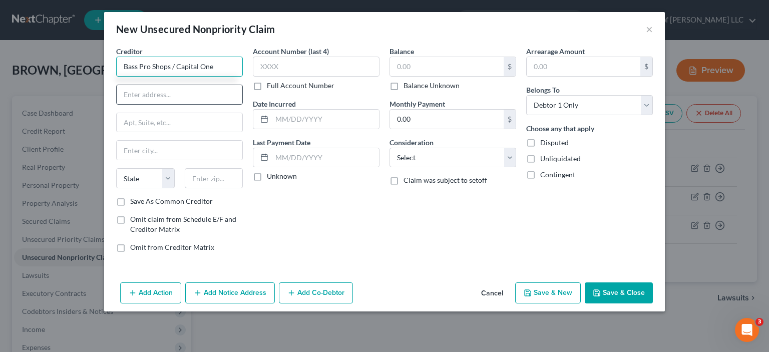
type input "Bass Pro Shops / Capital One"
click at [181, 92] on input "text" at bounding box center [180, 94] width 126 height 19
type input "PO Box 71083"
type input "Charlotte"
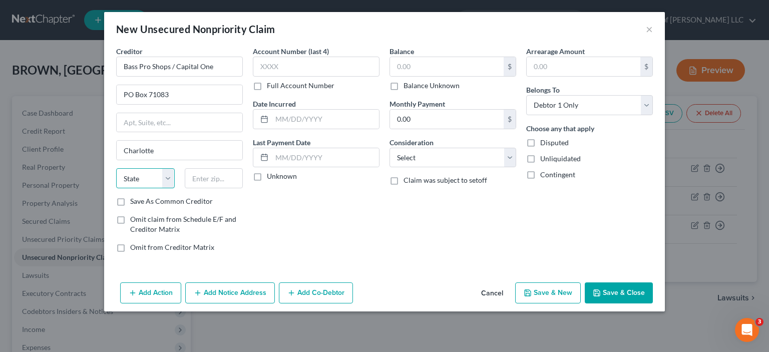
select select "42"
type input "28272"
select select "28"
click at [319, 235] on div "Account Number (last 4) Full Account Number Date Incurred Last Payment Date Unk…" at bounding box center [316, 153] width 137 height 214
click at [436, 161] on select "Select Cable / Satellite Services Collection Agency Credit Card Debt Debt Couns…" at bounding box center [452, 158] width 127 height 20
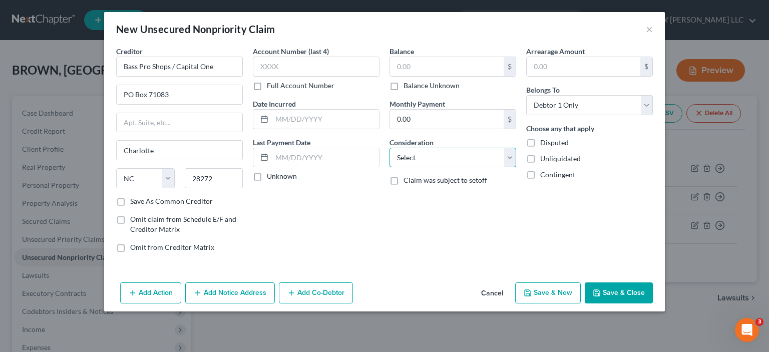
select select "2"
click at [389, 148] on select "Select Cable / Satellite Services Collection Agency Credit Card Debt Debt Couns…" at bounding box center [452, 158] width 127 height 20
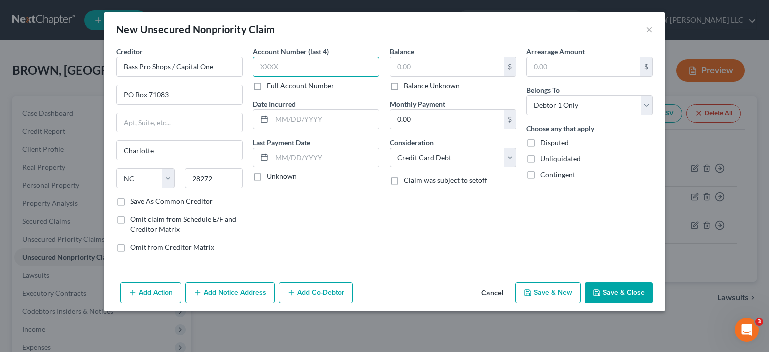
click at [308, 65] on input "text" at bounding box center [316, 67] width 127 height 20
type input "1002"
click at [451, 62] on input "text" at bounding box center [447, 66] width 114 height 19
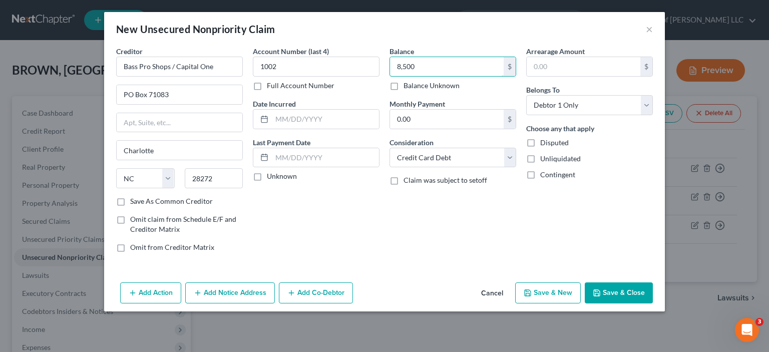
type input "8,500"
click at [568, 291] on button "Save & New" at bounding box center [548, 292] width 66 height 21
select select "0"
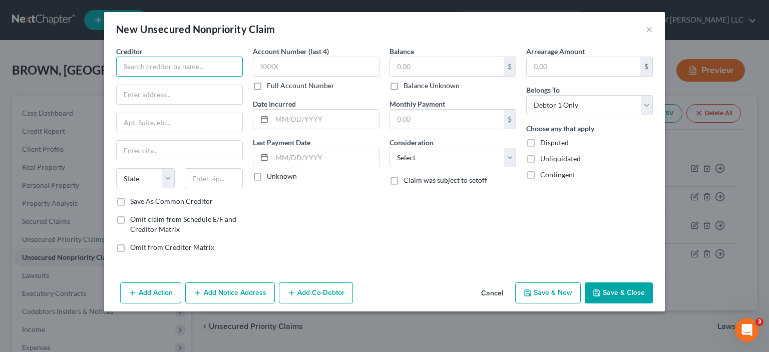
click at [197, 68] on input "text" at bounding box center [179, 67] width 127 height 20
type input "Lowes"
type input "PO Box 669807"
type input "[GEOGRAPHIC_DATA]"
select select "45"
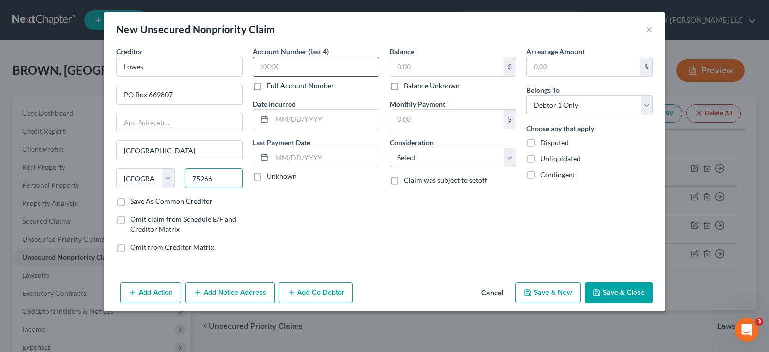
type input "75266"
click at [272, 66] on input "text" at bounding box center [316, 67] width 127 height 20
type input "6865"
click at [423, 63] on input "text" at bounding box center [447, 66] width 114 height 19
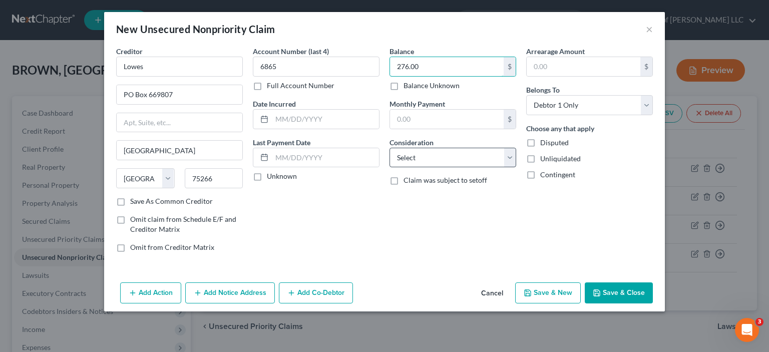
type input "276.00"
click at [436, 156] on select "Select Cable / Satellite Services Collection Agency Credit Card Debt Debt Couns…" at bounding box center [452, 158] width 127 height 20
select select "2"
click at [389, 148] on select "Select Cable / Satellite Services Collection Agency Credit Card Debt Debt Couns…" at bounding box center [452, 158] width 127 height 20
click at [455, 247] on div "Balance 276.00 $ Balance Unknown Balance Undetermined 276.00 $ Balance Unknown …" at bounding box center [452, 153] width 137 height 214
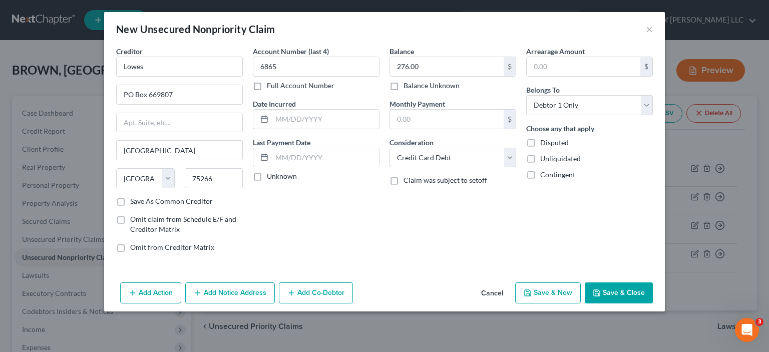
click at [609, 289] on button "Save & Close" at bounding box center [619, 292] width 68 height 21
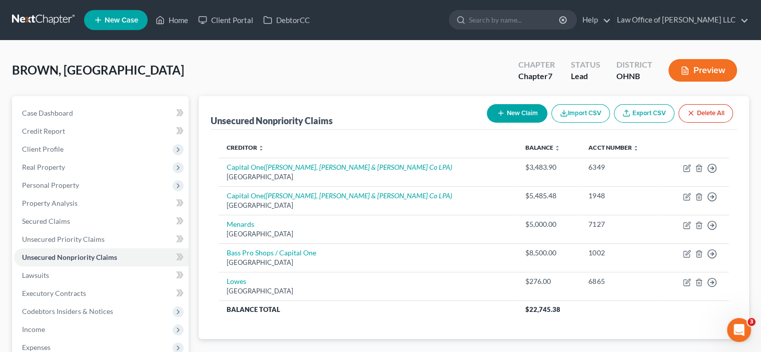
click at [520, 114] on button "New Claim" at bounding box center [517, 113] width 61 height 19
select select "0"
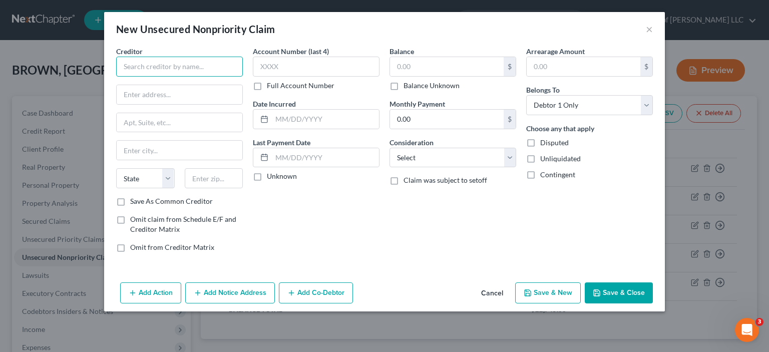
click at [149, 70] on input "text" at bounding box center [179, 67] width 127 height 20
type input "Cleveland Clinic"
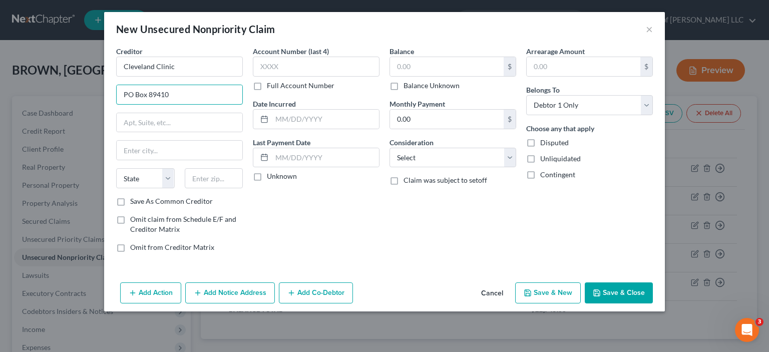
type input "PO Box 89410"
click at [205, 173] on input "text" at bounding box center [214, 178] width 59 height 20
type input "44101"
click at [189, 146] on input "text" at bounding box center [180, 150] width 126 height 19
type input "[GEOGRAPHIC_DATA]"
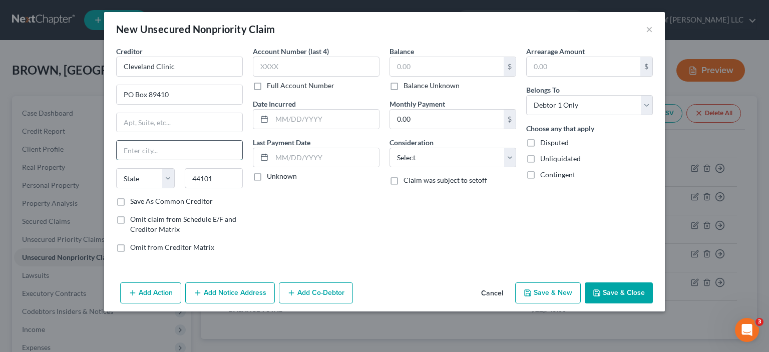
select select "36"
click at [282, 247] on div "Account Number (last 4) Full Account Number Date Incurred Last Payment Date Unk…" at bounding box center [316, 153] width 137 height 214
click at [282, 71] on input "text" at bounding box center [316, 67] width 127 height 20
type input "6018"
click at [417, 64] on input "text" at bounding box center [447, 66] width 114 height 19
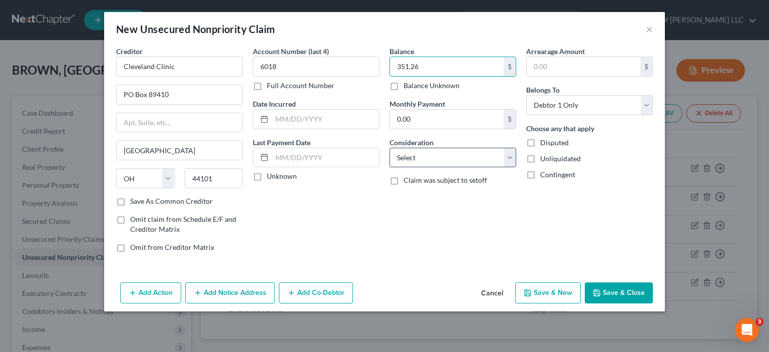
type input "351.26"
click at [444, 154] on select "Select Cable / Satellite Services Collection Agency Credit Card Debt Debt Couns…" at bounding box center [452, 158] width 127 height 20
select select "9"
click at [389, 148] on select "Select Cable / Satellite Services Collection Agency Credit Card Debt Debt Couns…" at bounding box center [452, 158] width 127 height 20
click at [610, 290] on button "Save & Close" at bounding box center [619, 292] width 68 height 21
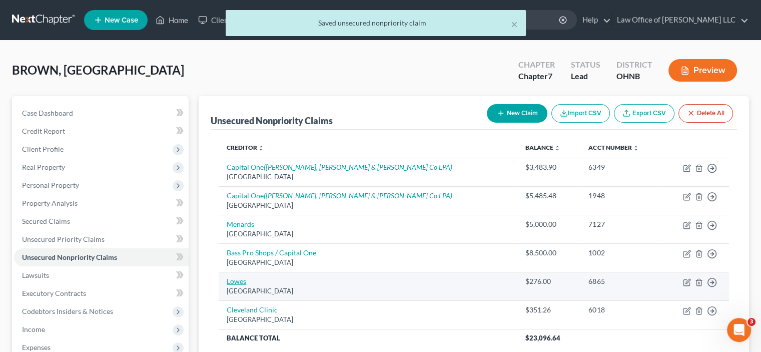
click at [238, 282] on link "Lowes" at bounding box center [237, 281] width 20 height 9
select select "45"
select select "2"
select select "0"
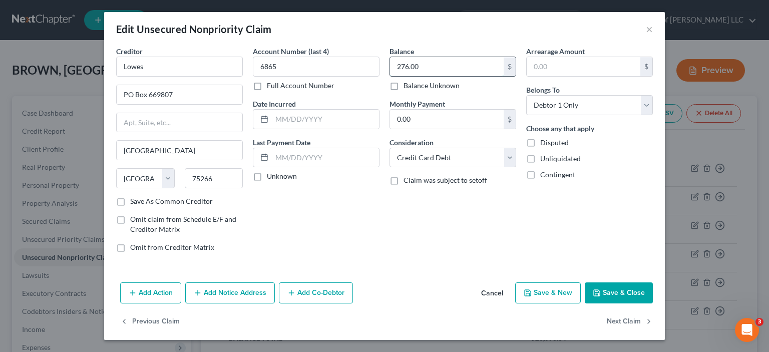
click at [431, 68] on input "276.00" at bounding box center [447, 66] width 114 height 19
type input "276.29"
click at [599, 293] on polyline "button" at bounding box center [597, 294] width 4 height 3
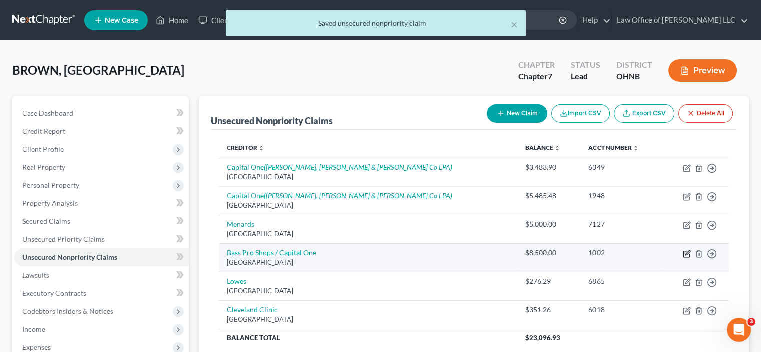
click at [687, 250] on icon "button" at bounding box center [687, 254] width 8 height 8
select select "28"
select select "2"
select select "0"
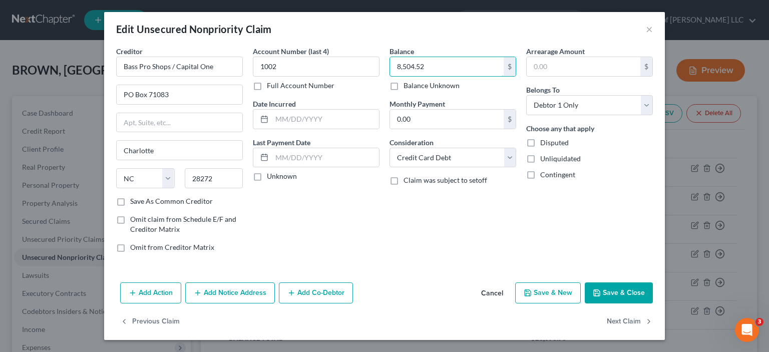
type input "8,504.52"
click at [611, 291] on button "Save & Close" at bounding box center [619, 292] width 68 height 21
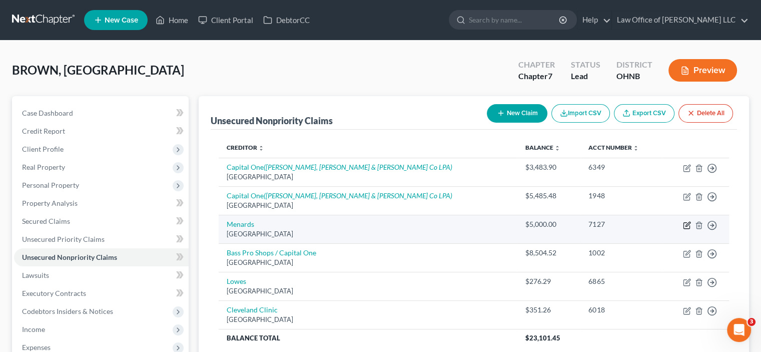
click at [686, 226] on icon "button" at bounding box center [687, 225] width 8 height 8
select select "22"
select select "2"
select select "0"
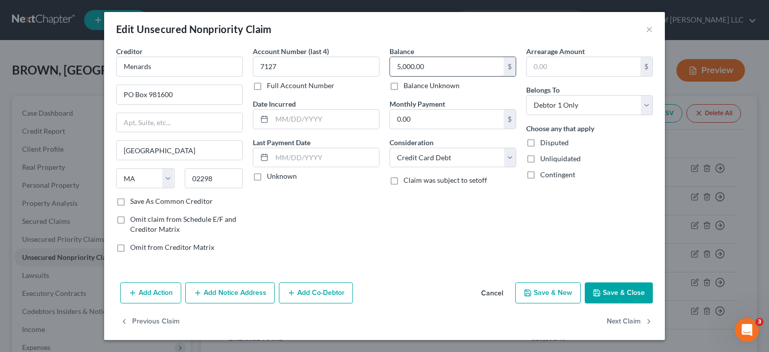
click at [436, 64] on input "5,000.00" at bounding box center [447, 66] width 114 height 19
type input "5,080.26"
click at [613, 290] on button "Save & Close" at bounding box center [619, 292] width 68 height 21
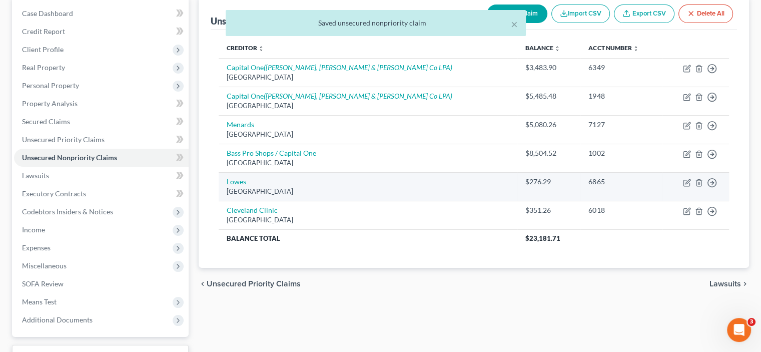
scroll to position [100, 0]
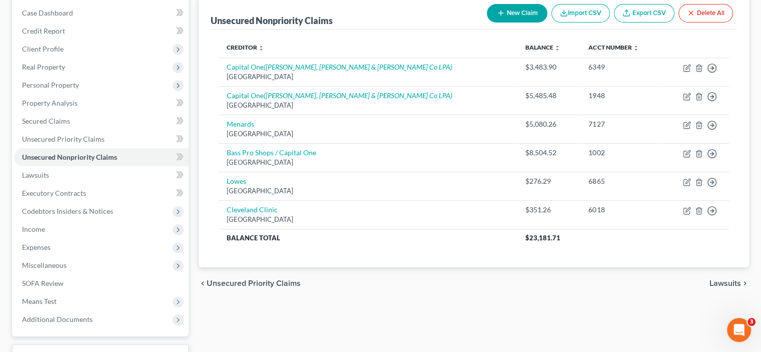
click at [516, 10] on button "New Claim" at bounding box center [517, 13] width 61 height 19
select select "0"
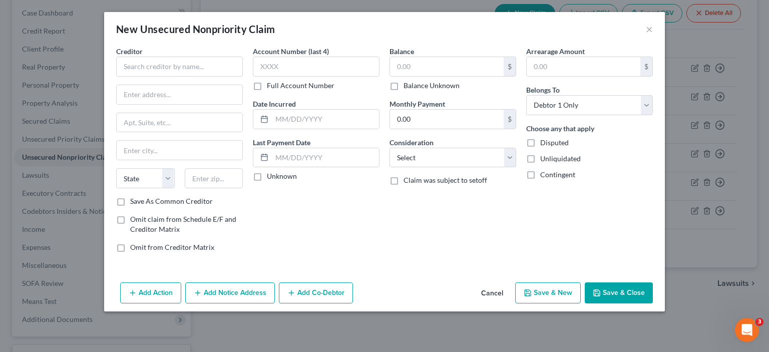
click at [220, 54] on div "Creditor *" at bounding box center [179, 61] width 127 height 31
click at [216, 62] on input "text" at bounding box center [179, 67] width 127 height 20
type input "Principal"
type input "[STREET_ADDRESS]"
click at [202, 174] on input "text" at bounding box center [214, 178] width 59 height 20
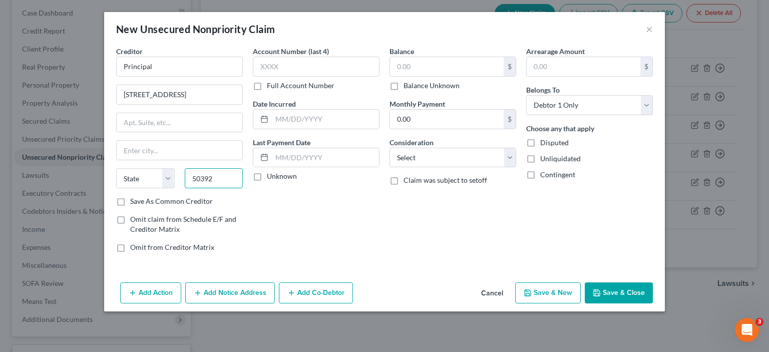
type input "50392"
click at [325, 218] on div "Account Number (last 4) Full Account Number Date Incurred Last Payment Date Unk…" at bounding box center [316, 153] width 137 height 214
type input "Des Moines"
select select "16"
click at [279, 65] on input "text" at bounding box center [316, 67] width 127 height 20
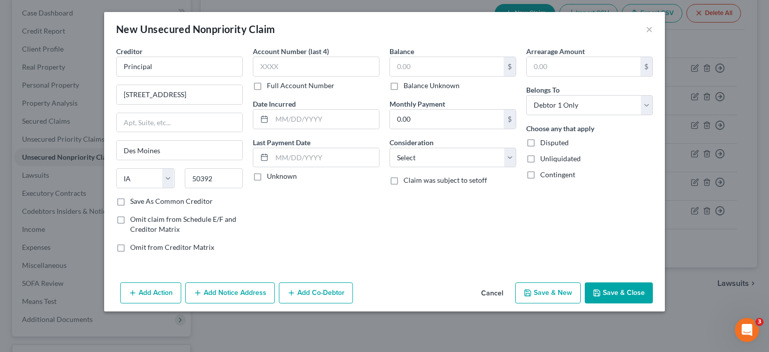
click at [267, 86] on label "Full Account Number" at bounding box center [301, 86] width 68 height 10
click at [271, 86] on input "Full Account Number" at bounding box center [274, 84] width 7 height 7
click at [270, 64] on input "text" at bounding box center [316, 67] width 127 height 20
type input "623051-6"
click at [414, 71] on input "text" at bounding box center [447, 66] width 114 height 19
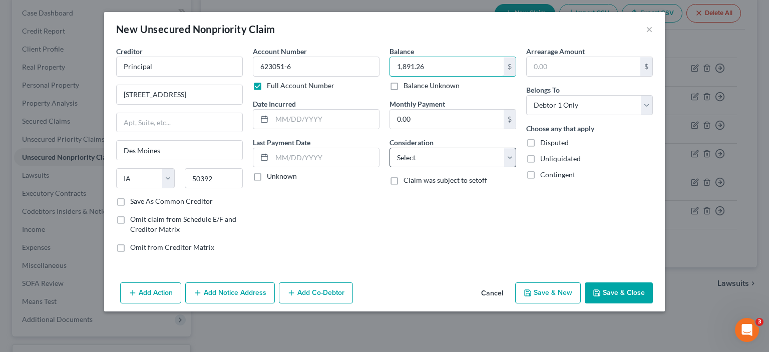
type input "1,891.26"
click at [422, 160] on select "Select Cable / Satellite Services Collection Agency Credit Card Debt Debt Couns…" at bounding box center [452, 158] width 127 height 20
select select "2"
click at [389, 148] on select "Select Cable / Satellite Services Collection Agency Credit Card Debt Debt Couns…" at bounding box center [452, 158] width 127 height 20
click at [536, 288] on button "Save & New" at bounding box center [548, 292] width 66 height 21
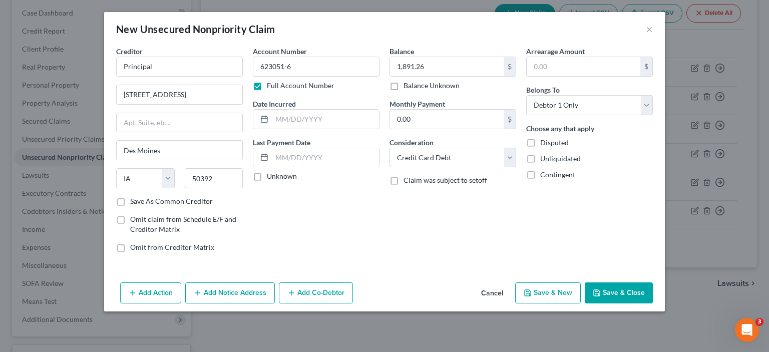
select select "0"
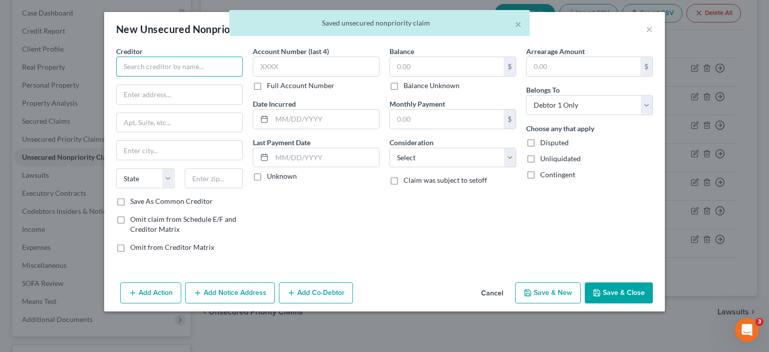
click at [191, 74] on input "text" at bounding box center [179, 67] width 127 height 20
type input "Principal"
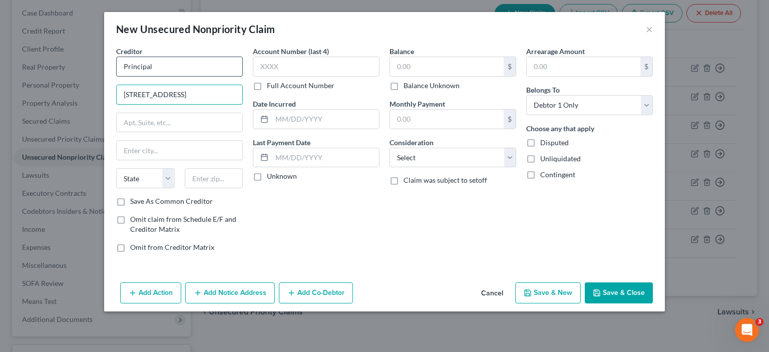
type input "[STREET_ADDRESS]"
click at [194, 184] on input "text" at bounding box center [214, 178] width 59 height 20
type input "50392"
click at [299, 242] on div "Account Number (last 4) Full Account Number Date Incurred Last Payment Date Unk…" at bounding box center [316, 153] width 137 height 214
type input "Des Moines"
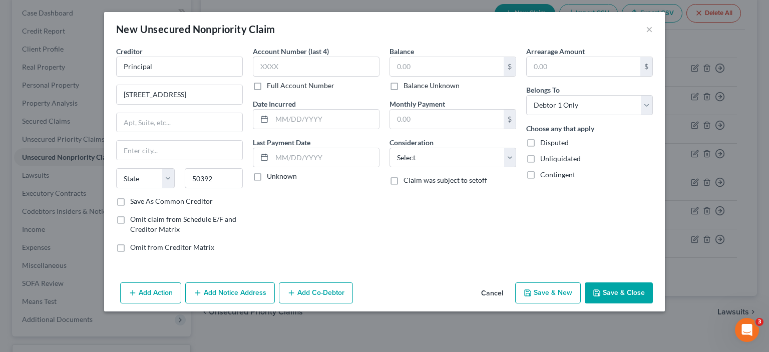
select select "16"
click at [278, 68] on input "text" at bounding box center [316, 67] width 127 height 20
click at [267, 88] on label "Full Account Number" at bounding box center [301, 86] width 68 height 10
click at [271, 87] on input "Full Account Number" at bounding box center [274, 84] width 7 height 7
click at [268, 67] on input "text" at bounding box center [316, 67] width 127 height 20
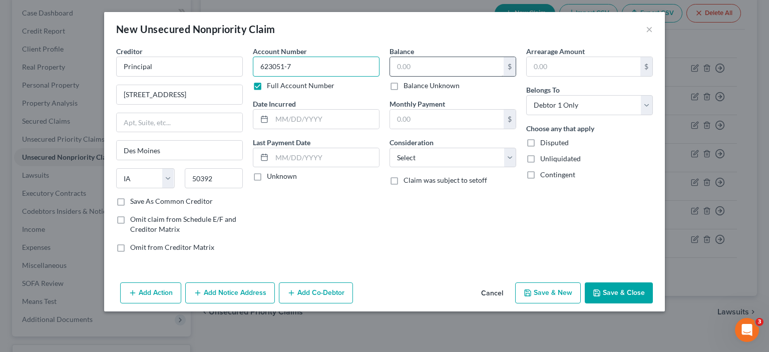
type input "623051-7"
click at [420, 67] on input "text" at bounding box center [447, 66] width 114 height 19
type input "532.50"
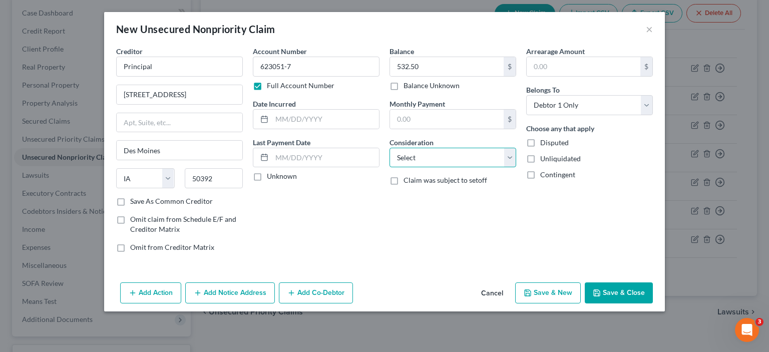
click at [426, 156] on select "Select Cable / Satellite Services Collection Agency Credit Card Debt Debt Couns…" at bounding box center [452, 158] width 127 height 20
select select "2"
click at [389, 148] on select "Select Cable / Satellite Services Collection Agency Credit Card Debt Debt Couns…" at bounding box center [452, 158] width 127 height 20
click at [474, 237] on div "Balance 532.50 $ Balance Unknown Balance Undetermined 532.50 $ Balance Unknown …" at bounding box center [452, 153] width 137 height 214
click at [600, 292] on icon "button" at bounding box center [597, 293] width 8 height 8
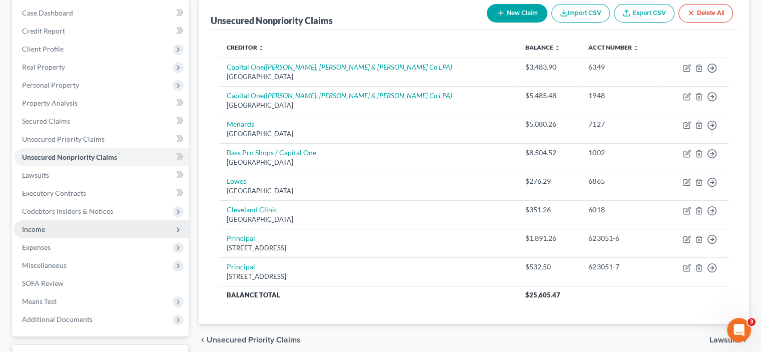
click at [50, 228] on span "Income" at bounding box center [101, 229] width 175 height 18
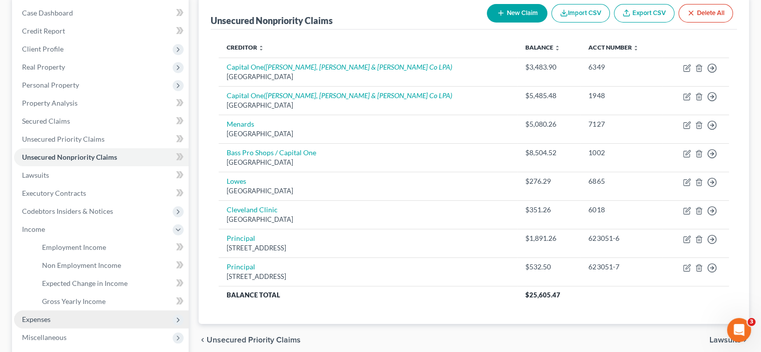
click at [43, 316] on span "Expenses" at bounding box center [36, 319] width 29 height 9
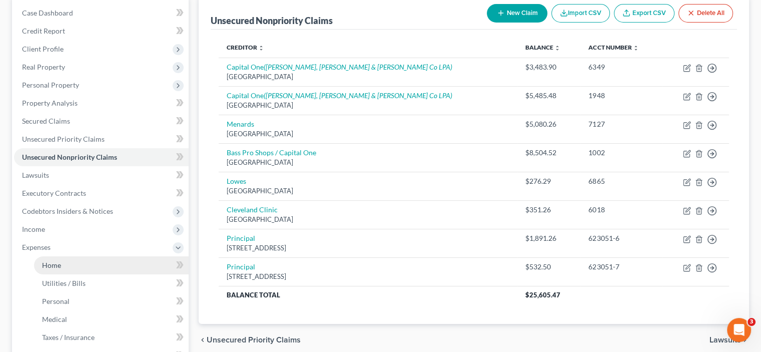
click at [49, 267] on span "Home" at bounding box center [51, 265] width 19 height 9
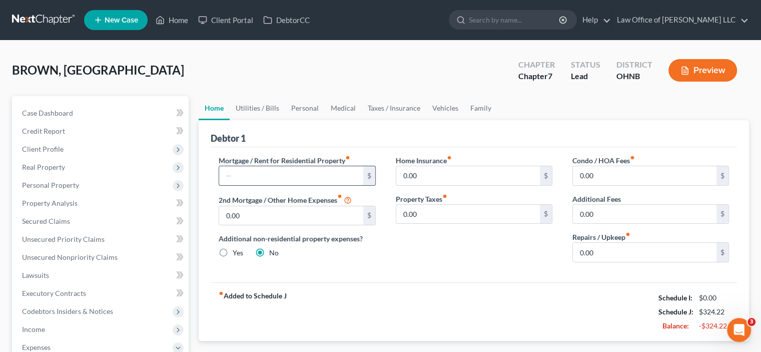
click at [248, 172] on input "text" at bounding box center [291, 175] width 144 height 19
type input "1,449.29"
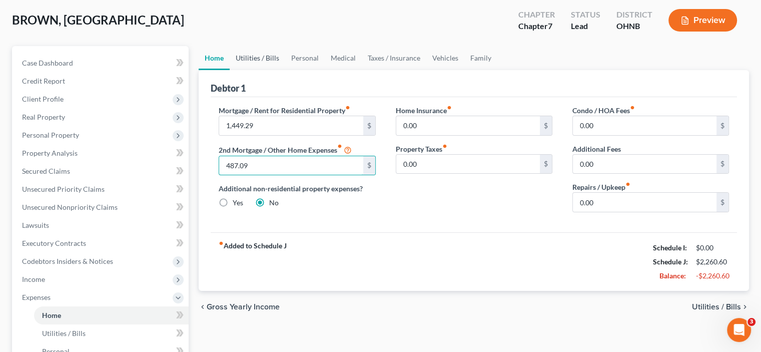
type input "487.09"
click at [246, 55] on link "Utilities / Bills" at bounding box center [258, 58] width 56 height 24
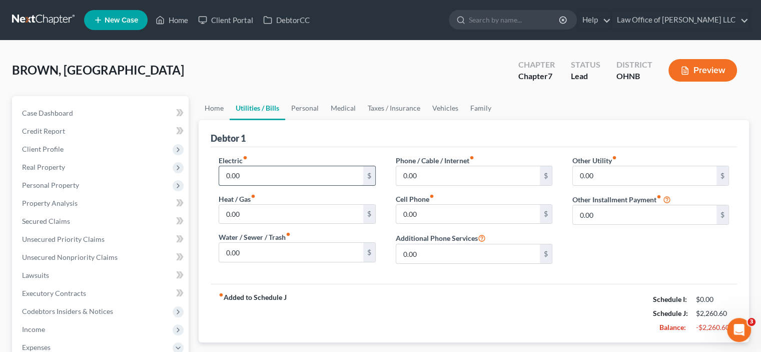
click at [241, 178] on input "0.00" at bounding box center [291, 175] width 144 height 19
type input "168.00"
type input "225.00"
type input "68.00"
type input "130.00"
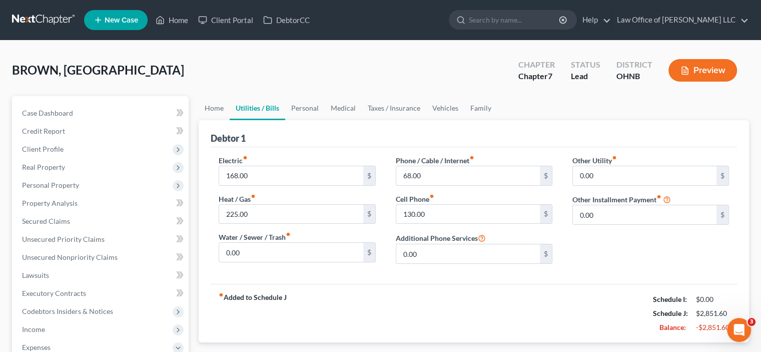
click at [406, 297] on div "fiber_manual_record Added to Schedule J Schedule I: $0.00 Schedule J: $2,851.60…" at bounding box center [474, 313] width 527 height 59
click at [302, 110] on link "Personal" at bounding box center [305, 108] width 40 height 24
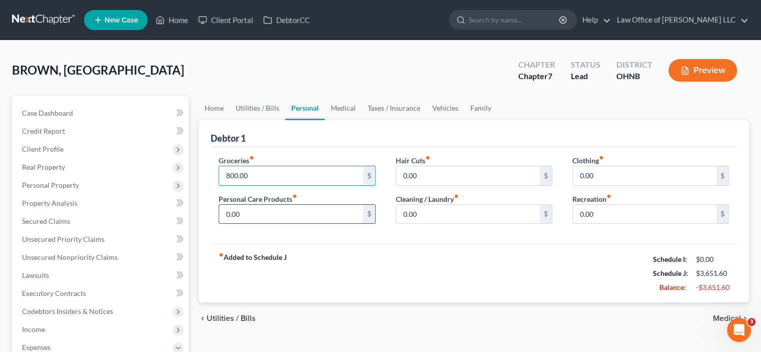
type input "800.00"
type input "40.00"
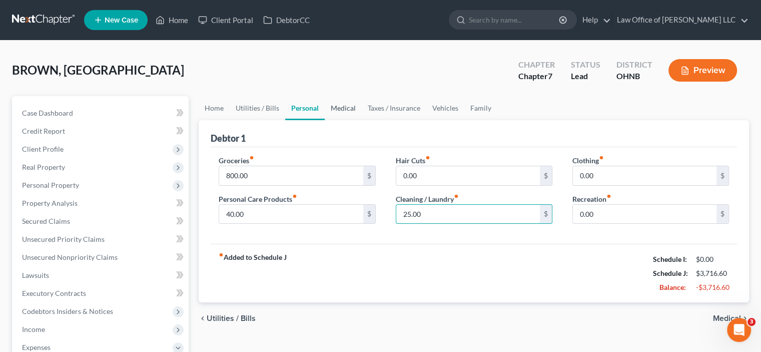
type input "25.00"
click at [343, 108] on link "Medical" at bounding box center [343, 108] width 37 height 24
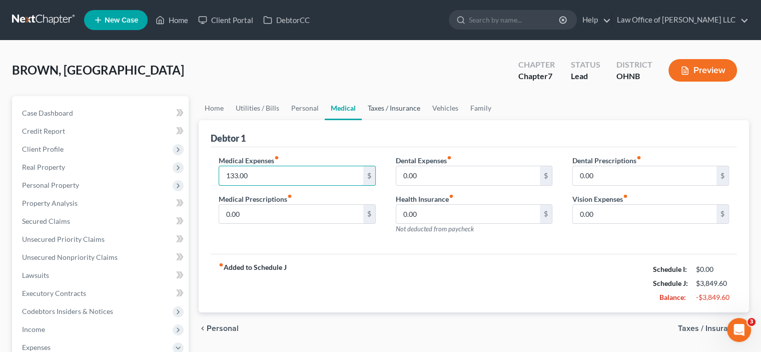
type input "133.00"
click at [374, 104] on link "Taxes / Insurance" at bounding box center [394, 108] width 65 height 24
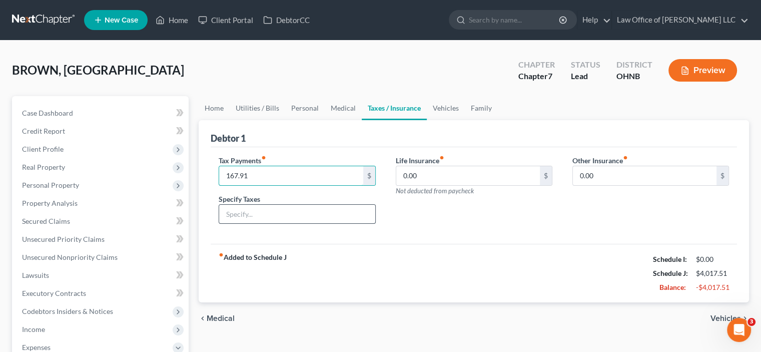
type input "167.91"
click at [252, 210] on input "text" at bounding box center [297, 214] width 156 height 19
click at [396, 200] on div "Life Insurance fiber_manual_record 0.00 $ Not deducted from paycheck" at bounding box center [474, 193] width 177 height 77
click at [443, 106] on link "Vehicles" at bounding box center [446, 108] width 38 height 24
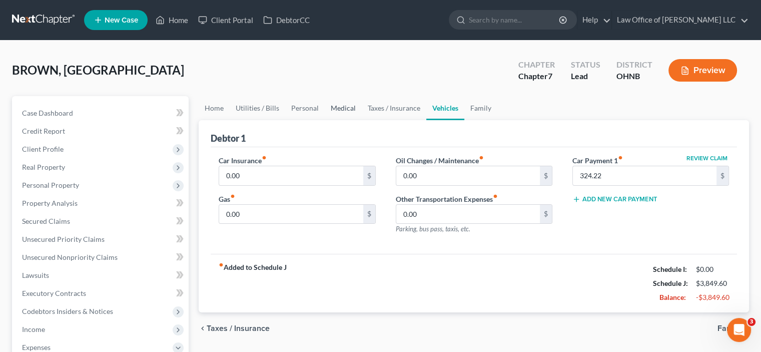
click at [339, 106] on link "Medical" at bounding box center [343, 108] width 37 height 24
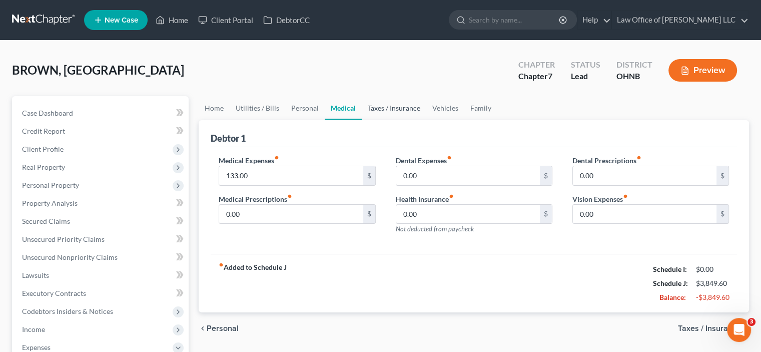
drag, startPoint x: 382, startPoint y: 104, endPoint x: 385, endPoint y: 109, distance: 5.4
click at [382, 104] on link "Taxes / Insurance" at bounding box center [394, 108] width 65 height 24
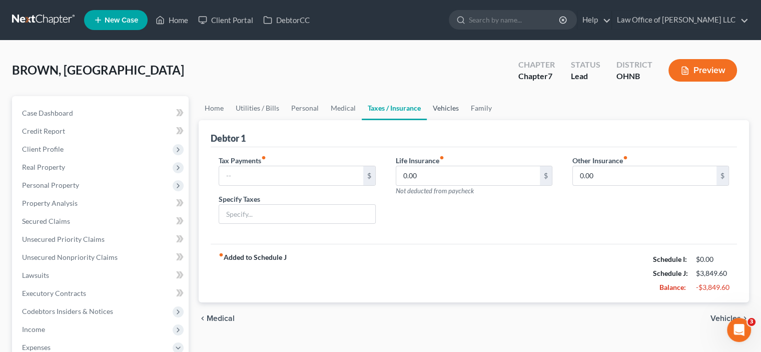
drag, startPoint x: 438, startPoint y: 106, endPoint x: 425, endPoint y: 113, distance: 14.3
click at [439, 106] on link "Vehicles" at bounding box center [446, 108] width 38 height 24
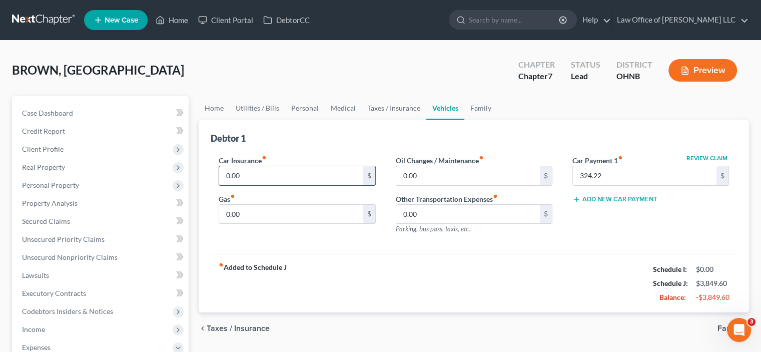
click at [253, 174] on input "0.00" at bounding box center [291, 175] width 144 height 19
type input "167.91"
click at [249, 212] on input "0.00" at bounding box center [291, 214] width 144 height 19
type input "390.00"
click at [424, 213] on input "0.00" at bounding box center [468, 214] width 144 height 19
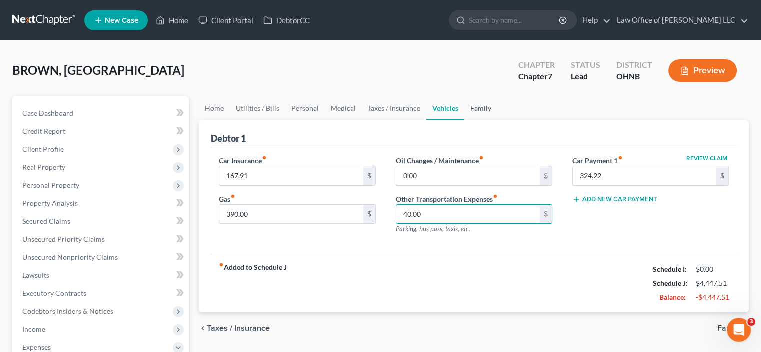
type input "40.00"
click at [474, 106] on link "Family" at bounding box center [481, 108] width 33 height 24
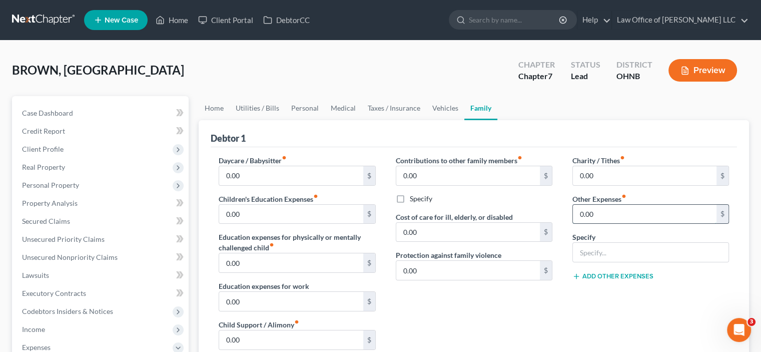
click at [591, 220] on input "0.00" at bounding box center [645, 214] width 144 height 19
type input "125.00"
click at [587, 252] on input "text" at bounding box center [651, 252] width 156 height 19
type input "Dog & Cat Food"
click at [570, 316] on div "Charity / Tithes fiber_manual_record 0.00 $ Other Expenses fiber_manual_record …" at bounding box center [651, 261] width 177 height 213
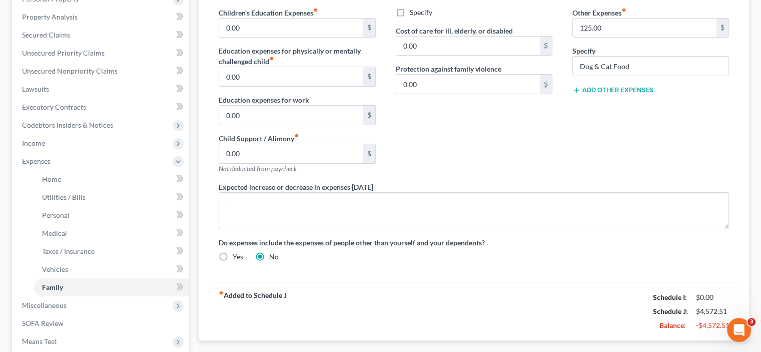
scroll to position [300, 0]
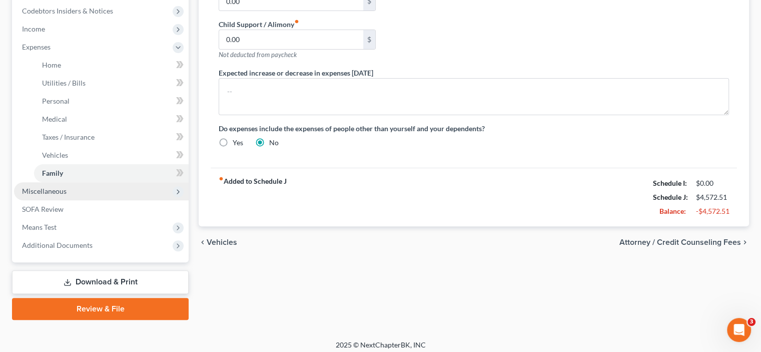
click at [54, 191] on span "Miscellaneous" at bounding box center [44, 191] width 45 height 9
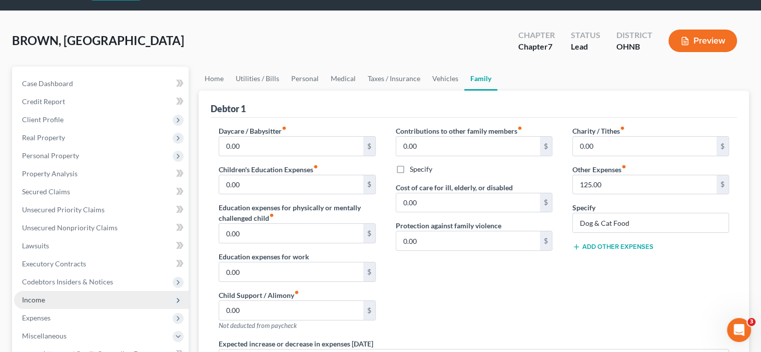
scroll to position [19, 0]
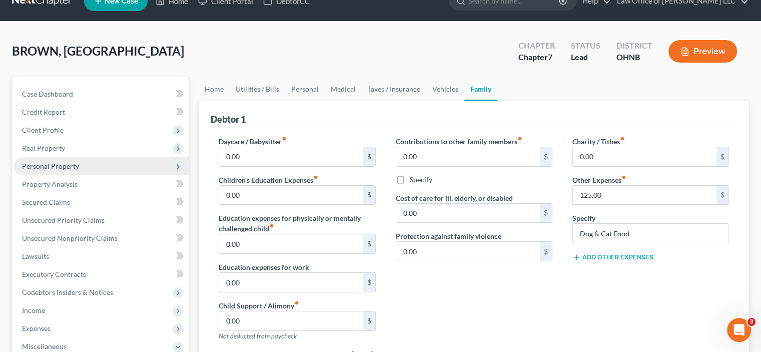
click at [46, 166] on span "Personal Property" at bounding box center [50, 166] width 57 height 9
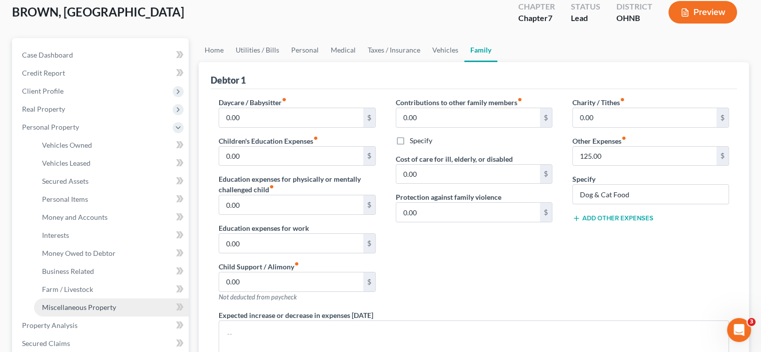
scroll to position [119, 0]
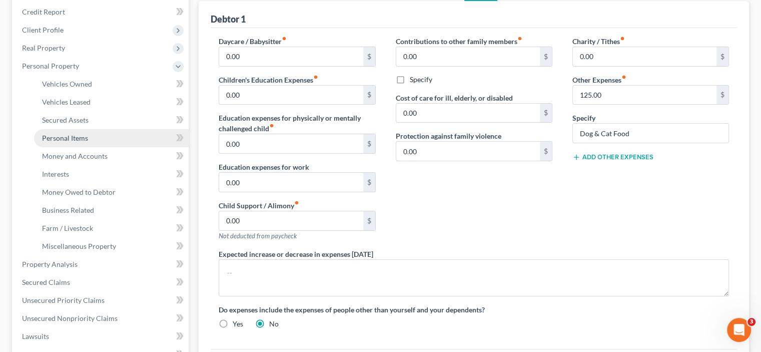
click at [77, 141] on span "Personal Items" at bounding box center [65, 138] width 46 height 9
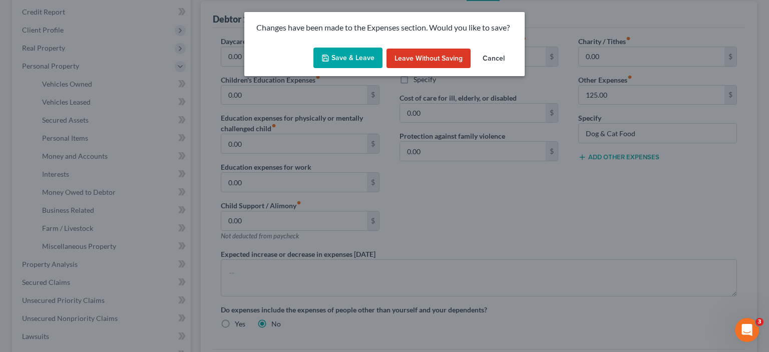
click at [342, 54] on button "Save & Leave" at bounding box center [347, 58] width 69 height 21
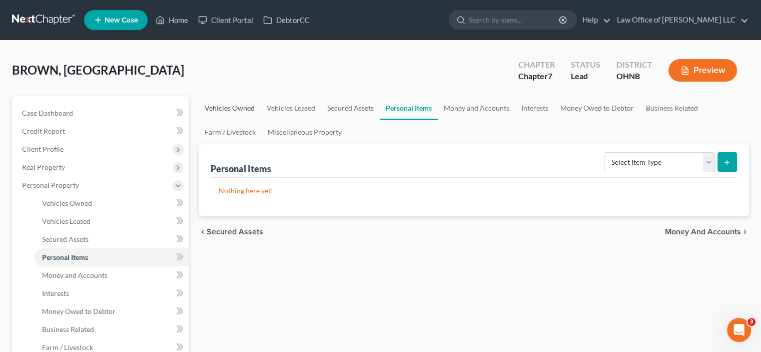
click at [246, 109] on link "Vehicles Owned" at bounding box center [230, 108] width 62 height 24
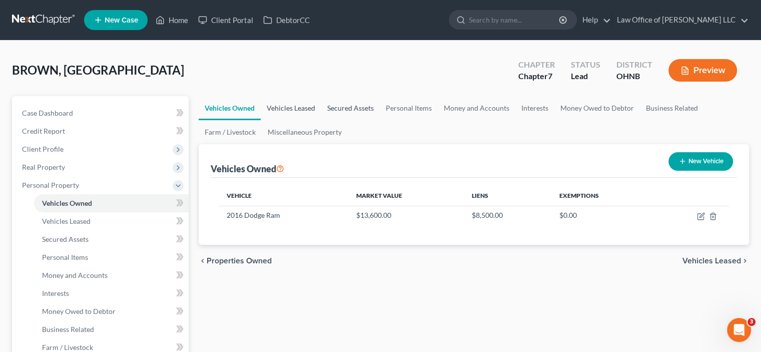
drag, startPoint x: 294, startPoint y: 111, endPoint x: 332, endPoint y: 111, distance: 37.5
click at [294, 111] on link "Vehicles Leased" at bounding box center [291, 108] width 61 height 24
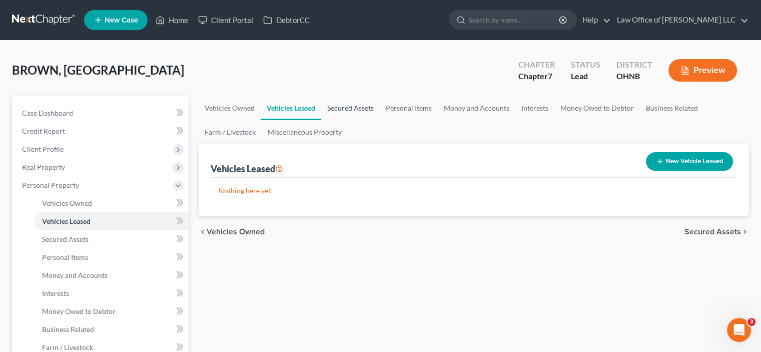
click at [367, 113] on link "Secured Assets" at bounding box center [350, 108] width 59 height 24
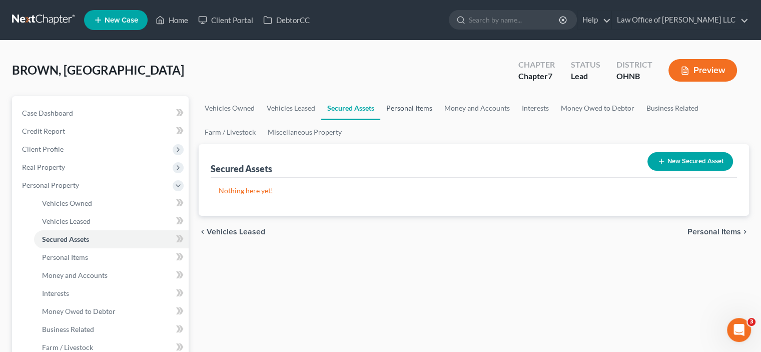
click at [398, 110] on link "Personal Items" at bounding box center [409, 108] width 58 height 24
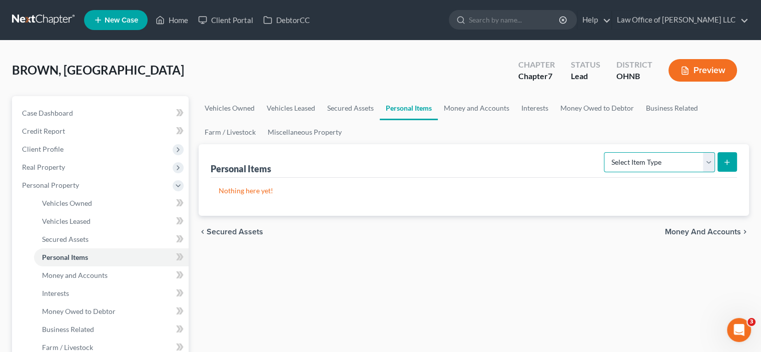
click at [622, 169] on select "Select Item Type Clothing Collectibles Of Value Electronics Firearms Household …" at bounding box center [659, 162] width 111 height 20
select select "household_goods"
click at [605, 152] on select "Select Item Type Clothing Collectibles Of Value Electronics Firearms Household …" at bounding box center [659, 162] width 111 height 20
click at [728, 169] on button "submit" at bounding box center [728, 162] width 20 height 20
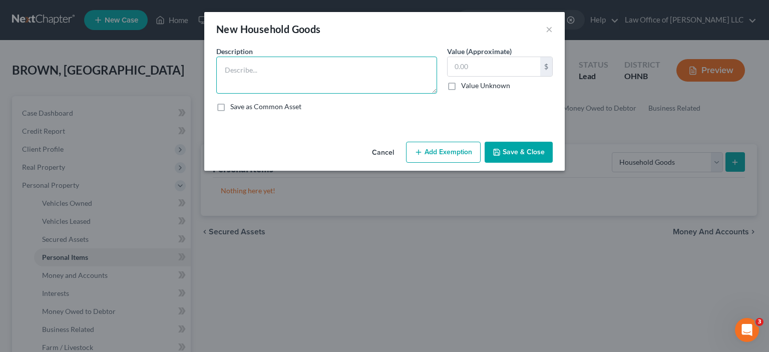
click at [259, 72] on textarea at bounding box center [326, 75] width 221 height 37
type textarea "misc household goods... no one item valued over ^600"
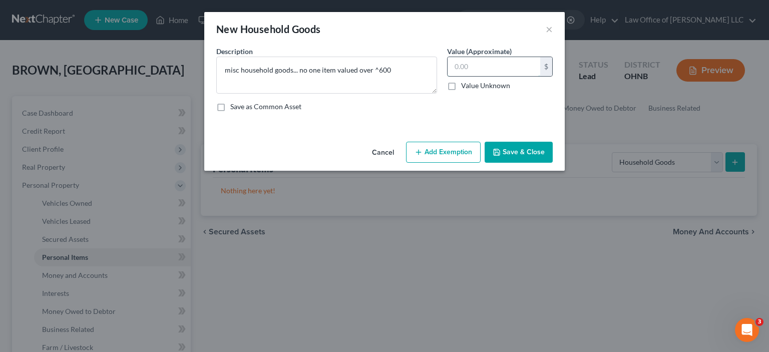
click at [504, 63] on input "text" at bounding box center [494, 66] width 93 height 19
type input "850.00"
click at [467, 150] on button "Add Exemption" at bounding box center [443, 152] width 75 height 21
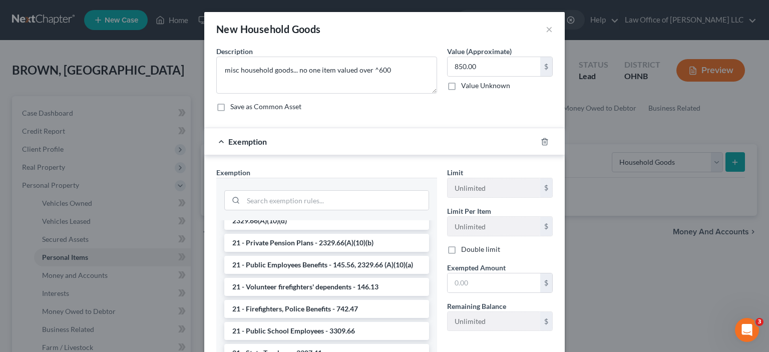
scroll to position [701, 0]
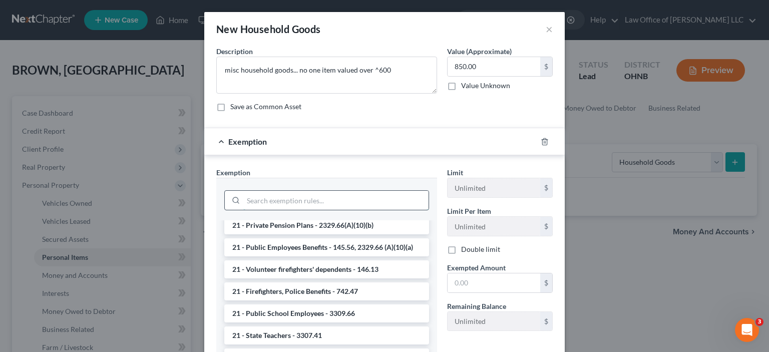
click at [260, 200] on input "search" at bounding box center [335, 200] width 185 height 19
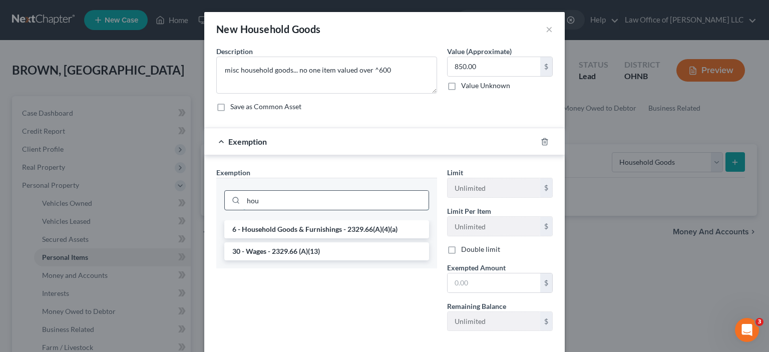
scroll to position [0, 0]
type input "hou"
click at [273, 226] on li "6 - Household Goods & Furnishings - 2329.66(A)(4)(a)" at bounding box center [326, 229] width 205 height 18
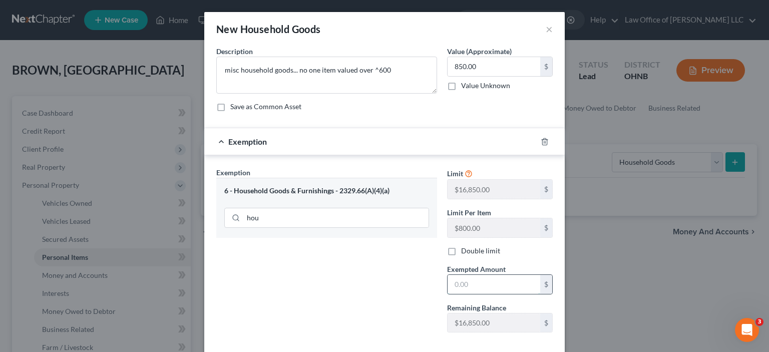
click at [475, 287] on input "text" at bounding box center [494, 284] width 93 height 19
type input "850.00"
click at [366, 274] on div "Exemption Set must be selected for CA. Exemption * 6 - Household Goods & Furnis…" at bounding box center [326, 253] width 231 height 173
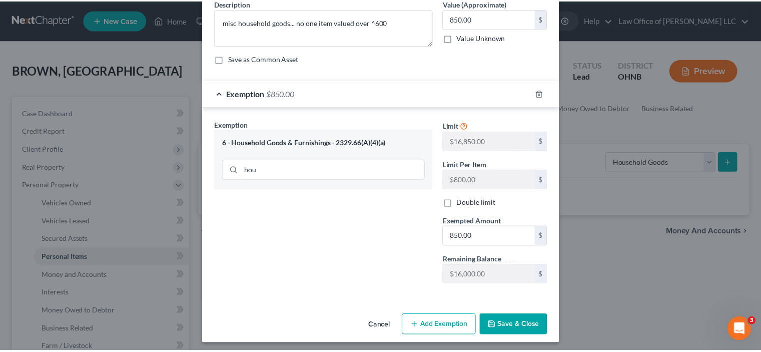
scroll to position [51, 0]
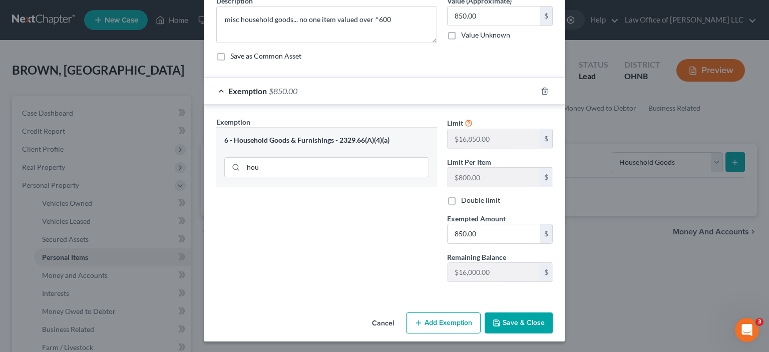
click at [508, 319] on button "Save & Close" at bounding box center [519, 322] width 68 height 21
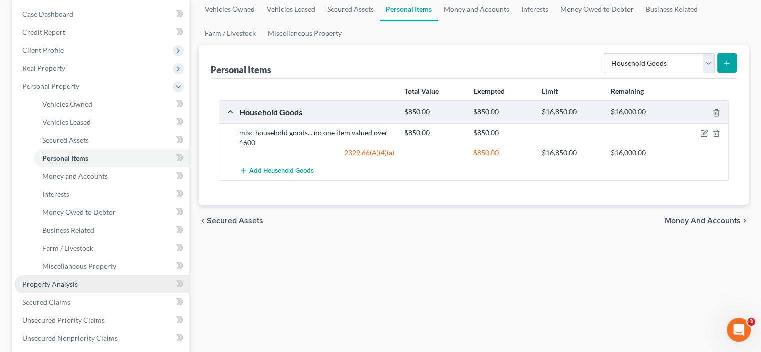
scroll to position [100, 0]
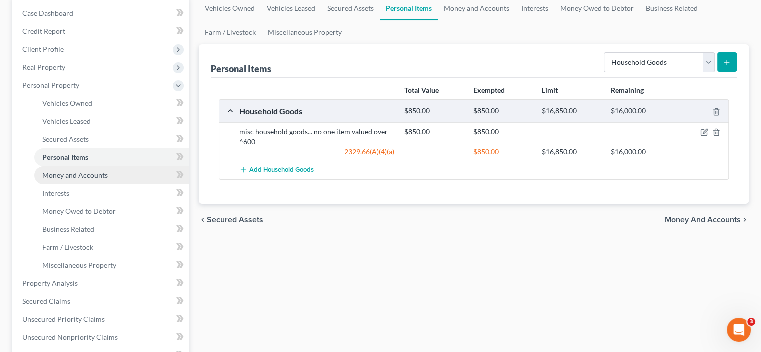
click at [93, 177] on span "Money and Accounts" at bounding box center [75, 175] width 66 height 9
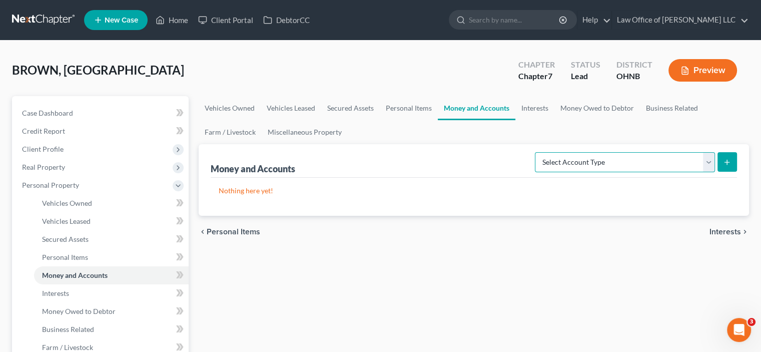
click at [611, 158] on select "Select Account Type Brokerage Cash on Hand Certificates of Deposit Checking Acc…" at bounding box center [625, 162] width 180 height 20
select select "cash_on_hand"
click at [537, 152] on select "Select Account Type Brokerage Cash on Hand Certificates of Deposit Checking Acc…" at bounding box center [625, 162] width 180 height 20
click at [729, 168] on button "submit" at bounding box center [728, 162] width 20 height 20
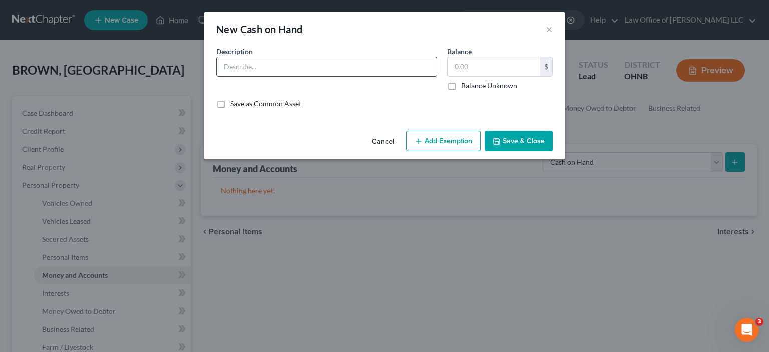
click at [276, 64] on input "text" at bounding box center [327, 66] width 220 height 19
type input "cash on hand"
click at [455, 68] on input "text" at bounding box center [494, 66] width 93 height 19
type input "30.00"
drag, startPoint x: 418, startPoint y: 140, endPoint x: 459, endPoint y: 196, distance: 68.9
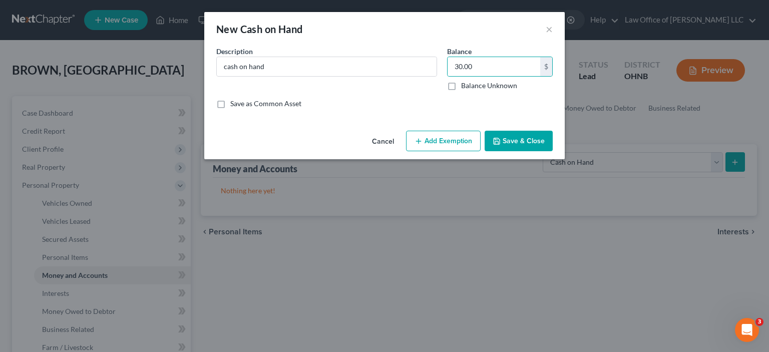
click at [418, 140] on icon "button" at bounding box center [418, 141] width 8 height 8
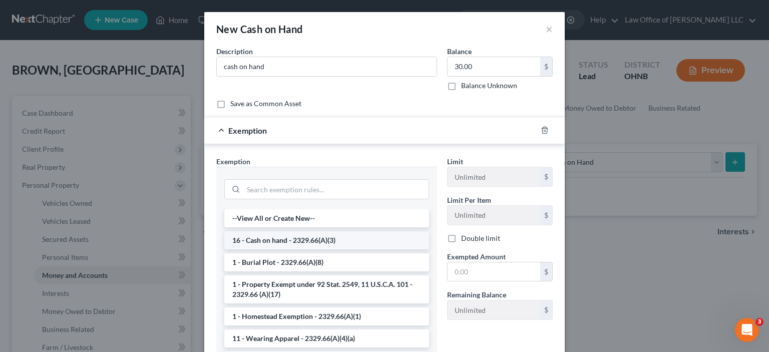
click at [273, 239] on li "16 - Cash on hand - 2329.66(A)(3)" at bounding box center [326, 240] width 205 height 18
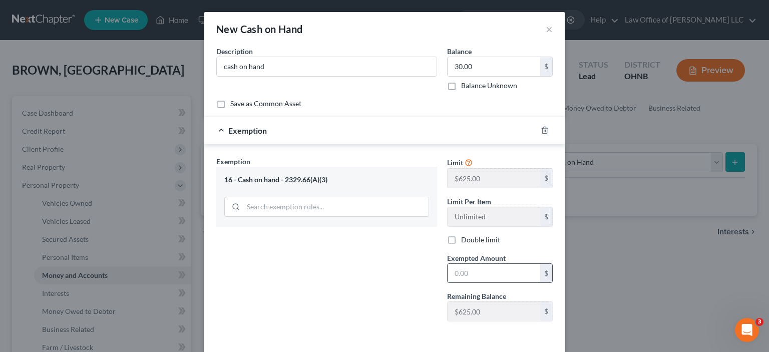
click at [469, 272] on input "text" at bounding box center [494, 273] width 93 height 19
type input "30.00"
click at [374, 254] on div "Exemption Set must be selected for CA. Exemption * 16 - Cash on hand - 2329.66(…" at bounding box center [326, 242] width 231 height 173
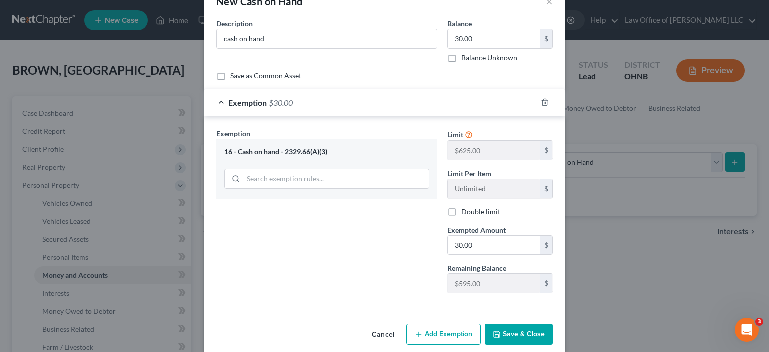
scroll to position [40, 0]
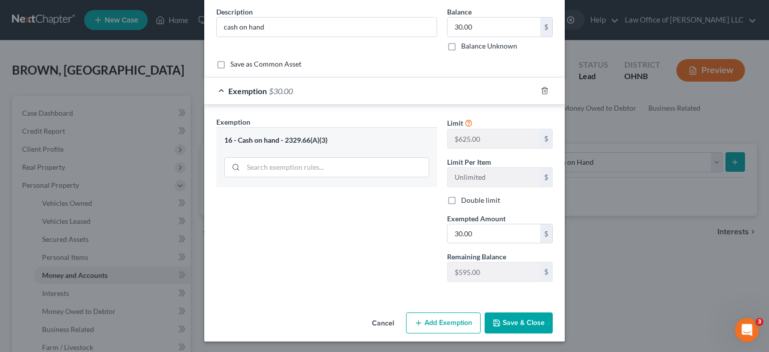
click at [505, 322] on button "Save & Close" at bounding box center [519, 322] width 68 height 21
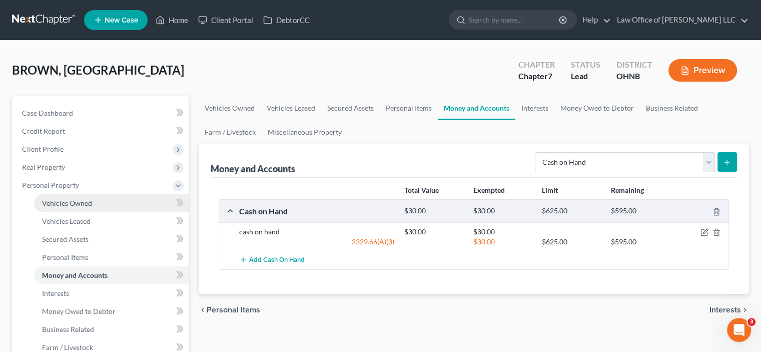
click at [62, 204] on span "Vehicles Owned" at bounding box center [67, 203] width 50 height 9
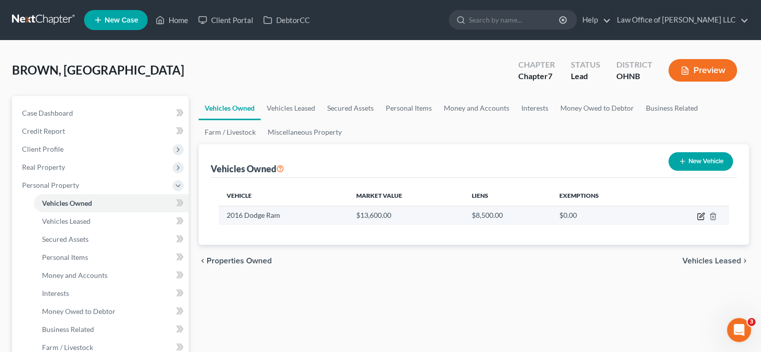
click at [697, 214] on icon "button" at bounding box center [701, 216] width 8 height 8
select select "0"
select select "10"
select select "2"
select select "0"
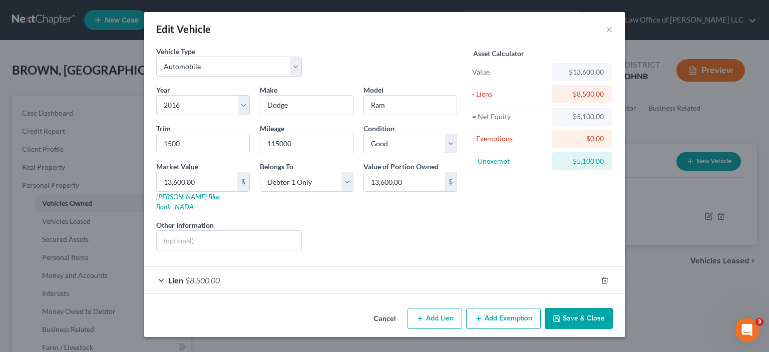
click at [498, 308] on button "Add Exemption" at bounding box center [503, 318] width 75 height 21
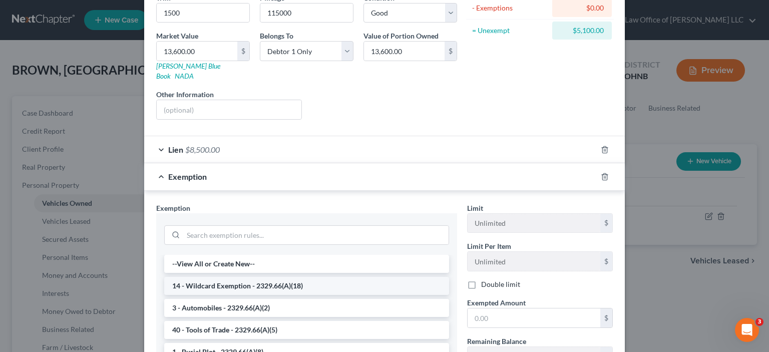
scroll to position [150, 0]
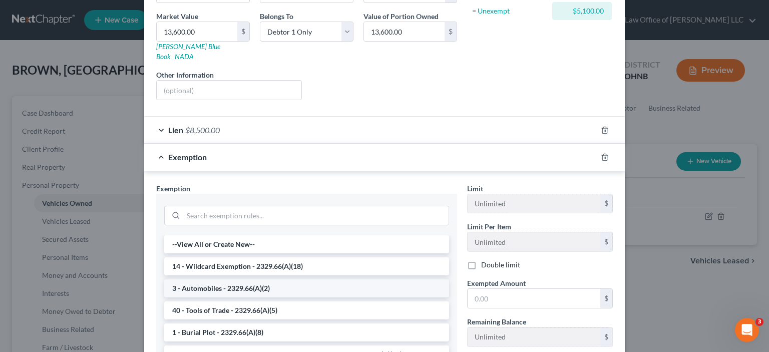
click at [210, 279] on li "3 - Automobiles - 2329.66(A)(2)" at bounding box center [306, 288] width 285 height 18
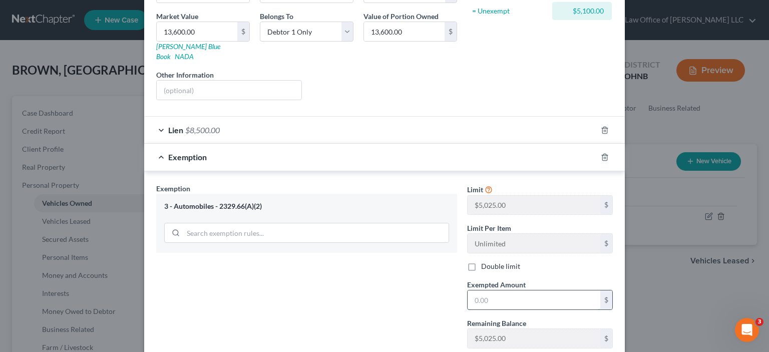
click at [493, 290] on input "text" at bounding box center [534, 299] width 133 height 19
type input "5,025.00"
click at [428, 290] on div "Exemption Set must be selected for CA. Exemption * 3 - Automobiles - 2329.66(A)…" at bounding box center [306, 269] width 311 height 173
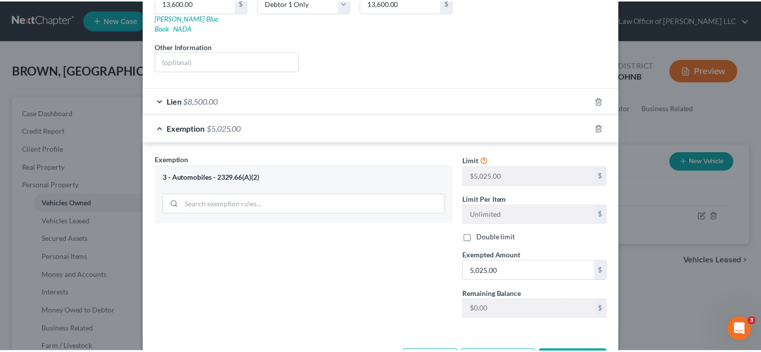
scroll to position [206, 0]
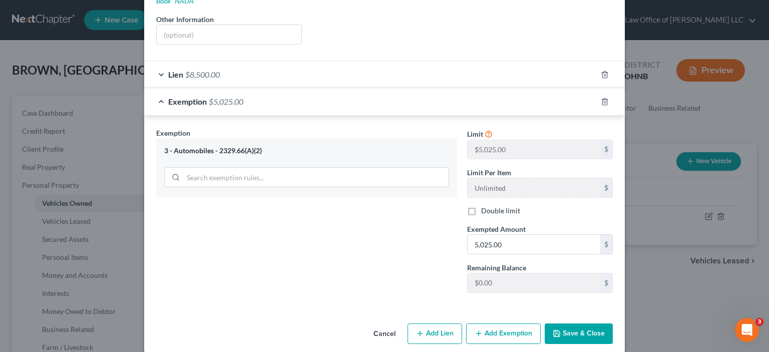
click at [588, 325] on button "Save & Close" at bounding box center [579, 333] width 68 height 21
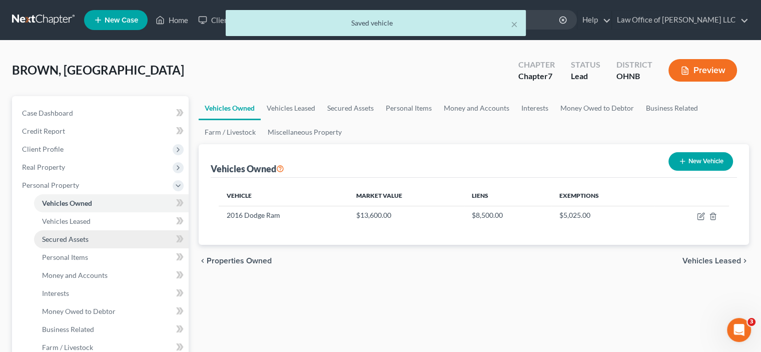
click at [72, 236] on span "Secured Assets" at bounding box center [65, 239] width 47 height 9
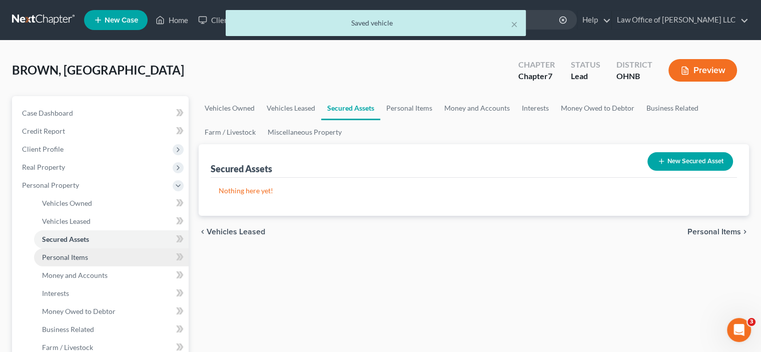
click at [76, 258] on span "Personal Items" at bounding box center [65, 257] width 46 height 9
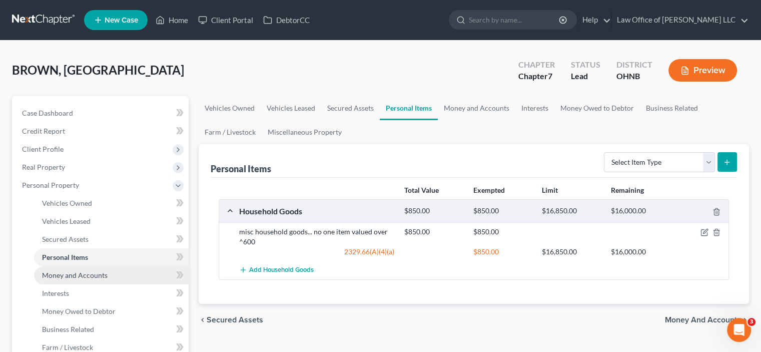
click at [79, 272] on span "Money and Accounts" at bounding box center [75, 275] width 66 height 9
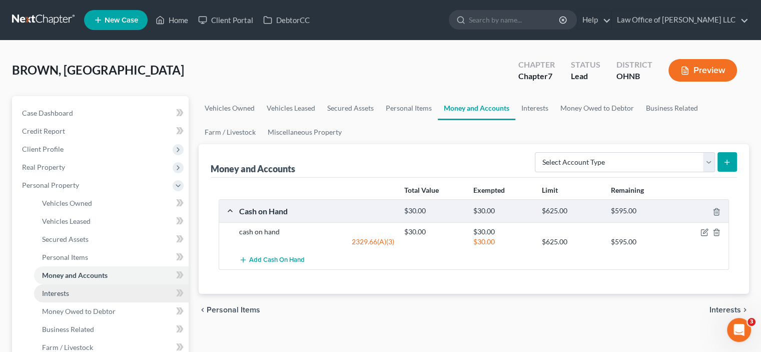
click at [54, 291] on span "Interests" at bounding box center [55, 293] width 27 height 9
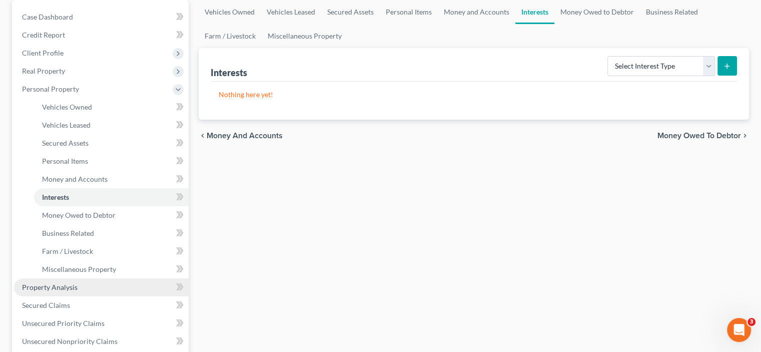
scroll to position [100, 0]
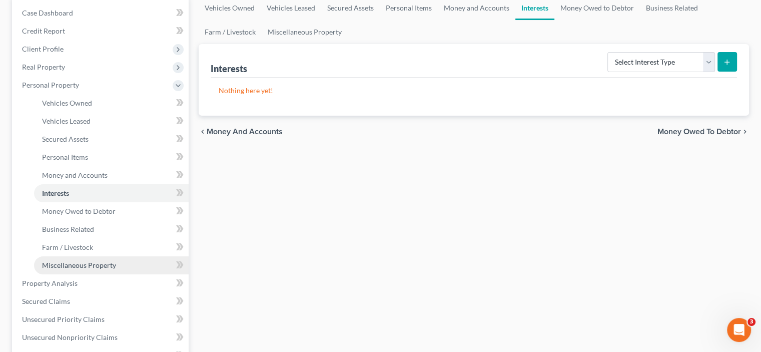
click at [76, 266] on span "Miscellaneous Property" at bounding box center [79, 265] width 74 height 9
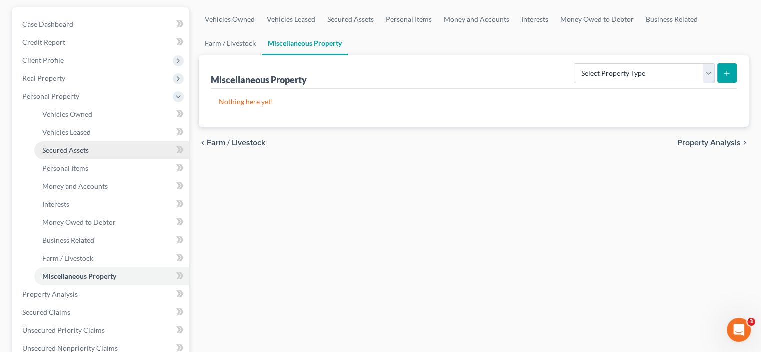
scroll to position [250, 0]
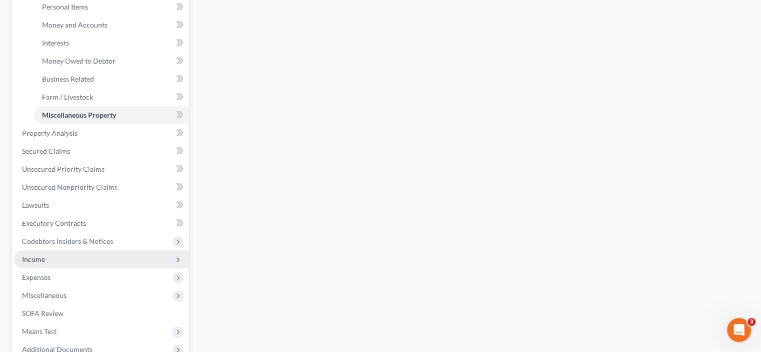
click at [36, 260] on span "Income" at bounding box center [33, 259] width 23 height 9
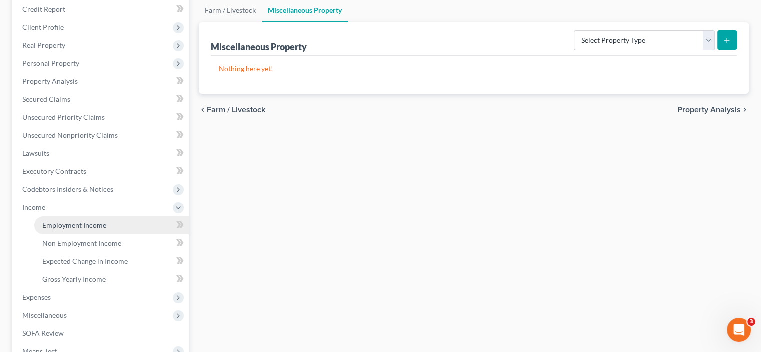
scroll to position [100, 0]
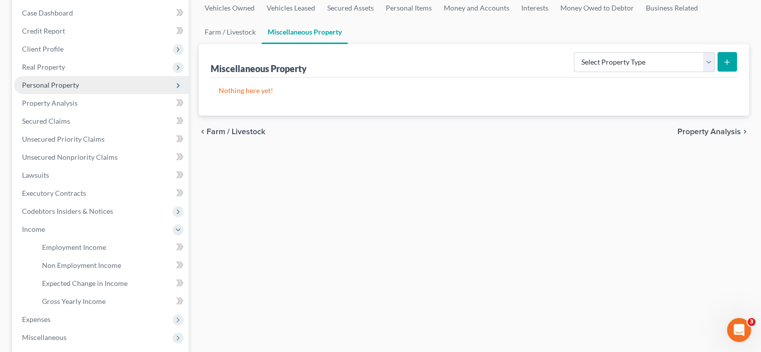
click at [54, 83] on span "Personal Property" at bounding box center [50, 85] width 57 height 9
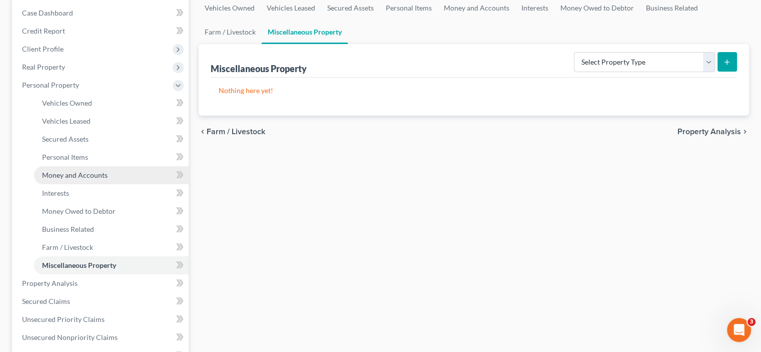
drag, startPoint x: 107, startPoint y: 173, endPoint x: 113, endPoint y: 191, distance: 19.2
click at [107, 174] on link "Money and Accounts" at bounding box center [111, 175] width 155 height 18
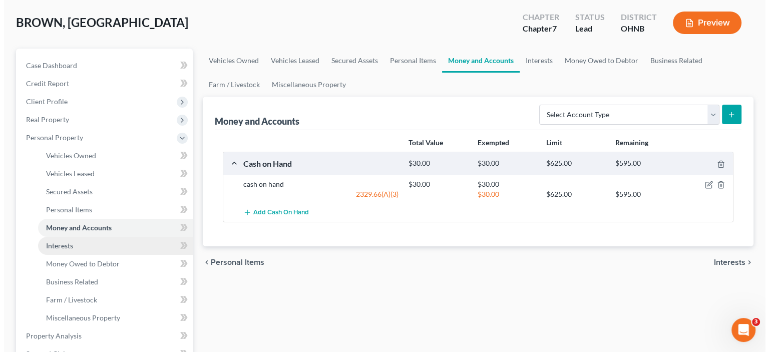
scroll to position [50, 0]
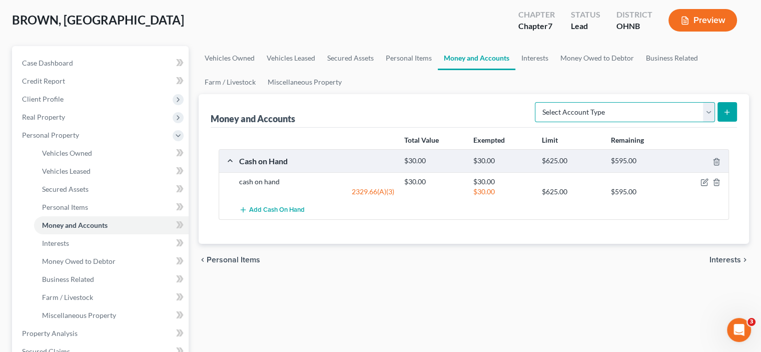
drag, startPoint x: 647, startPoint y: 112, endPoint x: 623, endPoint y: 118, distance: 24.8
click at [647, 112] on select "Select Account Type Brokerage Cash on Hand Certificates of Deposit Checking Acc…" at bounding box center [625, 112] width 180 height 20
select select "checking"
click at [537, 102] on select "Select Account Type Brokerage Cash on Hand Certificates of Deposit Checking Acc…" at bounding box center [625, 112] width 180 height 20
click at [721, 107] on button "submit" at bounding box center [728, 112] width 20 height 20
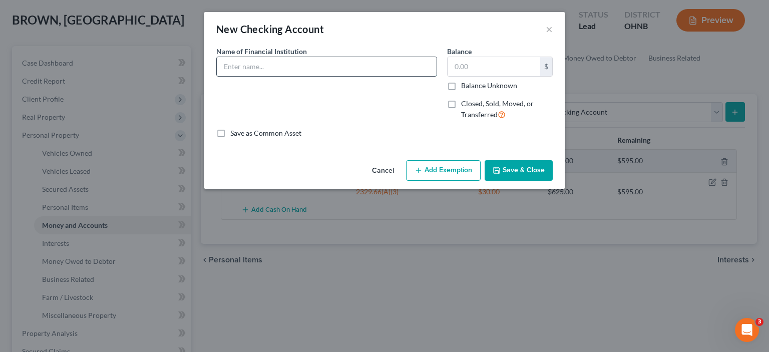
click at [256, 70] on input "text" at bounding box center [327, 66] width 220 height 19
type input "Huntington Bank 6786"
click at [485, 68] on input "text" at bounding box center [494, 66] width 93 height 19
type input "630.00"
click at [514, 170] on button "Save & Close" at bounding box center [519, 170] width 68 height 21
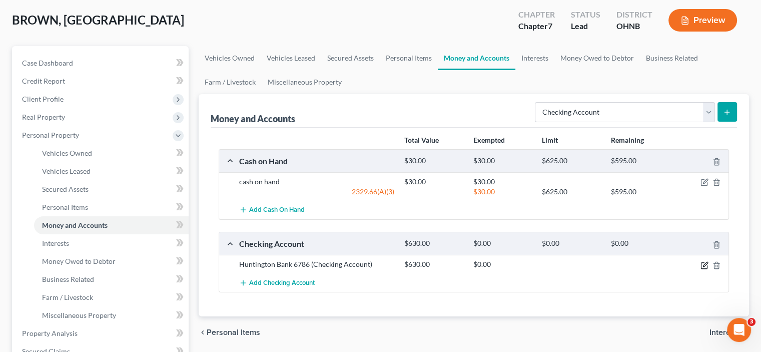
click at [706, 265] on icon "button" at bounding box center [705, 265] width 8 height 8
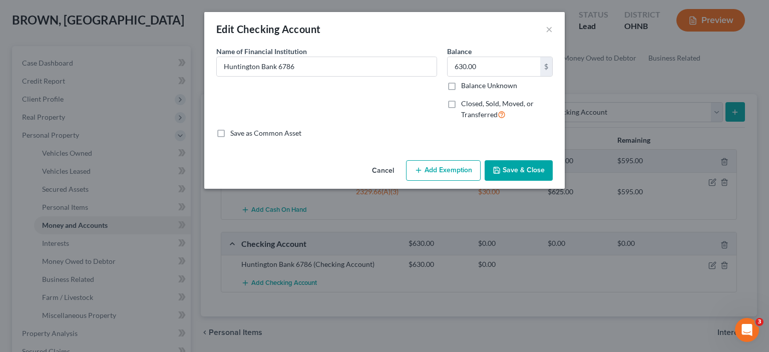
drag, startPoint x: 444, startPoint y: 169, endPoint x: 409, endPoint y: 238, distance: 77.0
click at [444, 169] on button "Add Exemption" at bounding box center [443, 170] width 75 height 21
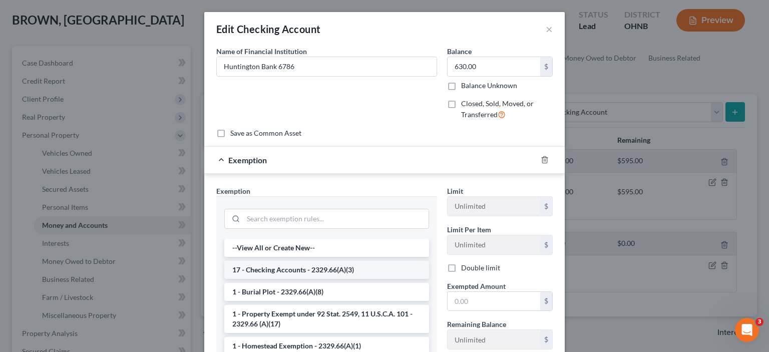
click at [305, 269] on li "17 - Checking Accounts - 2329.66(A)(3)" at bounding box center [326, 270] width 205 height 18
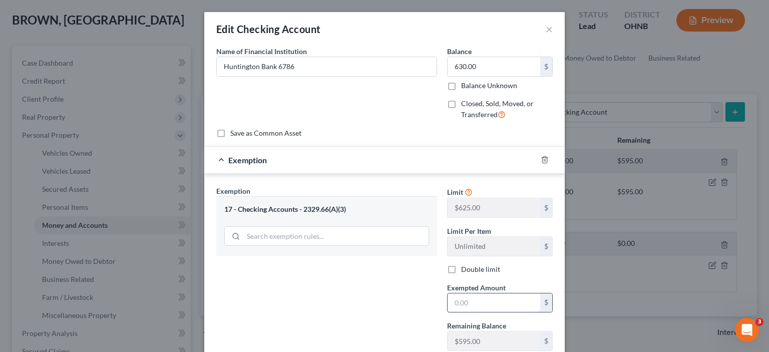
click at [478, 302] on input "text" at bounding box center [494, 302] width 93 height 19
drag, startPoint x: 479, startPoint y: 300, endPoint x: 439, endPoint y: 306, distance: 41.0
click at [442, 306] on div "Exempted Amount * 625.00 $" at bounding box center [500, 297] width 116 height 31
type input "625.00"
click at [401, 299] on div "Exemption Set must be selected for CA. Exemption * 17 - Checking Accounts - 232…" at bounding box center [326, 272] width 231 height 173
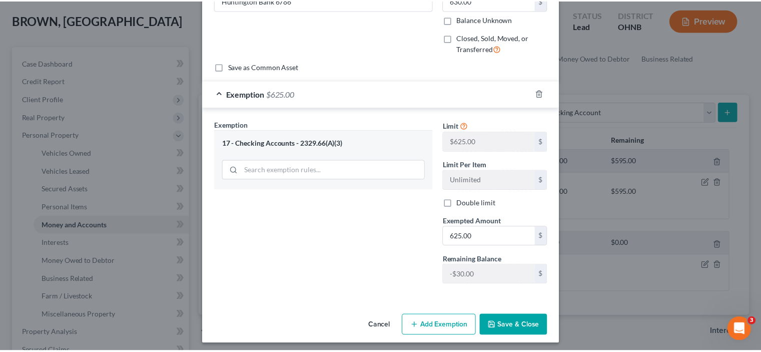
scroll to position [69, 0]
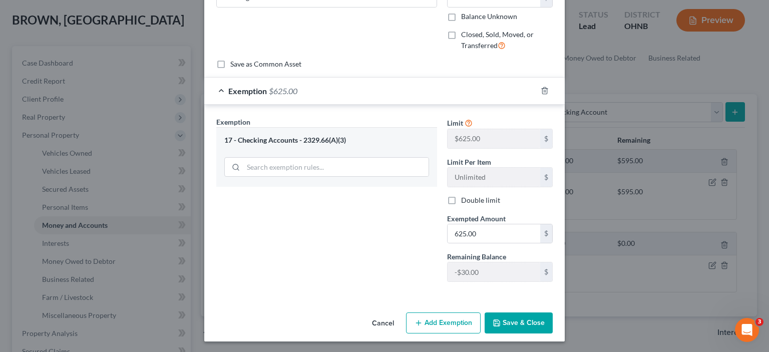
click at [511, 323] on button "Save & Close" at bounding box center [519, 322] width 68 height 21
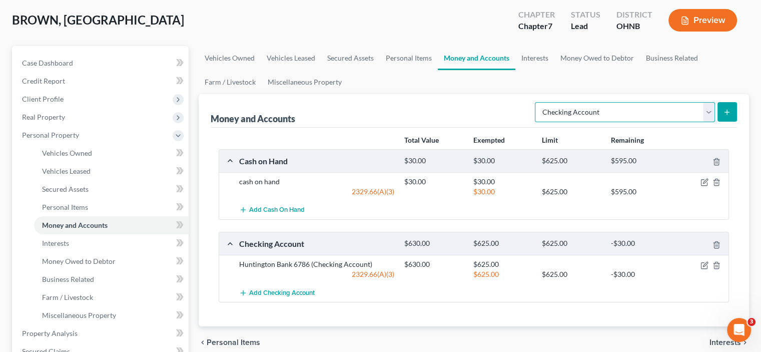
click at [579, 114] on select "Select Account Type Brokerage Cash on Hand Certificates of Deposit Checking Acc…" at bounding box center [625, 112] width 180 height 20
select select "savings"
click at [537, 102] on select "Select Account Type Brokerage Cash on Hand Certificates of Deposit Checking Acc…" at bounding box center [625, 112] width 180 height 20
click at [725, 108] on icon "submit" at bounding box center [727, 112] width 8 height 8
drag, startPoint x: 728, startPoint y: 112, endPoint x: 671, endPoint y: 142, distance: 64.9
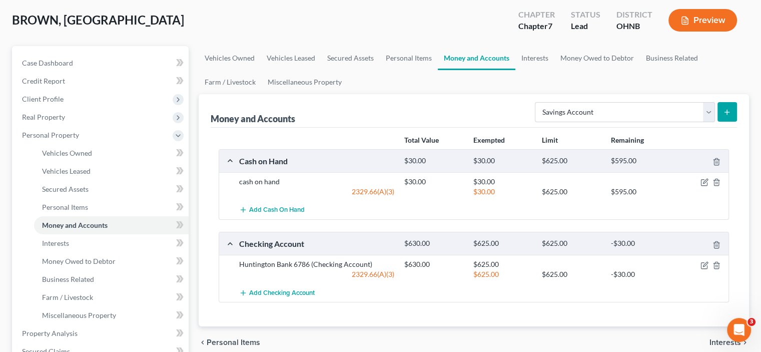
click at [728, 113] on icon "submit" at bounding box center [727, 112] width 8 height 8
click at [721, 109] on button "submit" at bounding box center [728, 112] width 20 height 20
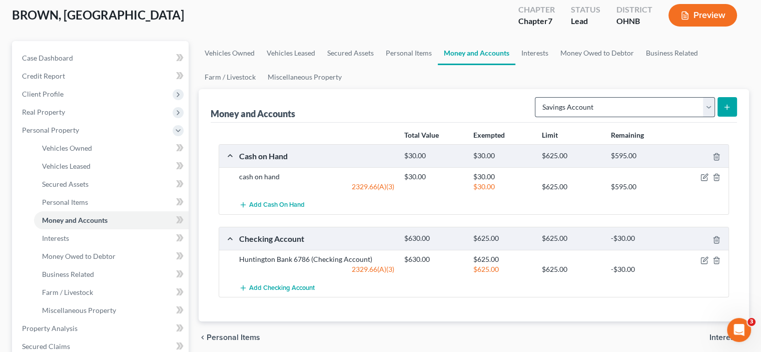
scroll to position [50, 0]
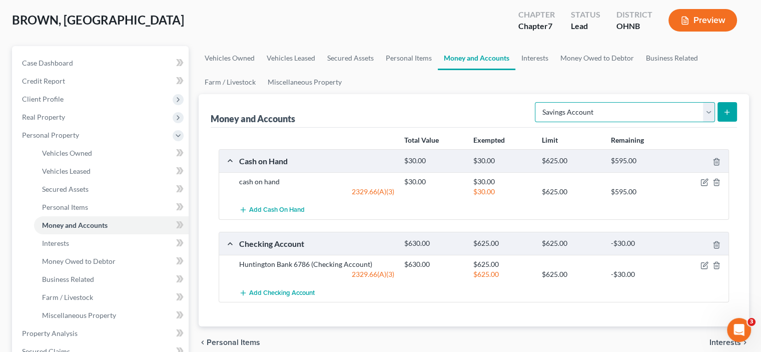
click at [647, 109] on select "Select Account Type Brokerage Cash on Hand Certificates of Deposit Checking Acc…" at bounding box center [625, 112] width 180 height 20
click at [727, 106] on button "submit" at bounding box center [728, 112] width 20 height 20
click at [727, 113] on icon "submit" at bounding box center [727, 112] width 8 height 8
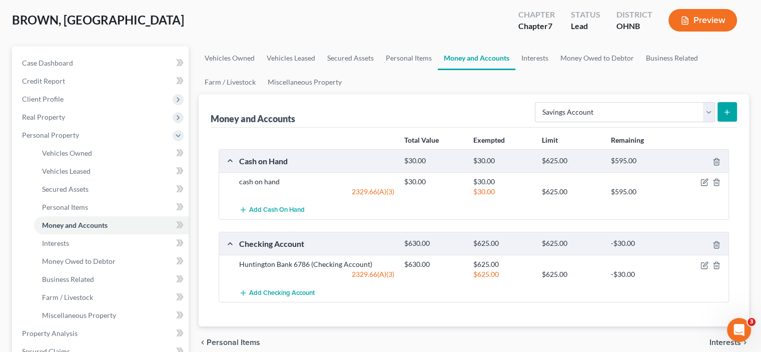
click at [726, 138] on div "Total Value Exempted Limit Remaining" at bounding box center [564, 140] width 331 height 10
click at [722, 112] on button "submit" at bounding box center [728, 112] width 20 height 20
click at [400, 60] on link "Personal Items" at bounding box center [409, 58] width 58 height 24
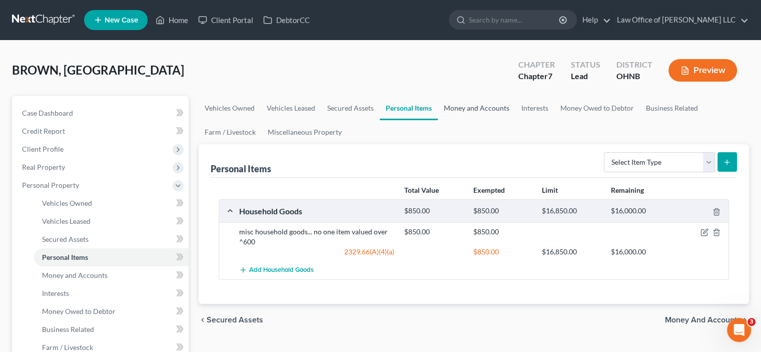
click at [471, 108] on link "Money and Accounts" at bounding box center [477, 108] width 78 height 24
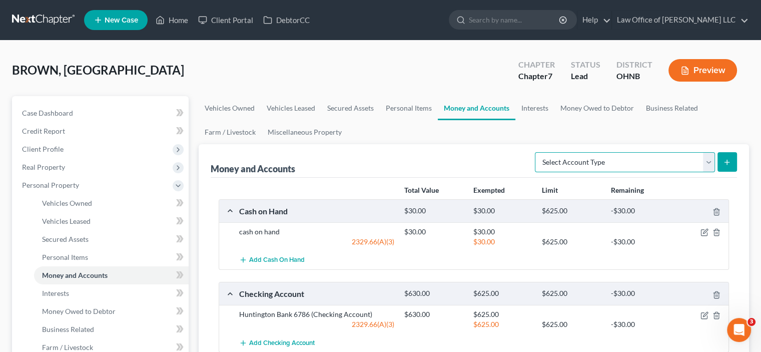
drag, startPoint x: 618, startPoint y: 165, endPoint x: 611, endPoint y: 166, distance: 7.7
click at [618, 165] on select "Select Account Type Brokerage Cash on Hand Certificates of Deposit Checking Acc…" at bounding box center [625, 162] width 180 height 20
select select "savings"
click at [537, 152] on select "Select Account Type Brokerage Cash on Hand Certificates of Deposit Checking Acc…" at bounding box center [625, 162] width 180 height 20
click at [724, 160] on icon "submit" at bounding box center [727, 162] width 8 height 8
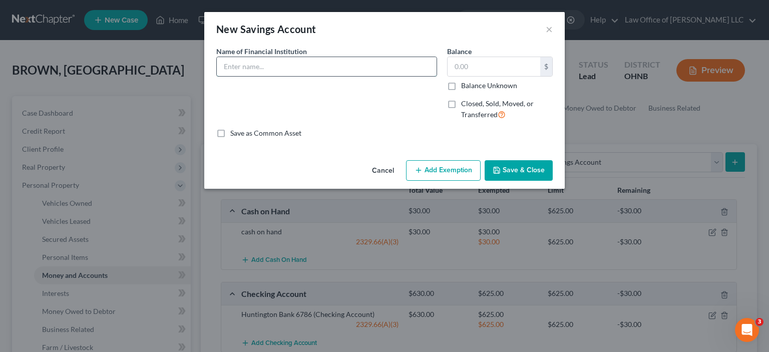
click at [310, 63] on input "text" at bounding box center [327, 66] width 220 height 19
click at [376, 67] on input "Midwest Community Federal Credit Union" at bounding box center [327, 66] width 220 height 19
type input "Midwest Community Federal Credit Union 0001"
click at [475, 60] on input "text" at bounding box center [494, 66] width 93 height 19
type input "45.00"
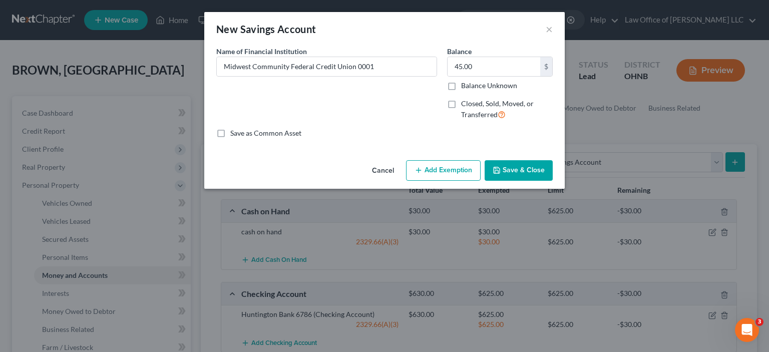
click at [449, 169] on button "Add Exemption" at bounding box center [443, 170] width 75 height 21
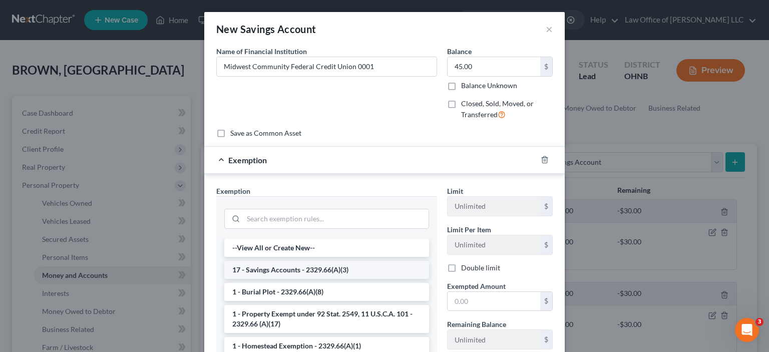
click at [286, 268] on li "17 - Savings Accounts - 2329.66(A)(3)" at bounding box center [326, 270] width 205 height 18
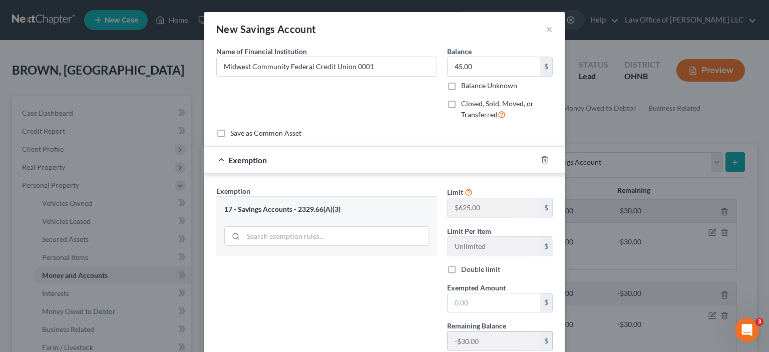
scroll to position [50, 0]
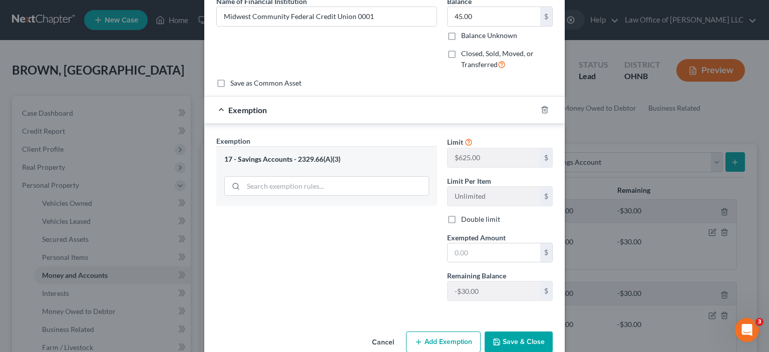
click at [520, 336] on button "Save & Close" at bounding box center [519, 341] width 68 height 21
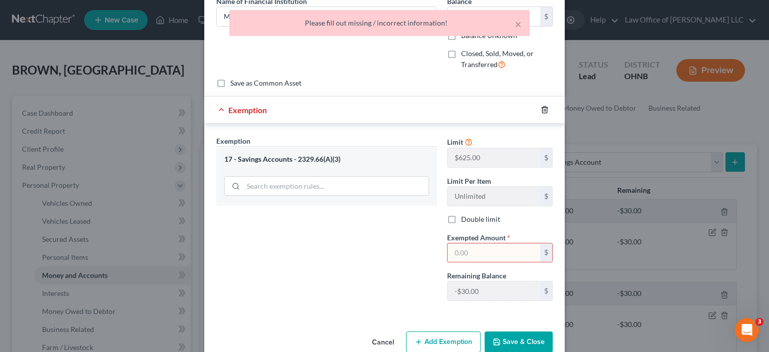
click at [542, 107] on icon "button" at bounding box center [544, 110] width 5 height 7
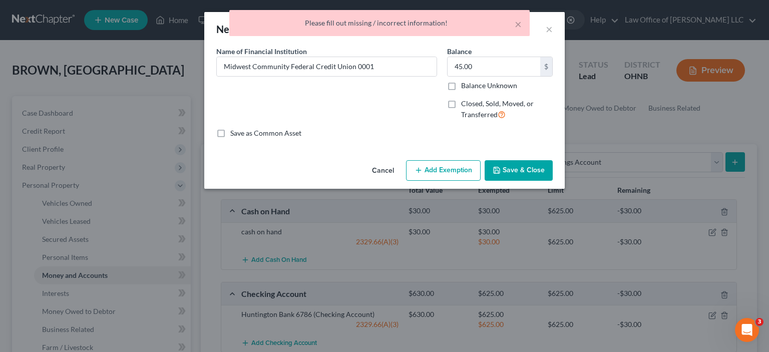
scroll to position [0, 0]
drag, startPoint x: 537, startPoint y: 169, endPoint x: 504, endPoint y: 191, distance: 39.6
click at [537, 171] on button "Save & Close" at bounding box center [519, 170] width 68 height 21
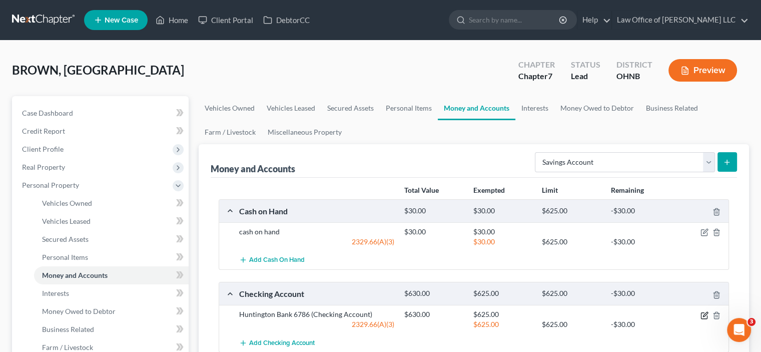
click at [704, 311] on icon "button" at bounding box center [705, 315] width 8 height 8
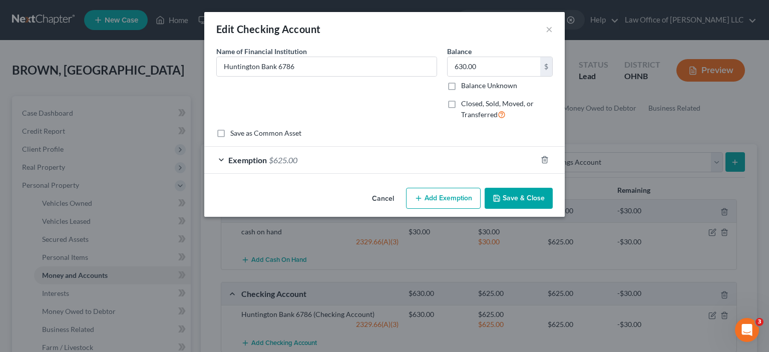
click at [228, 159] on div "Exemption $625.00" at bounding box center [370, 160] width 332 height 27
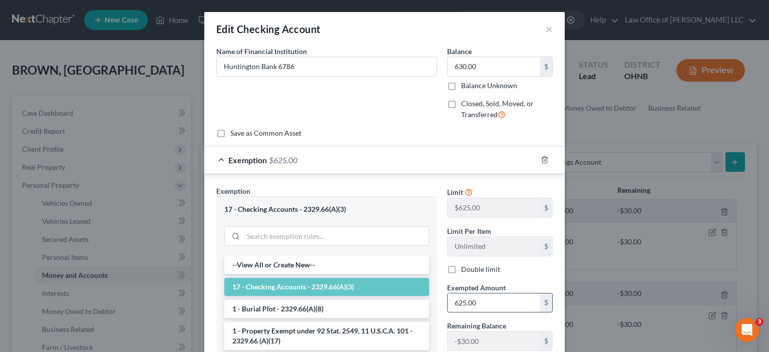
click at [479, 299] on input "625.00" at bounding box center [494, 302] width 93 height 19
type input "595.00"
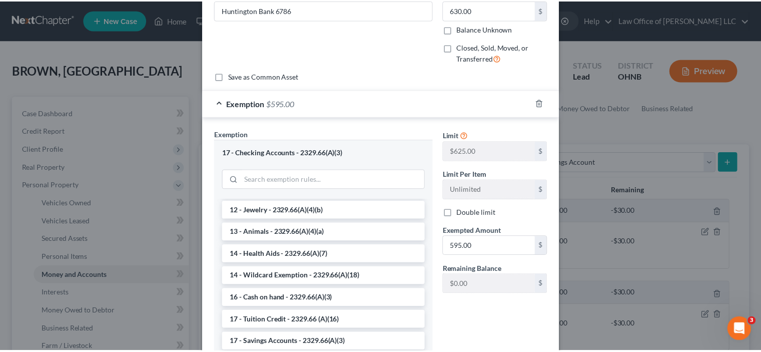
scroll to position [135, 0]
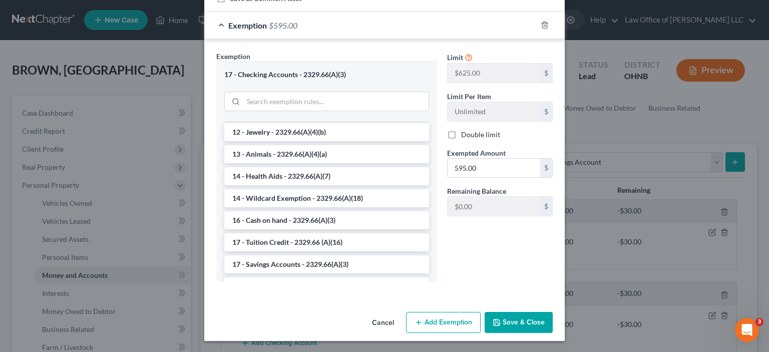
click at [522, 324] on button "Save & Close" at bounding box center [519, 322] width 68 height 21
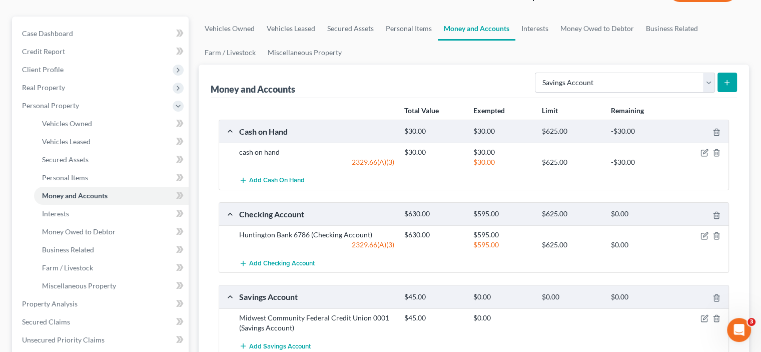
scroll to position [100, 0]
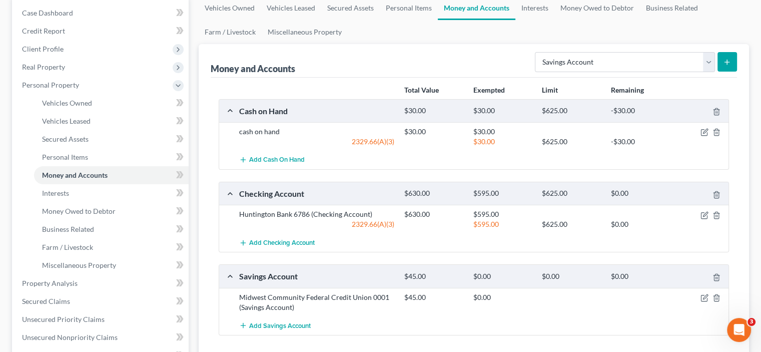
click at [728, 51] on div "Select Account Type Brokerage Cash on Hand Certificates of Deposit Checking Acc…" at bounding box center [634, 61] width 206 height 27
click at [730, 61] on icon "submit" at bounding box center [727, 62] width 8 height 8
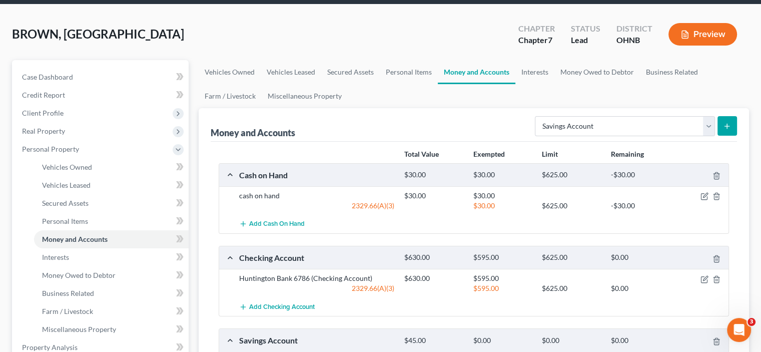
scroll to position [0, 0]
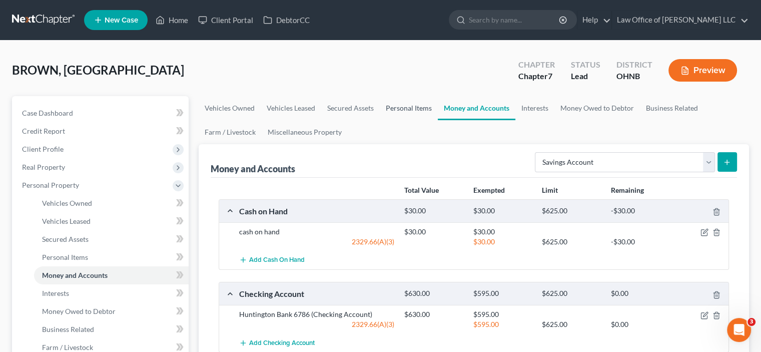
click at [421, 104] on link "Personal Items" at bounding box center [409, 108] width 58 height 24
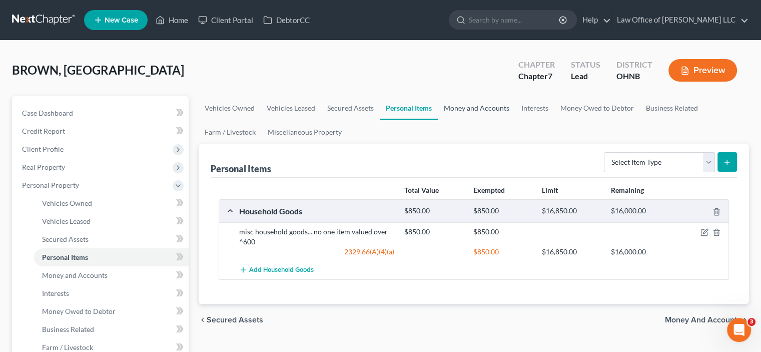
click at [469, 109] on link "Money and Accounts" at bounding box center [477, 108] width 78 height 24
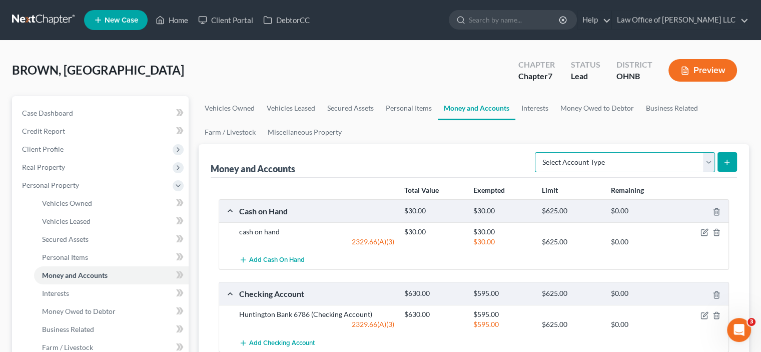
drag, startPoint x: 631, startPoint y: 164, endPoint x: 619, endPoint y: 168, distance: 12.4
click at [631, 164] on select "Select Account Type Brokerage Cash on Hand Certificates of Deposit Checking Acc…" at bounding box center [625, 162] width 180 height 20
select select "savings"
click at [537, 152] on select "Select Account Type Brokerage Cash on Hand Certificates of Deposit Checking Acc…" at bounding box center [625, 162] width 180 height 20
click at [724, 161] on icon "submit" at bounding box center [727, 162] width 8 height 8
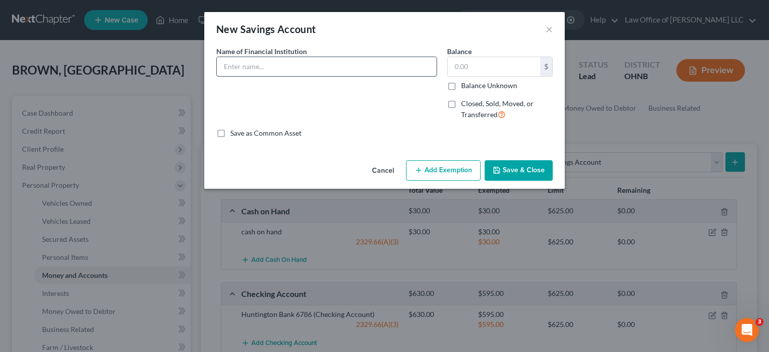
drag, startPoint x: 240, startPoint y: 66, endPoint x: 245, endPoint y: 68, distance: 5.6
click at [240, 66] on input "text" at bounding box center [327, 66] width 220 height 19
type input "Midwest Community Federal Credit Union 1767"
drag, startPoint x: 442, startPoint y: 53, endPoint x: 501, endPoint y: 67, distance: 60.7
click at [441, 53] on div "Name of Financial Institution * Midwest Community Federal Credit Union 1767" at bounding box center [326, 87] width 231 height 82
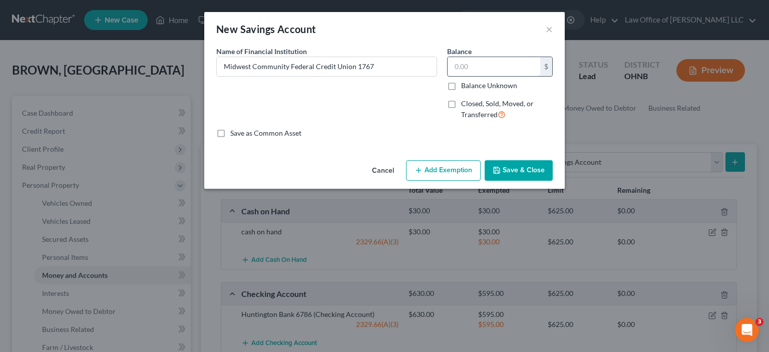
click at [501, 66] on input "text" at bounding box center [494, 66] width 93 height 19
type input "25.00"
click at [501, 171] on icon "button" at bounding box center [497, 170] width 8 height 8
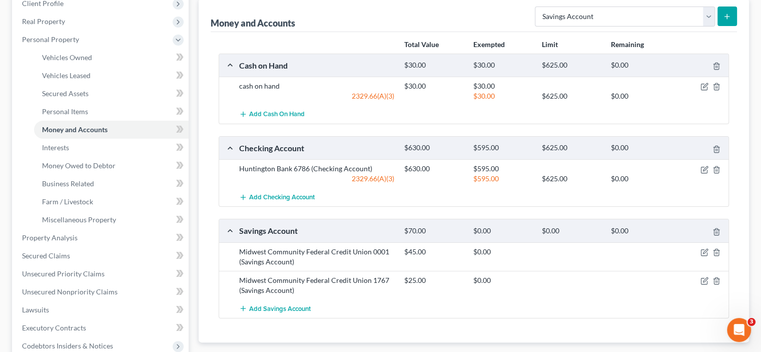
scroll to position [150, 0]
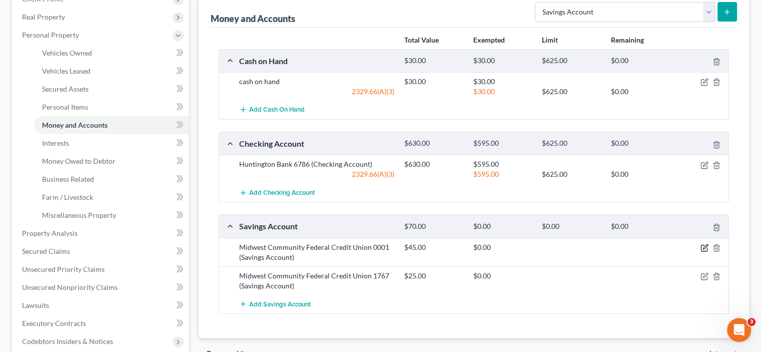
click at [706, 244] on icon "button" at bounding box center [705, 248] width 8 height 8
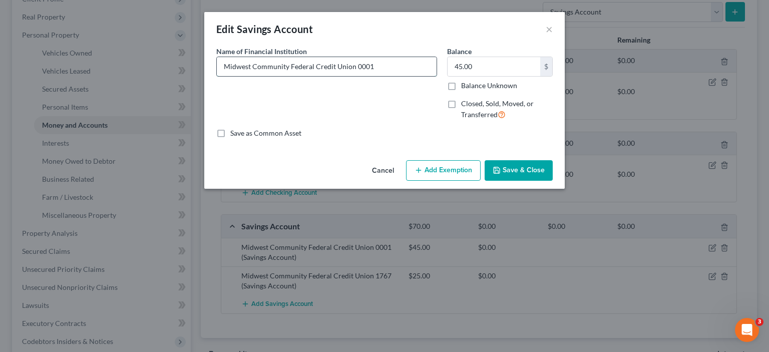
drag, startPoint x: 354, startPoint y: 64, endPoint x: 415, endPoint y: 65, distance: 60.6
click at [415, 65] on input "Midwest Community Federal Credit Union 0001" at bounding box center [327, 66] width 220 height 19
type input "Midwest Community Federal Credit [GEOGRAPHIC_DATA]"
drag, startPoint x: 496, startPoint y: 162, endPoint x: 496, endPoint y: 185, distance: 23.5
click at [496, 162] on button "Save & Close" at bounding box center [519, 170] width 68 height 21
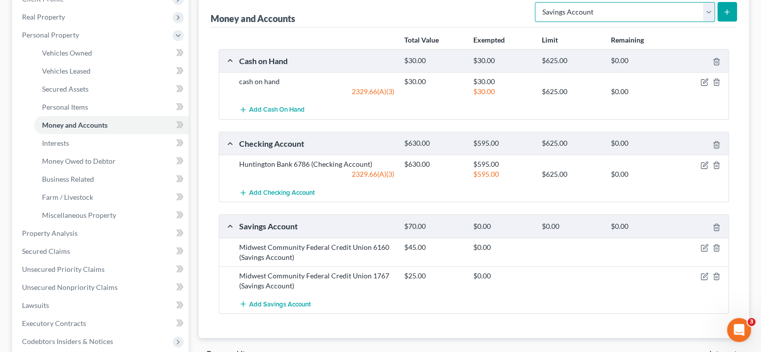
click at [580, 14] on select "Select Account Type Brokerage Cash on Hand Certificates of Deposit Checking Acc…" at bounding box center [625, 12] width 180 height 20
select select "checking"
click at [537, 2] on select "Select Account Type Brokerage Cash on Hand Certificates of Deposit Checking Acc…" at bounding box center [625, 12] width 180 height 20
click at [732, 9] on button "submit" at bounding box center [728, 12] width 20 height 20
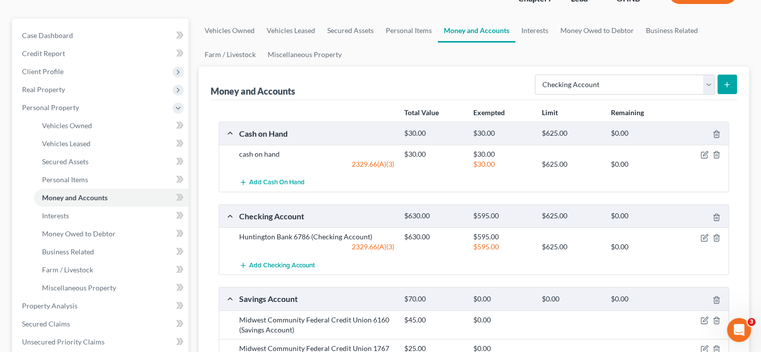
scroll to position [0, 0]
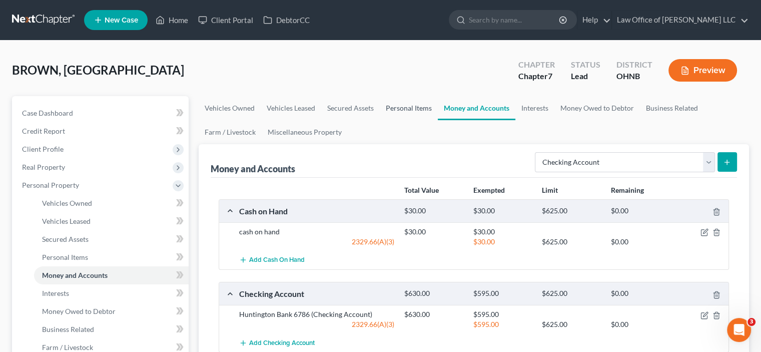
click at [406, 110] on link "Personal Items" at bounding box center [409, 108] width 58 height 24
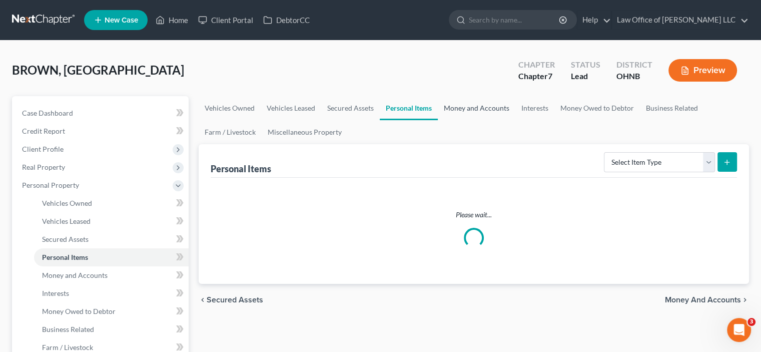
click at [480, 108] on link "Money and Accounts" at bounding box center [477, 108] width 78 height 24
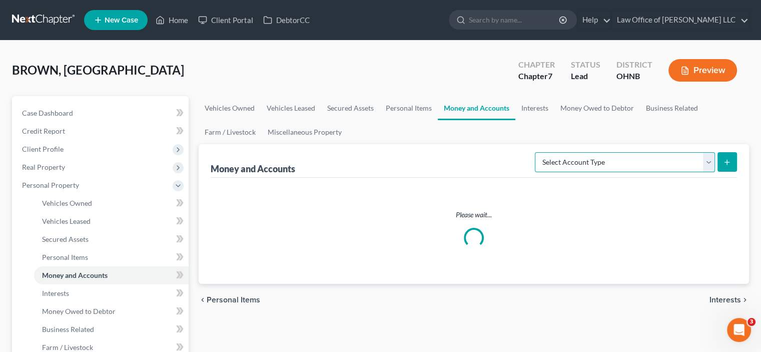
drag, startPoint x: 631, startPoint y: 163, endPoint x: 603, endPoint y: 170, distance: 28.9
click at [631, 164] on select "Select Account Type Brokerage Cash on Hand Certificates of Deposit Checking Acc…" at bounding box center [625, 162] width 180 height 20
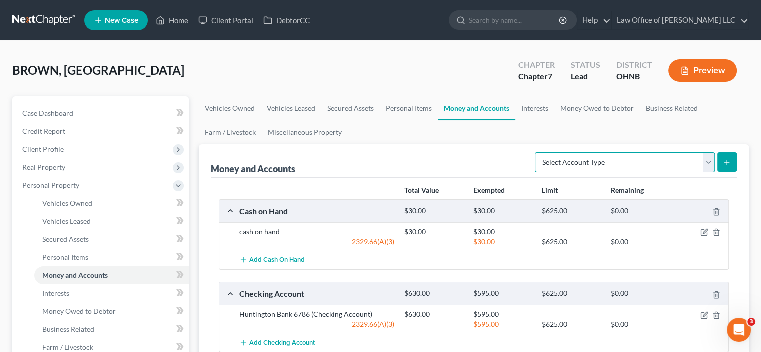
select select "checking"
click at [537, 152] on select "Select Account Type Brokerage Cash on Hand Certificates of Deposit Checking Acc…" at bounding box center [625, 162] width 180 height 20
click at [724, 160] on icon "submit" at bounding box center [727, 162] width 8 height 8
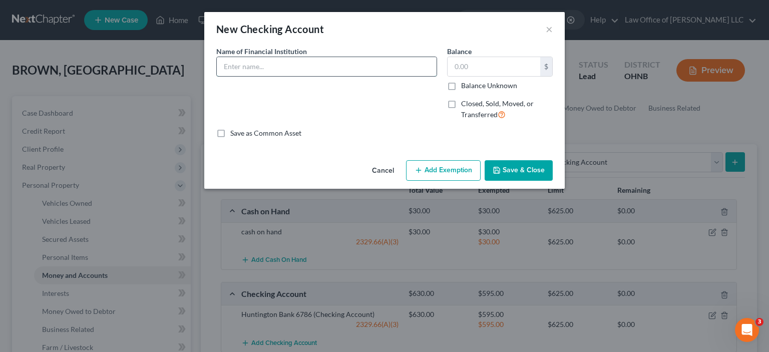
click at [298, 66] on input "text" at bounding box center [327, 66] width 220 height 19
drag, startPoint x: 380, startPoint y: 66, endPoint x: 366, endPoint y: 66, distance: 14.0
click at [380, 66] on input "Midwest Community Federal Credit Union" at bounding box center [327, 66] width 220 height 19
type input "Midwest Community Federal Credit Union 1767"
click at [469, 69] on input "text" at bounding box center [494, 66] width 93 height 19
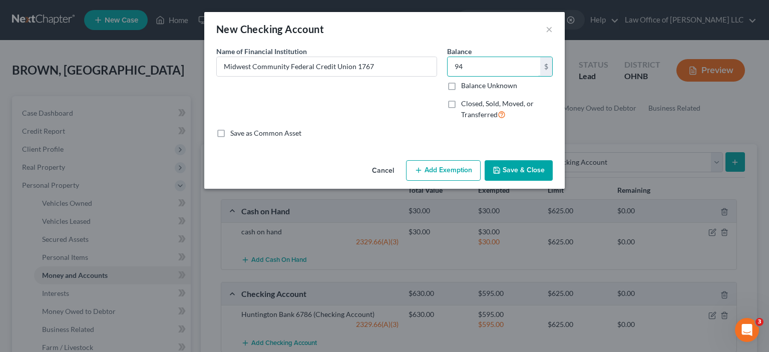
type input "94"
click at [503, 170] on button "Save & Close" at bounding box center [519, 170] width 68 height 21
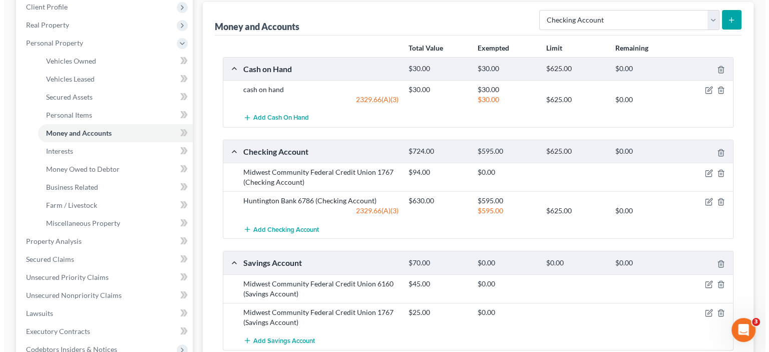
scroll to position [200, 0]
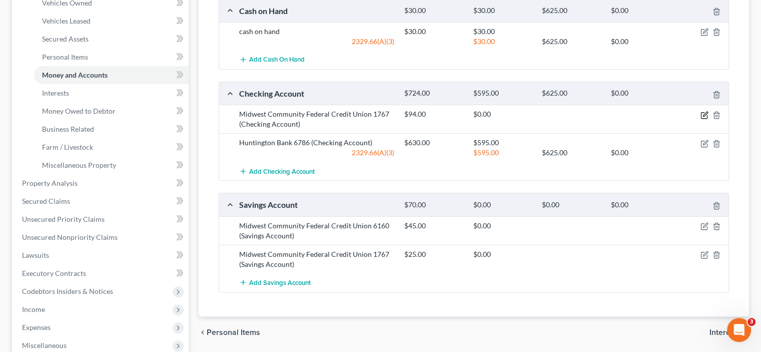
click at [705, 113] on icon "button" at bounding box center [705, 114] width 5 height 5
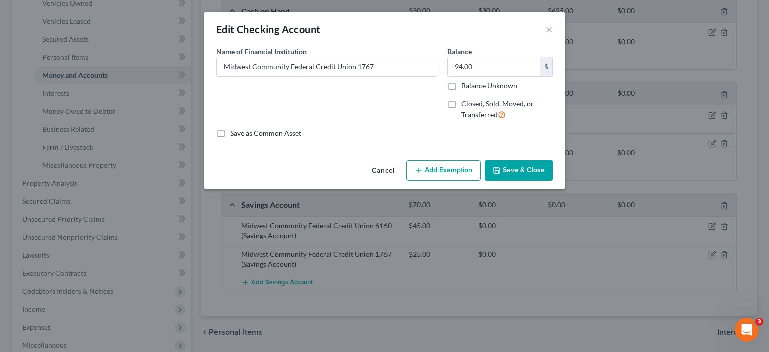
click at [452, 174] on button "Add Exemption" at bounding box center [443, 170] width 75 height 21
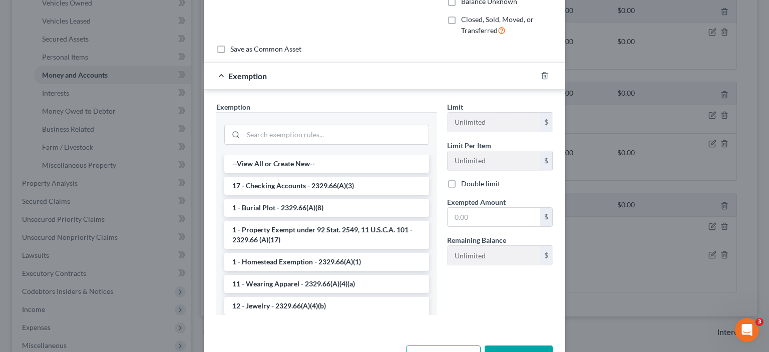
scroll to position [117, 0]
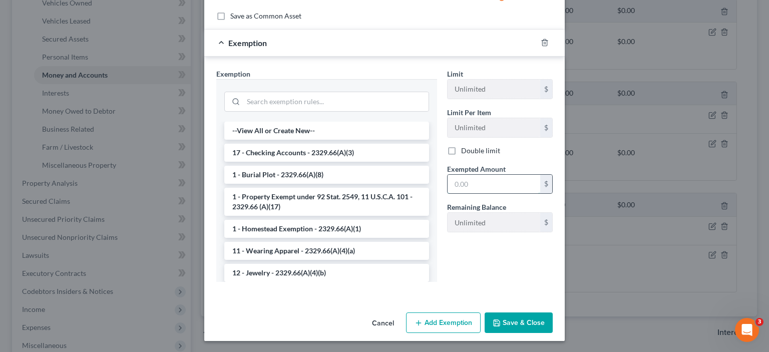
click at [471, 176] on input "text" at bounding box center [494, 184] width 93 height 19
type input "94.00"
click at [512, 314] on button "Save & Close" at bounding box center [519, 322] width 68 height 21
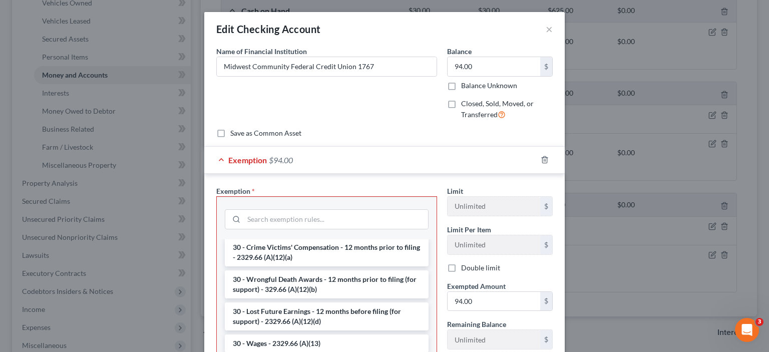
scroll to position [1051, 0]
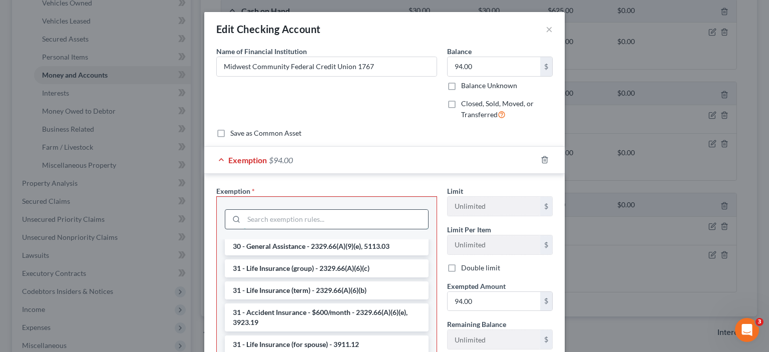
click at [272, 215] on input "search" at bounding box center [336, 219] width 184 height 19
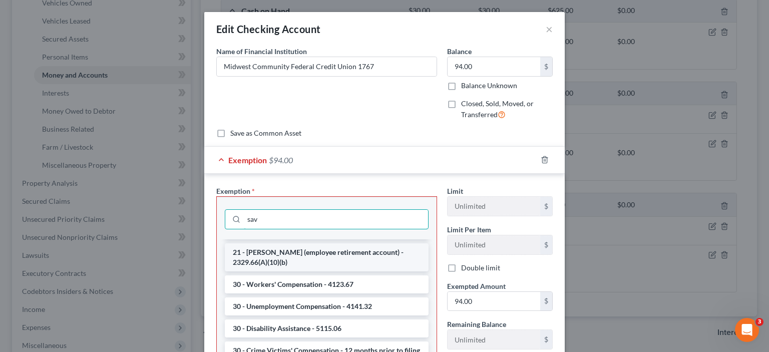
scroll to position [0, 0]
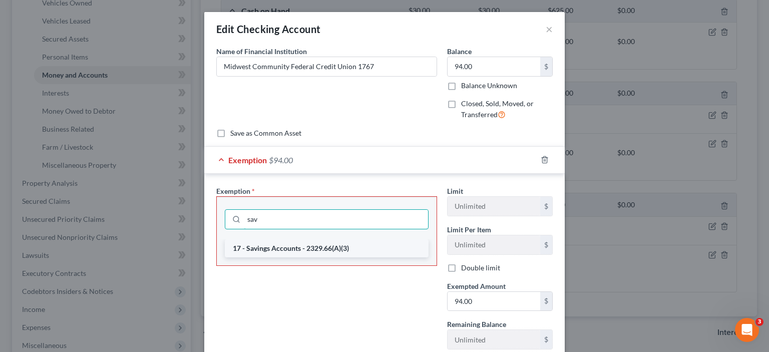
type input "sav"
drag, startPoint x: 308, startPoint y: 244, endPoint x: 354, endPoint y: 267, distance: 51.5
click at [308, 243] on li "17 - Savings Accounts - 2329.66(A)(3)" at bounding box center [327, 248] width 204 height 18
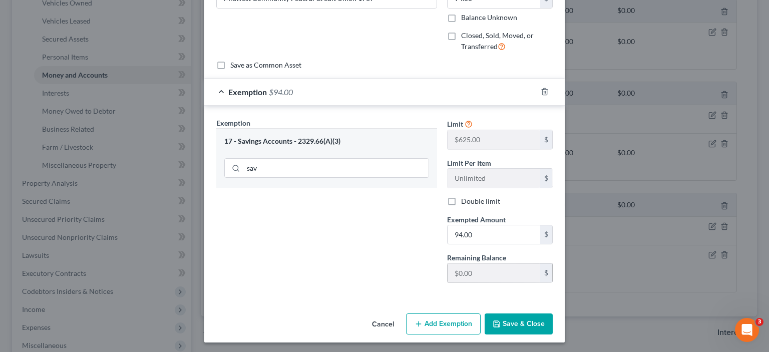
scroll to position [69, 0]
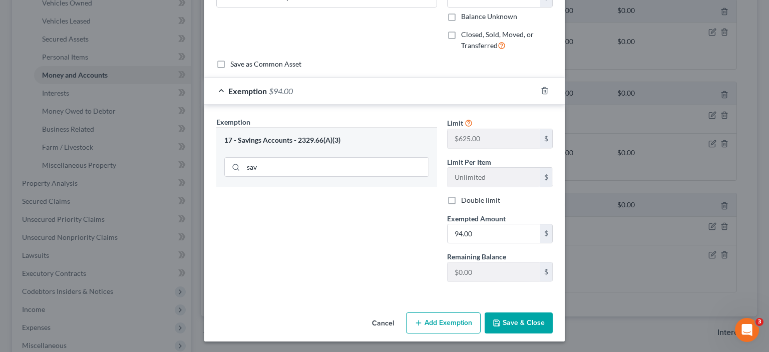
click at [510, 327] on button "Save & Close" at bounding box center [519, 322] width 68 height 21
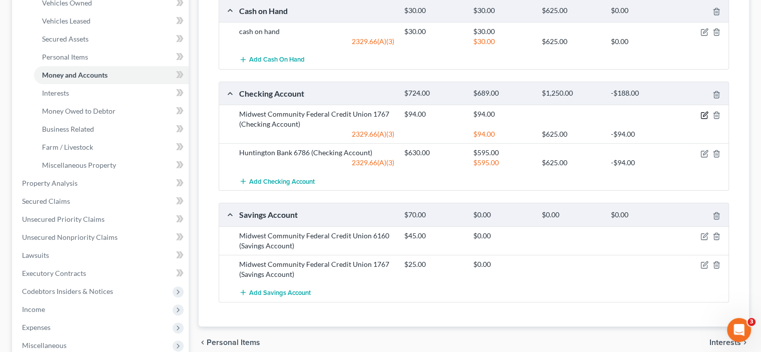
click at [705, 114] on icon "button" at bounding box center [705, 115] width 8 height 8
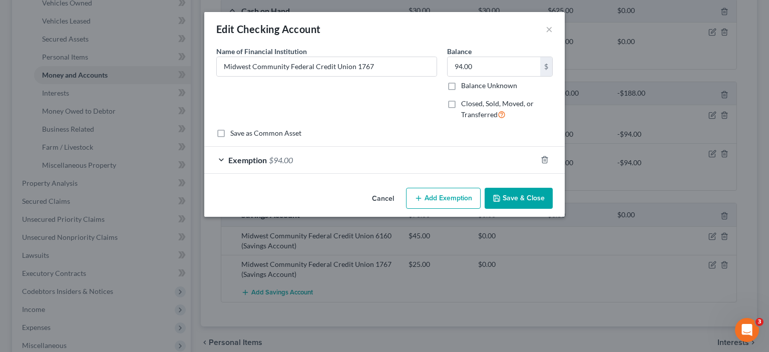
click at [223, 162] on div "Exemption $94.00" at bounding box center [370, 160] width 332 height 27
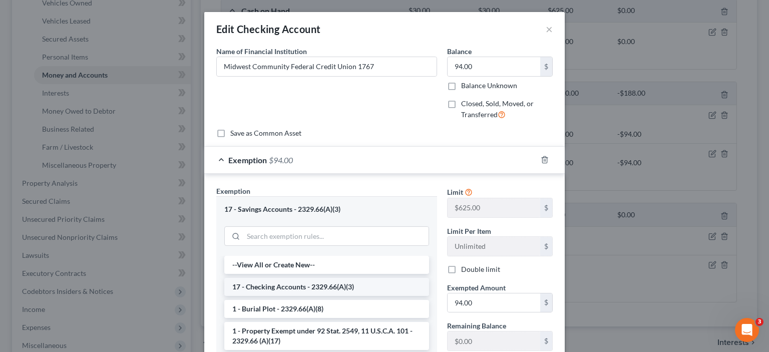
click at [270, 283] on li "17 - Checking Accounts - 2329.66(A)(3)" at bounding box center [326, 287] width 205 height 18
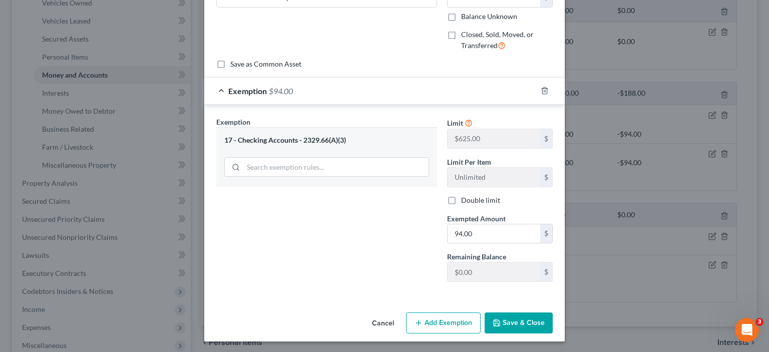
click at [510, 320] on button "Save & Close" at bounding box center [519, 322] width 68 height 21
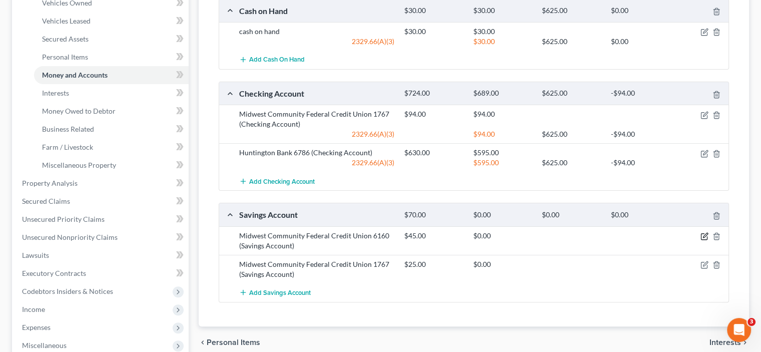
click at [703, 233] on icon "button" at bounding box center [705, 236] width 8 height 8
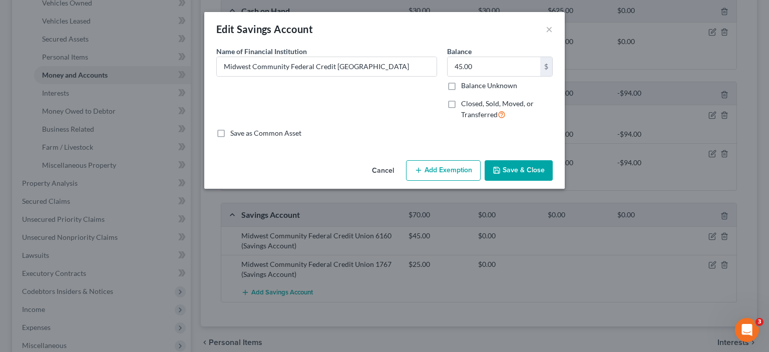
drag, startPoint x: 436, startPoint y: 166, endPoint x: 340, endPoint y: 226, distance: 113.3
click at [436, 166] on button "Add Exemption" at bounding box center [443, 170] width 75 height 21
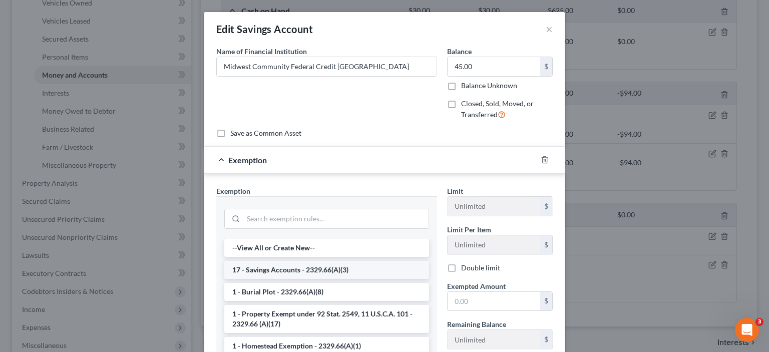
click at [289, 267] on li "17 - Savings Accounts - 2329.66(A)(3)" at bounding box center [326, 270] width 205 height 18
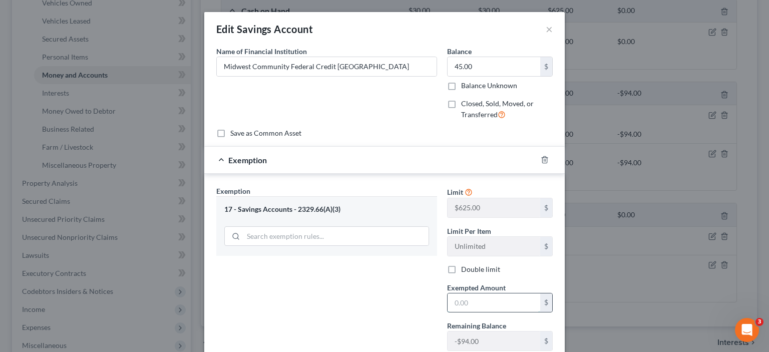
click at [479, 300] on input "text" at bounding box center [494, 302] width 93 height 19
type input "45.00"
click at [401, 292] on div "Exemption Set must be selected for CA. Exemption * 17 - Savings Accounts - 2329…" at bounding box center [326, 272] width 231 height 173
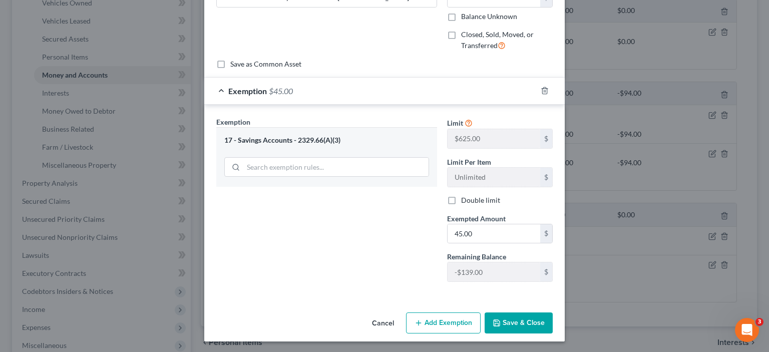
click at [524, 331] on button "Save & Close" at bounding box center [519, 322] width 68 height 21
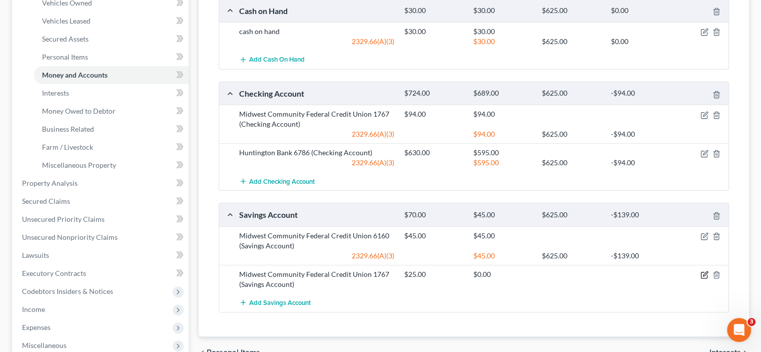
click at [705, 275] on icon "button" at bounding box center [705, 275] width 8 height 8
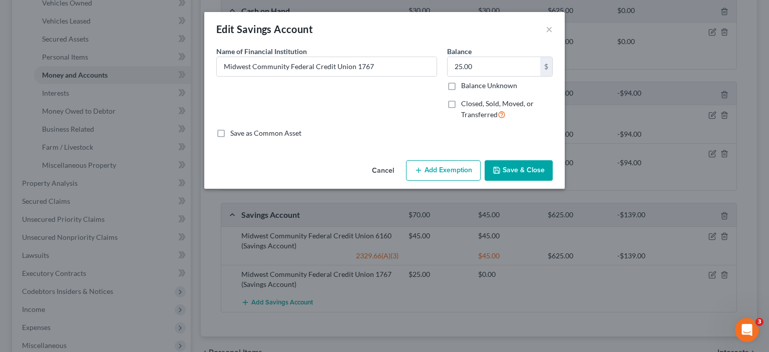
click at [443, 173] on button "Add Exemption" at bounding box center [443, 170] width 75 height 21
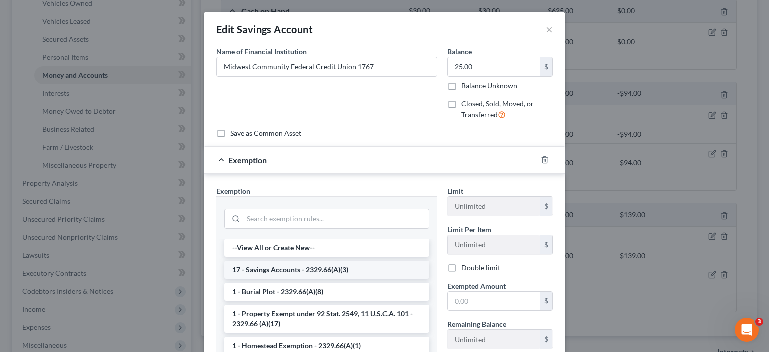
click at [304, 271] on li "17 - Savings Accounts - 2329.66(A)(3)" at bounding box center [326, 270] width 205 height 18
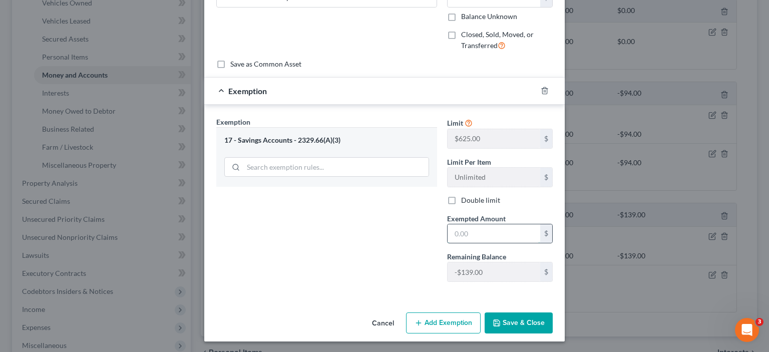
click at [477, 230] on input "text" at bounding box center [494, 233] width 93 height 19
type input "25.00"
click at [509, 320] on button "Save & Close" at bounding box center [519, 322] width 68 height 21
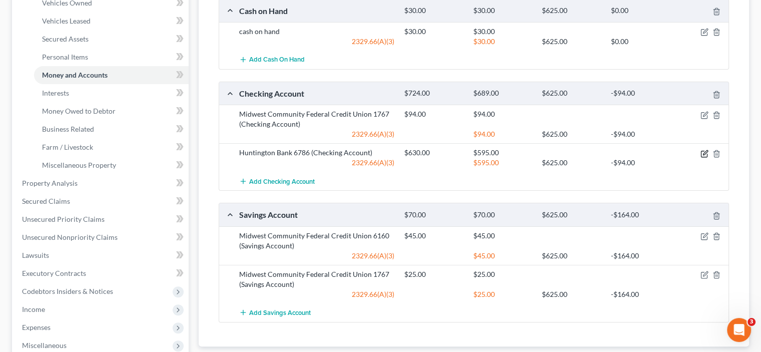
click at [704, 156] on icon "button" at bounding box center [705, 154] width 8 height 8
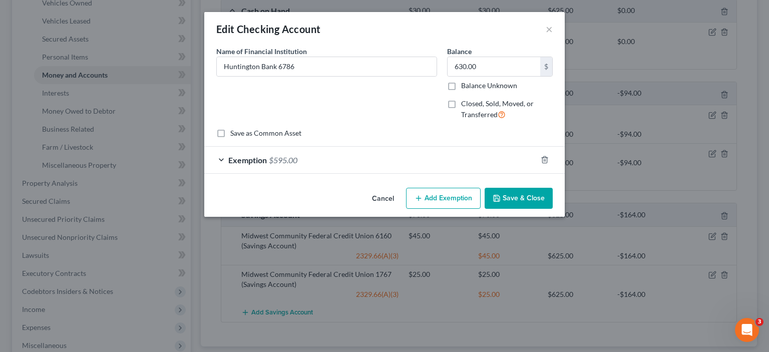
click at [233, 150] on div "Exemption $595.00" at bounding box center [370, 160] width 332 height 27
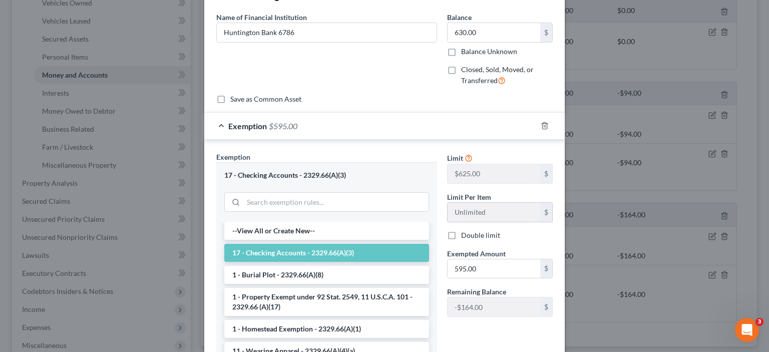
scroll to position [100, 0]
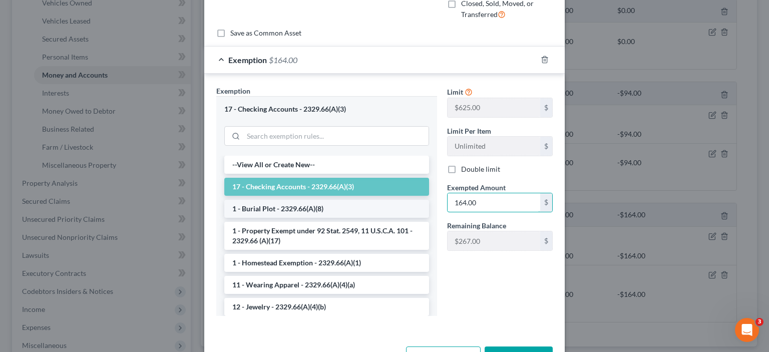
drag, startPoint x: 494, startPoint y: 204, endPoint x: 407, endPoint y: 200, distance: 86.7
click at [407, 200] on div "Exemption Set must be selected for CA. Exemption * 17 - Checking Accounts - 232…" at bounding box center [384, 205] width 346 height 239
drag, startPoint x: 463, startPoint y: 198, endPoint x: 449, endPoint y: 203, distance: 15.5
click at [449, 203] on input "0" at bounding box center [494, 202] width 93 height 19
type input "431.00"
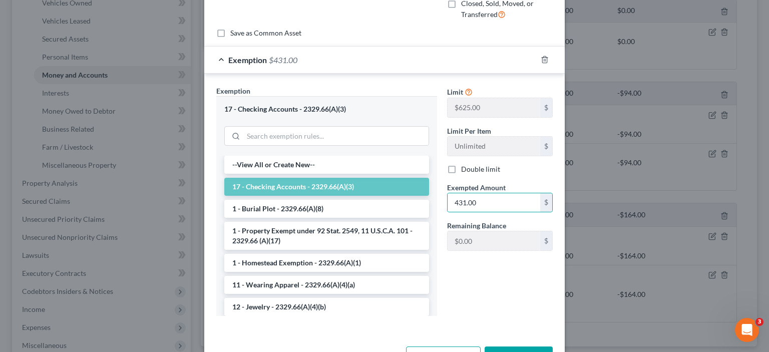
click at [468, 274] on div "Limit $625.00 $ Limit Per Item Unlimited $ Double limit Exempted Amount * 431.0…" at bounding box center [500, 205] width 116 height 238
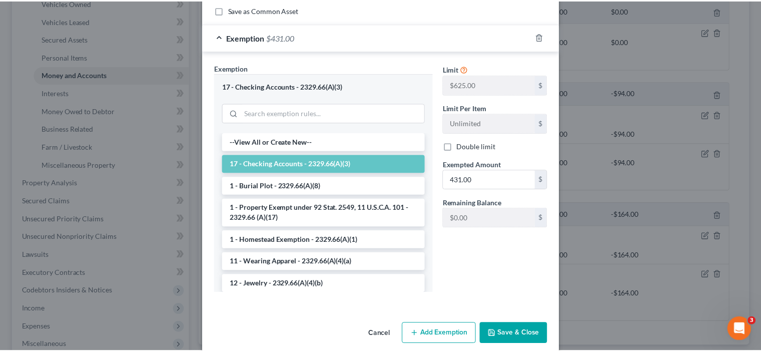
scroll to position [135, 0]
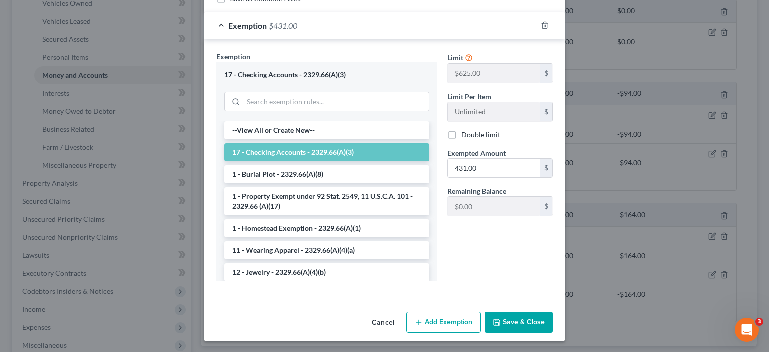
click at [509, 315] on button "Save & Close" at bounding box center [519, 322] width 68 height 21
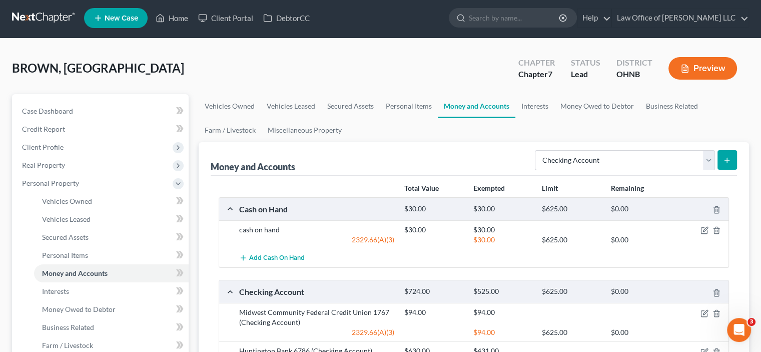
scroll to position [0, 0]
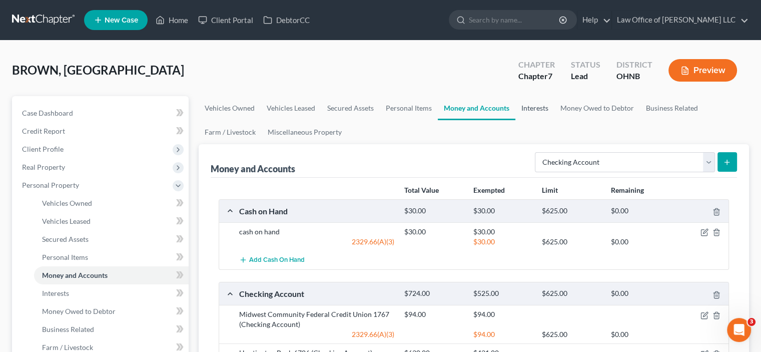
click at [538, 108] on link "Interests" at bounding box center [535, 108] width 39 height 24
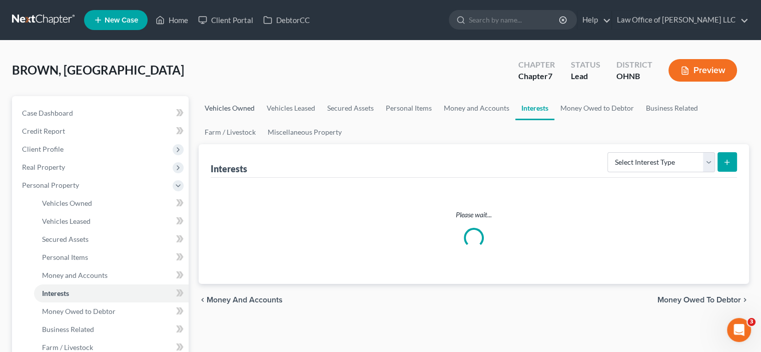
click at [236, 106] on link "Vehicles Owned" at bounding box center [230, 108] width 62 height 24
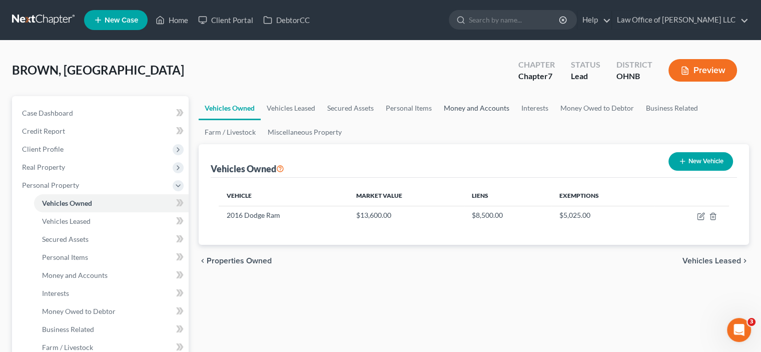
click at [468, 106] on link "Money and Accounts" at bounding box center [477, 108] width 78 height 24
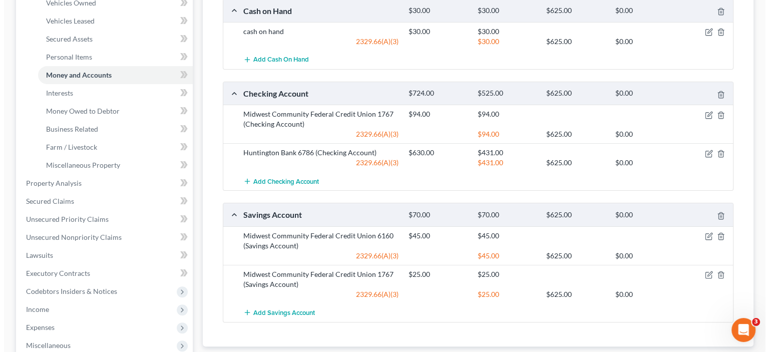
scroll to position [250, 0]
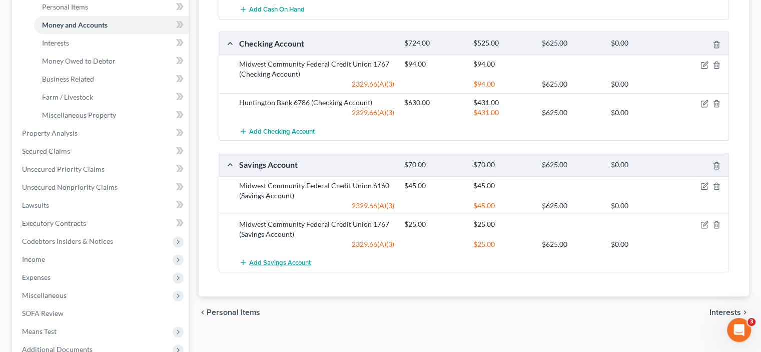
click at [300, 262] on span "Add Savings Account" at bounding box center [280, 262] width 62 height 8
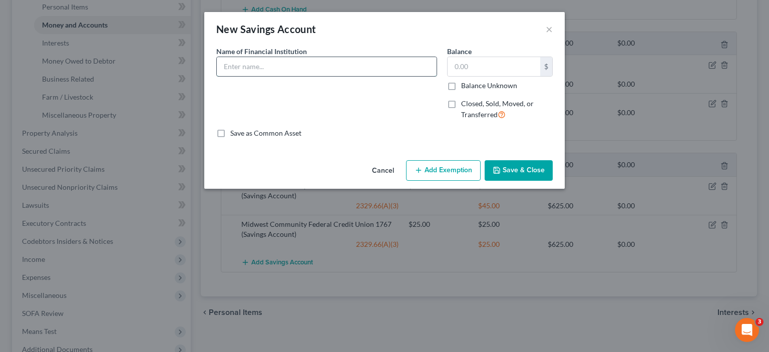
click at [277, 68] on input "text" at bounding box center [327, 66] width 220 height 19
drag, startPoint x: 303, startPoint y: 64, endPoint x: 292, endPoint y: 69, distance: 12.3
click at [302, 68] on input "Huntington Bank 6786" at bounding box center [327, 66] width 220 height 19
drag, startPoint x: 279, startPoint y: 68, endPoint x: 304, endPoint y: 65, distance: 25.2
click at [304, 66] on input "Huntington Bank 6786" at bounding box center [327, 66] width 220 height 19
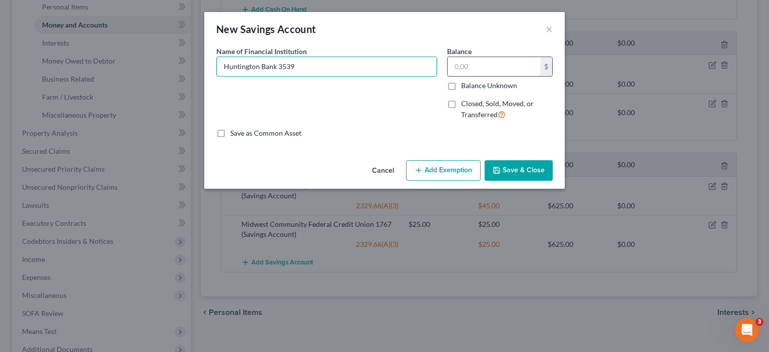
type input "Huntington Bank 3539"
click at [472, 62] on input "text" at bounding box center [494, 66] width 93 height 19
type input "166.00"
click at [507, 164] on button "Save & Close" at bounding box center [519, 170] width 68 height 21
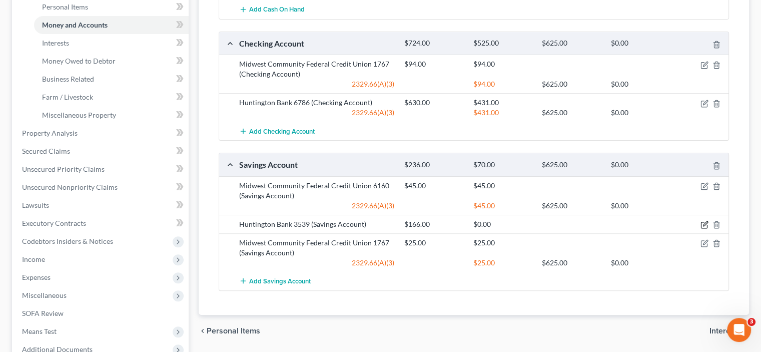
click at [704, 221] on icon "button" at bounding box center [705, 225] width 8 height 8
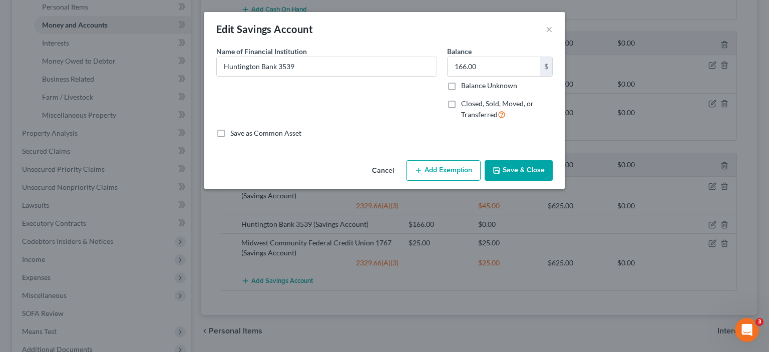
drag, startPoint x: 428, startPoint y: 168, endPoint x: 471, endPoint y: 285, distance: 124.0
click at [428, 169] on button "Add Exemption" at bounding box center [443, 170] width 75 height 21
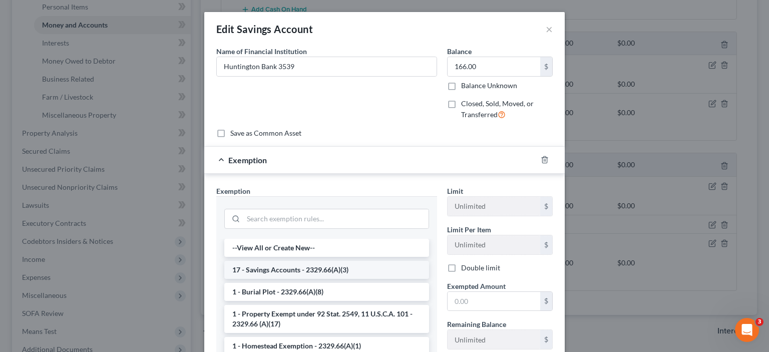
click at [260, 272] on li "17 - Savings Accounts - 2329.66(A)(3)" at bounding box center [326, 270] width 205 height 18
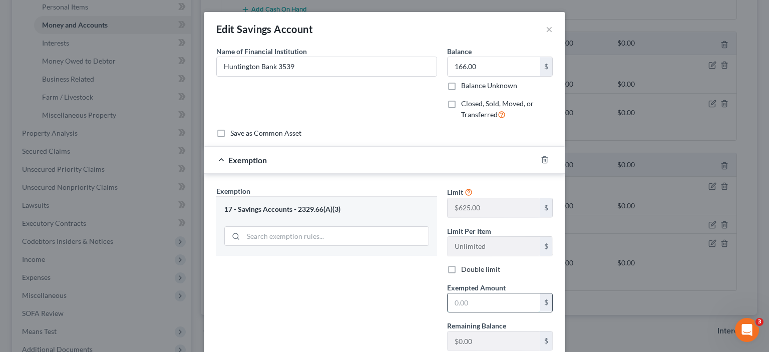
click at [467, 305] on input "text" at bounding box center [494, 302] width 93 height 19
type input "166.00"
click at [406, 312] on div "Exemption Set must be selected for CA. Exemption * 17 - Savings Accounts - 2329…" at bounding box center [326, 272] width 231 height 173
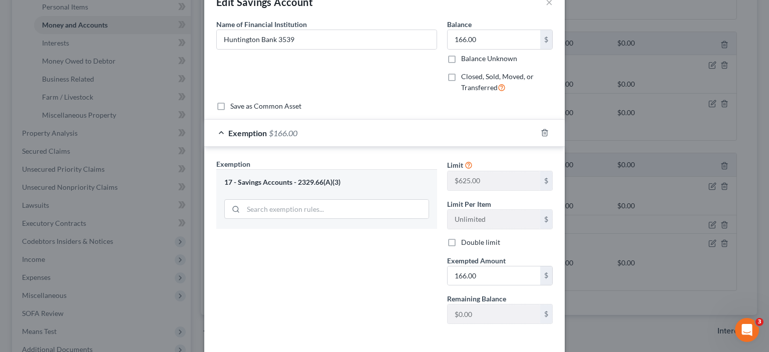
scroll to position [69, 0]
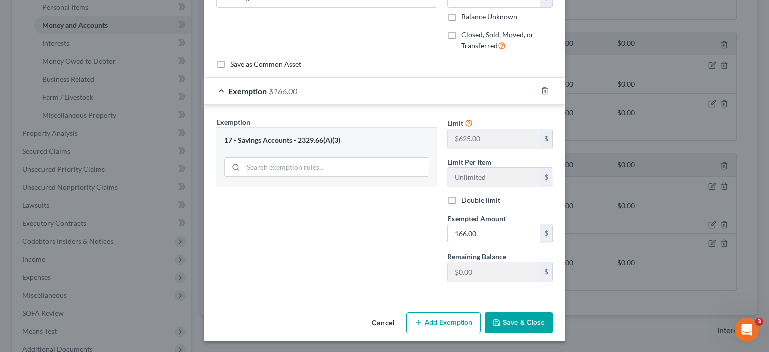
click at [511, 320] on button "Save & Close" at bounding box center [519, 322] width 68 height 21
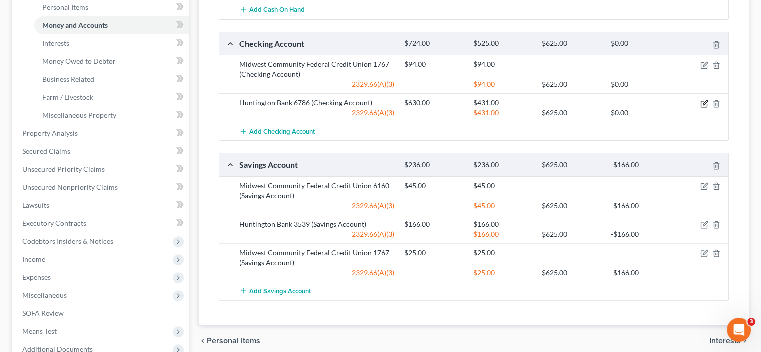
click at [703, 102] on icon "button" at bounding box center [705, 104] width 8 height 8
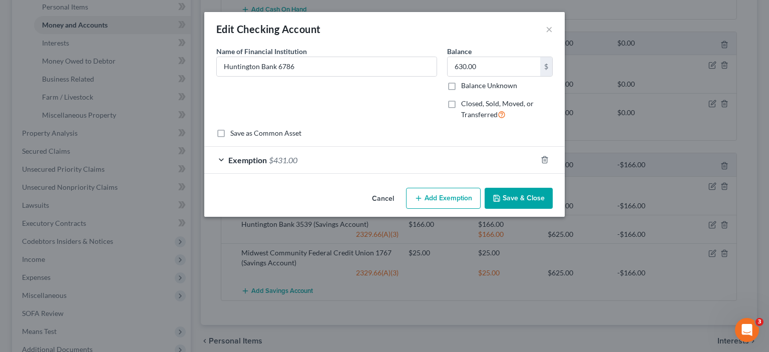
click at [336, 168] on div "Exemption $431.00" at bounding box center [370, 160] width 332 height 27
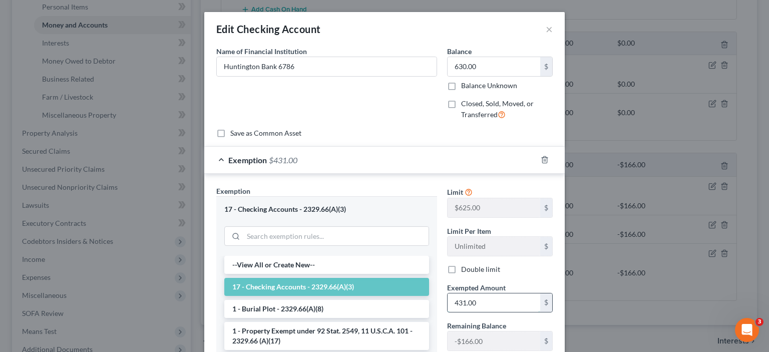
click at [481, 302] on input "431.00" at bounding box center [494, 302] width 93 height 19
click at [459, 302] on input "text" at bounding box center [494, 302] width 93 height 19
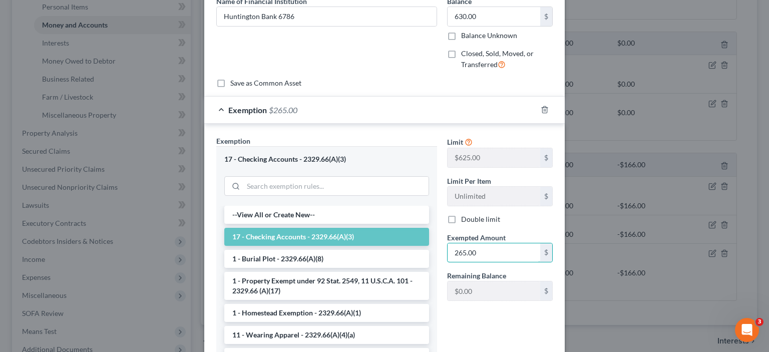
type input "265.00"
click at [489, 331] on div "Limit $625.00 $ Limit Per Item Unlimited $ Double limit Exempted Amount * 265.0…" at bounding box center [500, 255] width 116 height 238
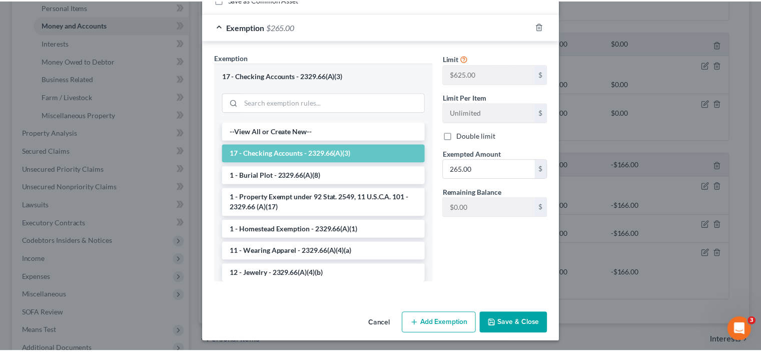
scroll to position [135, 0]
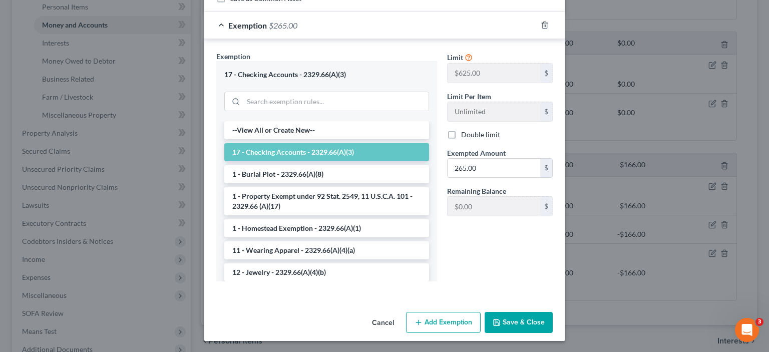
click at [521, 317] on button "Save & Close" at bounding box center [519, 322] width 68 height 21
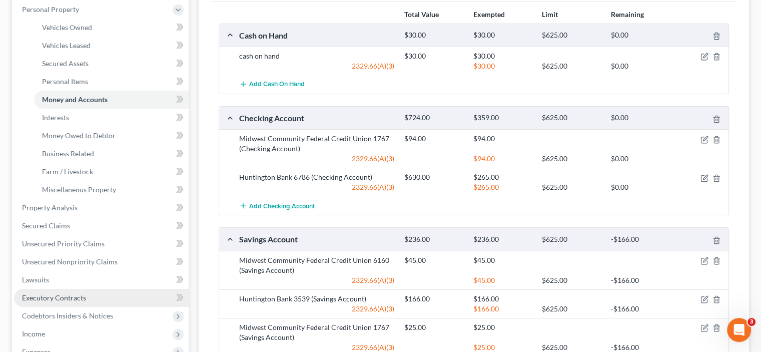
scroll to position [259, 0]
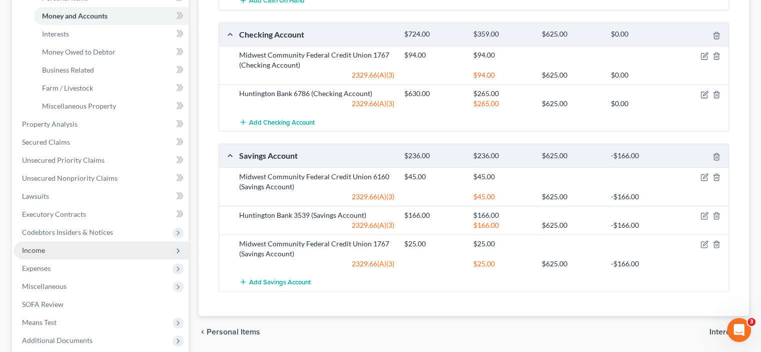
click at [34, 249] on span "Income" at bounding box center [33, 250] width 23 height 9
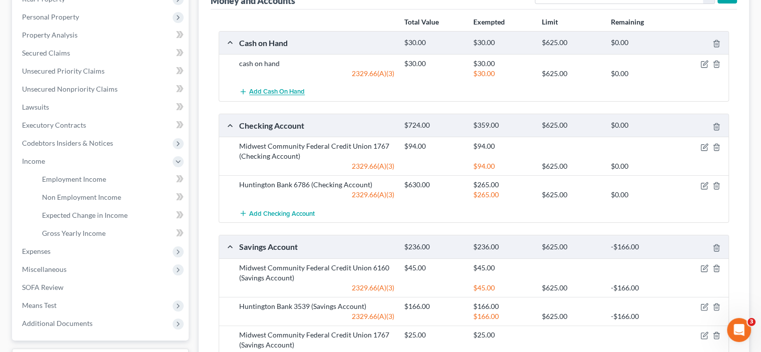
scroll to position [59, 0]
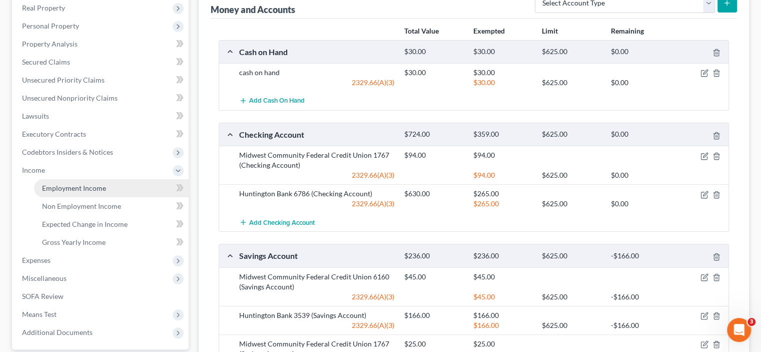
click at [71, 186] on span "Employment Income" at bounding box center [74, 188] width 64 height 9
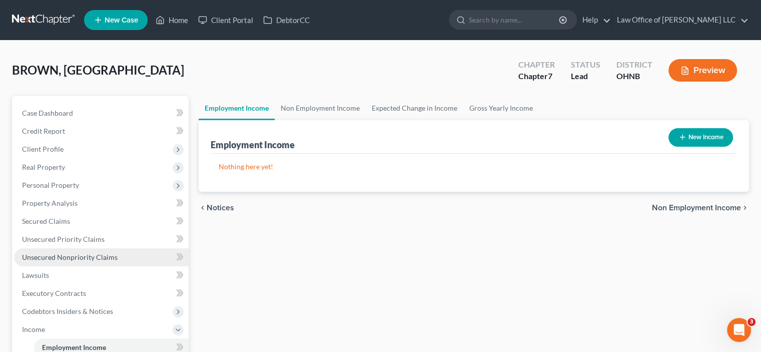
scroll to position [100, 0]
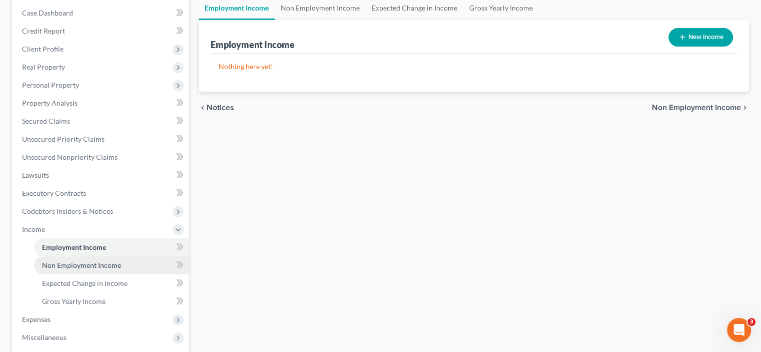
click at [81, 263] on span "Non Employment Income" at bounding box center [81, 265] width 79 height 9
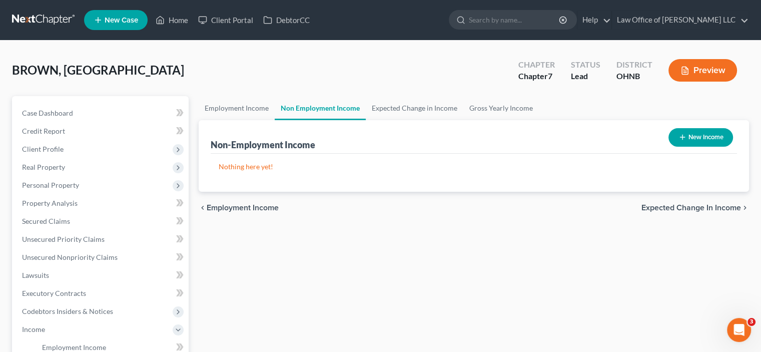
click at [684, 138] on icon "button" at bounding box center [683, 137] width 8 height 8
select select "0"
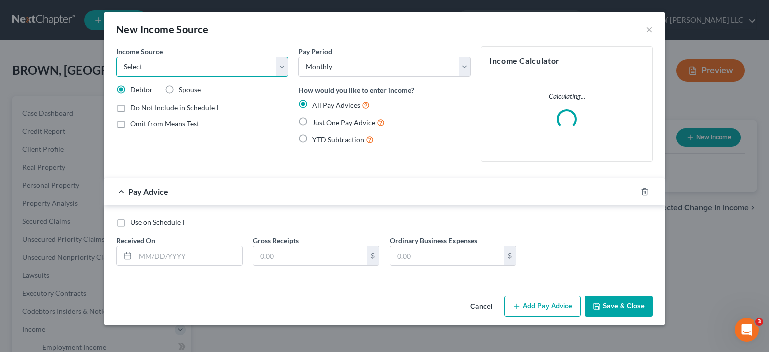
click at [159, 70] on select "Select Unemployment Disability (from employer) Pension Retirement Social Securi…" at bounding box center [202, 67] width 172 height 20
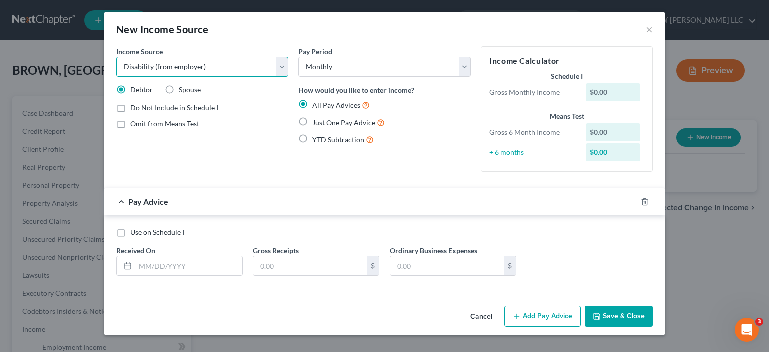
click at [116, 57] on select "Select Unemployment Disability (from employer) Pension Retirement Social Securi…" at bounding box center [202, 67] width 172 height 20
click at [167, 66] on select "Select Unemployment Disability (from employer) Pension Retirement Social Securi…" at bounding box center [202, 67] width 172 height 20
select select "4"
click at [116, 57] on select "Select Unemployment Disability (from employer) Pension Retirement Social Securi…" at bounding box center [202, 67] width 172 height 20
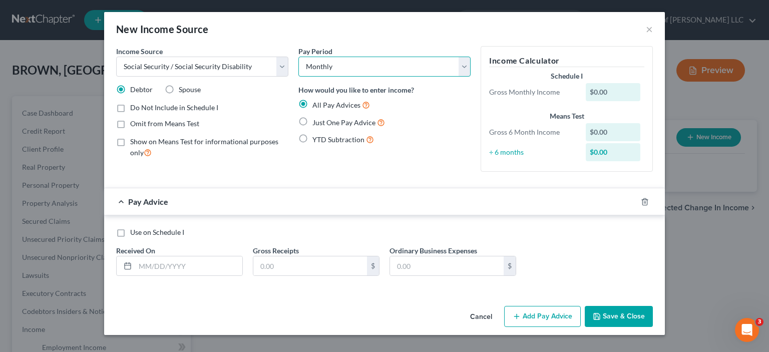
click at [333, 70] on select "Select Monthly Twice Monthly Every Other Week Weekly" at bounding box center [384, 67] width 172 height 20
drag, startPoint x: 275, startPoint y: 107, endPoint x: 292, endPoint y: 115, distance: 19.1
click at [275, 107] on div "Do Not Include in Schedule I" at bounding box center [202, 108] width 172 height 10
click at [512, 152] on div "÷ 6 months" at bounding box center [532, 152] width 97 height 10
click at [541, 169] on div "Income Calculator Schedule I Gross Monthly Income $0.00 Means Test Gross 6 Mont…" at bounding box center [567, 109] width 172 height 126
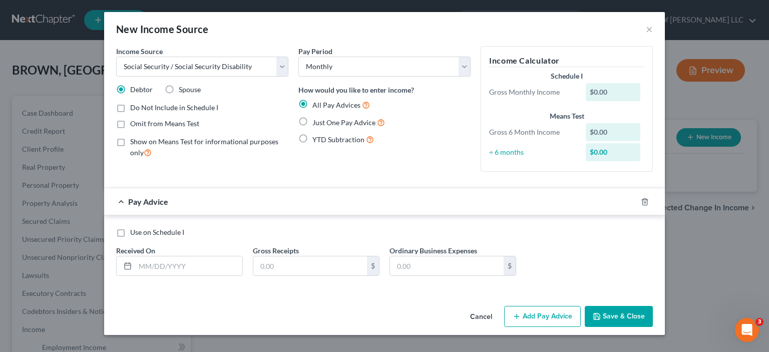
click at [312, 122] on label "Just One Pay Advice" at bounding box center [348, 123] width 73 height 12
click at [316, 122] on input "Just One Pay Advice" at bounding box center [319, 120] width 7 height 7
radio input "true"
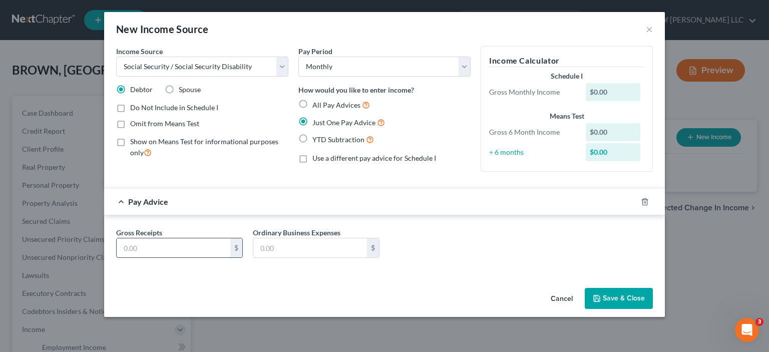
click at [172, 238] on input "text" at bounding box center [174, 247] width 114 height 19
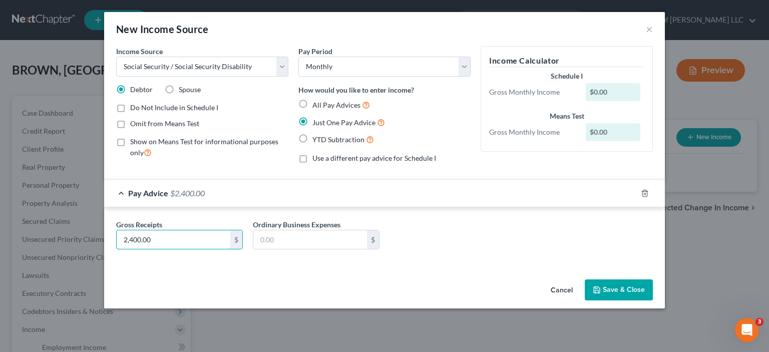
type input "2,400.00"
click at [456, 257] on div "Gross Receipts 2,400.00 $ Ordinary Business Expenses $" at bounding box center [384, 236] width 561 height 59
drag, startPoint x: 600, startPoint y: 282, endPoint x: 586, endPoint y: 233, distance: 51.5
click at [600, 282] on button "Save & Close" at bounding box center [619, 289] width 68 height 21
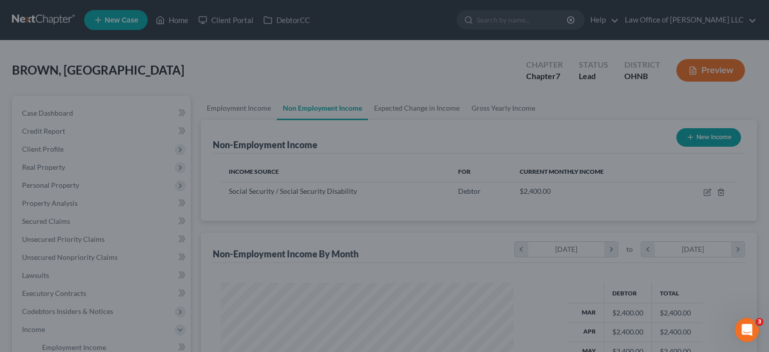
scroll to position [178, 309]
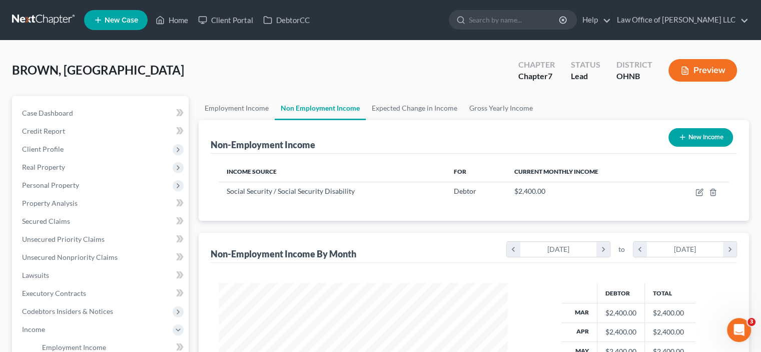
click at [681, 134] on icon "button" at bounding box center [683, 137] width 8 height 8
select select "0"
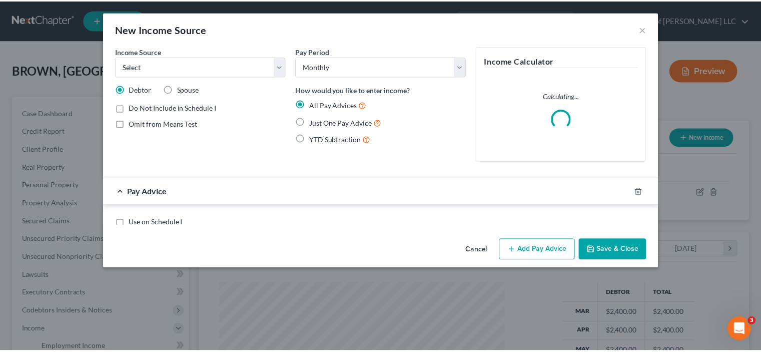
scroll to position [178, 312]
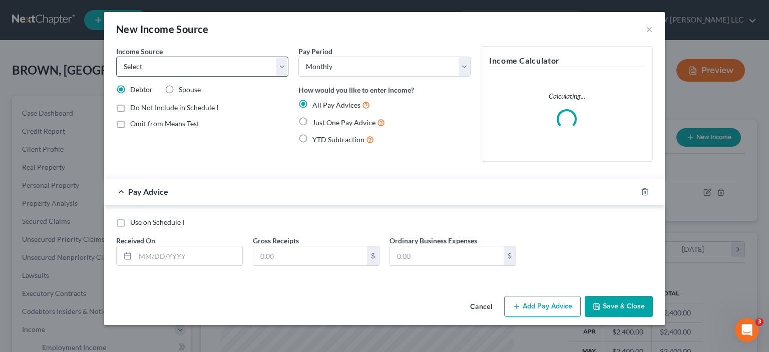
click at [144, 77] on div "Income Source * Select Unemployment Disability (from employer) Pension Retireme…" at bounding box center [202, 108] width 182 height 124
click at [148, 72] on select "Select Unemployment Disability (from employer) Pension Retirement Social Securi…" at bounding box center [202, 67] width 172 height 20
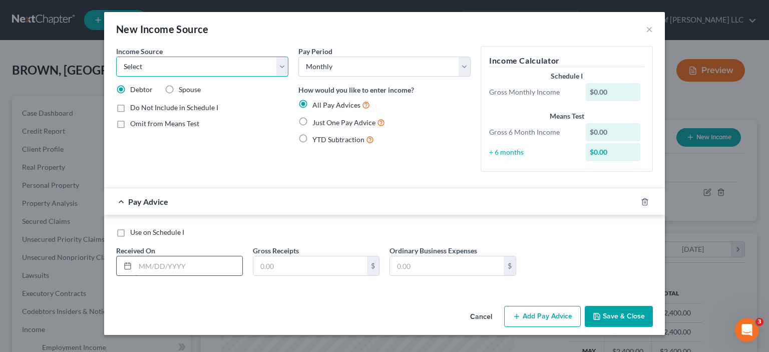
select select "13"
click at [116, 57] on select "Select Unemployment Disability (from employer) Pension Retirement Social Securi…" at bounding box center [202, 67] width 172 height 20
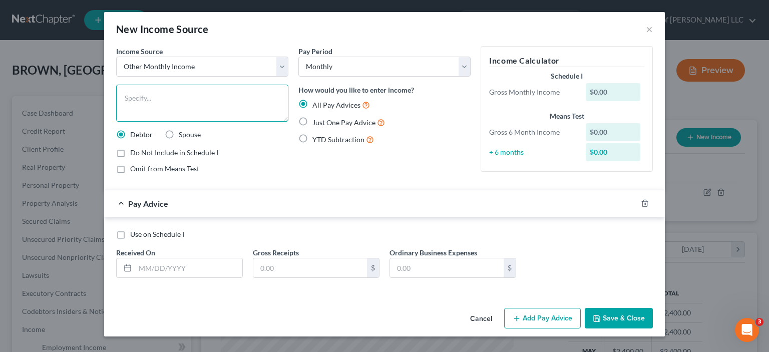
click at [135, 100] on textarea at bounding box center [202, 103] width 172 height 37
type textarea "vacation pay"
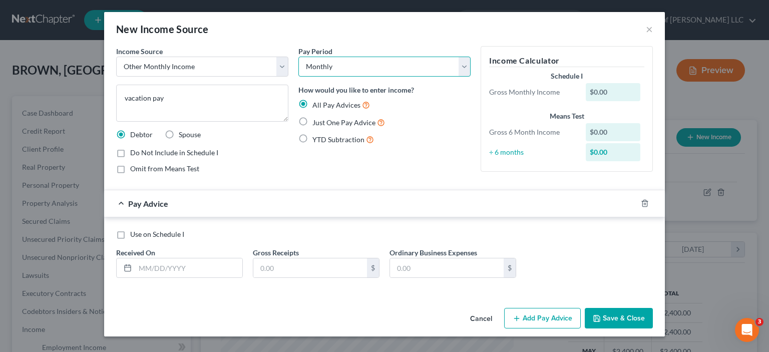
click at [320, 66] on select "Select Monthly Twice Monthly Every Other Week Weekly" at bounding box center [384, 67] width 172 height 20
click at [344, 174] on div "Pay Period Select Monthly Twice Monthly Every Other Week Weekly How would you l…" at bounding box center [384, 114] width 182 height 136
click at [312, 122] on label "Just One Pay Advice" at bounding box center [348, 123] width 73 height 12
click at [316, 122] on input "Just One Pay Advice" at bounding box center [319, 120] width 7 height 7
radio input "true"
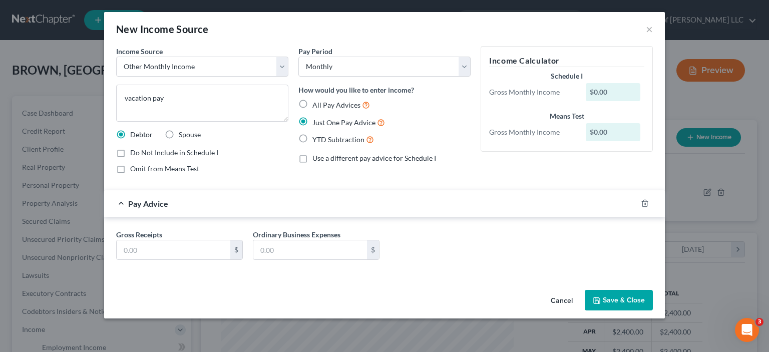
click at [566, 299] on button "Cancel" at bounding box center [562, 301] width 38 height 20
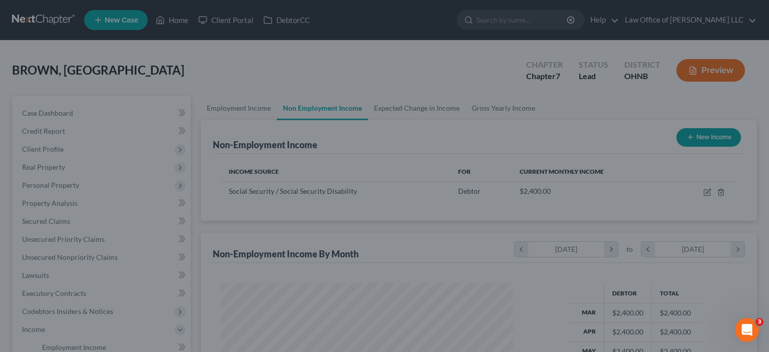
scroll to position [500393, 500262]
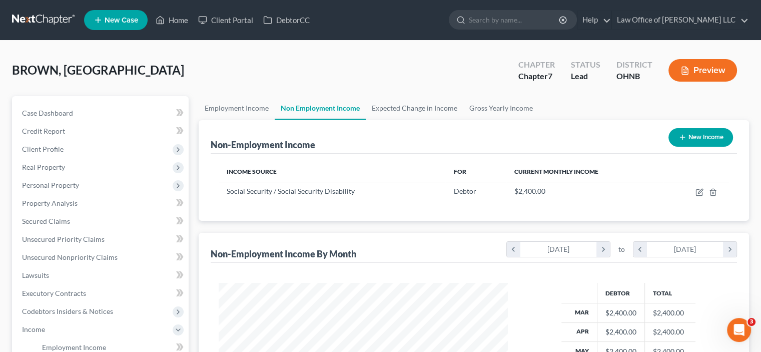
click at [697, 137] on button "New Income" at bounding box center [701, 137] width 65 height 19
select select "0"
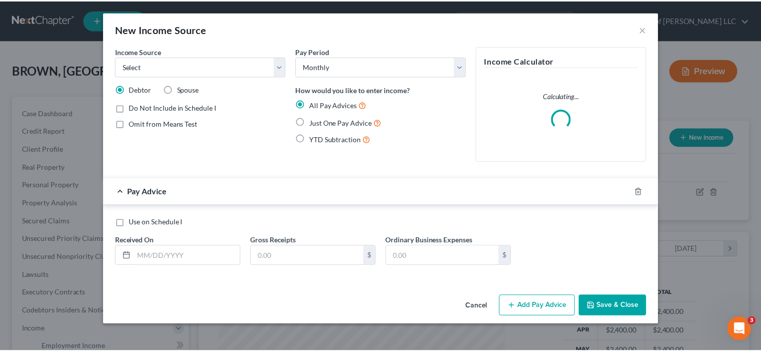
scroll to position [178, 312]
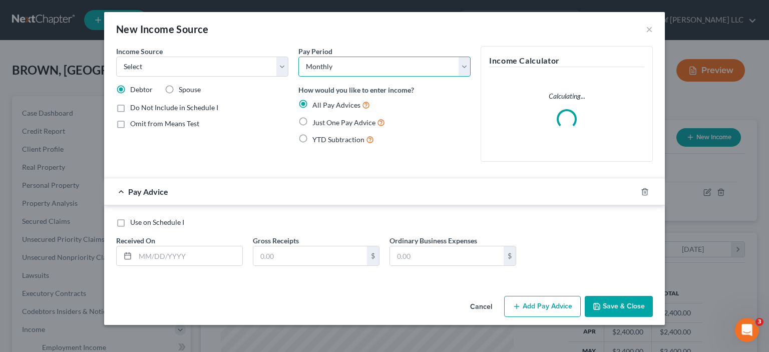
click at [333, 68] on select "Select Monthly Twice Monthly Every Other Week Weekly" at bounding box center [384, 67] width 172 height 20
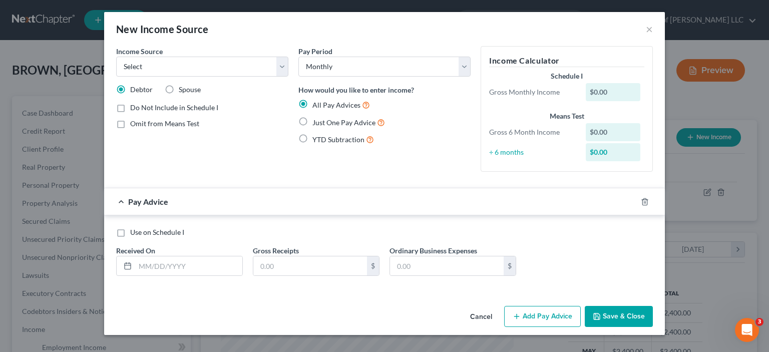
click at [276, 140] on div "Income Source * Select Unemployment Disability (from employer) Pension Retireme…" at bounding box center [202, 113] width 182 height 134
click at [481, 316] on button "Cancel" at bounding box center [481, 317] width 38 height 20
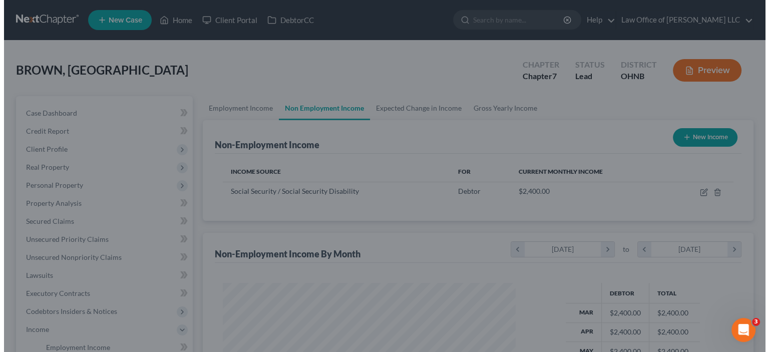
scroll to position [500393, 500262]
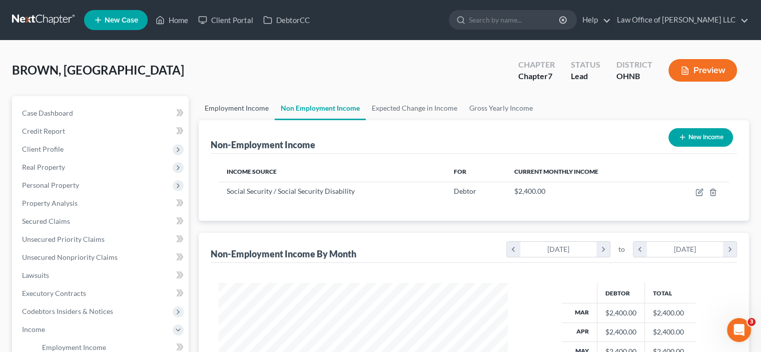
click at [239, 108] on link "Employment Income" at bounding box center [237, 108] width 76 height 24
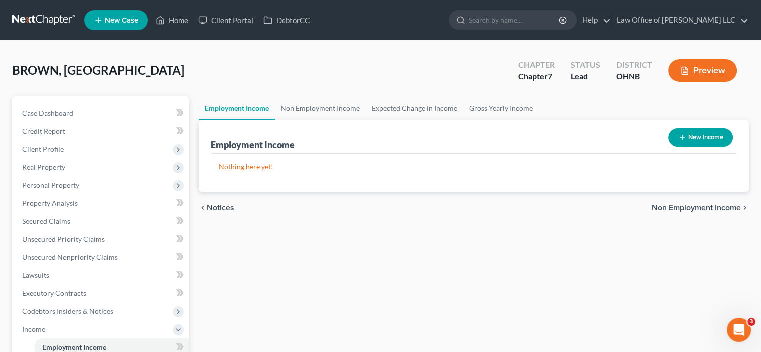
click at [684, 140] on icon "button" at bounding box center [683, 137] width 8 height 8
select select "0"
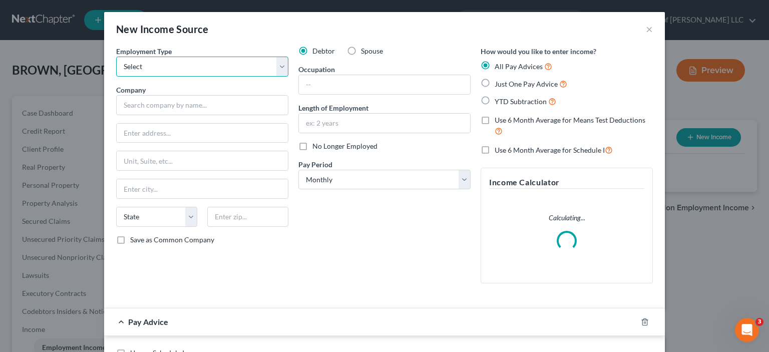
click at [182, 68] on select "Select Full or [DEMOGRAPHIC_DATA] Employment Self Employment" at bounding box center [202, 67] width 172 height 20
select select "0"
click at [116, 57] on select "Select Full or [DEMOGRAPHIC_DATA] Employment Self Employment" at bounding box center [202, 67] width 172 height 20
click at [361, 51] on label "Spouse" at bounding box center [372, 51] width 22 height 10
click at [365, 51] on input "Spouse" at bounding box center [368, 49] width 7 height 7
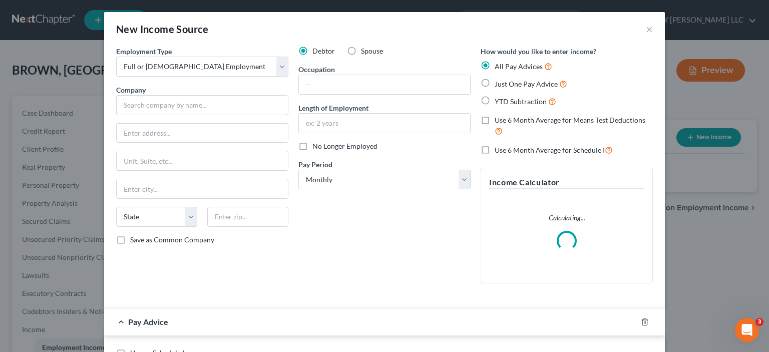
radio input "true"
click at [158, 102] on input "text" at bounding box center [202, 105] width 172 height 20
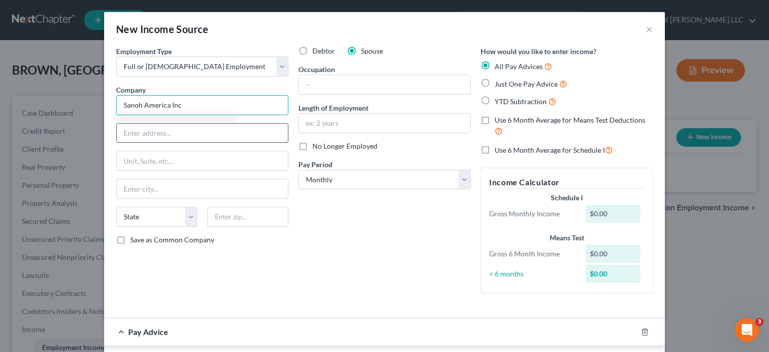
type input "Sanoh America Inc"
click at [138, 139] on input "text" at bounding box center [202, 133] width 171 height 19
type input "PO Box 1626"
drag, startPoint x: 146, startPoint y: 183, endPoint x: 146, endPoint y: 188, distance: 5.0
click at [146, 183] on input "text" at bounding box center [202, 188] width 171 height 19
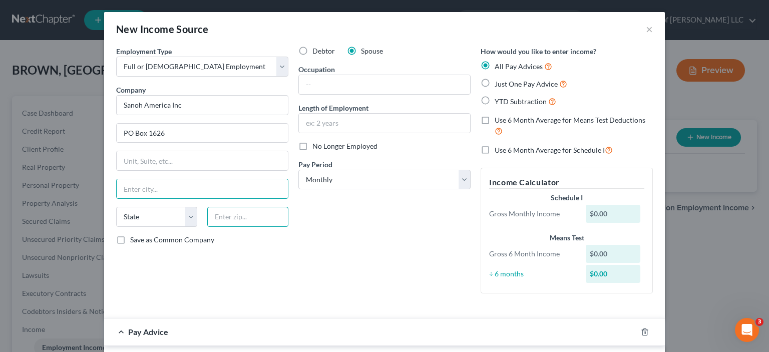
click at [263, 217] on input "text" at bounding box center [247, 217] width 81 height 20
type input "45840"
type input "Findlay"
select select "36"
click at [162, 196] on input "Findlay" at bounding box center [202, 188] width 171 height 19
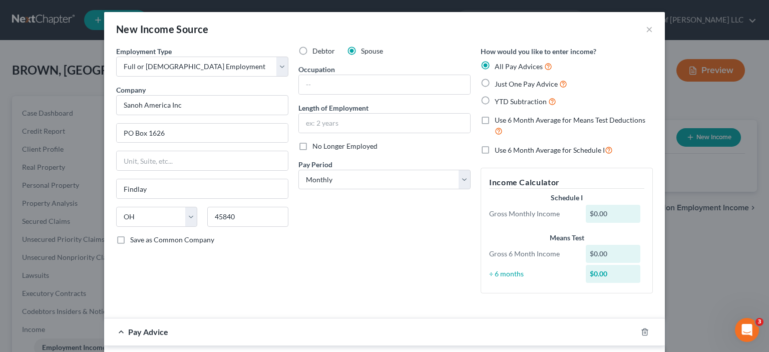
click at [380, 252] on div "Debtor Spouse Occupation Length of Employment No Longer Employed Pay Period * S…" at bounding box center [384, 173] width 182 height 255
click at [315, 183] on select "Select Monthly Twice Monthly Every Other Week Weekly" at bounding box center [384, 180] width 172 height 20
select select "3"
click at [298, 170] on select "Select Monthly Twice Monthly Every Other Week Weekly" at bounding box center [384, 180] width 172 height 20
click at [323, 82] on input "text" at bounding box center [384, 84] width 171 height 19
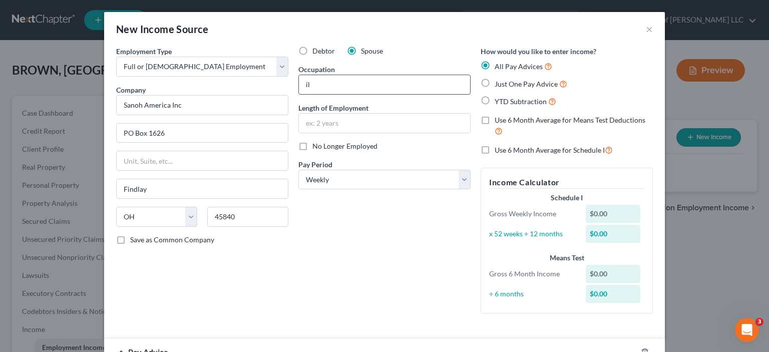
type input "i"
type input "Mill Operator"
click at [304, 118] on input "text" at bounding box center [384, 123] width 171 height 19
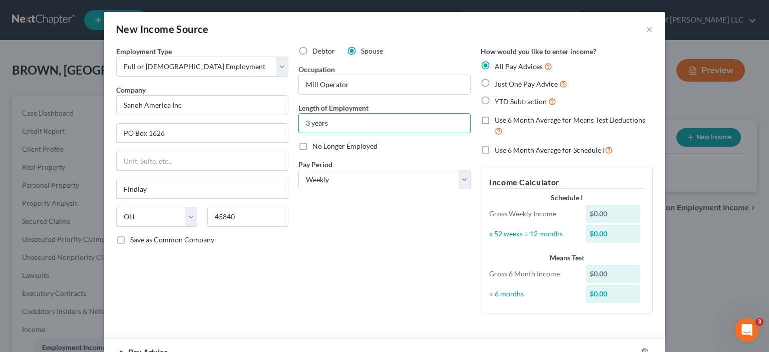
type input "3 years"
click at [334, 248] on div "Debtor Spouse Occupation Mill Operator Length of Employment 3 years No Longer E…" at bounding box center [384, 183] width 182 height 275
click at [495, 117] on label "Use 6 Month Average for Means Test Deductions" at bounding box center [574, 126] width 158 height 22
click at [499, 117] on input "Use 6 Month Average for Means Test Deductions" at bounding box center [502, 118] width 7 height 7
click at [495, 119] on label "Use 6 Month Average for Means Test Deductions" at bounding box center [574, 126] width 158 height 22
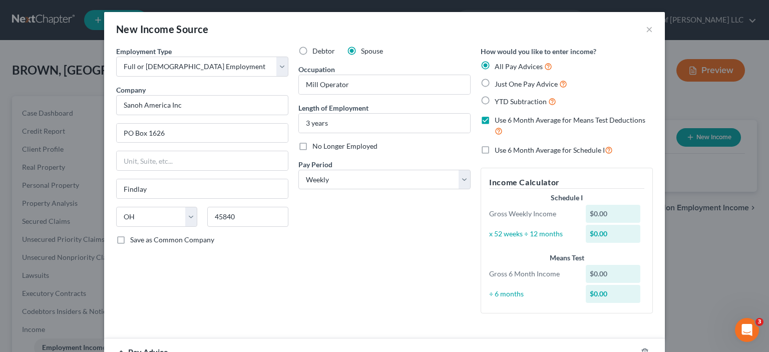
click at [499, 119] on input "Use 6 Month Average for Means Test Deductions" at bounding box center [502, 118] width 7 height 7
checkbox input "false"
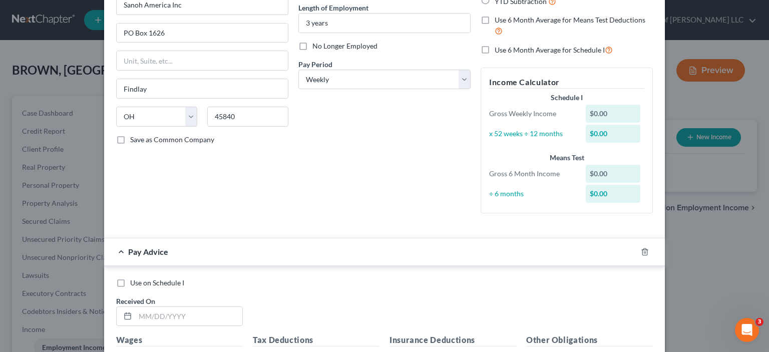
scroll to position [200, 0]
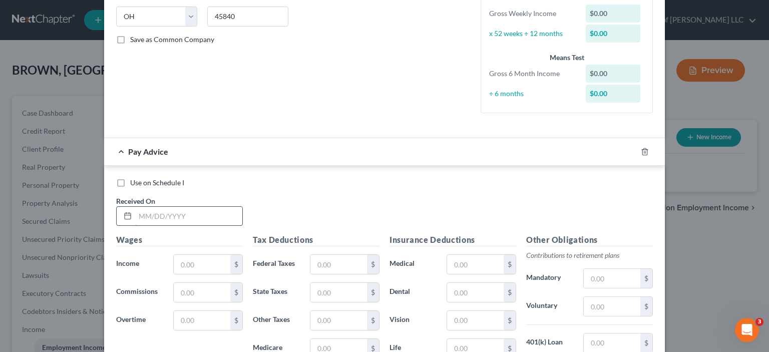
click at [135, 213] on input "text" at bounding box center [188, 216] width 107 height 19
type input "[DATE]"
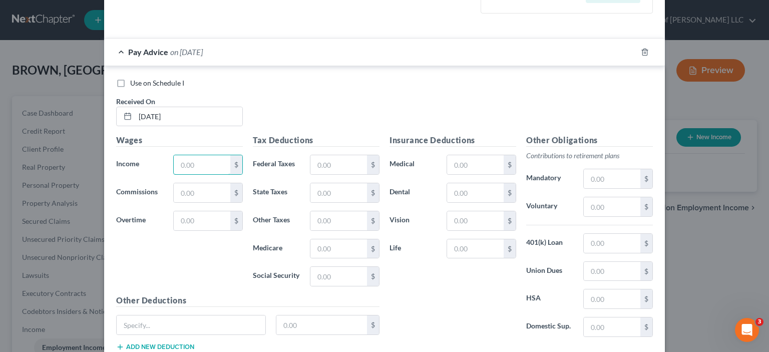
scroll to position [300, 0]
type input "1,232.16"
click at [337, 164] on input "text" at bounding box center [338, 164] width 57 height 19
type input "108.93"
click at [322, 269] on input "text" at bounding box center [338, 275] width 57 height 19
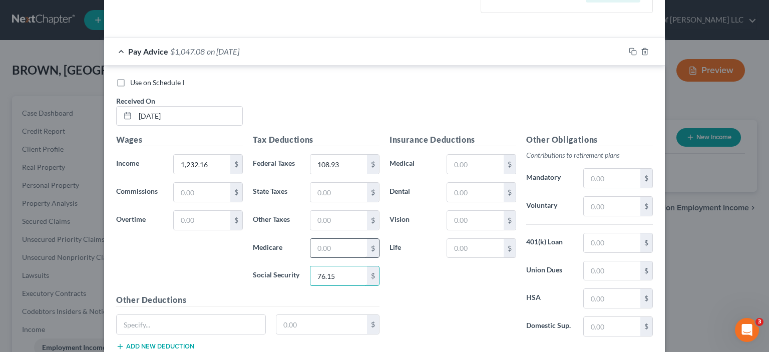
type input "76.15"
click at [314, 239] on input "text" at bounding box center [338, 248] width 57 height 19
type input "17.18"
click at [323, 184] on input "text" at bounding box center [338, 192] width 57 height 19
type input "30.63"
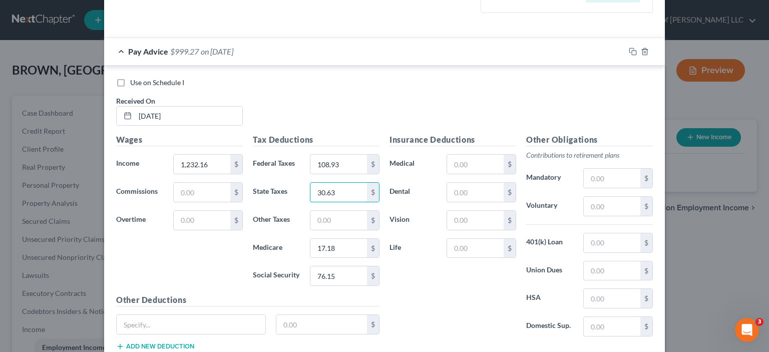
drag, startPoint x: 336, startPoint y: 192, endPoint x: 286, endPoint y: 195, distance: 50.6
click at [286, 195] on div "State Taxes 30.63 $" at bounding box center [316, 192] width 137 height 20
click at [217, 164] on input "1,232.16" at bounding box center [202, 164] width 57 height 19
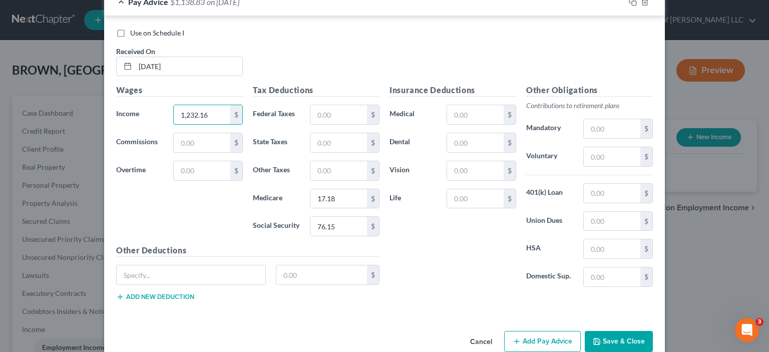
scroll to position [350, 0]
click at [199, 280] on input "text" at bounding box center [191, 274] width 149 height 19
click at [305, 274] on input "text" at bounding box center [321, 274] width 91 height 19
click at [283, 271] on input "text" at bounding box center [321, 274] width 91 height 19
paste input "334.79"
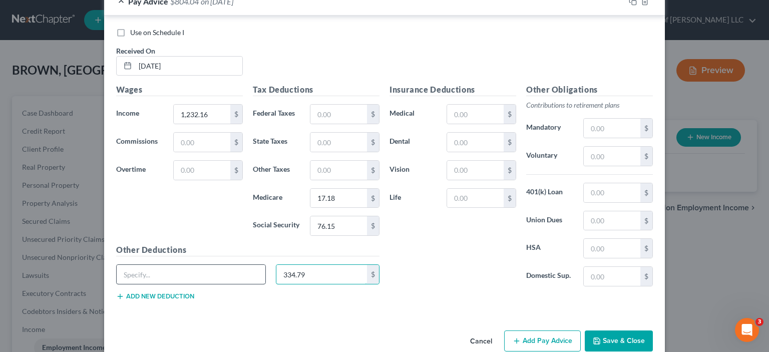
type input "334.79"
click at [169, 270] on input "text" at bounding box center [191, 274] width 149 height 19
drag, startPoint x: 172, startPoint y: 272, endPoint x: 112, endPoint y: 268, distance: 60.2
click at [117, 268] on input "total deductions" at bounding box center [191, 274] width 149 height 19
type input "total deductions"
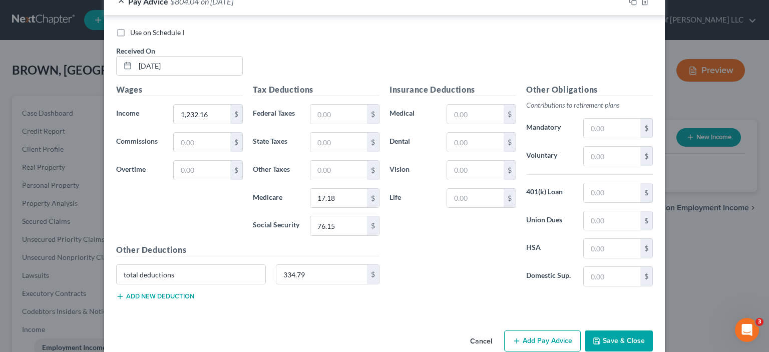
click at [248, 317] on div "Employment Type * Select Full or [DEMOGRAPHIC_DATA] Employment Self Employment …" at bounding box center [384, 11] width 561 height 631
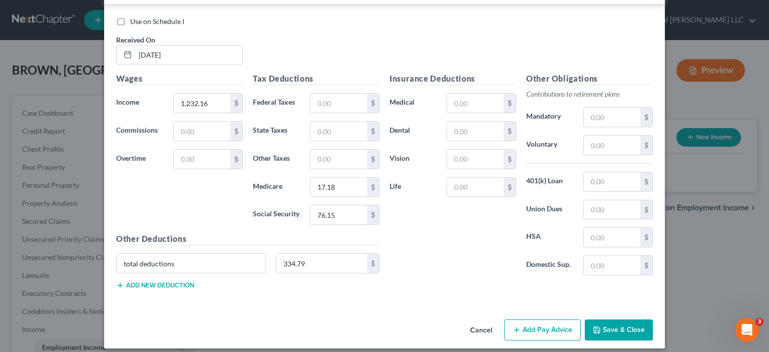
scroll to position [367, 0]
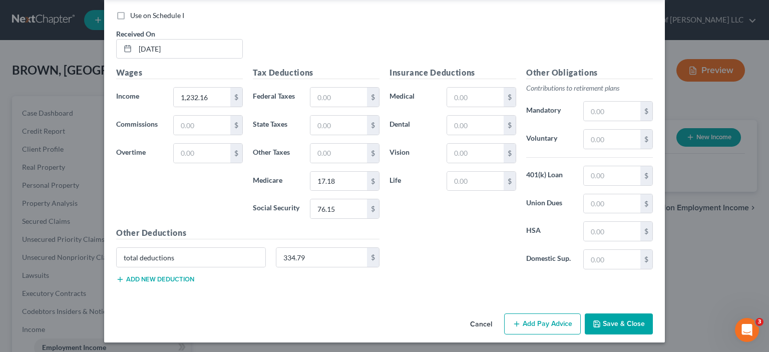
click at [528, 321] on button "Add Pay Advice" at bounding box center [542, 323] width 77 height 21
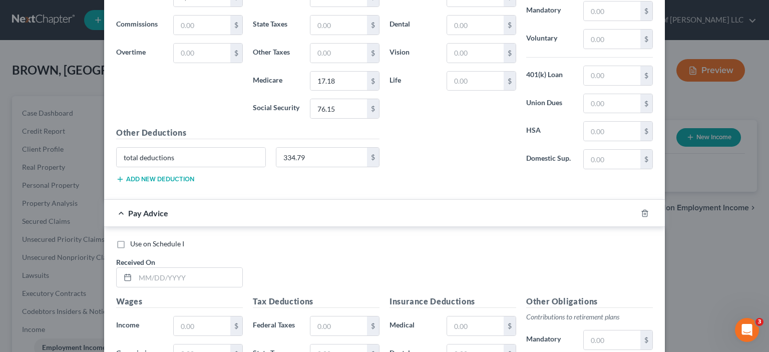
scroll to position [518, 0]
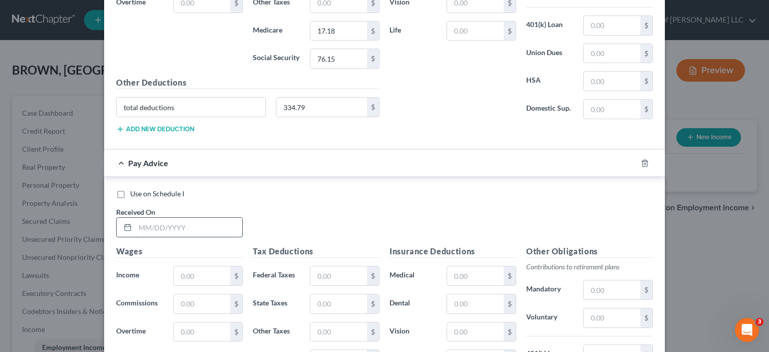
drag, startPoint x: 146, startPoint y: 228, endPoint x: 152, endPoint y: 228, distance: 5.5
click at [147, 228] on input "text" at bounding box center [188, 227] width 107 height 19
type input "[DATE]"
click at [198, 271] on input "text" at bounding box center [202, 275] width 57 height 19
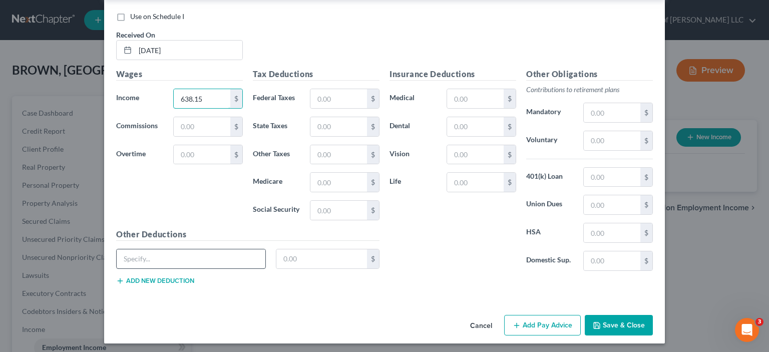
type input "638.15"
paste input "total deductions"
type input "total deductions"
click at [303, 258] on input "text" at bounding box center [321, 258] width 91 height 19
click at [307, 259] on input "text" at bounding box center [321, 258] width 91 height 19
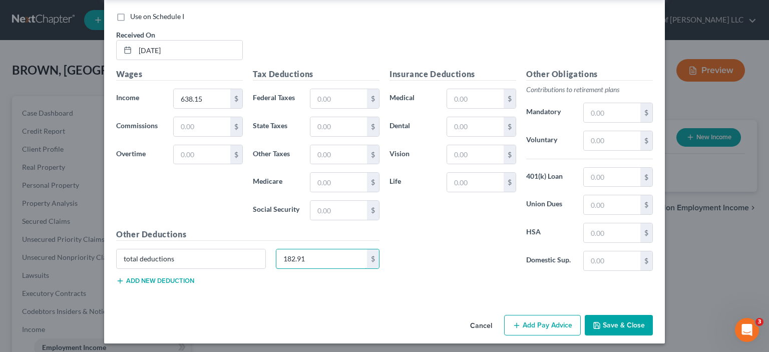
type input "182.91"
click at [342, 291] on div "Use on Schedule I Received On * [DATE] Wages Income * 638.15 $ Commissions $ Ov…" at bounding box center [384, 149] width 561 height 301
click at [565, 324] on button "Add Pay Advice" at bounding box center [542, 325] width 77 height 21
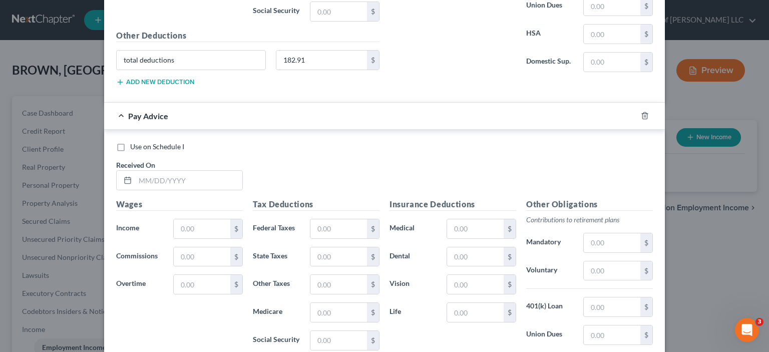
scroll to position [895, 0]
click at [164, 174] on input "text" at bounding box center [188, 178] width 107 height 19
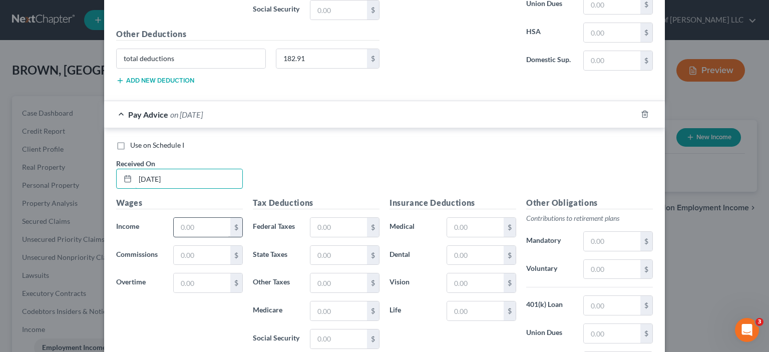
type input "[DATE]"
click at [174, 220] on input "text" at bounding box center [202, 227] width 57 height 19
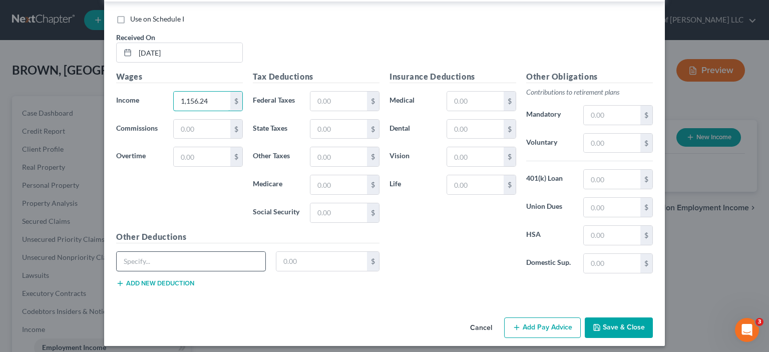
type input "1,156.24"
paste input "total deductions"
type input "total deductions"
click at [286, 259] on input "text" at bounding box center [321, 261] width 91 height 19
drag, startPoint x: 301, startPoint y: 255, endPoint x: 280, endPoint y: 241, distance: 25.7
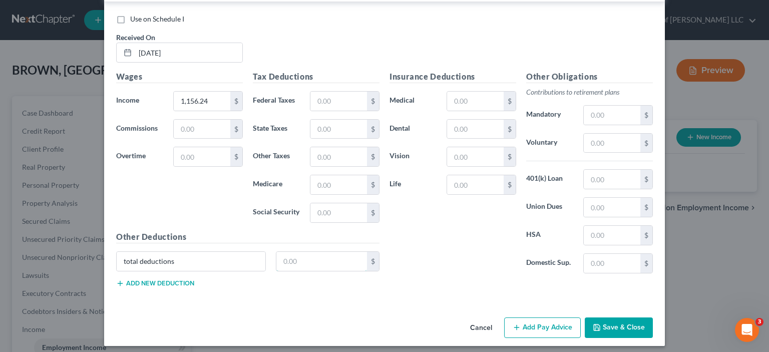
click at [301, 255] on input "text" at bounding box center [321, 261] width 91 height 19
type input "314.70"
click at [542, 323] on button "Add Pay Advice" at bounding box center [542, 327] width 77 height 21
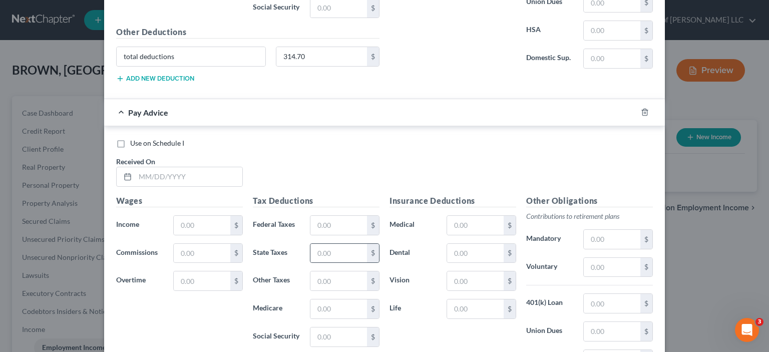
scroll to position [1271, 0]
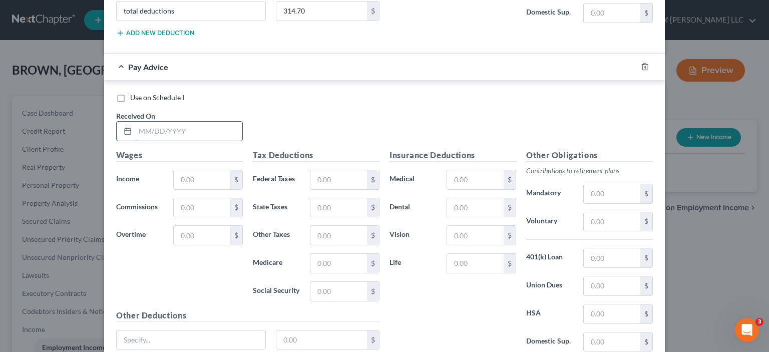
click at [149, 128] on input "text" at bounding box center [188, 131] width 107 height 19
type input "[DATE]"
click at [182, 170] on input "text" at bounding box center [202, 179] width 57 height 19
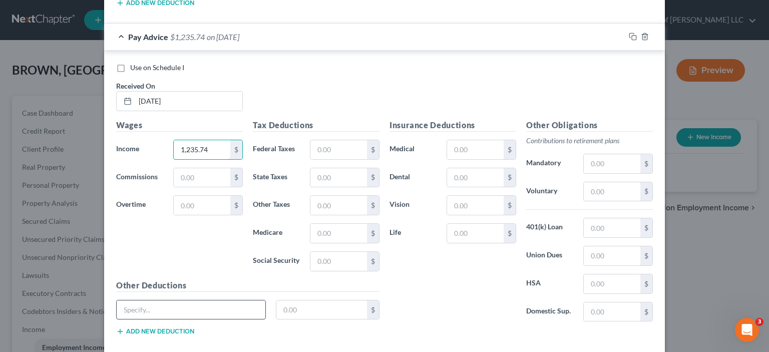
scroll to position [1349, 0]
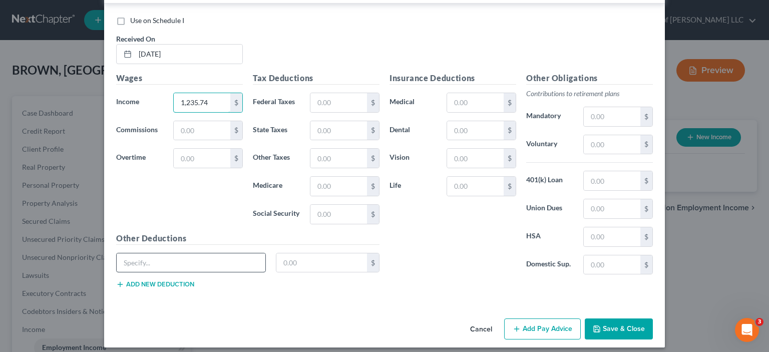
type input "1,235.74"
paste input "total deductions"
type input "total deductions"
drag, startPoint x: 288, startPoint y: 251, endPoint x: 279, endPoint y: 274, distance: 24.1
click at [288, 253] on input "text" at bounding box center [321, 262] width 91 height 19
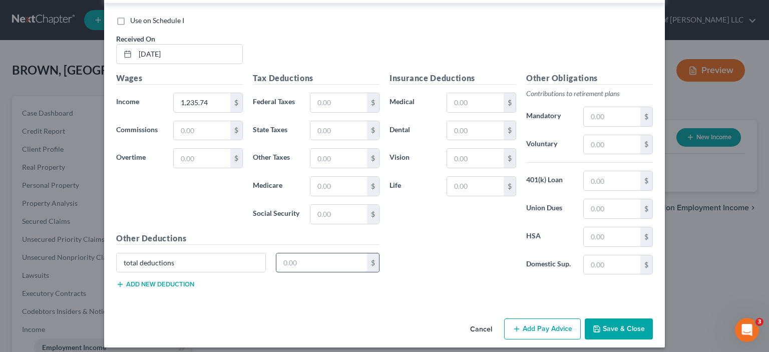
click at [300, 258] on input "text" at bounding box center [321, 262] width 91 height 19
type input "336.05"
click at [542, 318] on button "Add Pay Advice" at bounding box center [542, 328] width 77 height 21
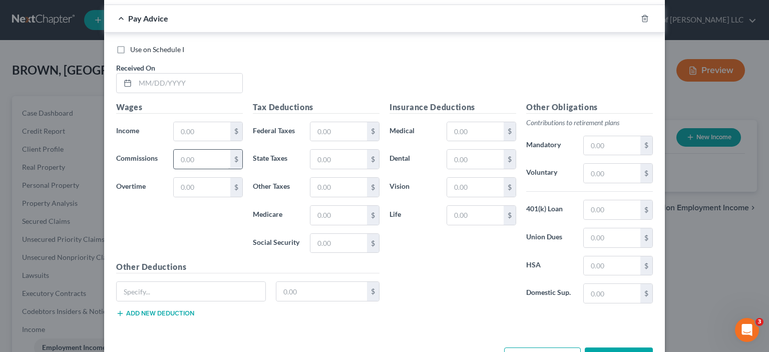
scroll to position [1649, 0]
click at [190, 123] on input "text" at bounding box center [202, 131] width 57 height 19
click at [169, 74] on input "text" at bounding box center [188, 82] width 107 height 19
type input "[DATE]"
click at [188, 128] on input "text" at bounding box center [202, 131] width 57 height 19
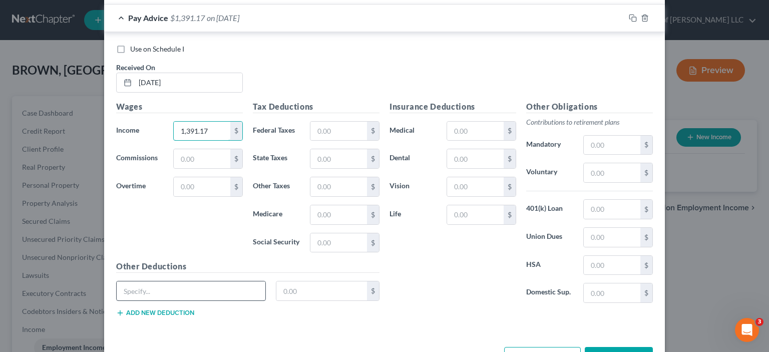
type input "1,391.17"
paste input "total deductions"
type input "total deductions"
click at [298, 284] on input "text" at bounding box center [321, 290] width 91 height 19
drag, startPoint x: 282, startPoint y: 287, endPoint x: 270, endPoint y: 271, distance: 19.6
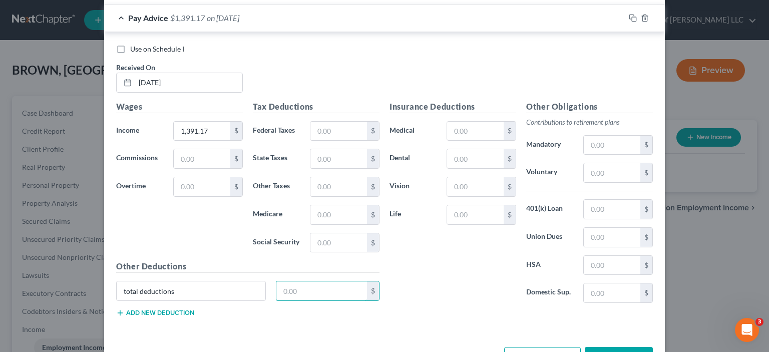
click at [283, 287] on input "text" at bounding box center [321, 290] width 91 height 19
type input "391.13"
click at [412, 274] on div "Insurance Deductions Medical $ Dental $ Vision $ Life $" at bounding box center [452, 206] width 137 height 211
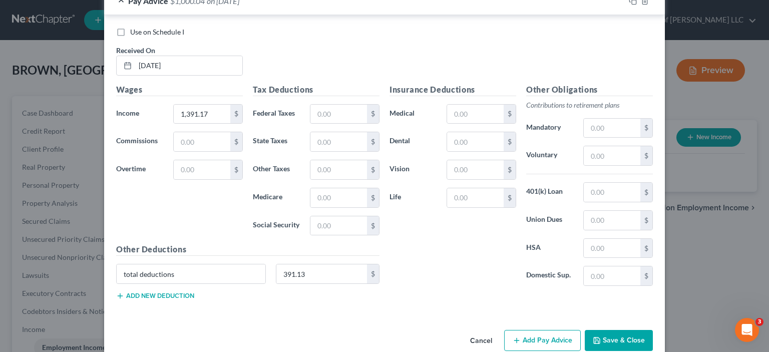
scroll to position [1676, 0]
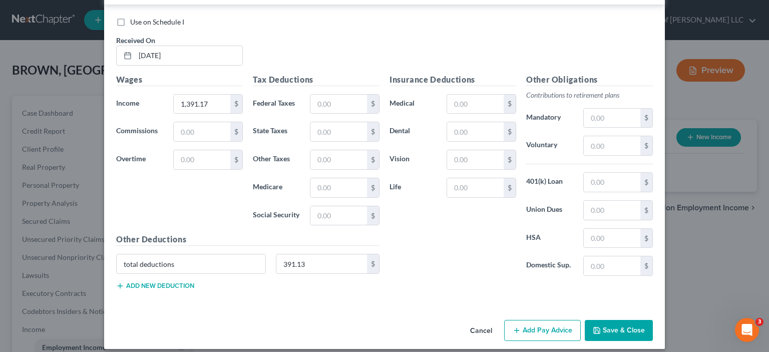
click at [522, 320] on button "Add Pay Advice" at bounding box center [542, 330] width 77 height 21
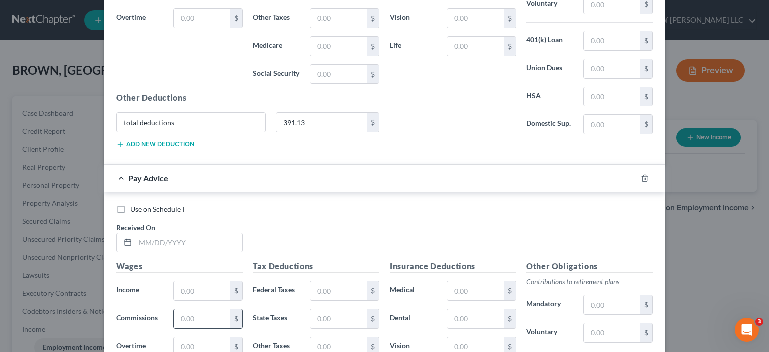
scroll to position [1876, 0]
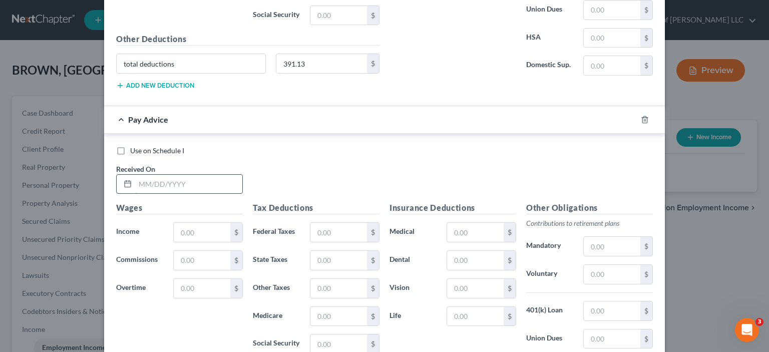
click at [166, 176] on input "text" at bounding box center [188, 184] width 107 height 19
type input "[DATE]"
click at [188, 223] on input "text" at bounding box center [202, 232] width 57 height 19
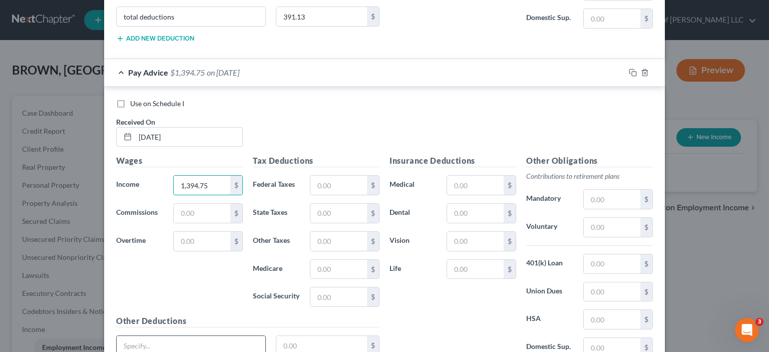
scroll to position [2002, 0]
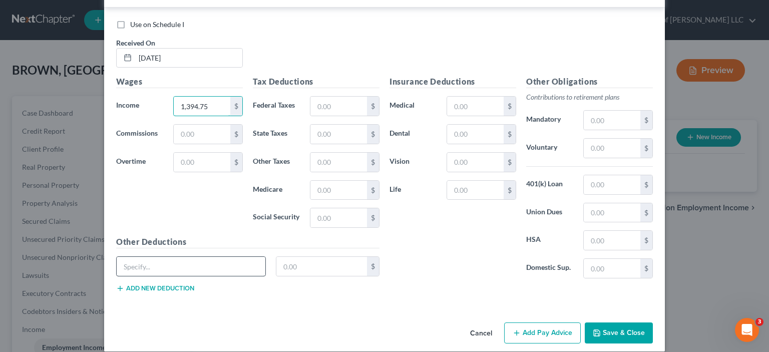
type input "1,394.75"
paste input "total deductions"
type input "total deductions"
click at [278, 257] on input "text" at bounding box center [321, 266] width 91 height 19
click at [292, 257] on input "text" at bounding box center [321, 266] width 91 height 19
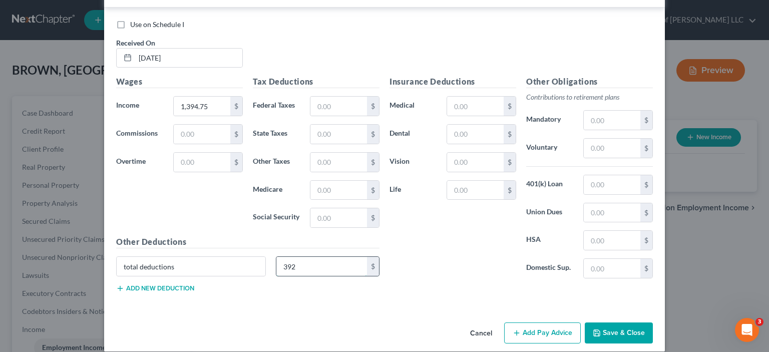
click at [316, 257] on input "392" at bounding box center [321, 266] width 91 height 19
type input "392.39"
click at [531, 322] on button "Add Pay Advice" at bounding box center [542, 332] width 77 height 21
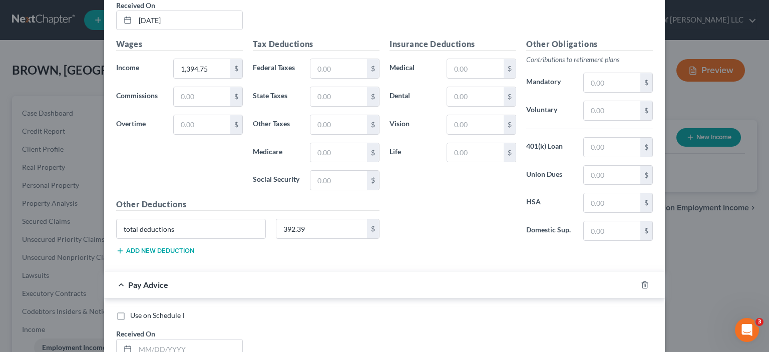
scroll to position [2203, 0]
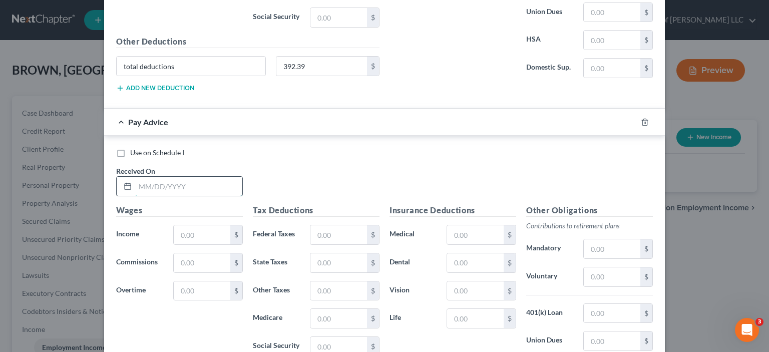
click at [141, 177] on input "text" at bounding box center [188, 186] width 107 height 19
type input "[DATE]"
click at [195, 226] on input "text" at bounding box center [202, 234] width 57 height 19
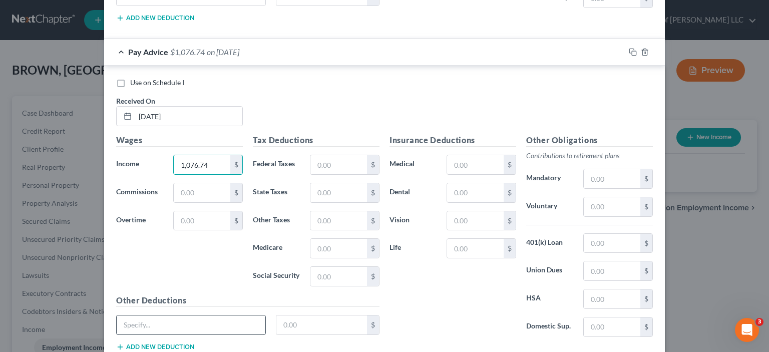
scroll to position [2330, 0]
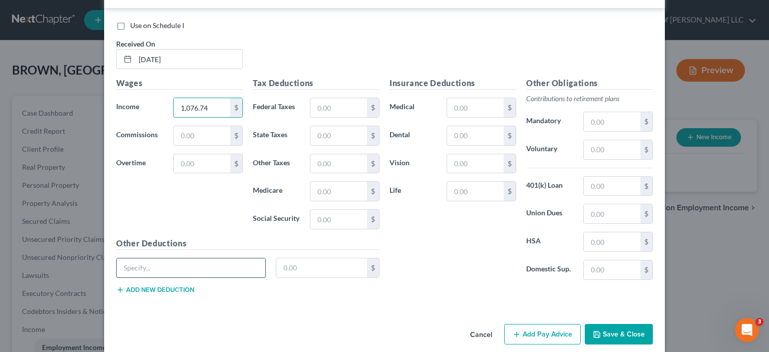
type input "1,076.74"
paste input "total deductions"
type input "total deductions"
click at [304, 258] on input "text" at bounding box center [321, 267] width 91 height 19
click at [309, 260] on input "text" at bounding box center [321, 267] width 91 height 19
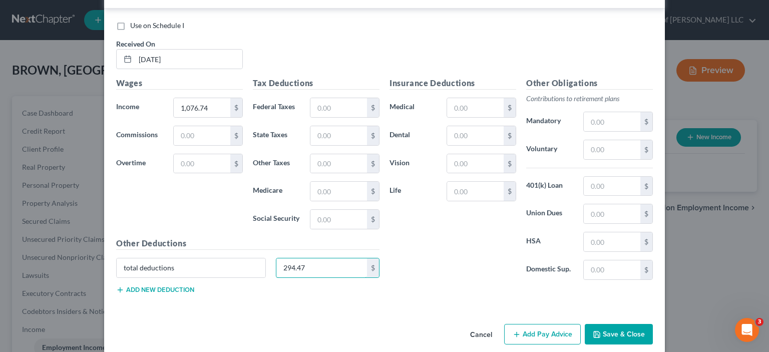
type input "294.47"
click at [550, 326] on button "Add Pay Advice" at bounding box center [542, 334] width 77 height 21
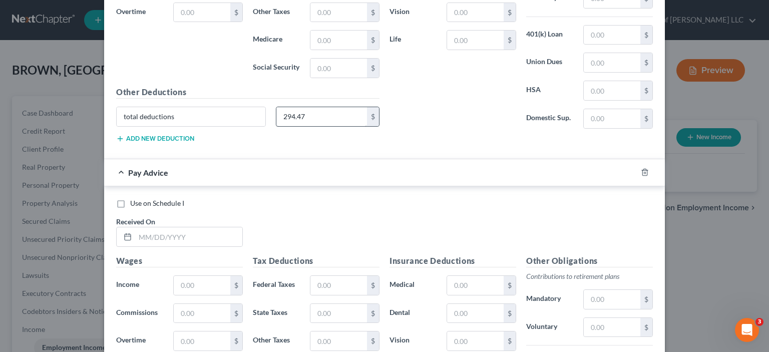
scroll to position [2580, 0]
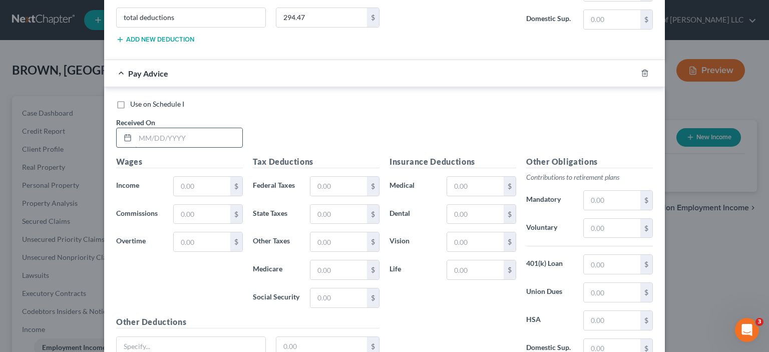
click at [158, 128] on input "text" at bounding box center [188, 137] width 107 height 19
type input "[DATE]"
click at [185, 177] on input "text" at bounding box center [202, 186] width 57 height 19
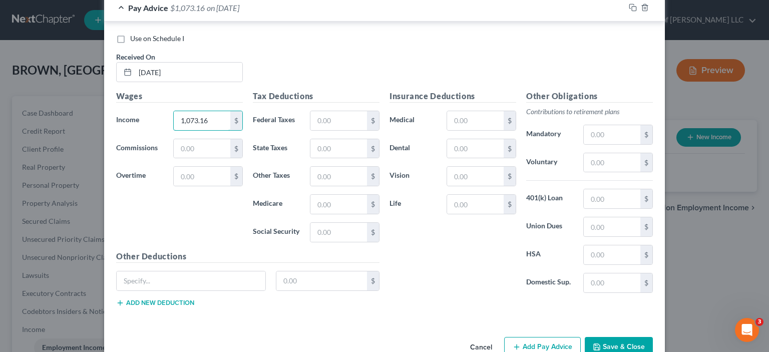
scroll to position [2657, 0]
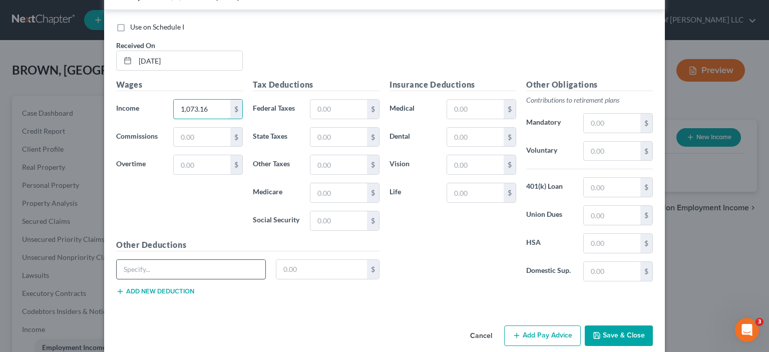
type input "1,073.16"
paste input "total deductions"
click at [318, 260] on input "text" at bounding box center [321, 269] width 91 height 19
click at [300, 260] on input "text" at bounding box center [321, 269] width 91 height 19
click at [545, 325] on button "Add Pay Advice" at bounding box center [542, 335] width 77 height 21
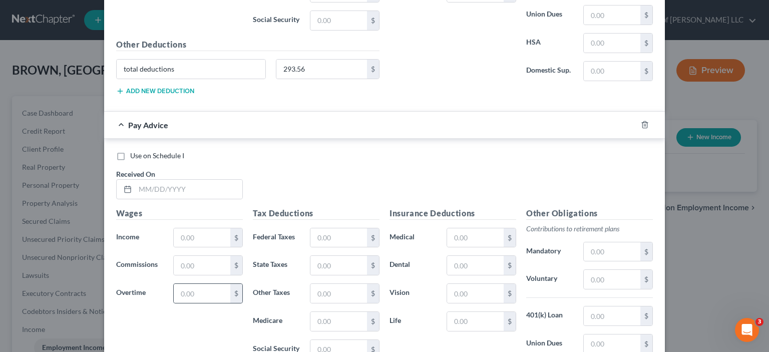
scroll to position [2907, 0]
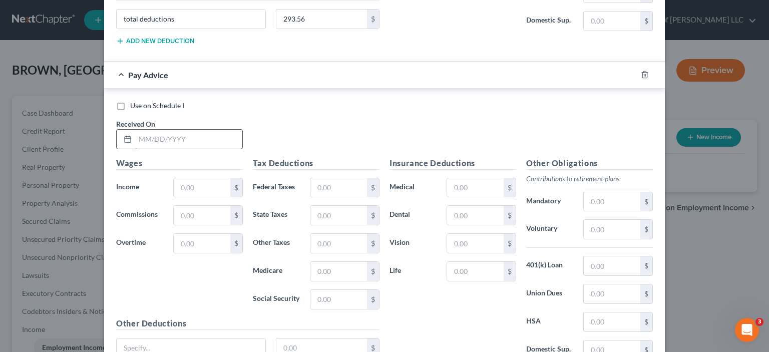
click at [160, 130] on input "text" at bounding box center [188, 139] width 107 height 19
click at [176, 178] on input "text" at bounding box center [202, 187] width 57 height 19
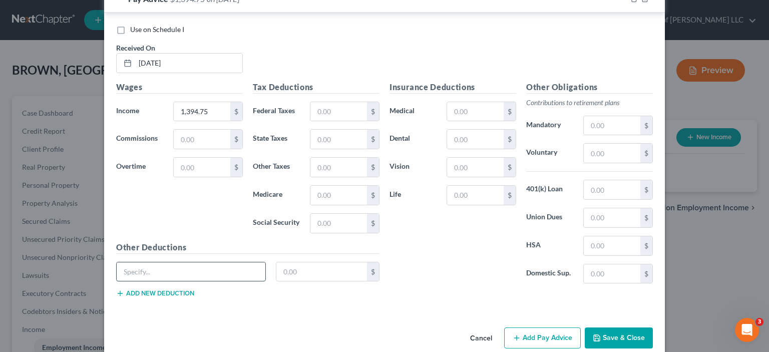
paste input "total deductions"
click at [300, 262] on input "text" at bounding box center [321, 271] width 91 height 19
click at [307, 262] on input "text" at bounding box center [321, 271] width 91 height 19
click at [543, 327] on button "Add Pay Advice" at bounding box center [542, 337] width 77 height 21
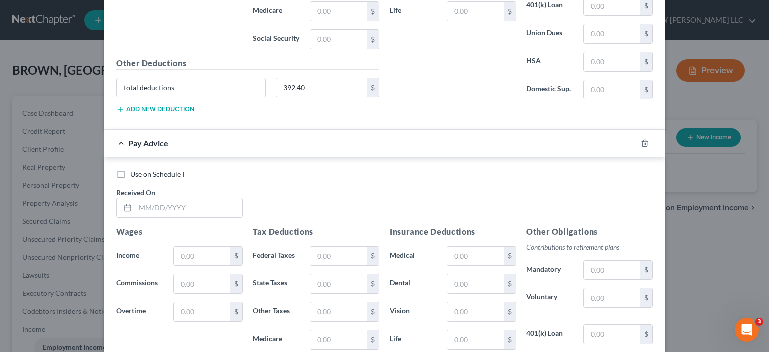
scroll to position [3184, 0]
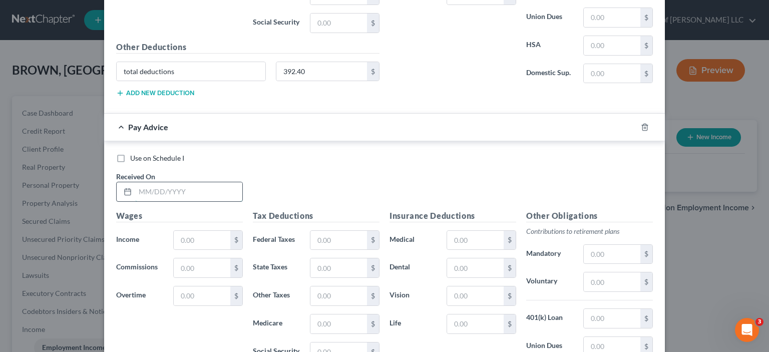
click at [184, 182] on input "text" at bounding box center [188, 191] width 107 height 19
click at [194, 231] on input "text" at bounding box center [202, 240] width 57 height 19
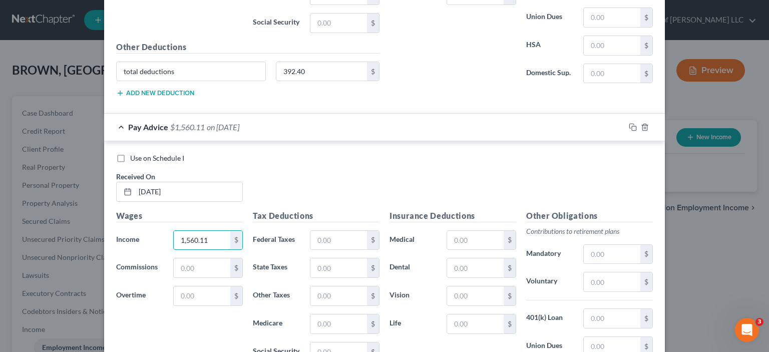
scroll to position [3311, 0]
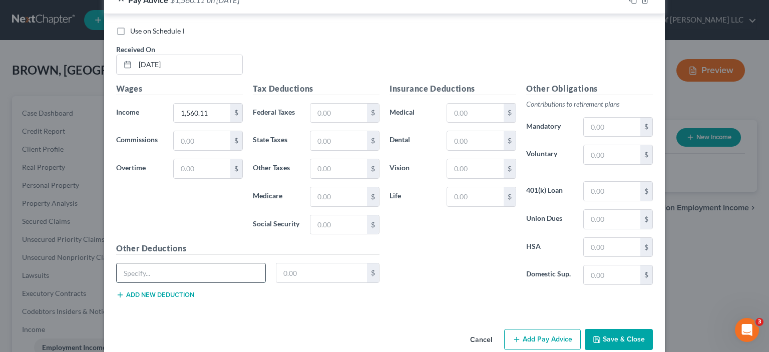
paste input "total deductions"
click at [279, 263] on input "text" at bounding box center [321, 272] width 91 height 19
click at [312, 266] on div "total deductions $" at bounding box center [247, 277] width 273 height 28
click at [307, 263] on input "text" at bounding box center [321, 272] width 91 height 19
click at [343, 280] on div "Other Deductions total deductions 451 $ Add new deduction" at bounding box center [247, 274] width 273 height 65
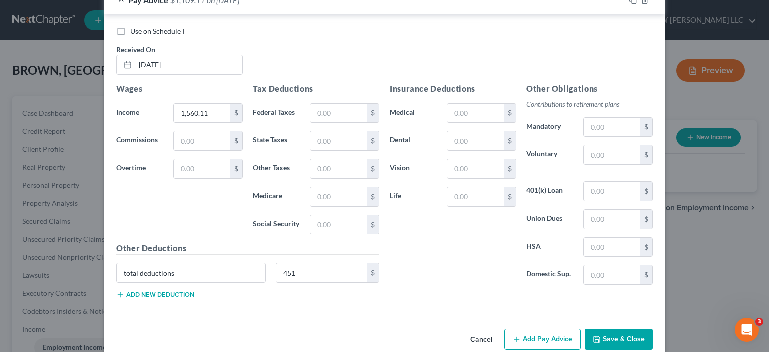
click at [549, 329] on button "Add Pay Advice" at bounding box center [542, 339] width 77 height 21
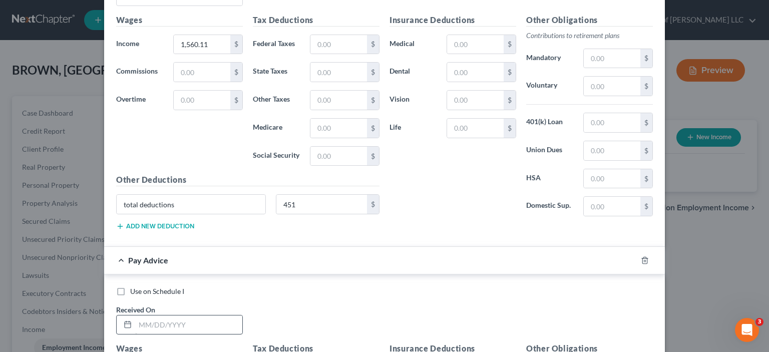
scroll to position [3461, 0]
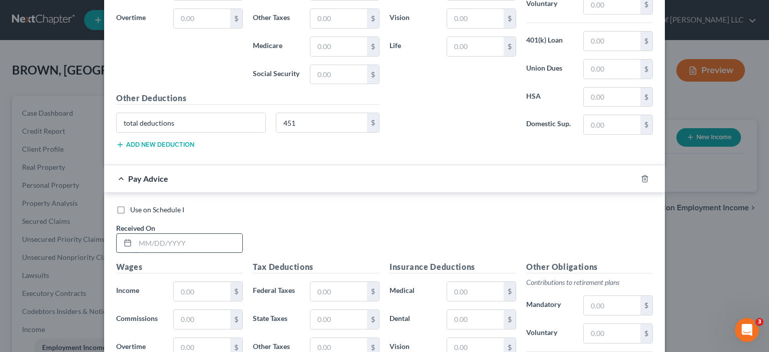
click at [158, 234] on input "text" at bounding box center [188, 243] width 107 height 19
click at [192, 282] on input "text" at bounding box center [202, 291] width 57 height 19
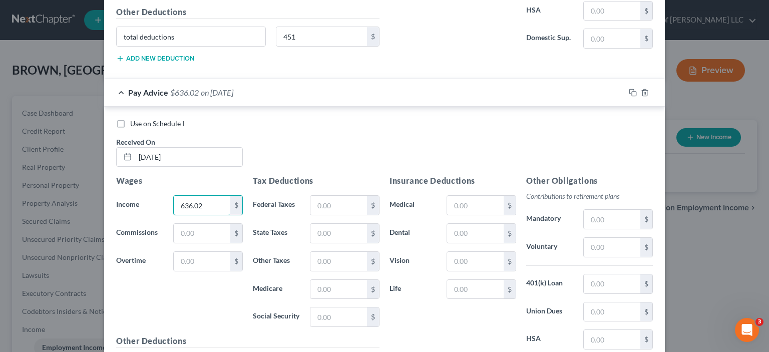
scroll to position [3638, 0]
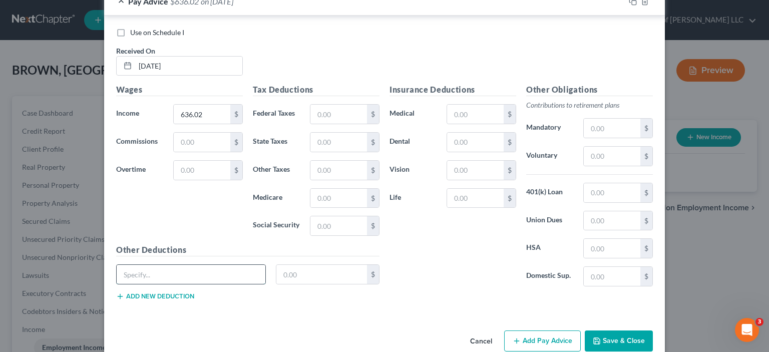
paste input "total deductions"
click at [288, 265] on input "text" at bounding box center [321, 274] width 91 height 19
click at [286, 265] on input "text" at bounding box center [321, 274] width 91 height 19
click at [535, 330] on button "Add Pay Advice" at bounding box center [542, 340] width 77 height 21
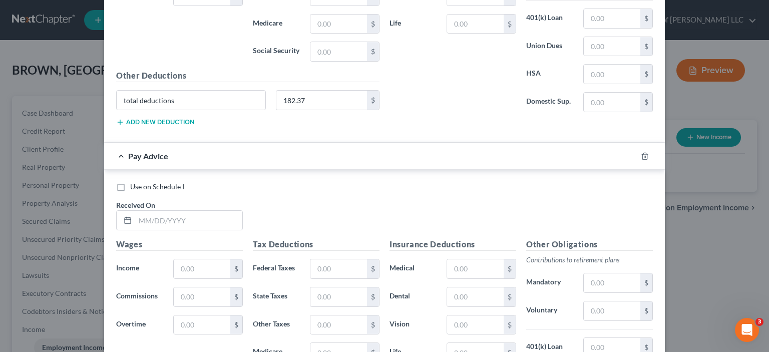
scroll to position [3838, 0]
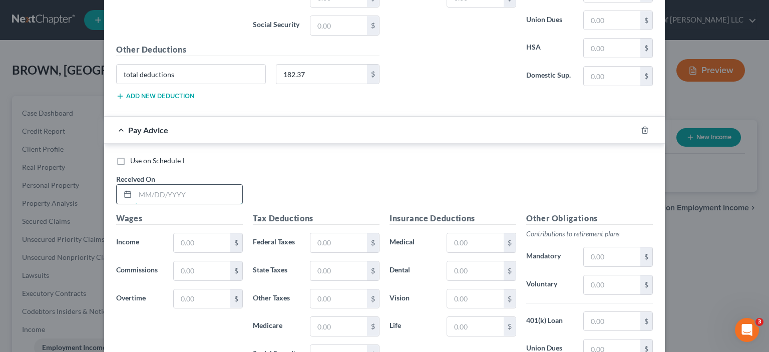
click at [148, 185] on input "text" at bounding box center [188, 194] width 107 height 19
click at [192, 233] on input "text" at bounding box center [202, 242] width 57 height 19
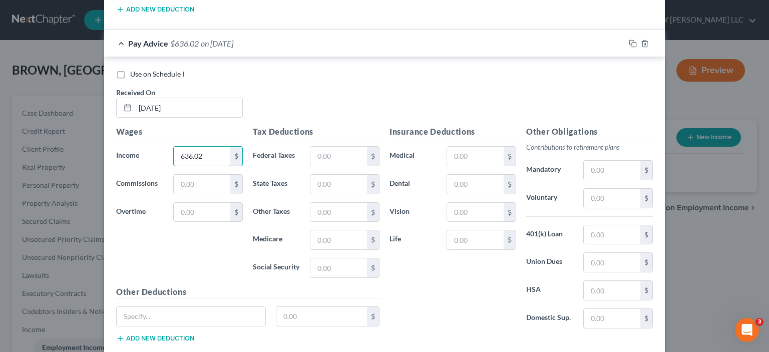
scroll to position [3965, 0]
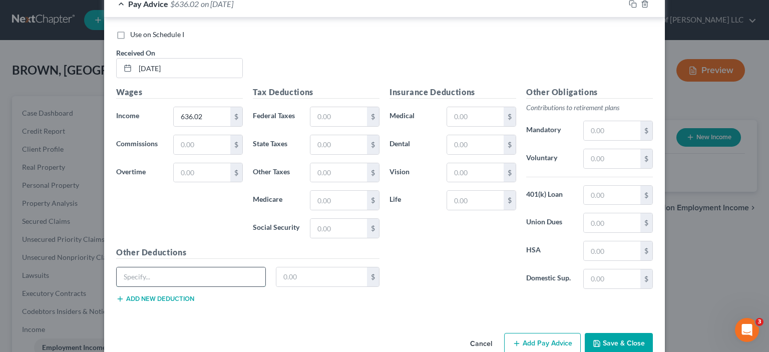
drag, startPoint x: 192, startPoint y: 242, endPoint x: 180, endPoint y: 257, distance: 18.8
paste input "total deductions"
click at [302, 267] on input "text" at bounding box center [321, 276] width 91 height 19
click at [301, 267] on input "text" at bounding box center [321, 276] width 91 height 19
click at [545, 333] on button "Add Pay Advice" at bounding box center [542, 343] width 77 height 21
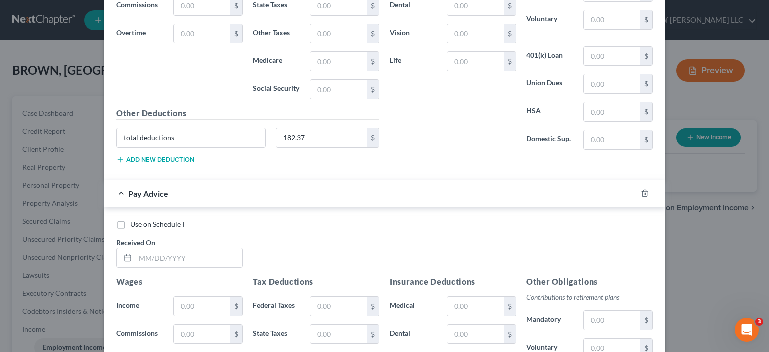
scroll to position [4115, 0]
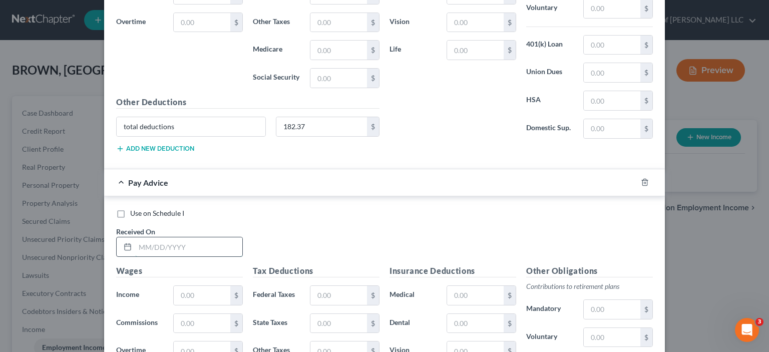
click at [170, 237] on input "text" at bounding box center [188, 246] width 107 height 19
click at [193, 286] on input "text" at bounding box center [202, 295] width 57 height 19
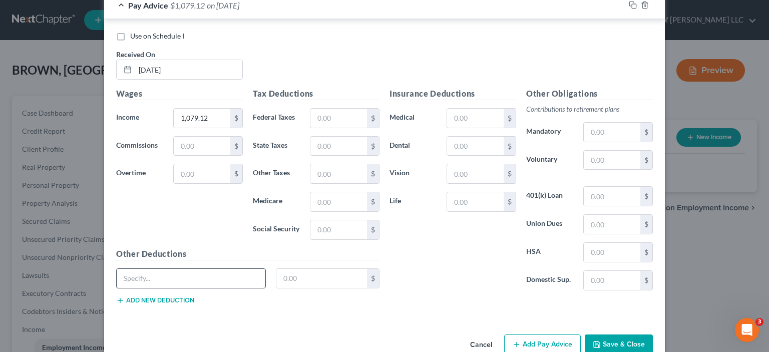
paste input "total deductions"
click at [288, 269] on input "text" at bounding box center [321, 278] width 91 height 19
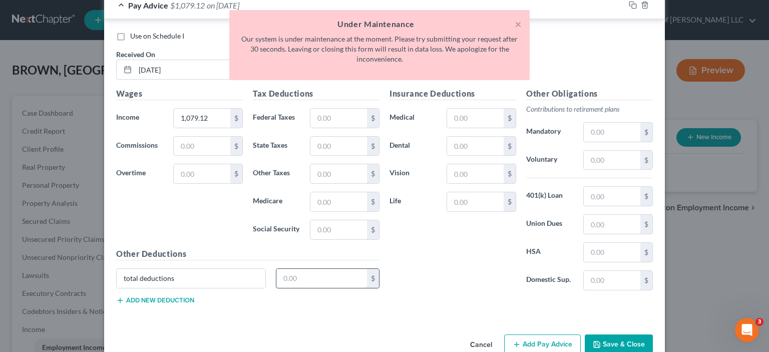
click at [294, 269] on input "text" at bounding box center [321, 278] width 91 height 19
click at [313, 330] on div "Cancel Add Pay Advice Save & Close" at bounding box center [384, 346] width 561 height 33
click at [517, 22] on button "×" at bounding box center [518, 24] width 7 height 12
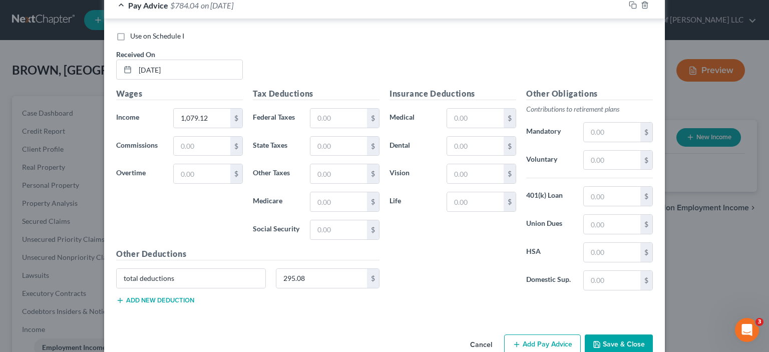
click at [517, 340] on icon "button" at bounding box center [517, 344] width 8 height 8
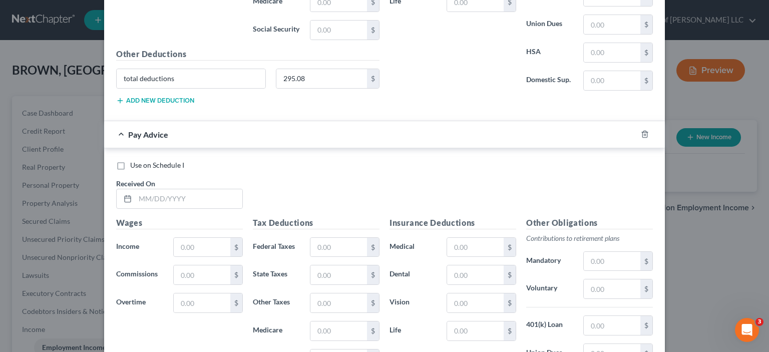
scroll to position [4492, 0]
click at [184, 189] on input "text" at bounding box center [188, 198] width 107 height 19
click at [196, 237] on input "text" at bounding box center [202, 246] width 57 height 19
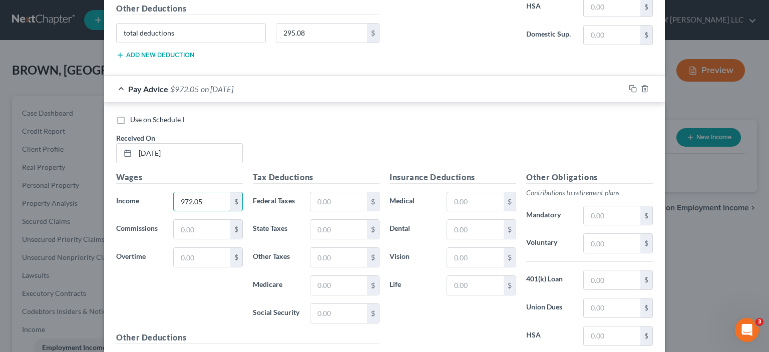
scroll to position [4619, 0]
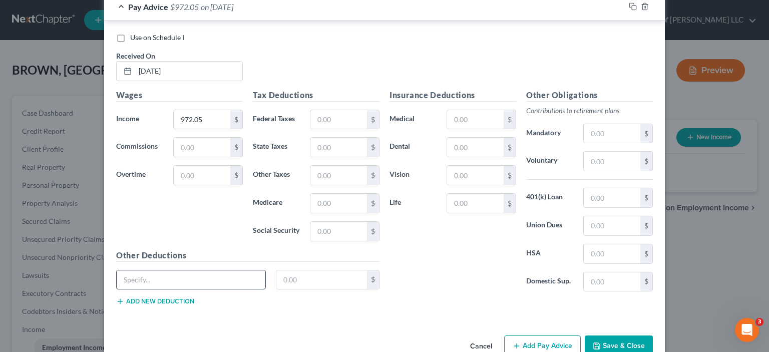
paste input "total deductions"
click at [284, 270] on input "text" at bounding box center [321, 279] width 91 height 19
click at [287, 270] on input "text" at bounding box center [321, 279] width 91 height 19
click at [539, 335] on button "Add Pay Advice" at bounding box center [542, 345] width 77 height 21
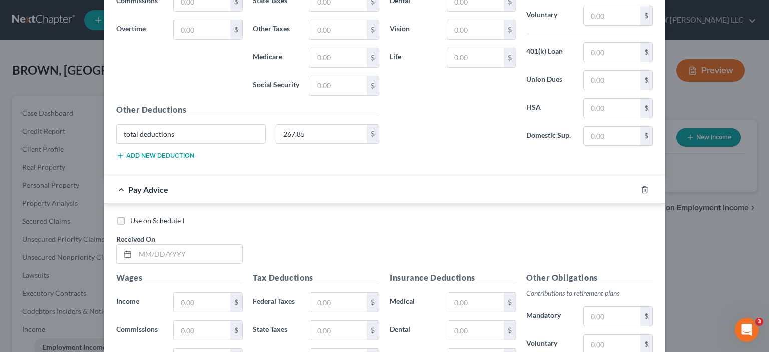
scroll to position [4769, 0]
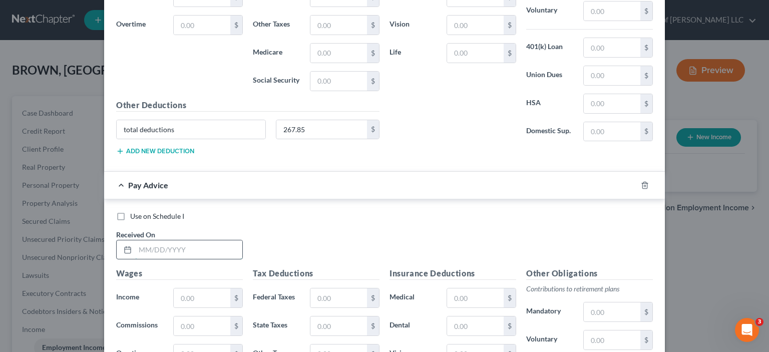
click at [163, 240] on input "text" at bounding box center [188, 249] width 107 height 19
click at [184, 288] on input "text" at bounding box center [202, 297] width 57 height 19
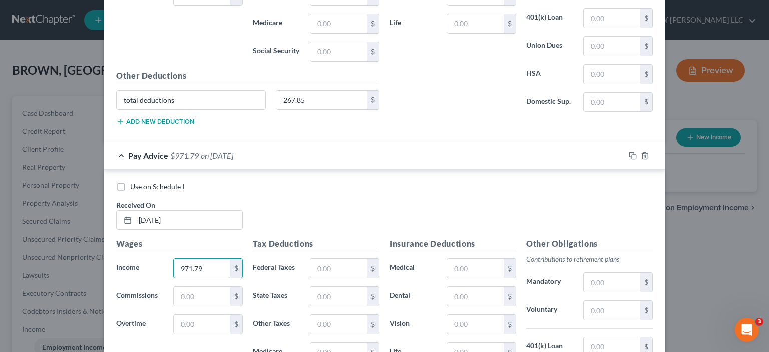
scroll to position [4946, 0]
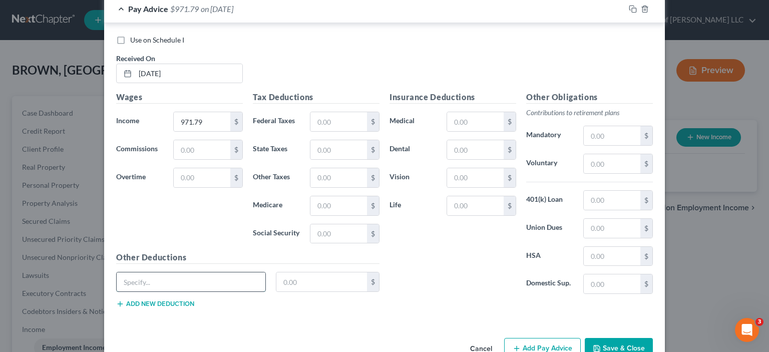
paste input "total deductions"
click at [284, 272] on input "text" at bounding box center [321, 281] width 91 height 19
click at [296, 272] on input "text" at bounding box center [321, 281] width 91 height 19
click at [551, 338] on button "Add Pay Advice" at bounding box center [542, 348] width 77 height 21
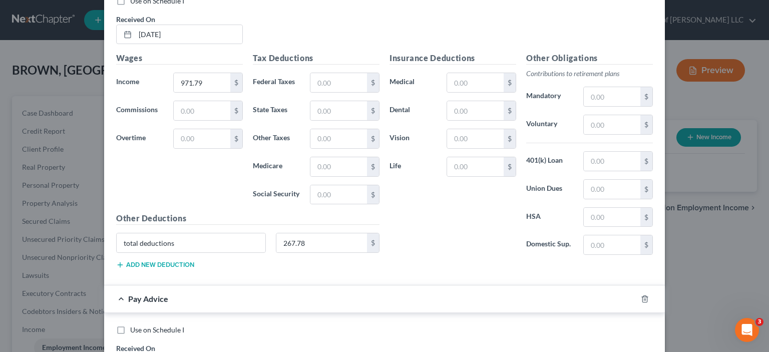
scroll to position [5096, 0]
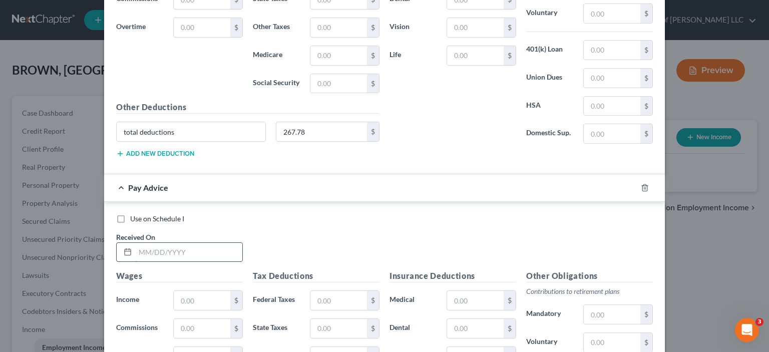
click at [135, 243] on input "text" at bounding box center [188, 252] width 107 height 19
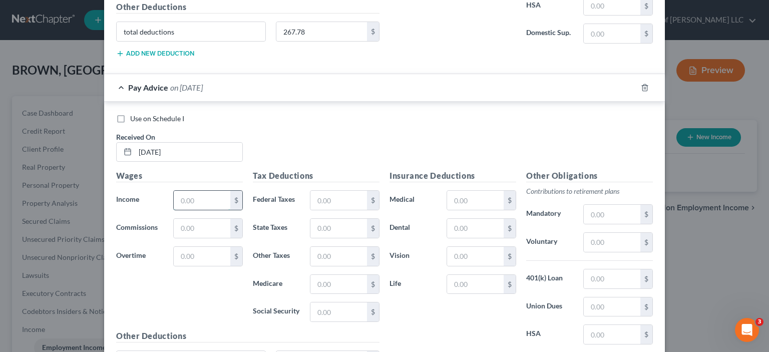
click at [182, 191] on input "text" at bounding box center [202, 200] width 57 height 19
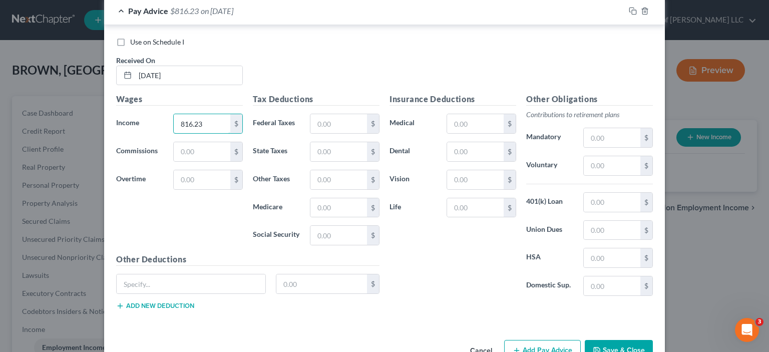
scroll to position [5273, 0]
paste input "total deductions"
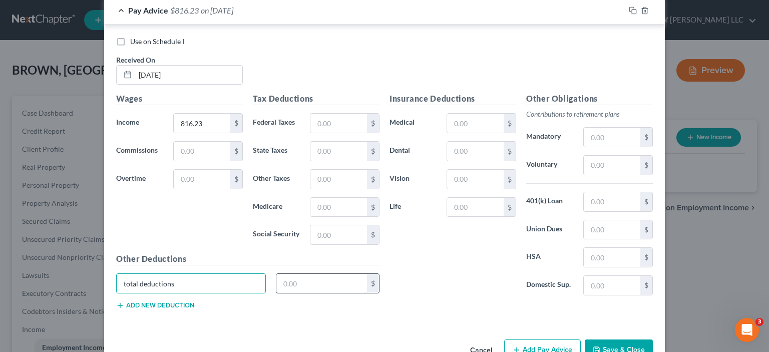
click at [283, 274] on input "text" at bounding box center [321, 283] width 91 height 19
click at [294, 274] on input "text" at bounding box center [321, 283] width 91 height 19
click at [551, 339] on button "Add Pay Advice" at bounding box center [542, 349] width 77 height 21
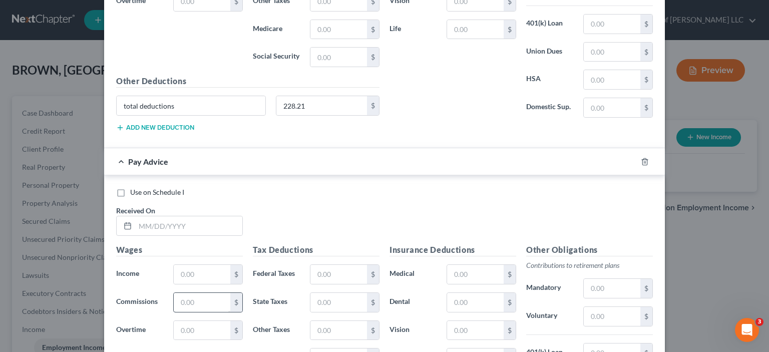
scroll to position [5473, 0]
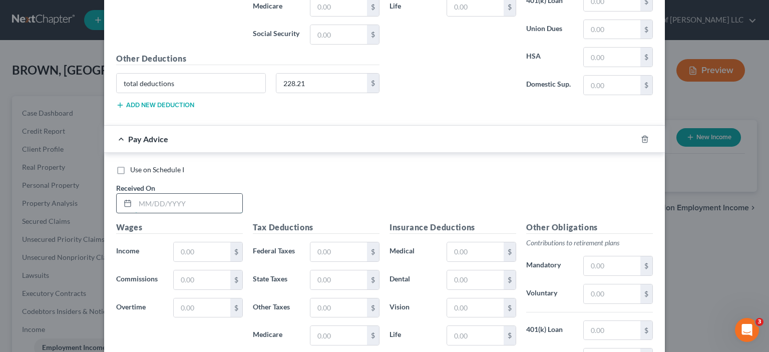
click at [154, 194] on input "text" at bounding box center [188, 203] width 107 height 19
click at [174, 242] on input "text" at bounding box center [202, 251] width 57 height 19
drag, startPoint x: 206, startPoint y: 218, endPoint x: 155, endPoint y: 211, distance: 51.0
click at [155, 221] on div "Wages Income * 10,890 $ Commissions $ Overtime $" at bounding box center [179, 301] width 137 height 160
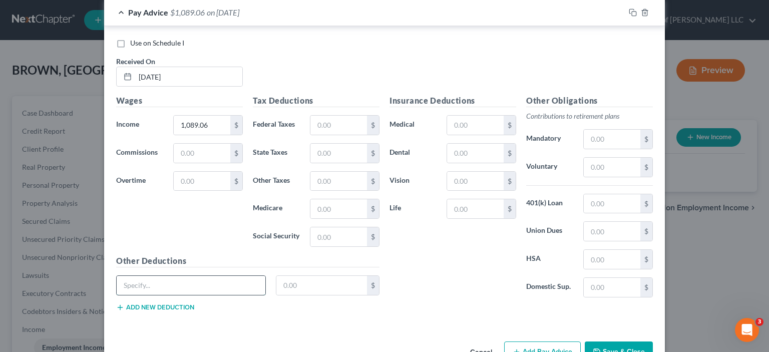
paste input "total deductions"
click at [281, 276] on input "text" at bounding box center [321, 285] width 91 height 19
click at [302, 276] on input "text" at bounding box center [321, 285] width 91 height 19
drag, startPoint x: 297, startPoint y: 321, endPoint x: 539, endPoint y: 325, distance: 241.8
click at [298, 337] on div "Cancel Add Pay Advice Save & Close" at bounding box center [384, 353] width 561 height 33
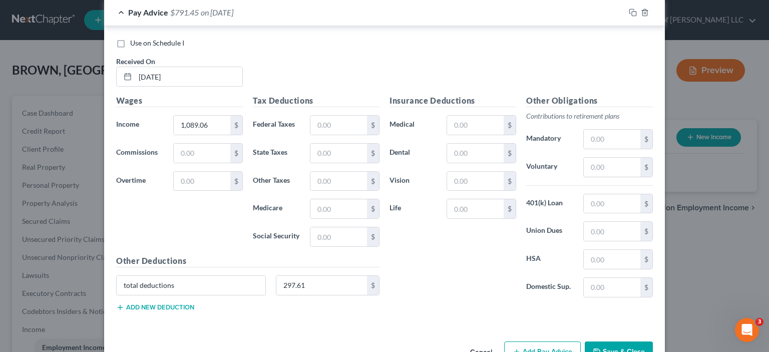
drag, startPoint x: 559, startPoint y: 326, endPoint x: 468, endPoint y: 258, distance: 114.4
click at [559, 341] on button "Add Pay Advice" at bounding box center [542, 351] width 77 height 21
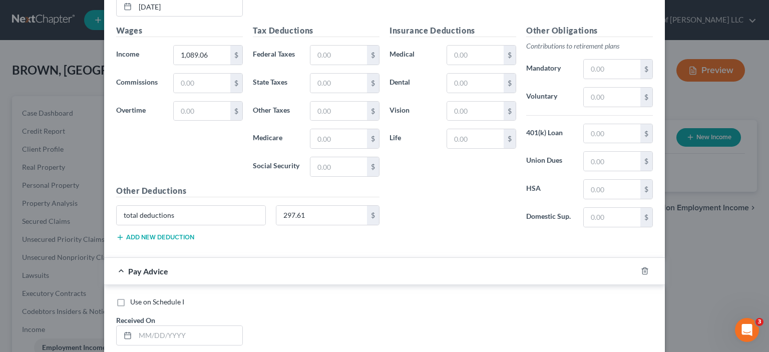
scroll to position [5750, 0]
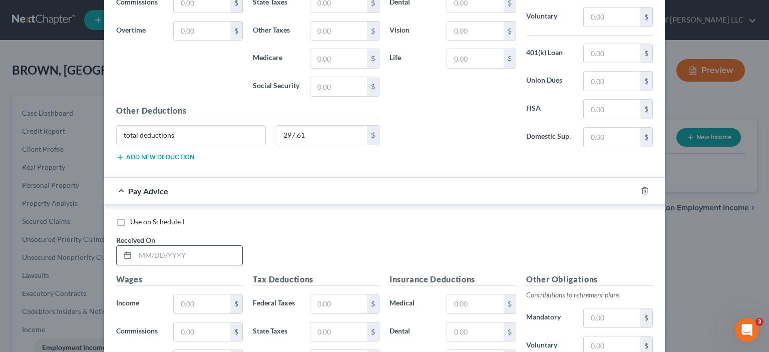
click at [162, 246] on input "text" at bounding box center [188, 255] width 107 height 19
click at [193, 294] on input "text" at bounding box center [202, 303] width 57 height 19
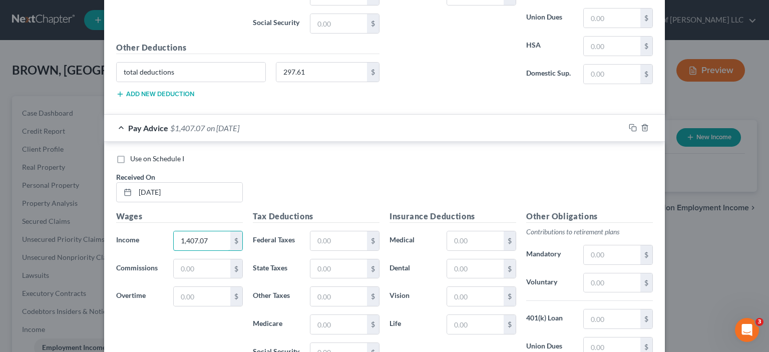
scroll to position [5927, 0]
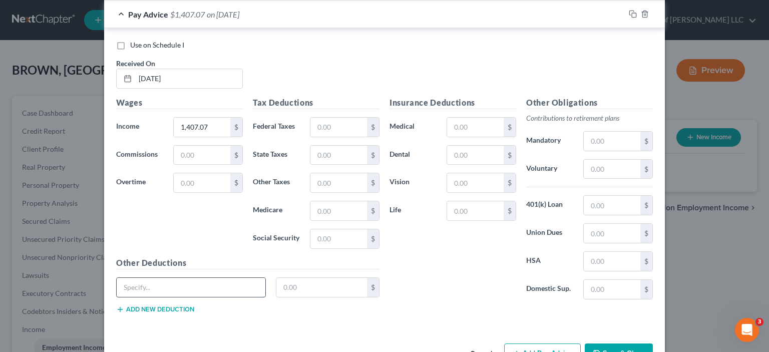
paste input "total deductions"
click at [284, 278] on input "text" at bounding box center [321, 287] width 91 height 19
click at [322, 278] on input "text" at bounding box center [321, 287] width 91 height 19
click at [528, 343] on button "Add Pay Advice" at bounding box center [542, 353] width 77 height 21
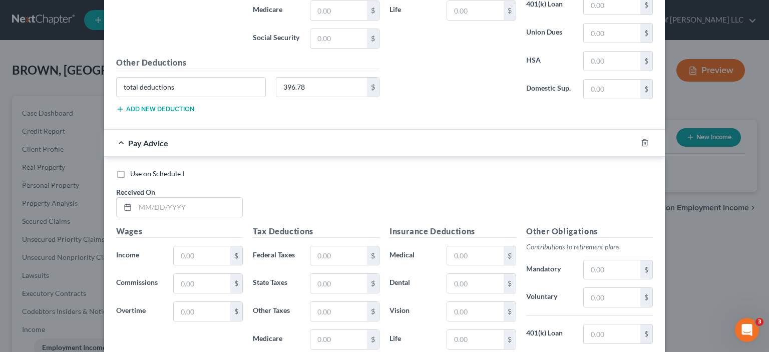
scroll to position [6127, 0]
click at [135, 198] on input "text" at bounding box center [188, 207] width 107 height 19
click at [180, 246] on input "text" at bounding box center [202, 255] width 57 height 19
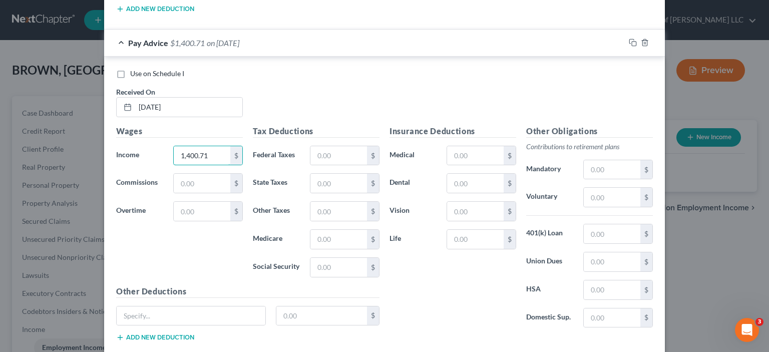
scroll to position [6254, 0]
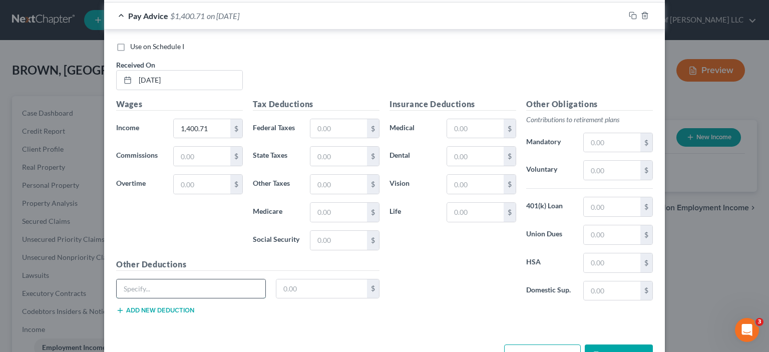
paste input "total deductions"
click at [286, 279] on input "text" at bounding box center [321, 288] width 91 height 19
click at [300, 279] on input "text" at bounding box center [321, 288] width 91 height 19
click at [531, 344] on button "Add Pay Advice" at bounding box center [542, 354] width 77 height 21
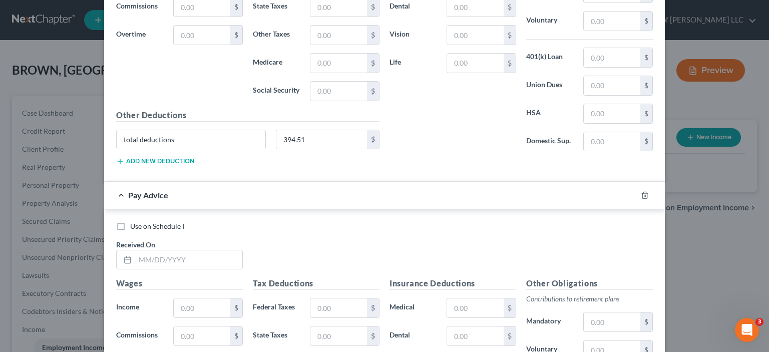
scroll to position [6404, 0]
click at [152, 249] on input "text" at bounding box center [188, 258] width 107 height 19
click at [181, 297] on input "text" at bounding box center [202, 306] width 57 height 19
click at [185, 297] on input "73.42" at bounding box center [202, 306] width 57 height 19
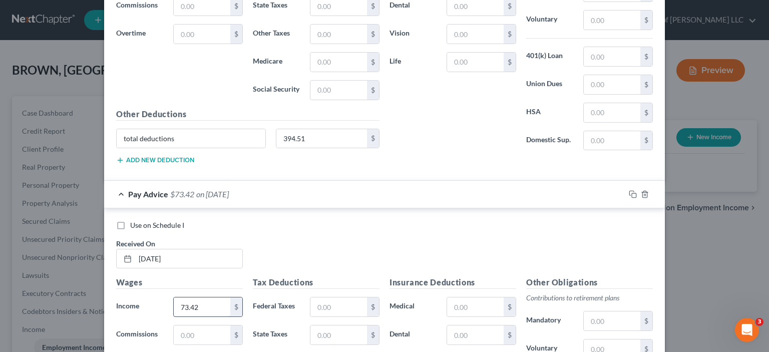
click at [179, 297] on input "73.42" at bounding box center [202, 306] width 57 height 19
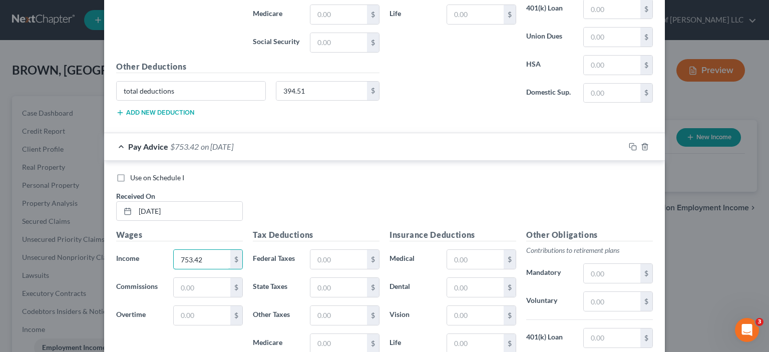
scroll to position [6554, 0]
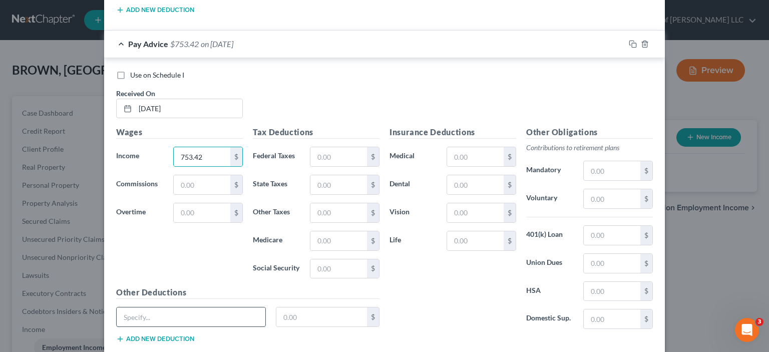
click at [222, 307] on input "text" at bounding box center [191, 316] width 149 height 19
paste input "total deductions"
click at [291, 307] on input "text" at bounding box center [321, 316] width 91 height 19
click at [290, 307] on input "text" at bounding box center [321, 316] width 91 height 19
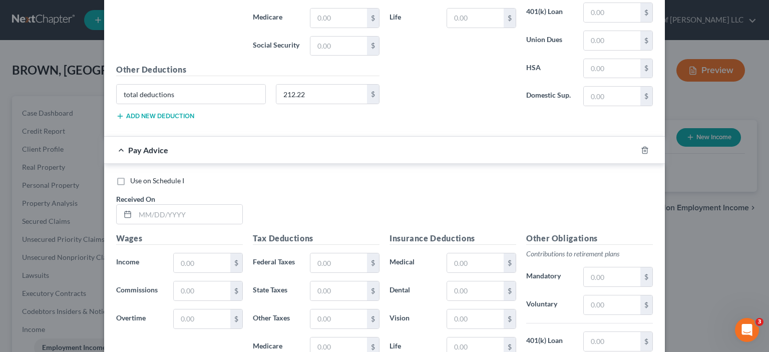
scroll to position [6781, 0]
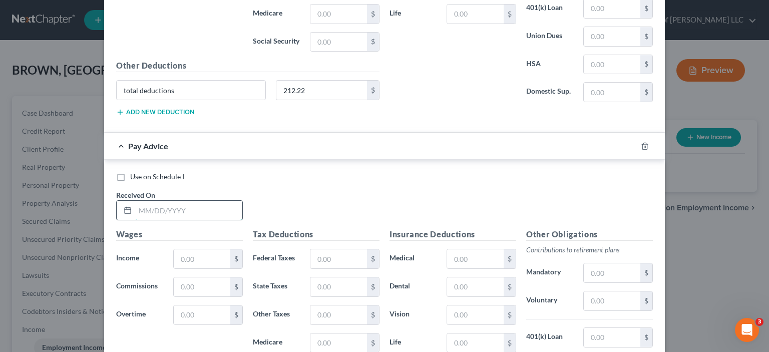
click at [147, 201] on input "text" at bounding box center [188, 210] width 107 height 19
click at [199, 249] on input "text" at bounding box center [202, 258] width 57 height 19
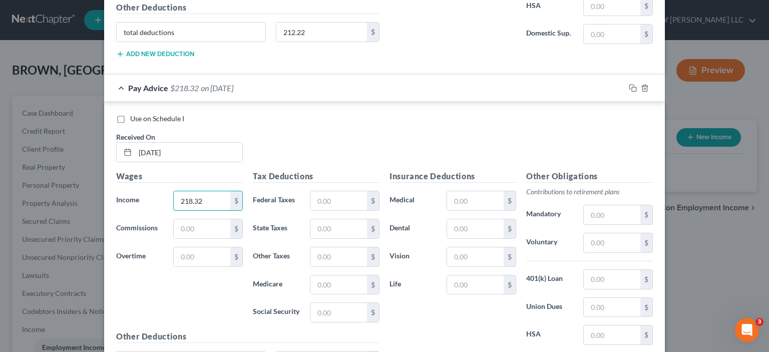
scroll to position [6908, 0]
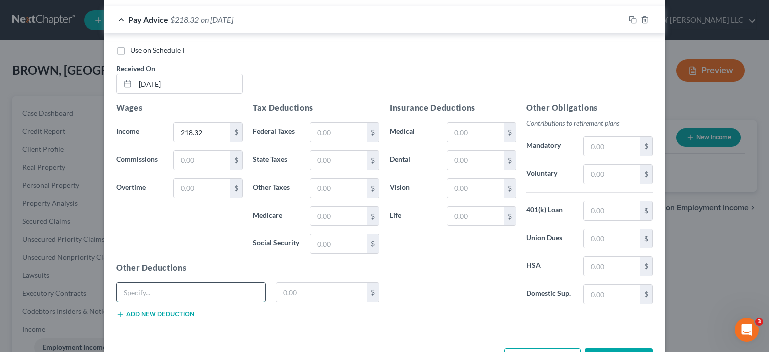
click at [182, 283] on input "text" at bounding box center [191, 292] width 149 height 19
paste input "total deductions"
click at [276, 283] on input "text" at bounding box center [321, 292] width 91 height 19
click at [286, 283] on input "text" at bounding box center [321, 292] width 91 height 19
click at [306, 283] on input "text" at bounding box center [321, 292] width 91 height 19
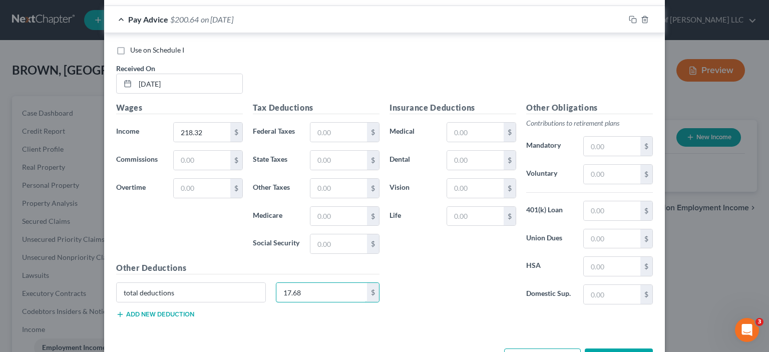
drag, startPoint x: 306, startPoint y: 257, endPoint x: 269, endPoint y: 255, distance: 37.1
click at [271, 282] on div "17.68 $" at bounding box center [328, 292] width 114 height 20
drag, startPoint x: 266, startPoint y: 322, endPoint x: 354, endPoint y: 295, distance: 91.7
click at [555, 348] on button "Add Pay Advice" at bounding box center [542, 358] width 77 height 21
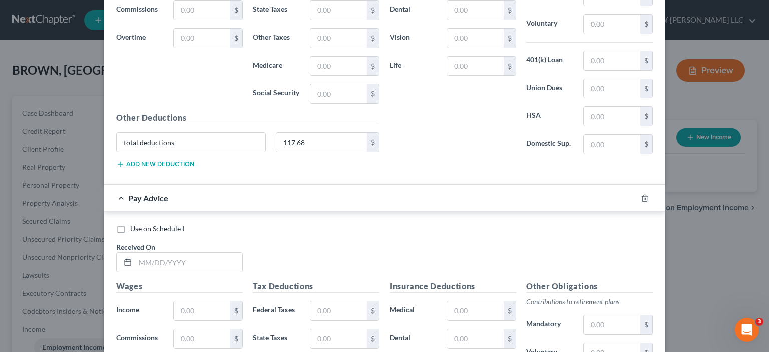
scroll to position [7058, 0]
click at [163, 253] on input "text" at bounding box center [188, 262] width 107 height 19
click at [186, 301] on input "text" at bounding box center [202, 310] width 57 height 19
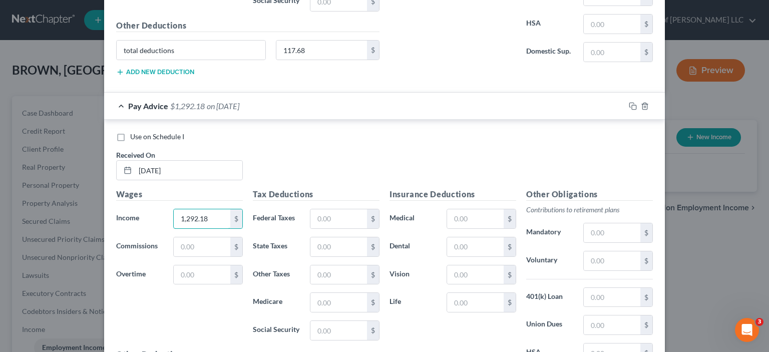
scroll to position [7235, 0]
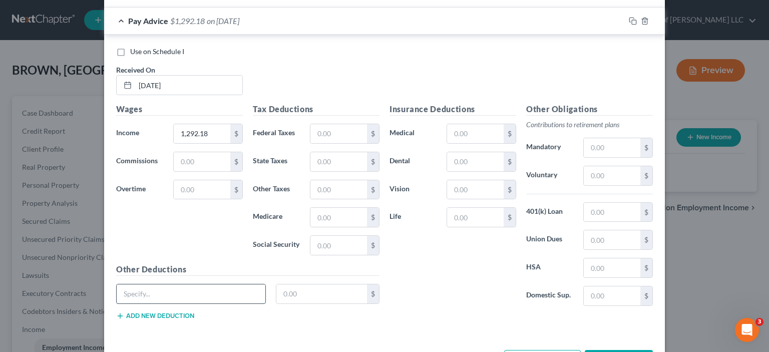
paste input "total deductions"
click at [282, 284] on input "text" at bounding box center [321, 293] width 91 height 19
click at [308, 284] on input "text" at bounding box center [321, 293] width 91 height 19
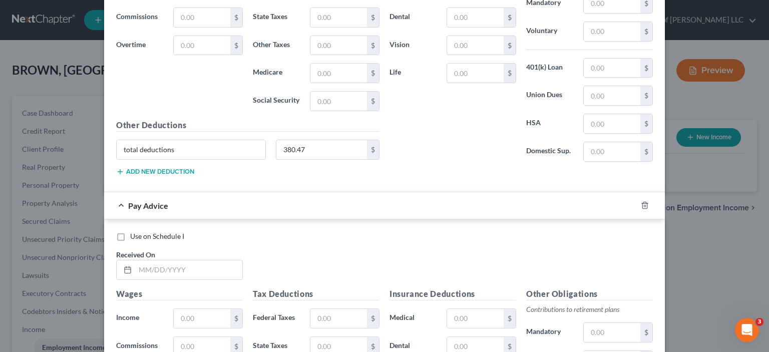
scroll to position [7385, 0]
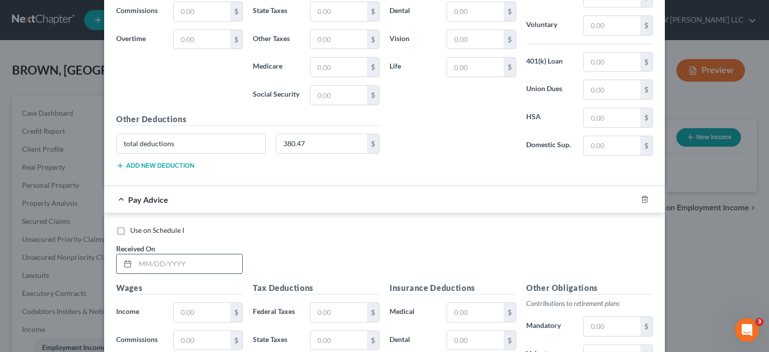
click at [138, 254] on input "text" at bounding box center [188, 263] width 107 height 19
click at [193, 303] on input "text" at bounding box center [202, 312] width 57 height 19
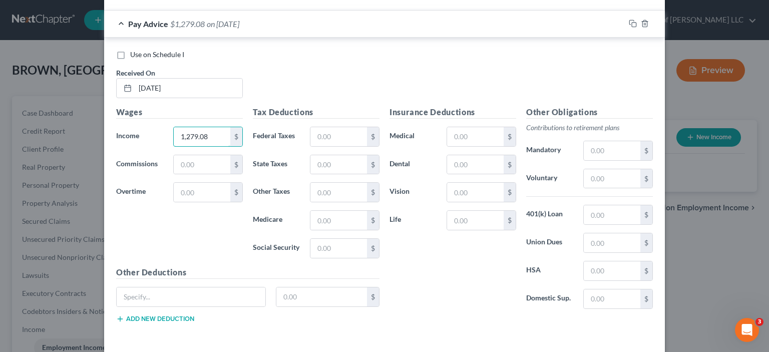
scroll to position [7562, 0]
paste input "total deductions"
drag, startPoint x: 294, startPoint y: 259, endPoint x: 260, endPoint y: 347, distance: 94.6
click at [295, 286] on input "text" at bounding box center [321, 295] width 91 height 19
click at [316, 286] on input "text" at bounding box center [321, 295] width 91 height 19
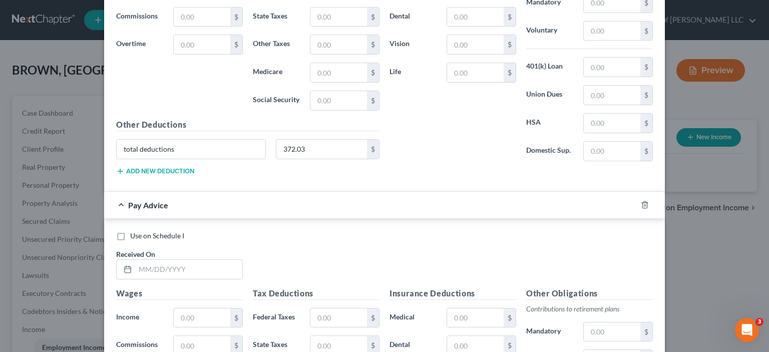
scroll to position [7712, 0]
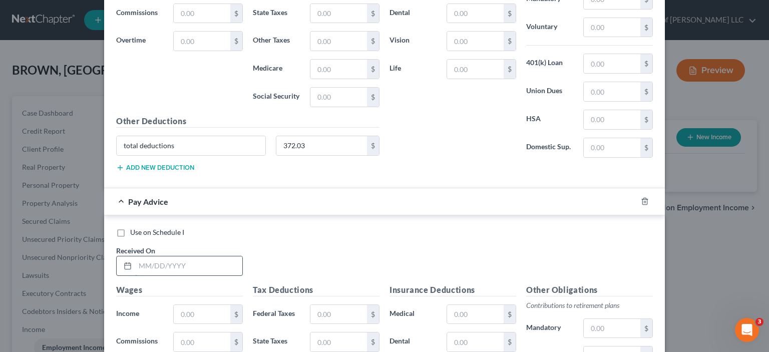
click at [150, 256] on input "text" at bounding box center [188, 265] width 107 height 19
click at [179, 305] on input "text" at bounding box center [202, 314] width 57 height 19
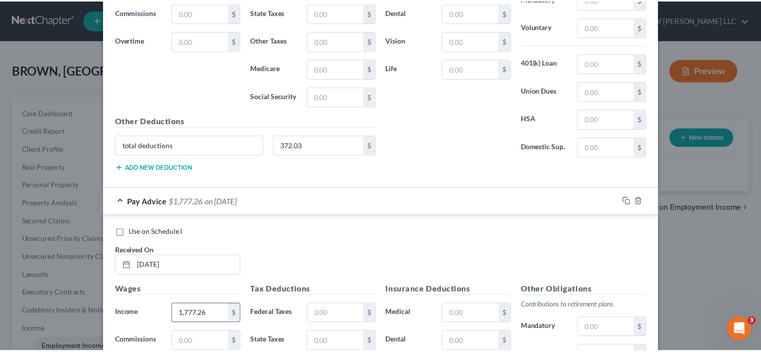
scroll to position [7889, 0]
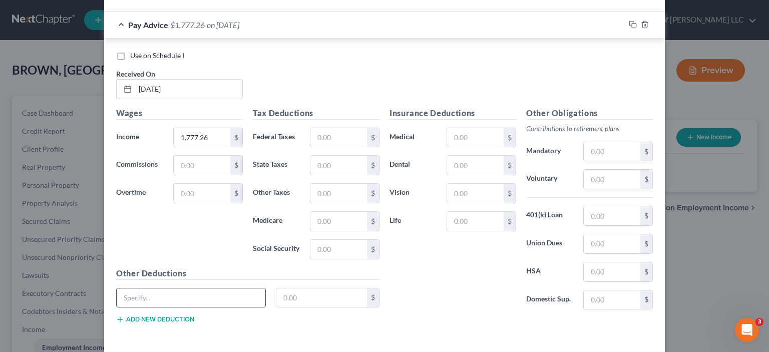
paste input "total deductions"
click at [276, 288] on input "text" at bounding box center [321, 297] width 91 height 19
click at [292, 288] on input "text" at bounding box center [321, 297] width 91 height 19
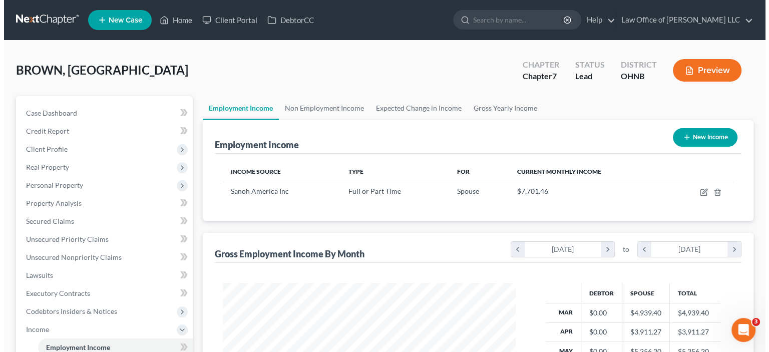
scroll to position [178, 309]
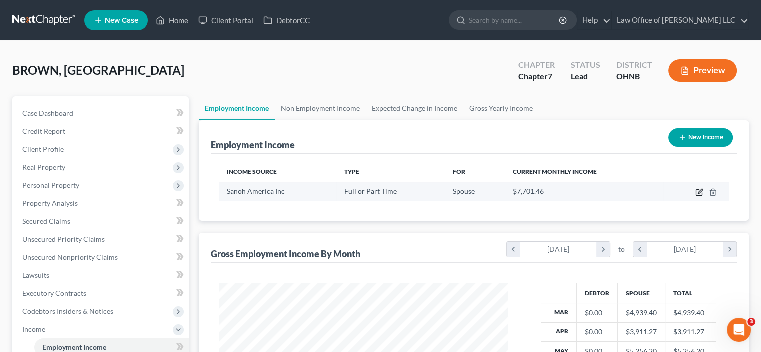
click at [699, 190] on icon "button" at bounding box center [700, 192] width 8 height 8
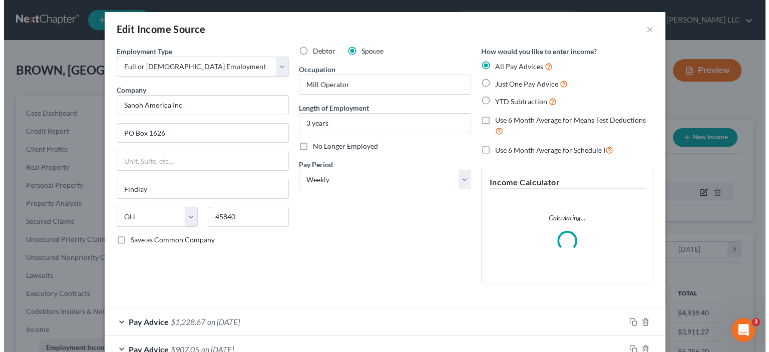
scroll to position [178, 312]
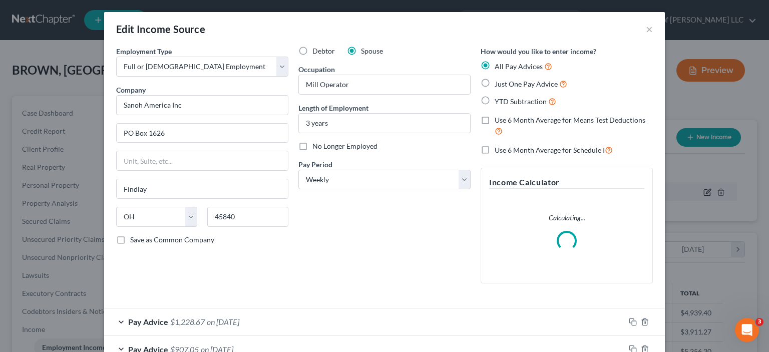
click at [699, 194] on div "Edit Income Source × Employment Type * Select Full or [DEMOGRAPHIC_DATA] Employ…" at bounding box center [384, 176] width 769 height 352
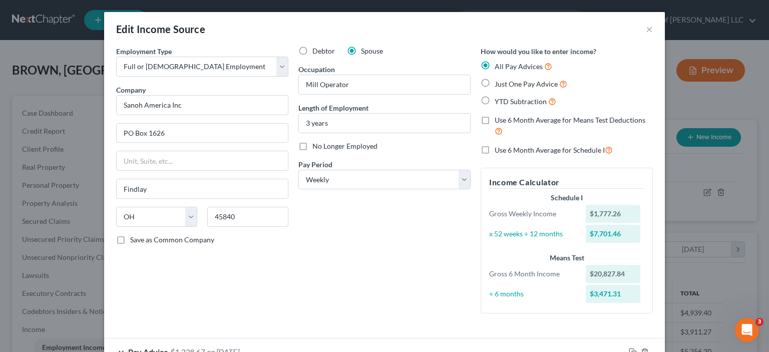
click at [360, 270] on div "Debtor Spouse Occupation Mill Operator Length of Employment 3 years No Longer E…" at bounding box center [384, 183] width 182 height 275
drag, startPoint x: 480, startPoint y: 149, endPoint x: 504, endPoint y: 216, distance: 71.3
click at [495, 149] on label "Use 6 Month Average for Schedule I" at bounding box center [554, 150] width 118 height 12
click at [499, 149] on input "Use 6 Month Average for Schedule I" at bounding box center [502, 147] width 7 height 7
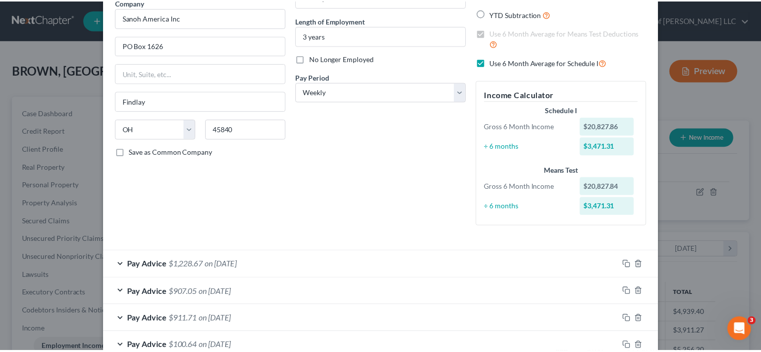
scroll to position [0, 0]
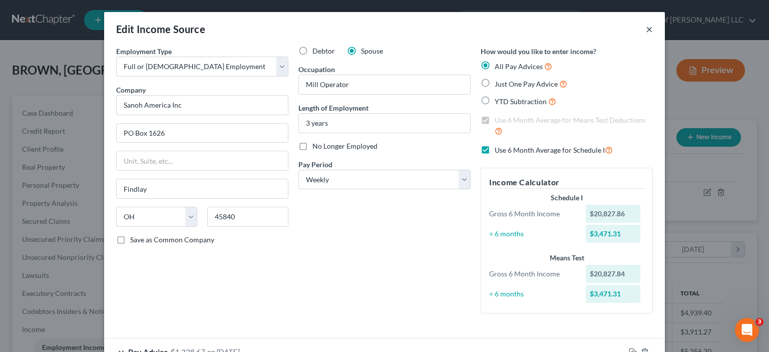
click at [648, 30] on button "×" at bounding box center [649, 29] width 7 height 12
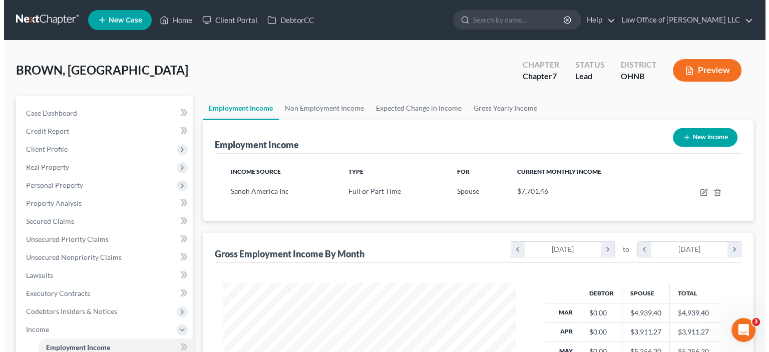
scroll to position [500393, 500262]
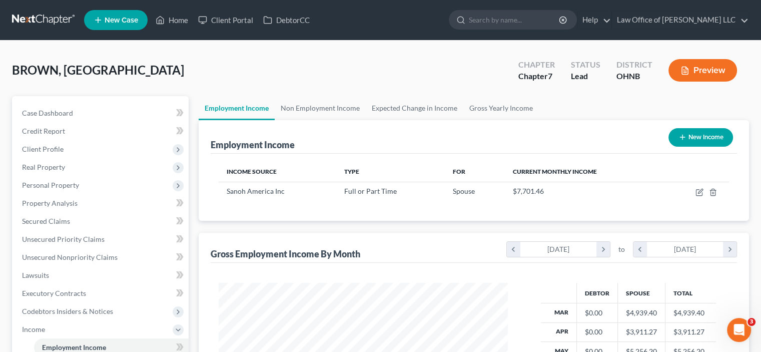
click at [487, 212] on div "Income Source Type For Current Monthly Income Sanoh America Inc Full or Part Ti…" at bounding box center [474, 187] width 527 height 67
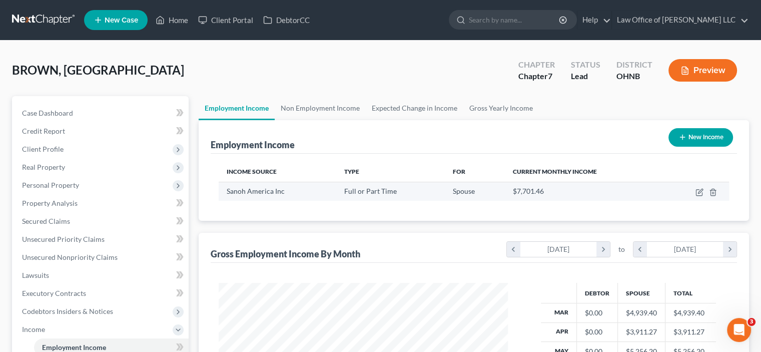
click at [378, 191] on span "Full or Part Time" at bounding box center [370, 191] width 53 height 9
click at [700, 192] on icon "button" at bounding box center [700, 191] width 5 height 5
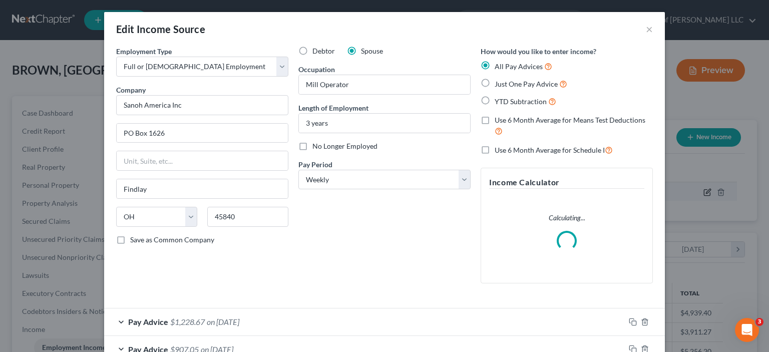
scroll to position [178, 312]
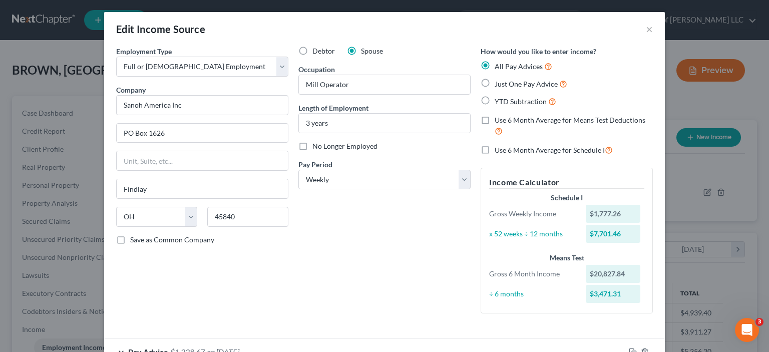
click at [495, 147] on label "Use 6 Month Average for Schedule I" at bounding box center [554, 150] width 118 height 12
click at [499, 147] on input "Use 6 Month Average for Schedule I" at bounding box center [502, 147] width 7 height 7
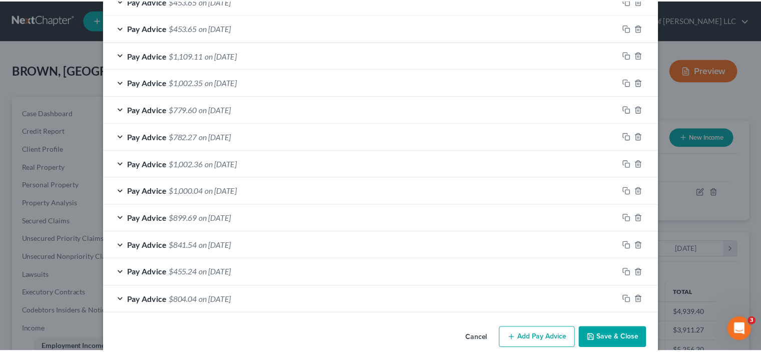
scroll to position [691, 0]
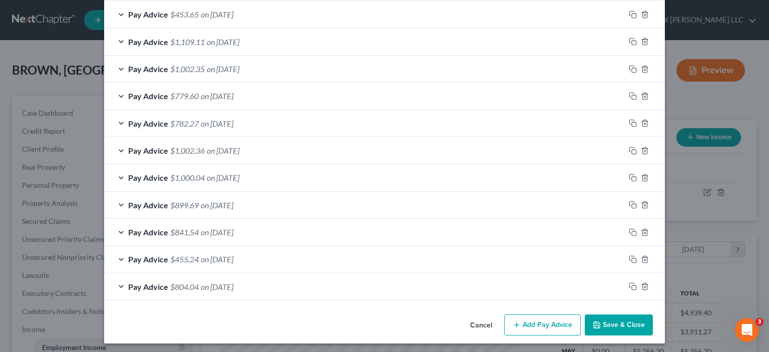
click at [623, 326] on button "Save & Close" at bounding box center [619, 324] width 68 height 21
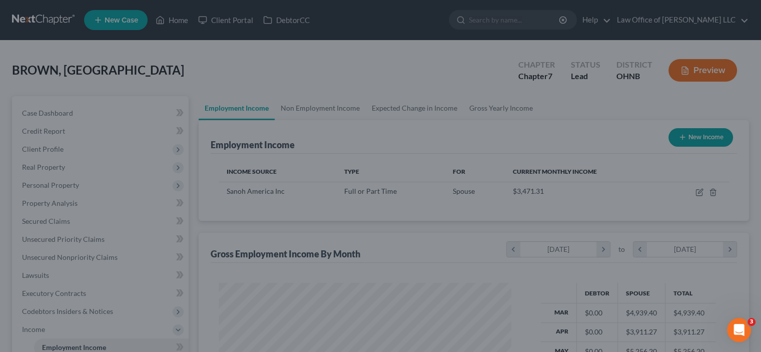
scroll to position [500393, 500262]
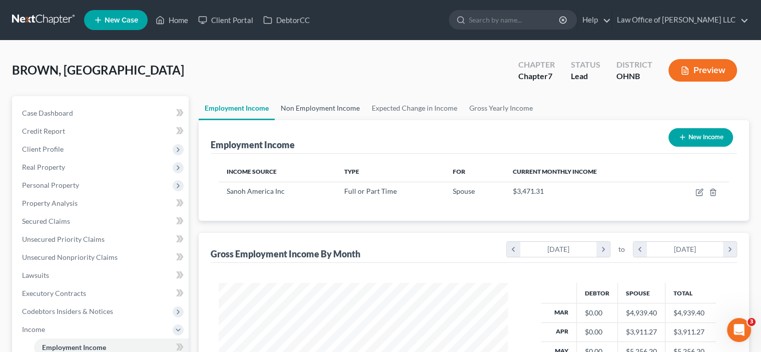
click at [310, 104] on link "Non Employment Income" at bounding box center [320, 108] width 91 height 24
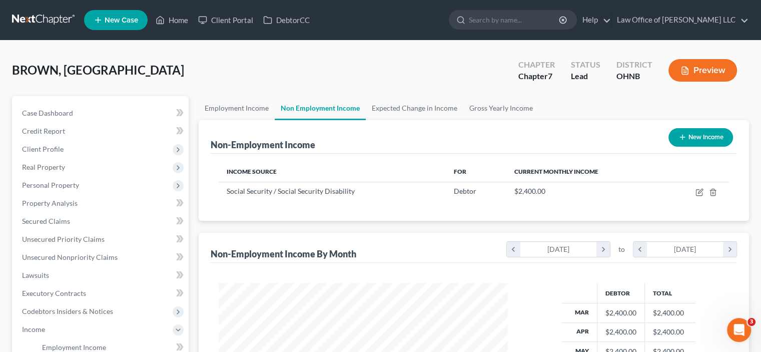
scroll to position [178, 309]
click at [236, 102] on link "Employment Income" at bounding box center [237, 108] width 76 height 24
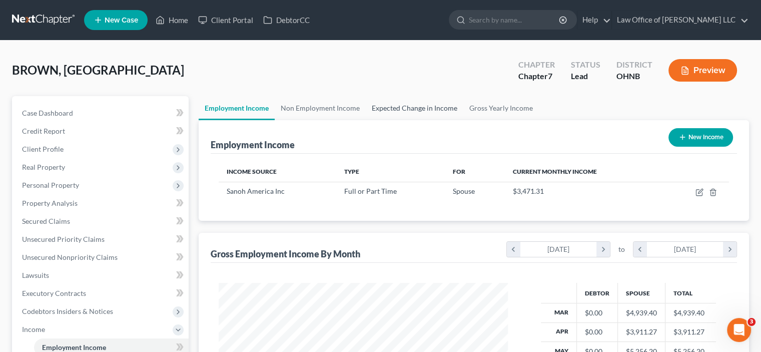
scroll to position [178, 309]
click at [517, 102] on link "Gross Yearly Income" at bounding box center [502, 108] width 76 height 24
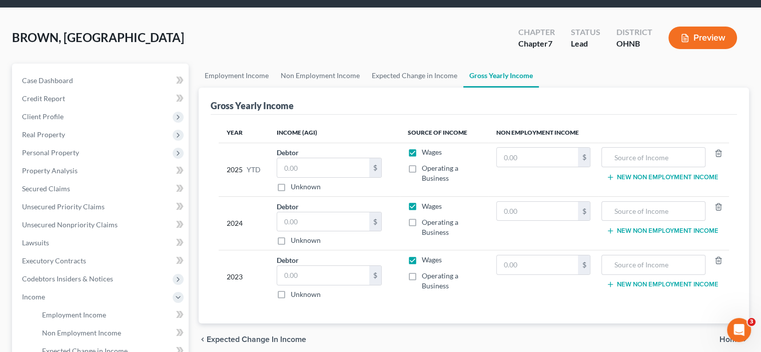
scroll to position [50, 0]
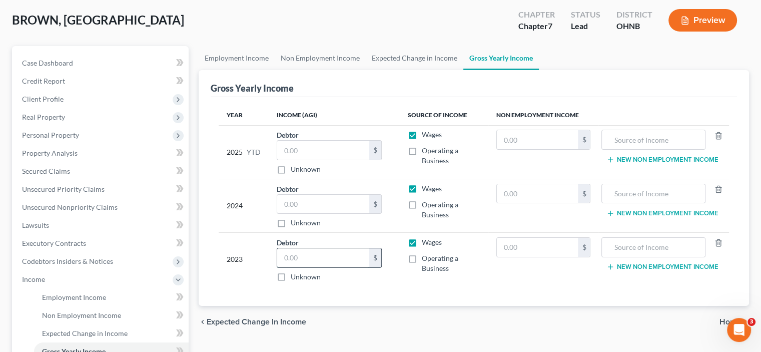
click at [291, 257] on input "text" at bounding box center [323, 257] width 92 height 19
click at [390, 289] on div "Year Income (AGI) Source of Income Non Employment Income 2025 YTD Debtor $ Unkn…" at bounding box center [474, 201] width 527 height 209
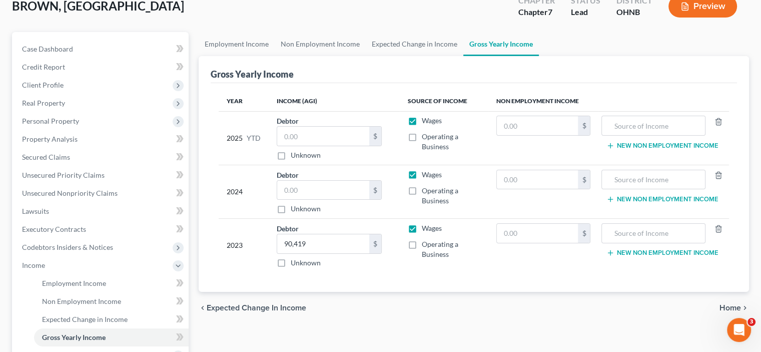
scroll to position [0, 0]
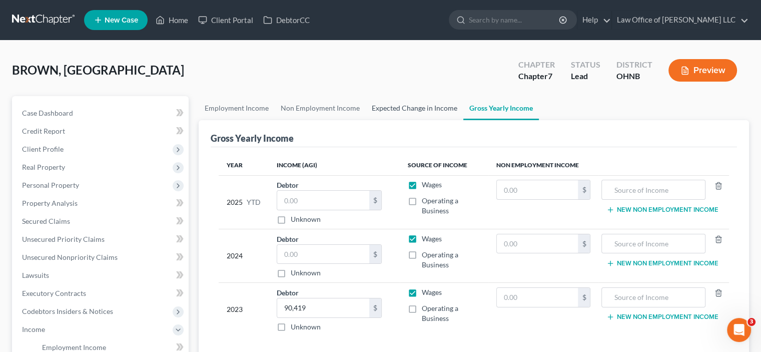
click at [405, 106] on link "Expected Change in Income" at bounding box center [415, 108] width 98 height 24
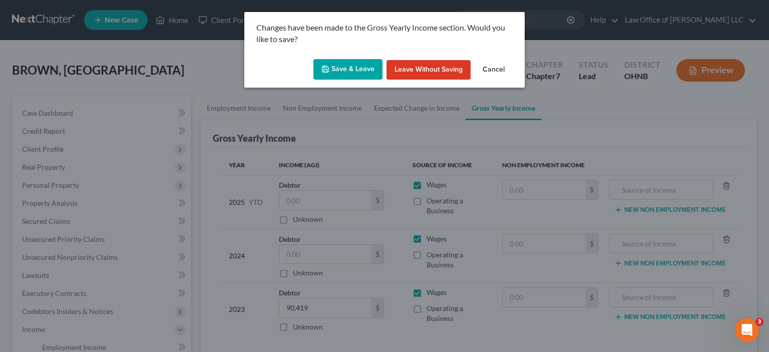
click at [365, 71] on button "Save & Leave" at bounding box center [347, 69] width 69 height 21
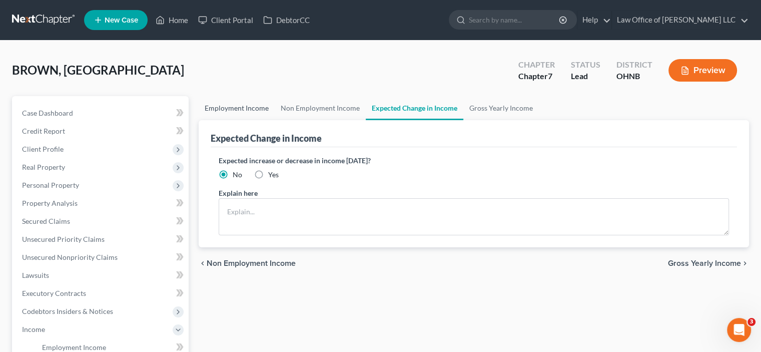
click at [237, 101] on link "Employment Income" at bounding box center [237, 108] width 76 height 24
